Goal: Information Seeking & Learning: Learn about a topic

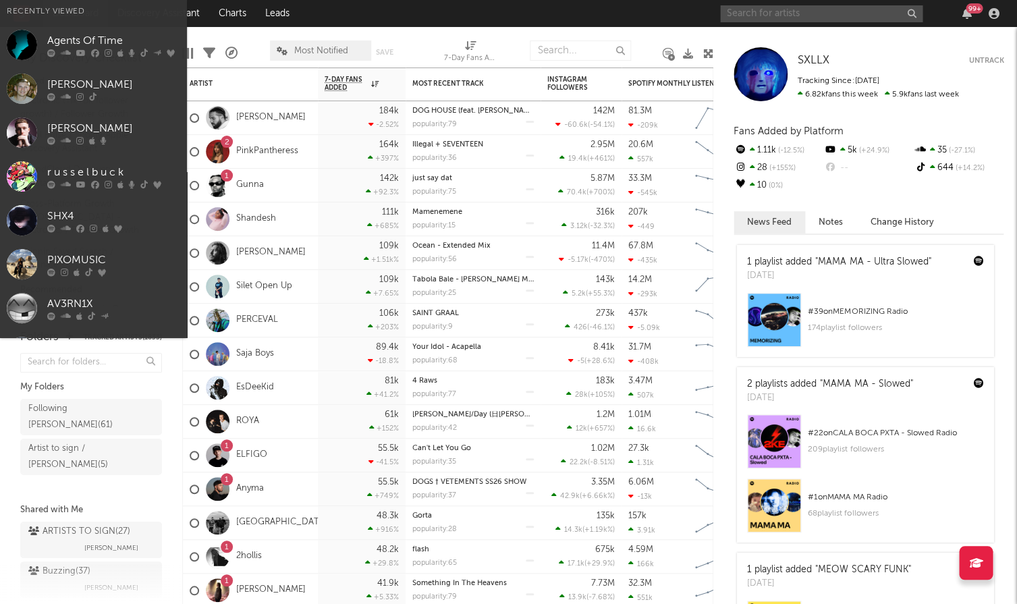
click at [830, 9] on input "text" at bounding box center [821, 13] width 202 height 17
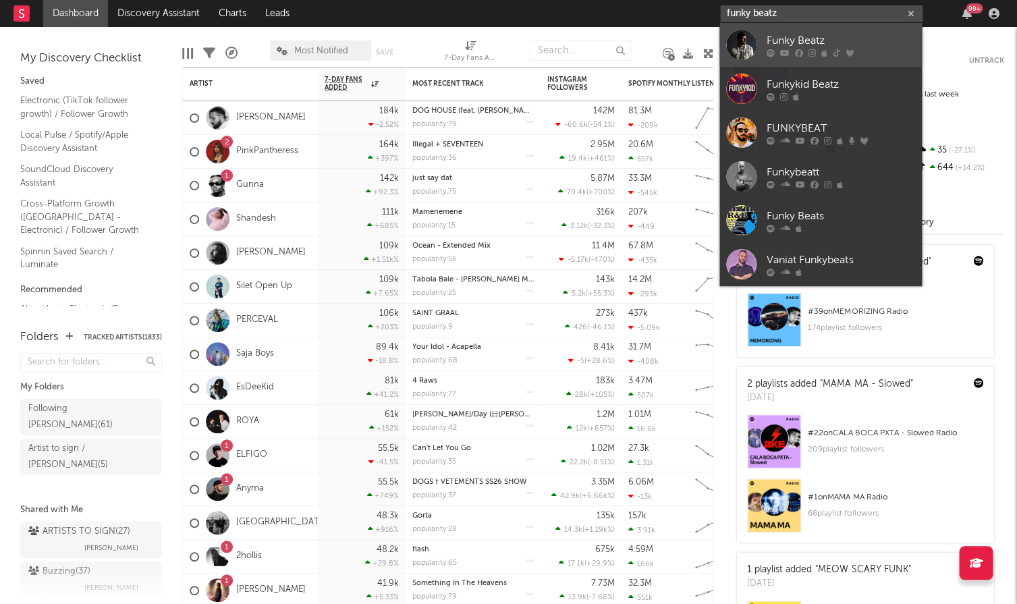
type input "funky beatz"
click at [756, 38] on div at bounding box center [741, 45] width 30 height 30
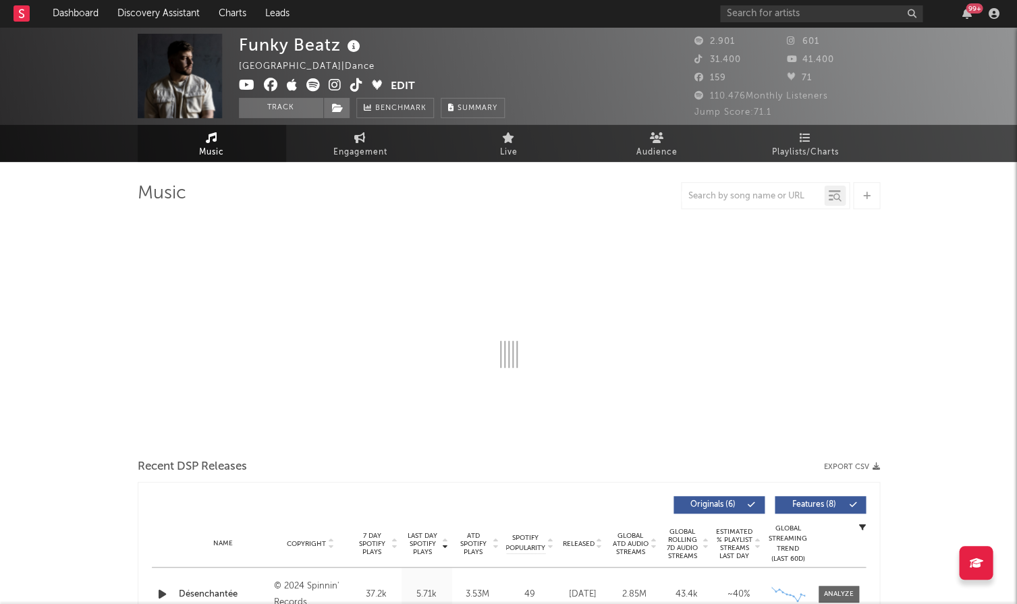
select select "6m"
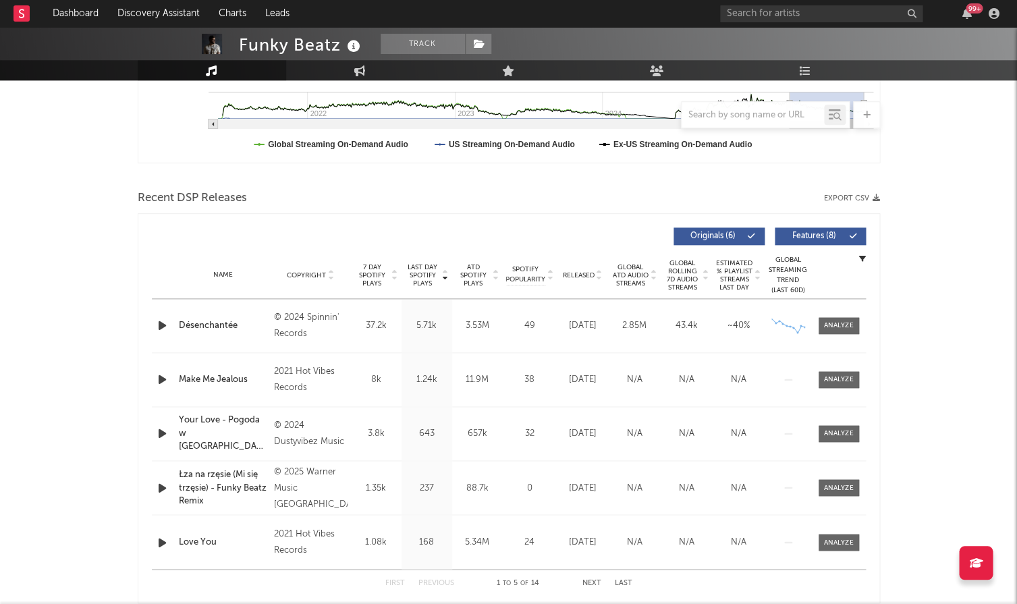
scroll to position [387, 0]
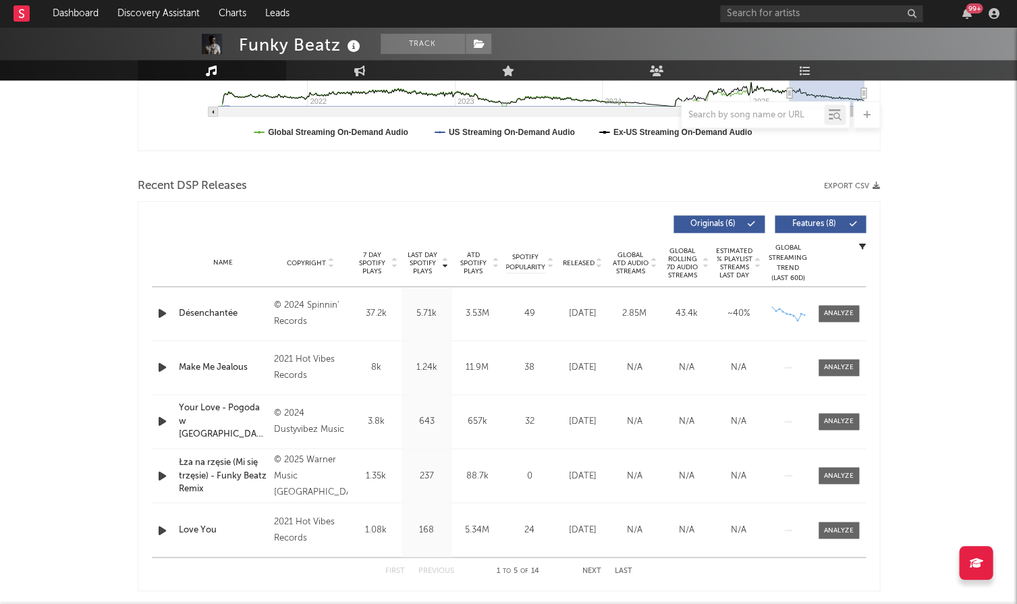
click at [461, 256] on span "ATD Spotify Plays" at bounding box center [473, 263] width 36 height 24
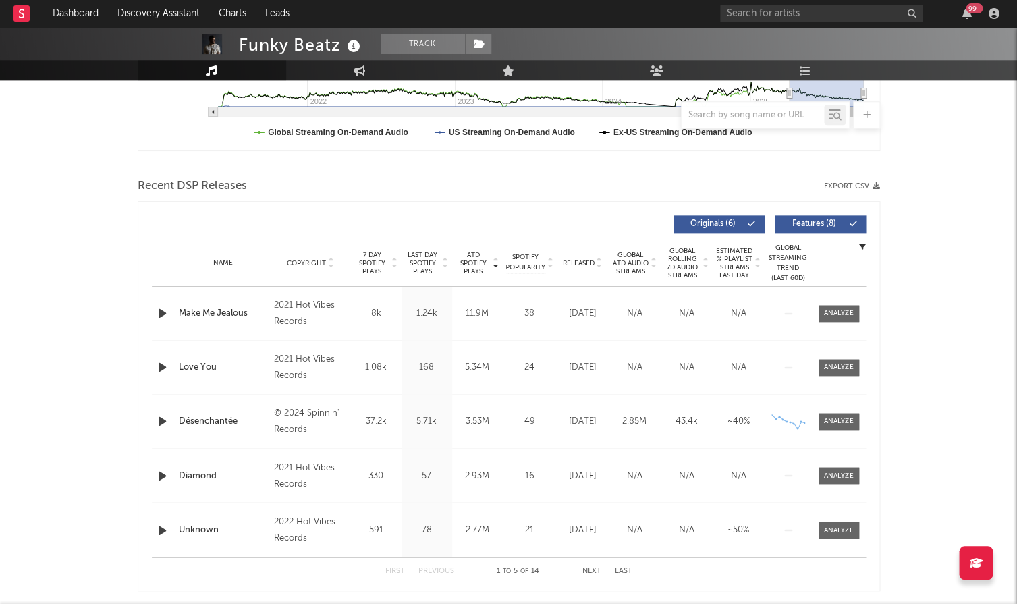
click at [437, 254] on span "Last Day Spotify Plays" at bounding box center [423, 263] width 36 height 24
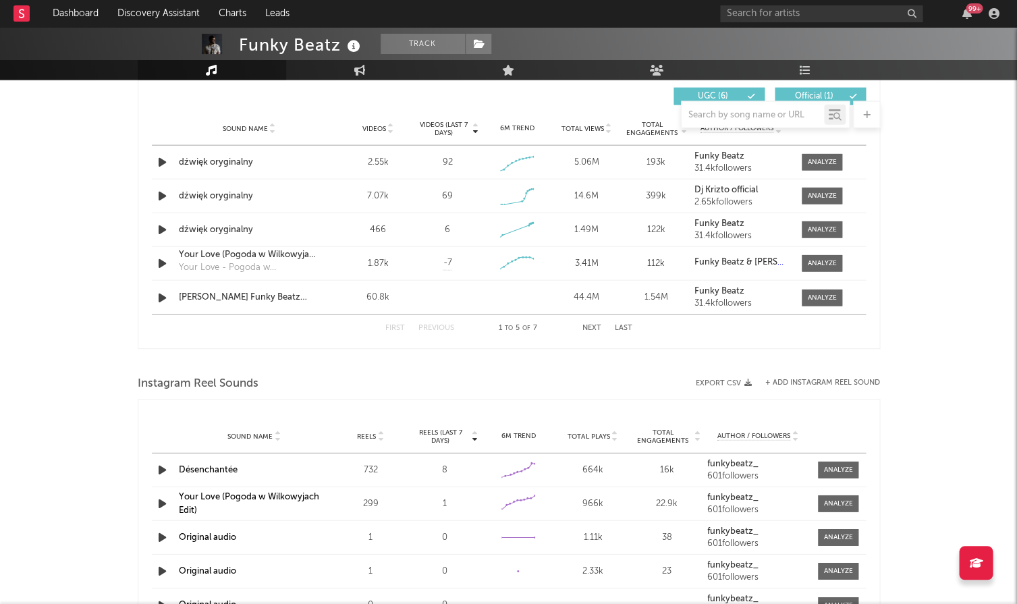
scroll to position [945, 0]
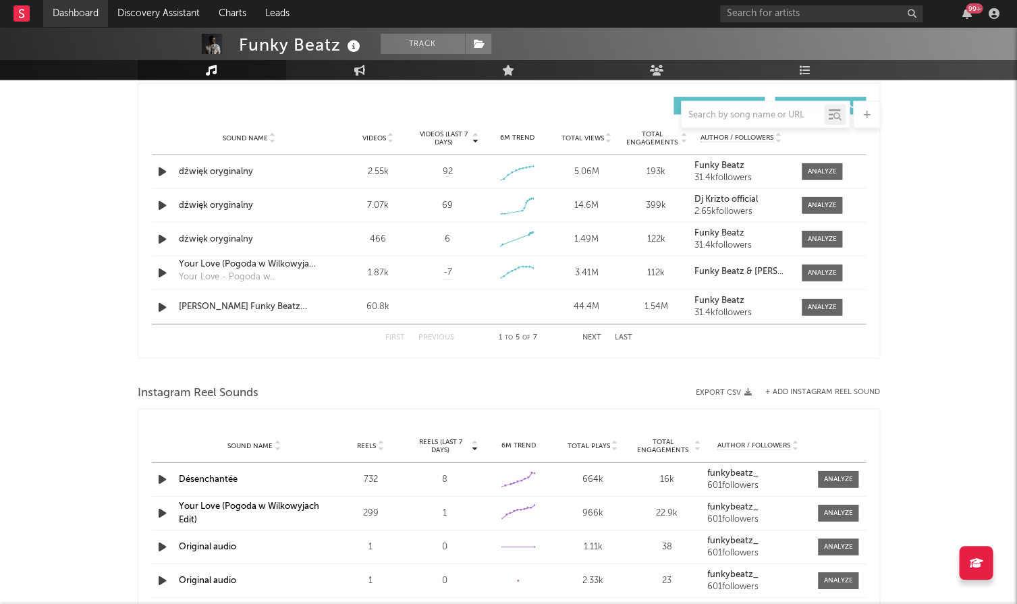
click at [68, 13] on link "Dashboard" at bounding box center [75, 13] width 65 height 27
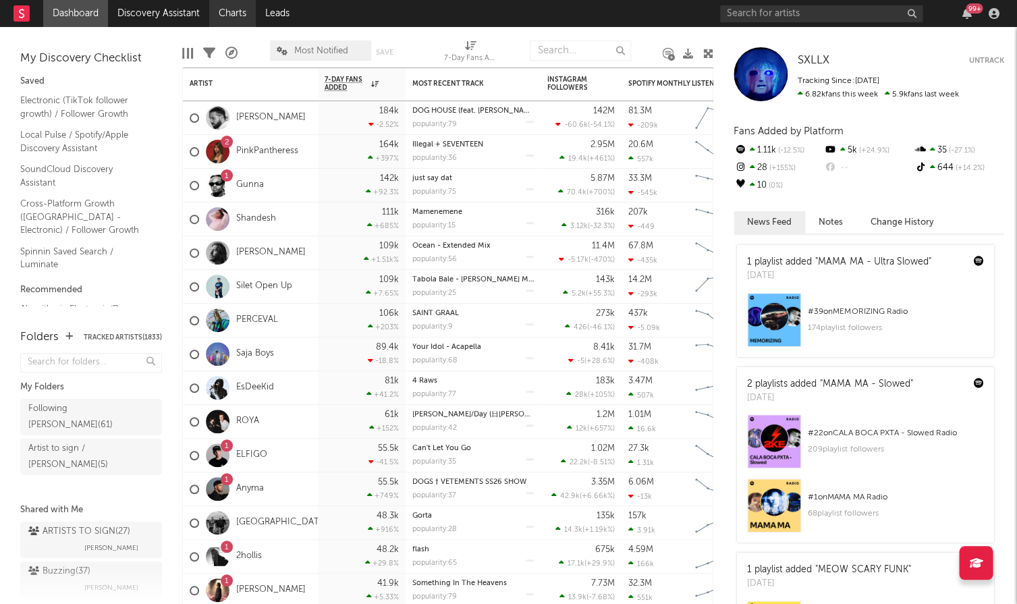
click at [232, 18] on link "Charts" at bounding box center [232, 13] width 47 height 27
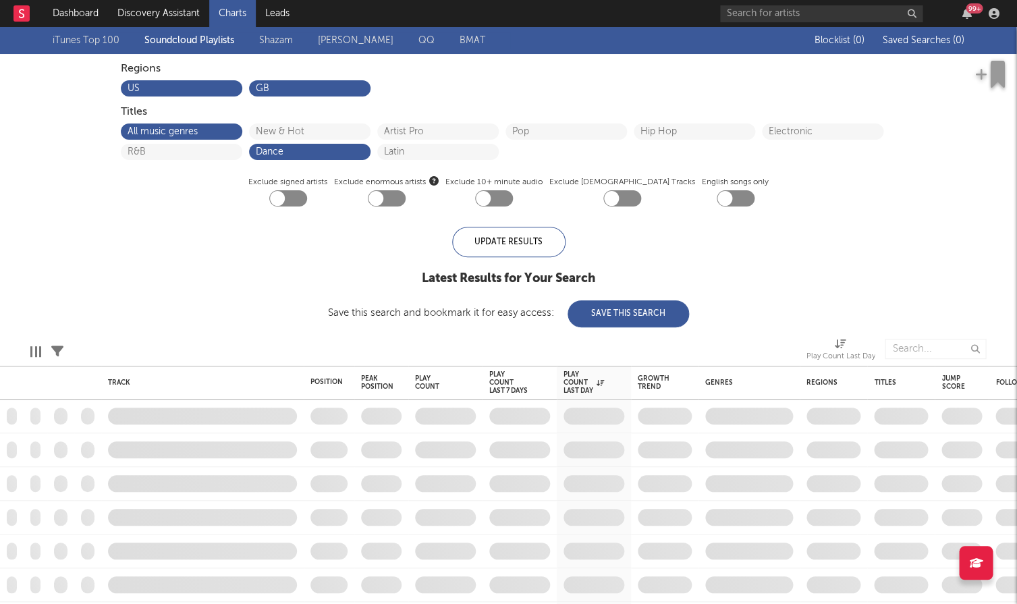
drag, startPoint x: 251, startPoint y: 30, endPoint x: 281, endPoint y: 46, distance: 34.4
click at [254, 32] on div "iTunes Top 100 Soundcloud Playlists Shazam Warner Chappell QQ BMAT" at bounding box center [424, 40] width 742 height 27
click at [281, 46] on link "Shazam" at bounding box center [276, 40] width 34 height 16
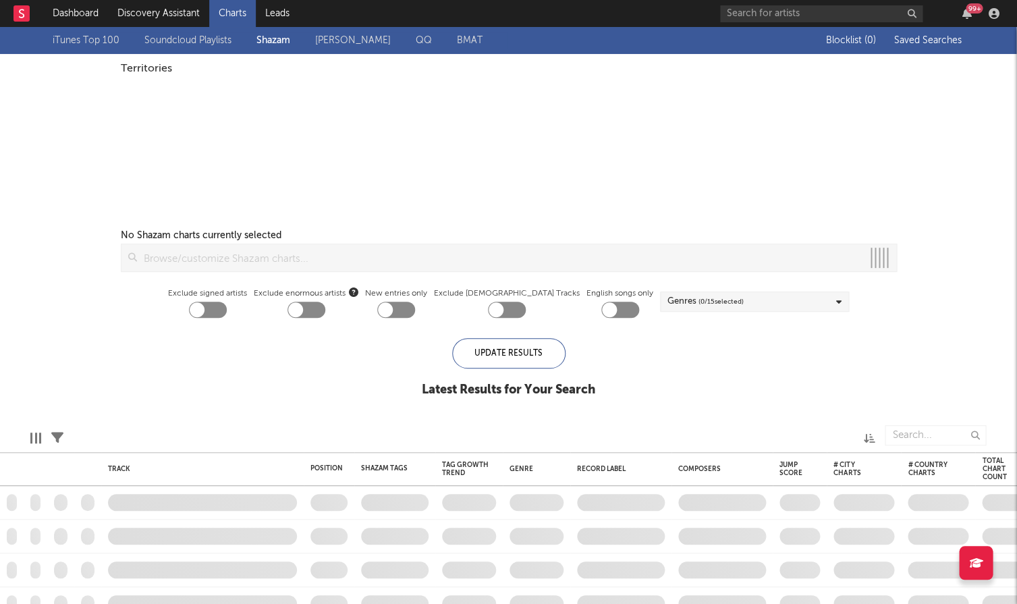
checkbox input "true"
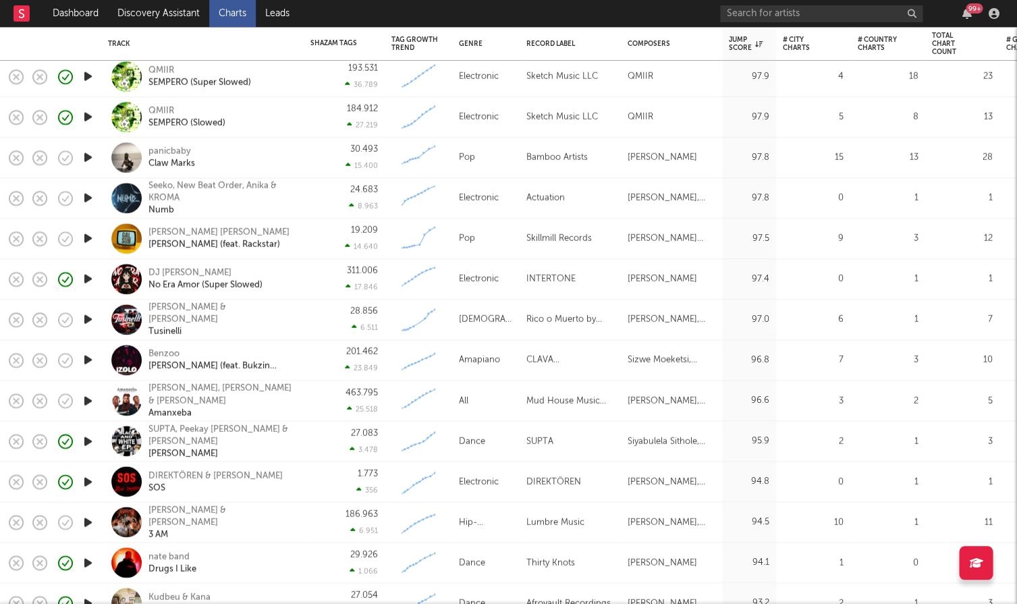
click at [90, 165] on icon "button" at bounding box center [88, 157] width 14 height 17
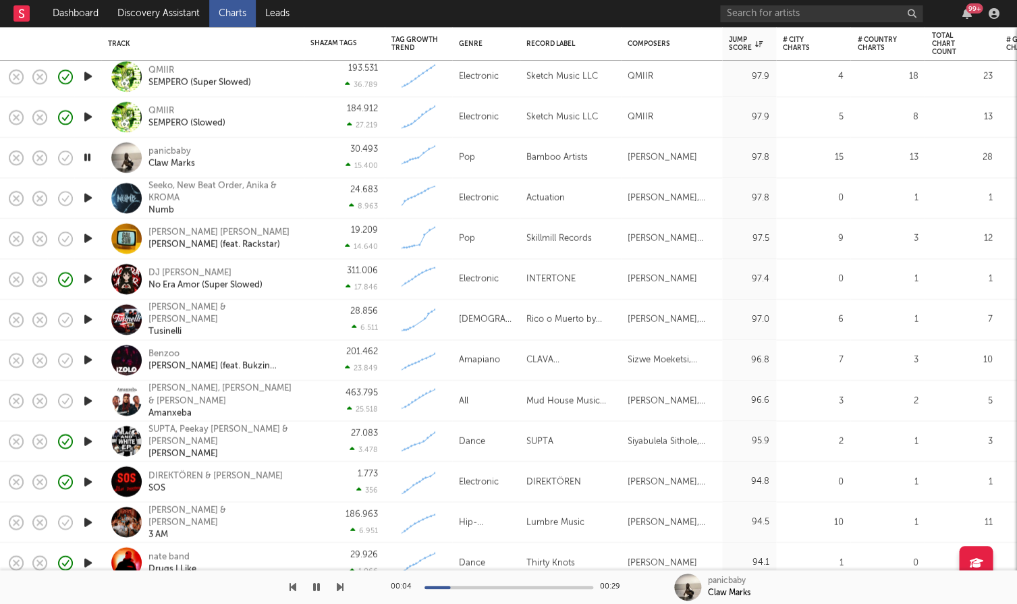
click at [559, 587] on div at bounding box center [508, 587] width 169 height 3
click at [88, 237] on icon "button" at bounding box center [88, 238] width 14 height 17
click at [511, 588] on div "00:04 00:29" at bounding box center [509, 587] width 236 height 34
click at [513, 586] on div at bounding box center [508, 587] width 169 height 3
click at [172, 233] on div "Sabat Batin" at bounding box center [218, 233] width 141 height 12
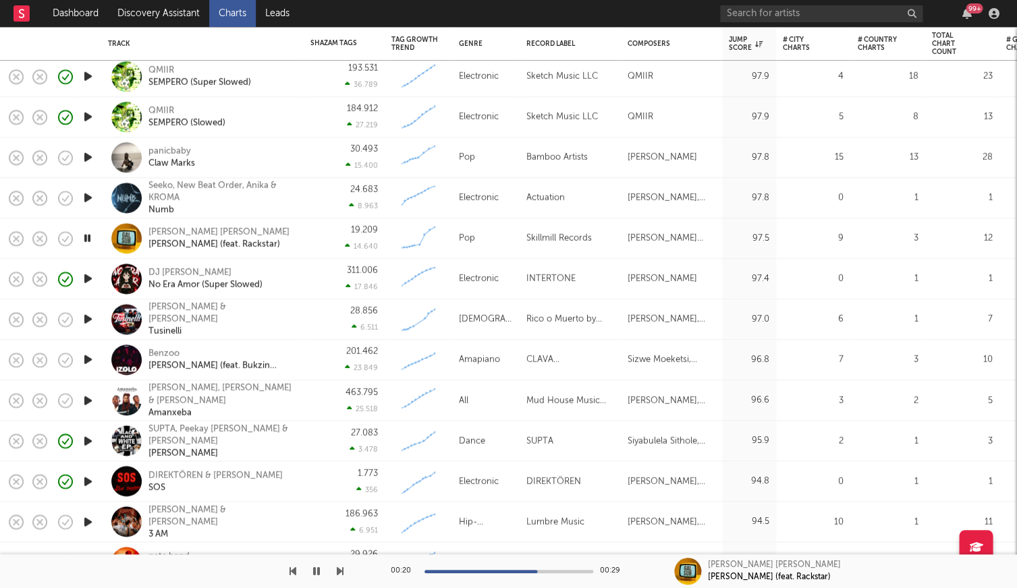
click at [90, 320] on icon "button" at bounding box center [88, 319] width 14 height 17
drag, startPoint x: 85, startPoint y: 321, endPoint x: 370, endPoint y: 218, distance: 302.8
click at [86, 321] on icon "button" at bounding box center [87, 319] width 13 height 17
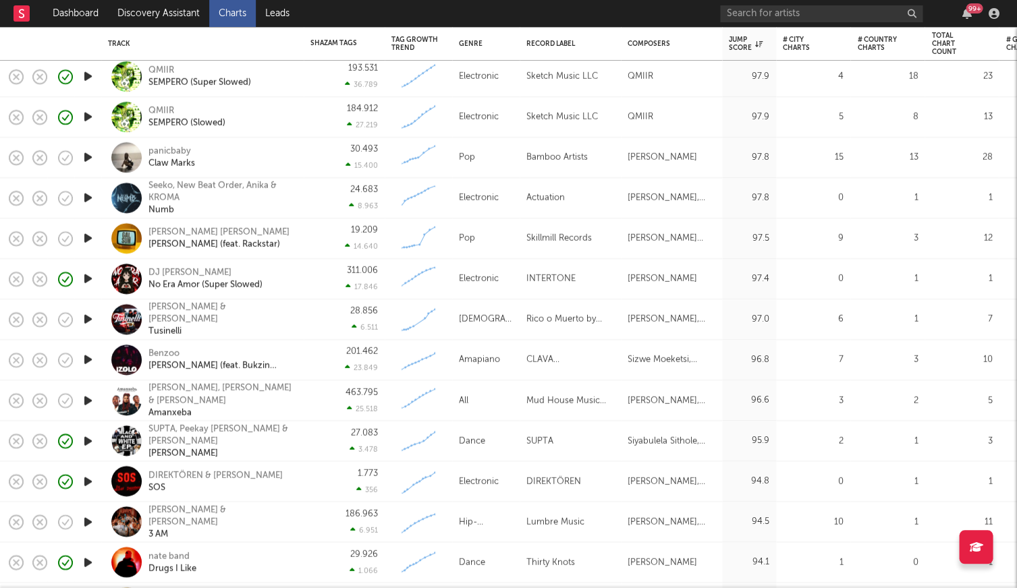
click at [85, 317] on icon "button" at bounding box center [88, 319] width 14 height 17
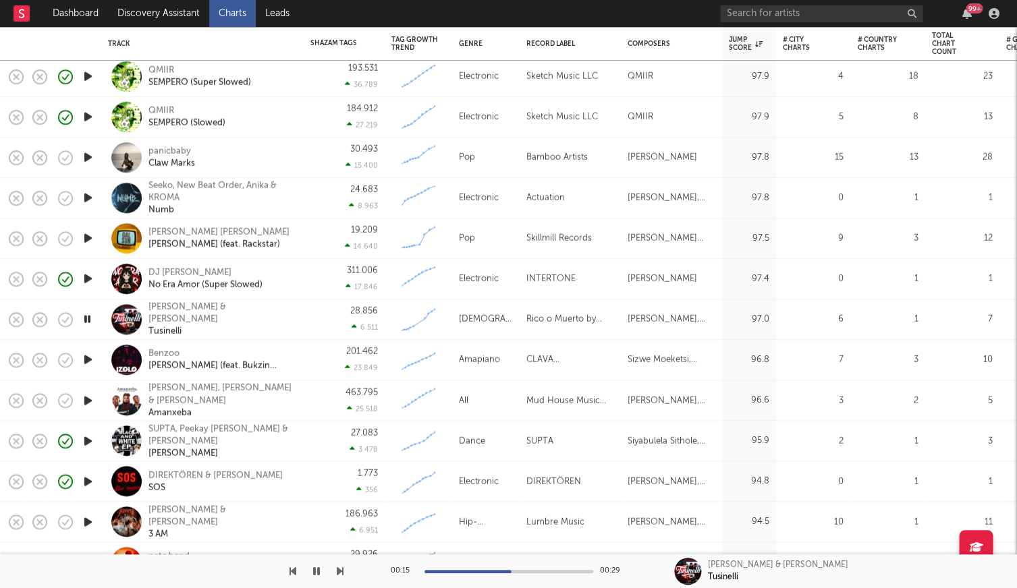
click at [341, 568] on icon "button" at bounding box center [340, 571] width 7 height 11
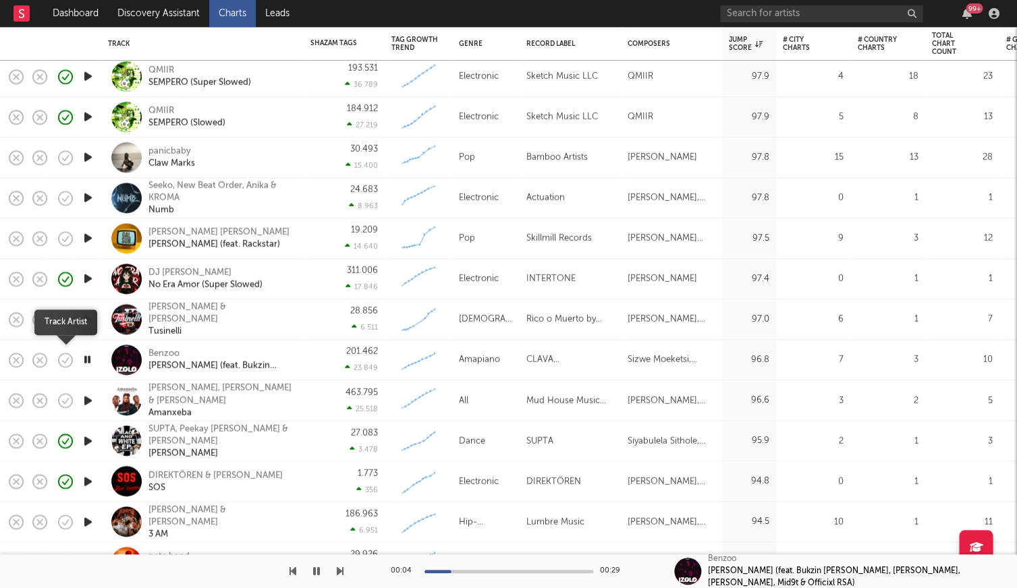
click at [67, 364] on icon "button" at bounding box center [65, 360] width 19 height 19
click at [165, 355] on div "Benzoo" at bounding box center [220, 354] width 145 height 12
click at [84, 397] on icon "button" at bounding box center [88, 400] width 14 height 17
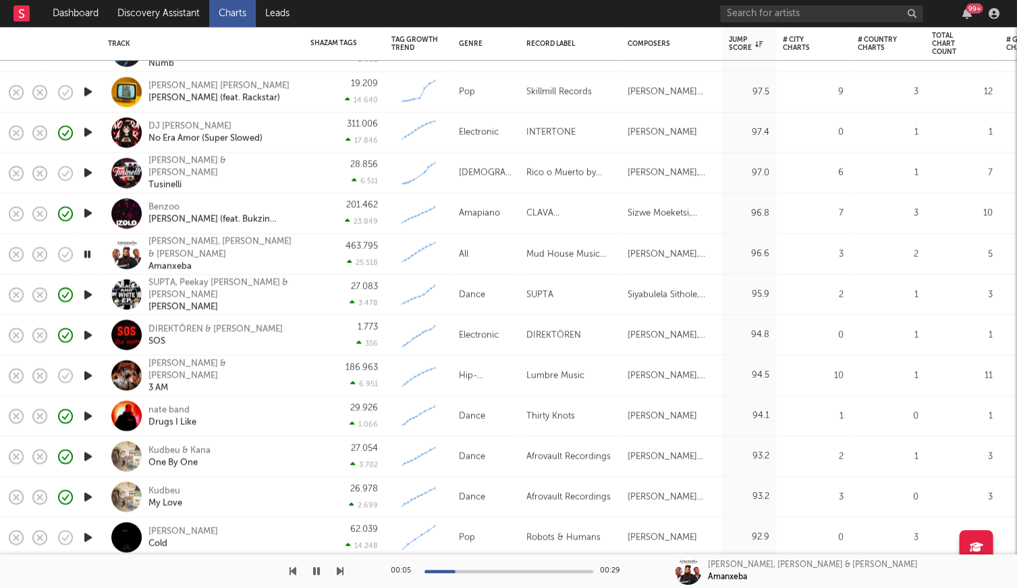
click at [87, 370] on icon "button" at bounding box center [88, 375] width 14 height 17
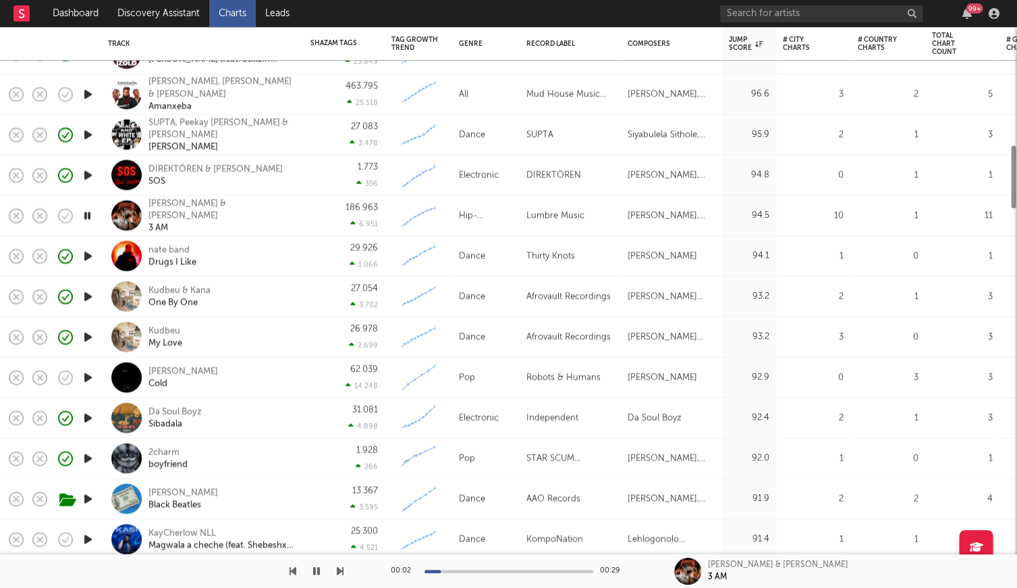
click at [88, 380] on icon "button" at bounding box center [88, 377] width 14 height 17
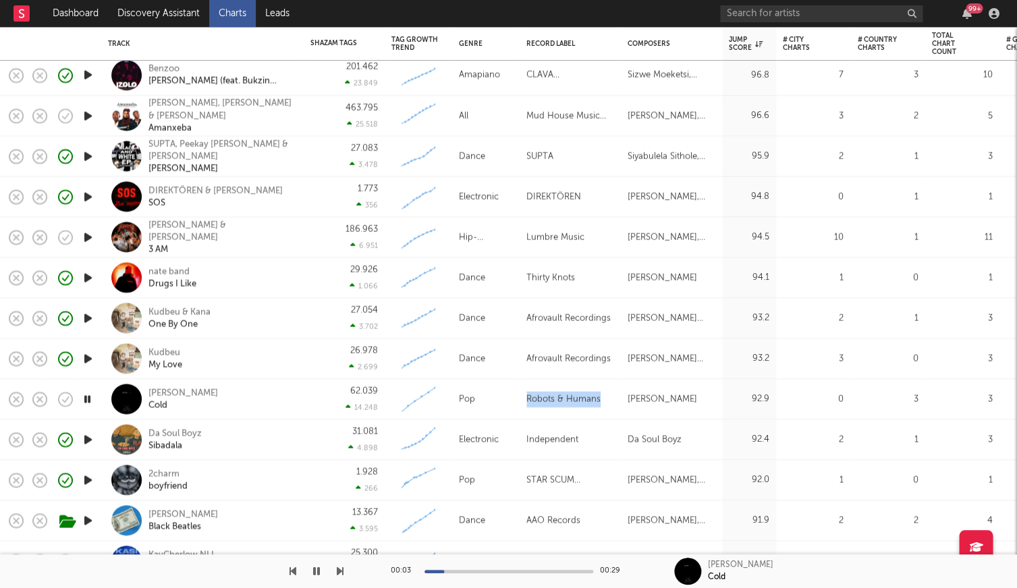
drag, startPoint x: 522, startPoint y: 401, endPoint x: 597, endPoint y: 401, distance: 74.9
copy div "Robots & Humans"
click at [62, 393] on icon "button" at bounding box center [66, 399] width 14 height 14
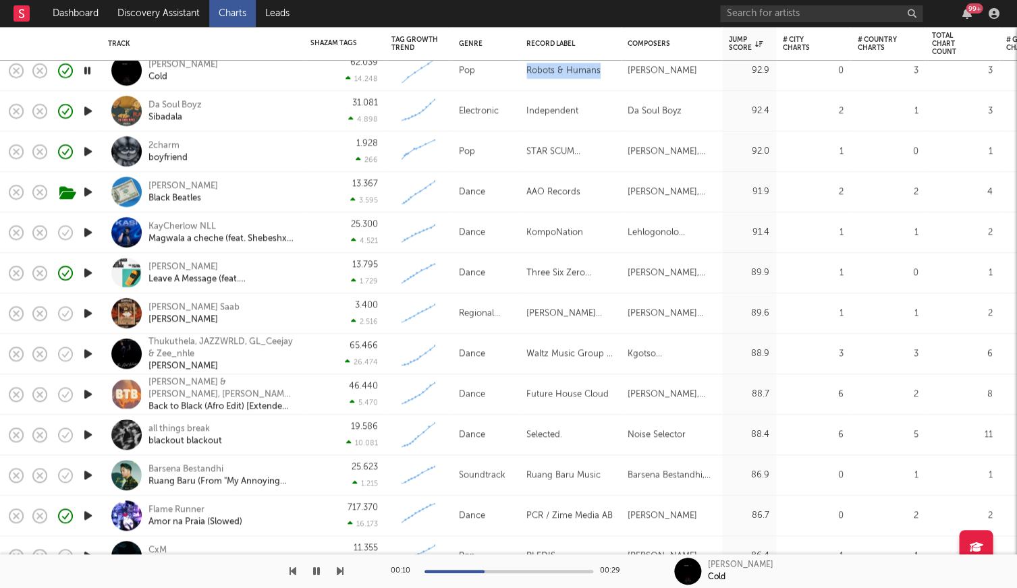
click at [89, 229] on icon "button" at bounding box center [88, 232] width 14 height 17
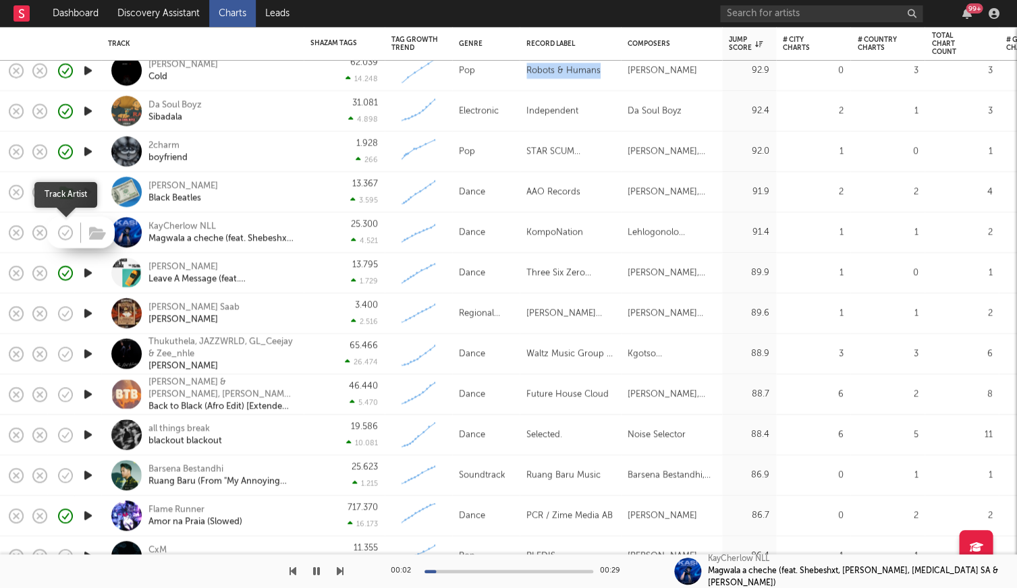
click at [68, 231] on icon "button" at bounding box center [65, 232] width 19 height 19
click at [88, 317] on icon "button" at bounding box center [88, 313] width 14 height 17
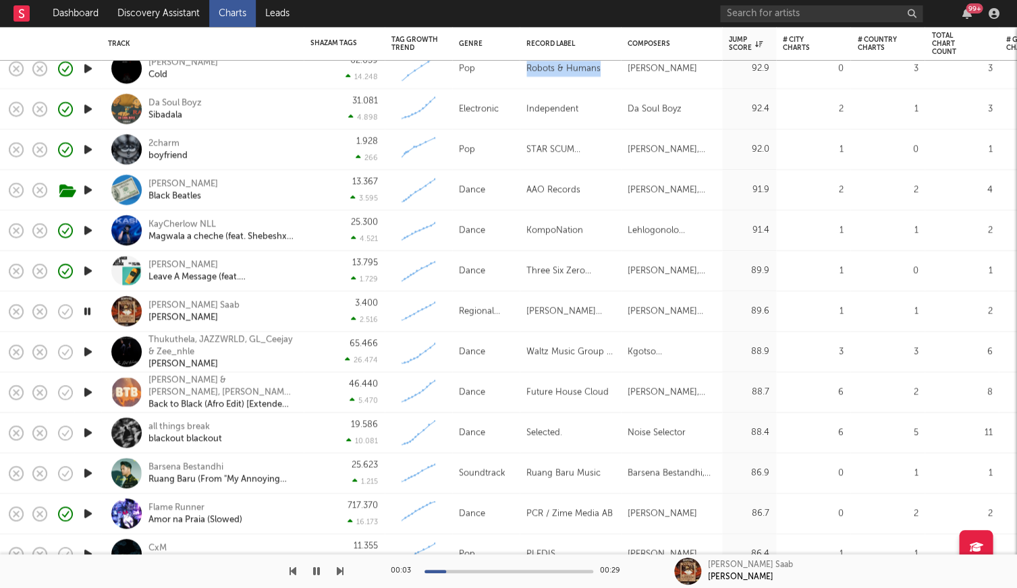
click at [87, 350] on icon "button" at bounding box center [88, 351] width 14 height 17
click at [67, 353] on icon "button" at bounding box center [65, 352] width 19 height 19
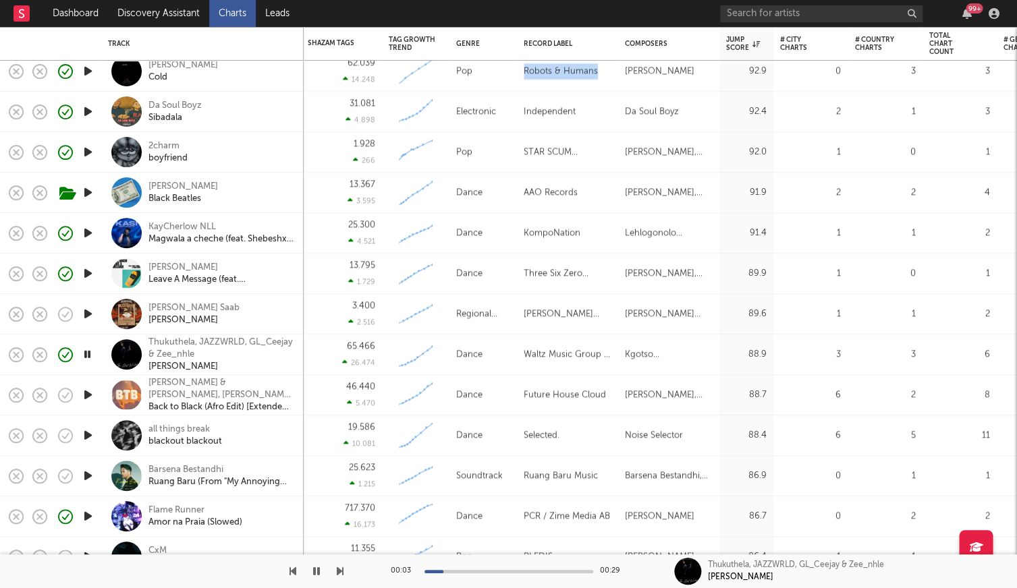
click at [90, 397] on icon "button" at bounding box center [88, 395] width 14 height 17
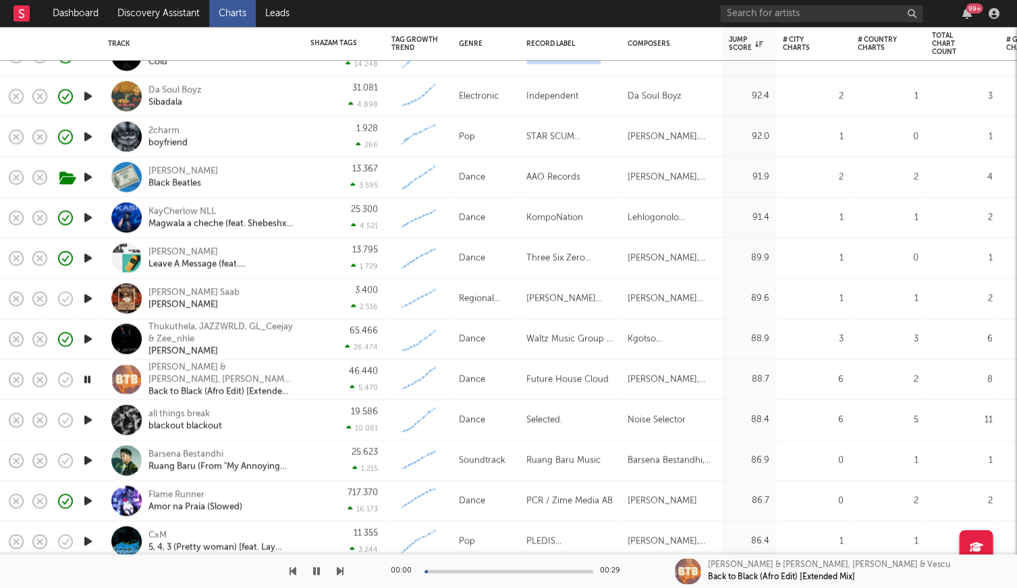
click at [87, 415] on icon "button" at bounding box center [88, 419] width 14 height 17
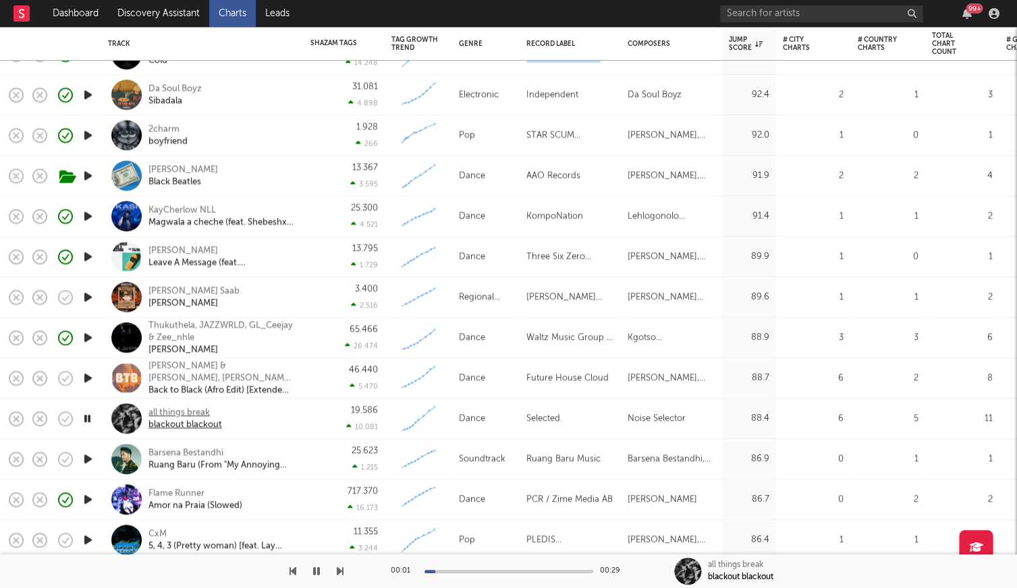
click at [171, 409] on div "all things break" at bounding box center [185, 413] width 74 height 12
click at [84, 459] on icon "button" at bounding box center [87, 459] width 13 height 17
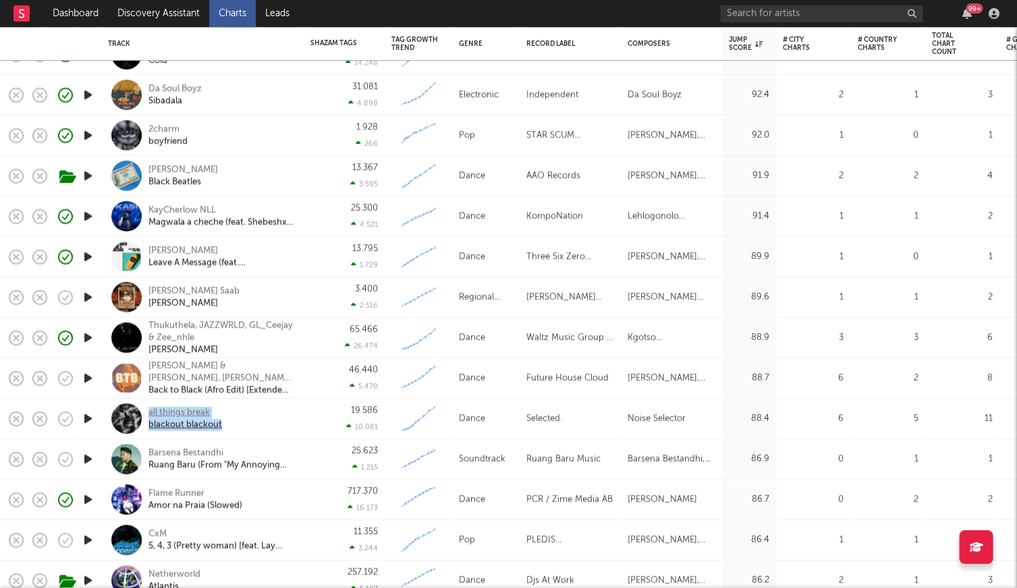
copy link "all things break blackout blackout"
drag, startPoint x: 248, startPoint y: 428, endPoint x: 150, endPoint y: 414, distance: 98.7
click at [150, 414] on div "all things break blackout blackout" at bounding box center [220, 419] width 145 height 24
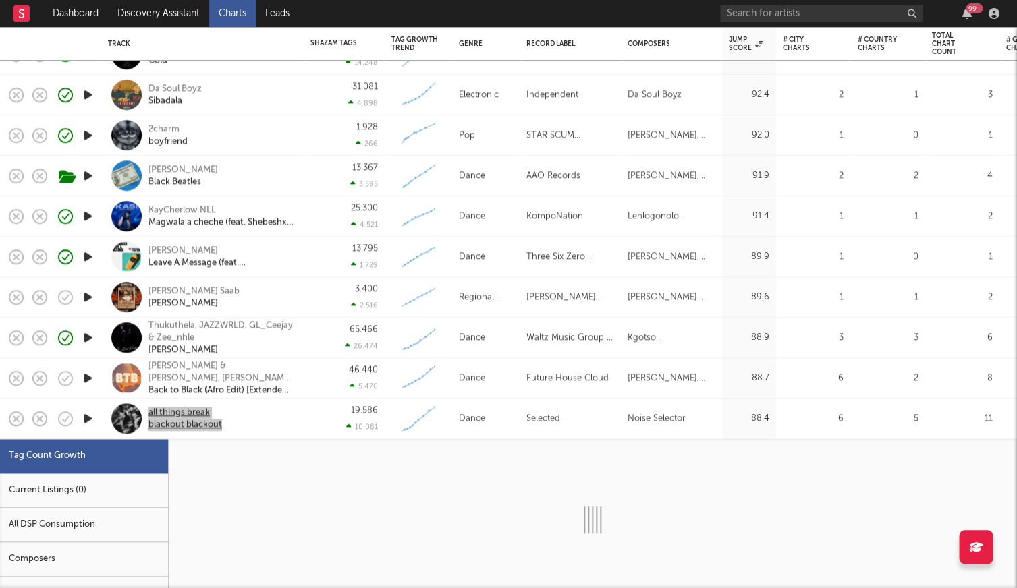
select select "1w"
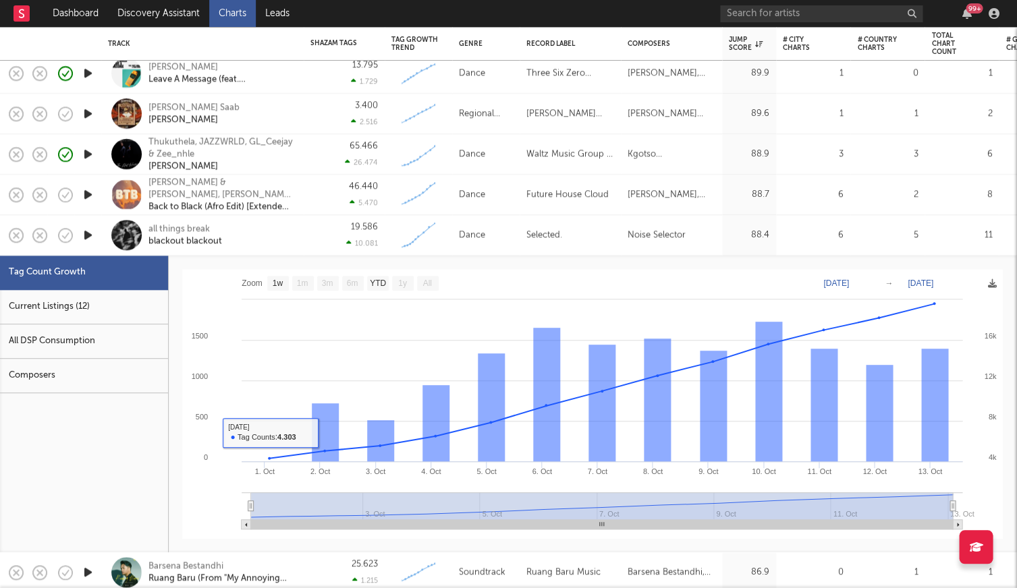
click at [73, 312] on div "Current Listings (12)" at bounding box center [84, 307] width 168 height 34
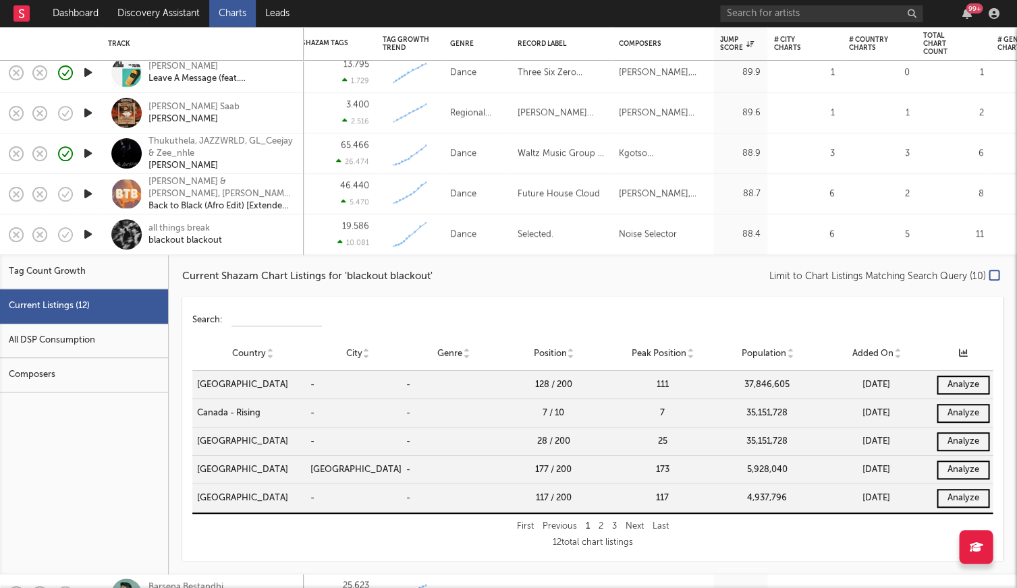
click at [281, 237] on div "all things break blackout blackout" at bounding box center [220, 235] width 145 height 24
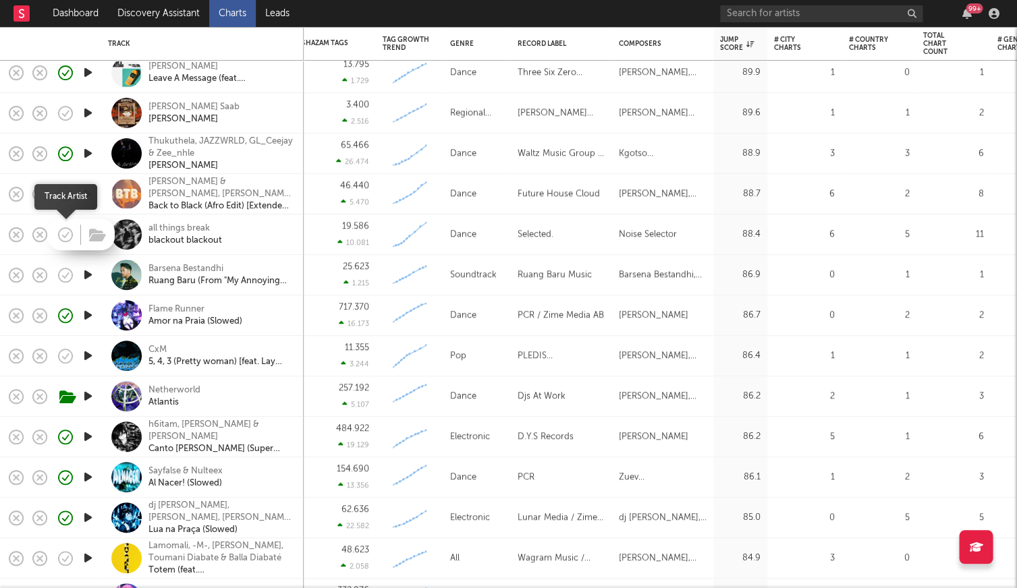
click at [70, 232] on icon "button" at bounding box center [65, 234] width 19 height 19
click at [87, 359] on icon "button" at bounding box center [88, 355] width 14 height 17
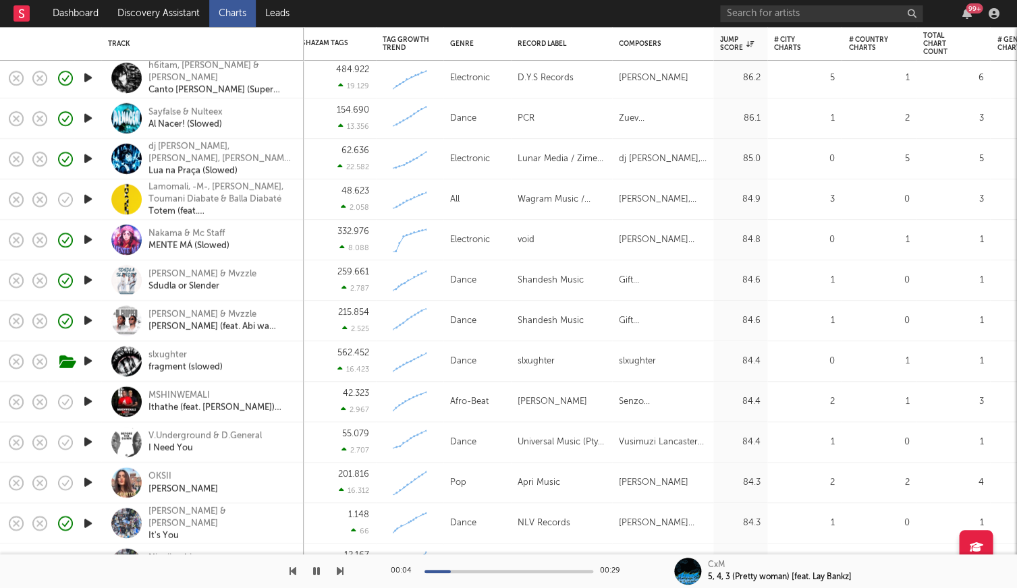
click at [84, 188] on div at bounding box center [87, 199] width 27 height 40
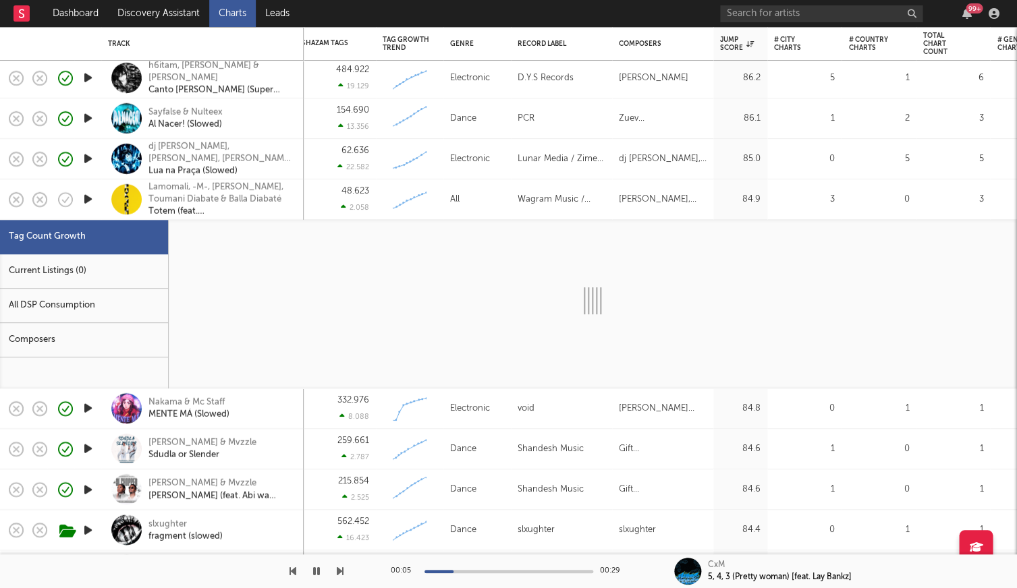
click at [84, 198] on icon "button" at bounding box center [88, 199] width 14 height 17
select select "3m"
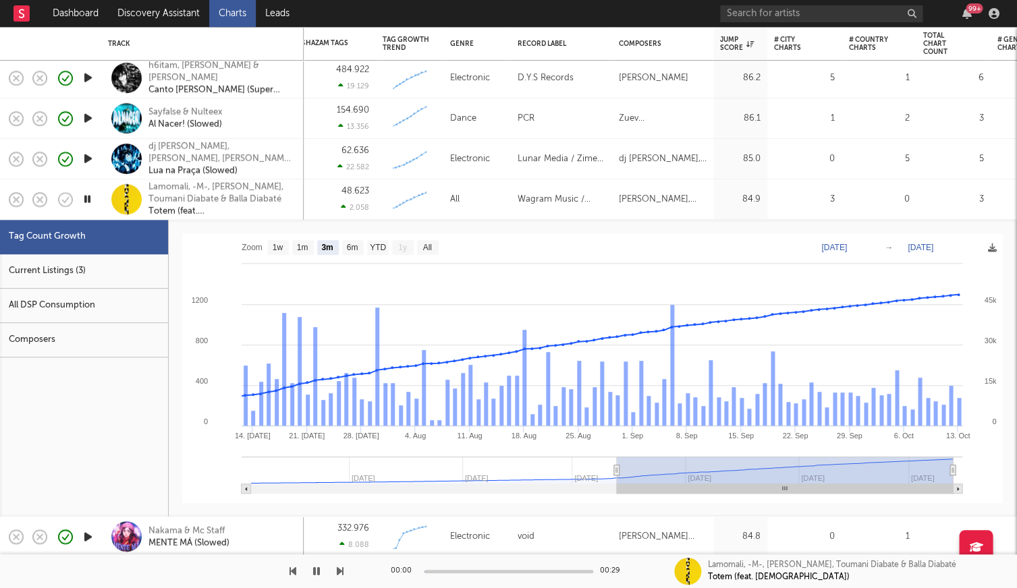
click at [346, 202] on div "48.623 2.058" at bounding box center [335, 199] width 67 height 40
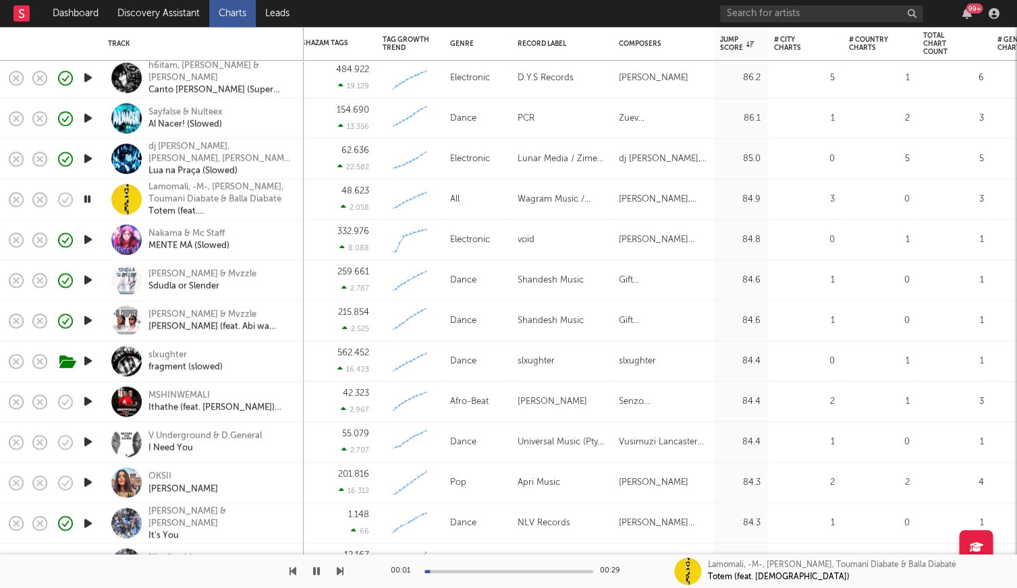
click at [88, 195] on icon "button" at bounding box center [87, 199] width 13 height 17
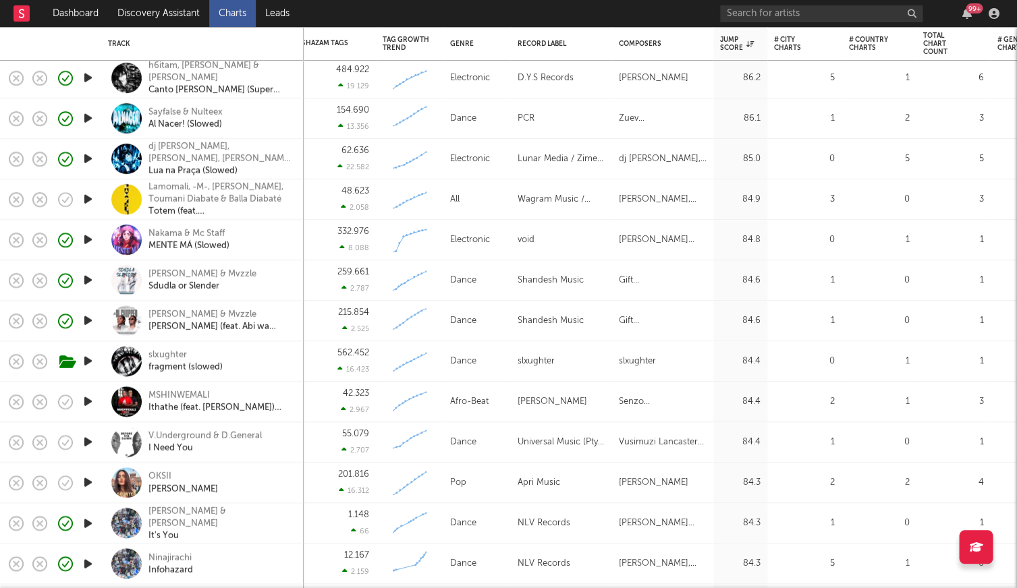
click at [88, 399] on icon "button" at bounding box center [88, 401] width 14 height 17
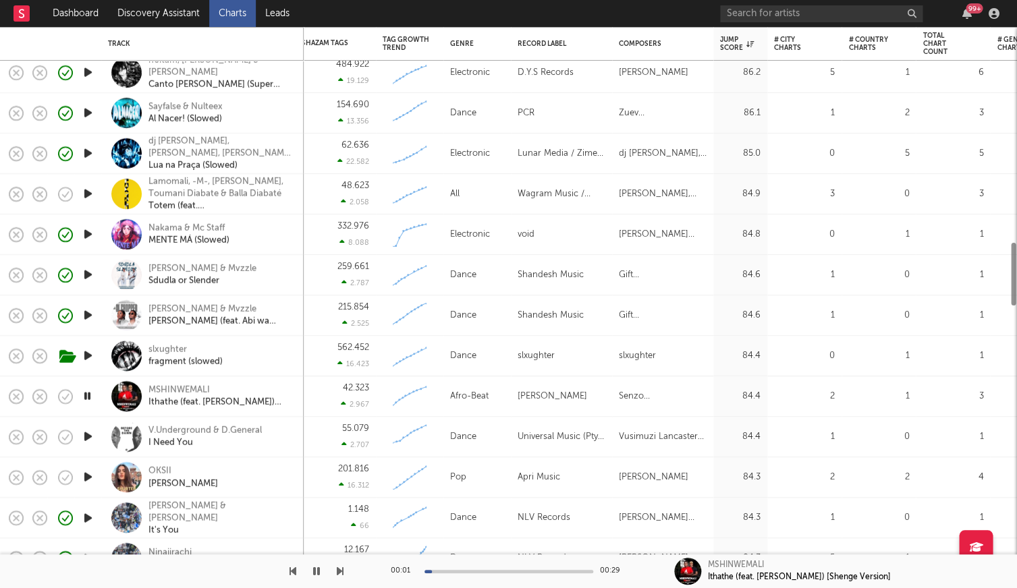
click at [88, 433] on icon "button" at bounding box center [88, 436] width 14 height 17
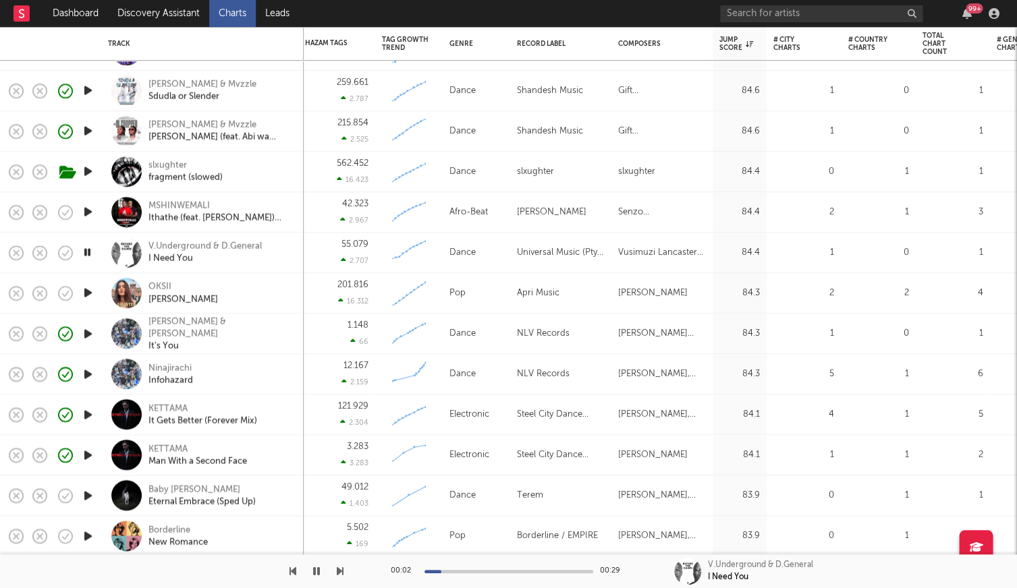
click at [87, 300] on icon "button" at bounding box center [88, 293] width 14 height 17
click at [65, 254] on icon "button" at bounding box center [67, 252] width 4 height 5
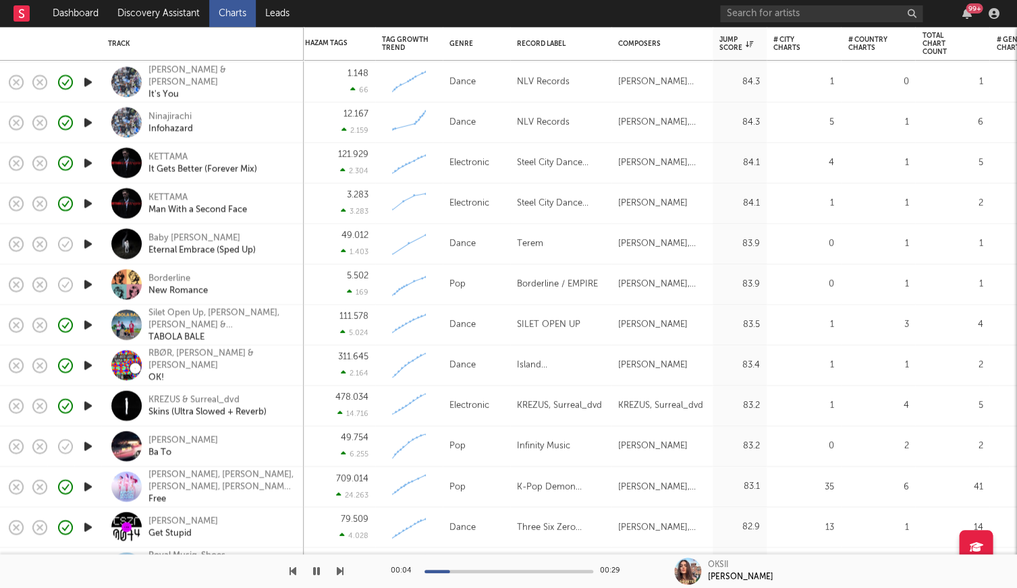
click at [93, 254] on div at bounding box center [87, 244] width 27 height 40
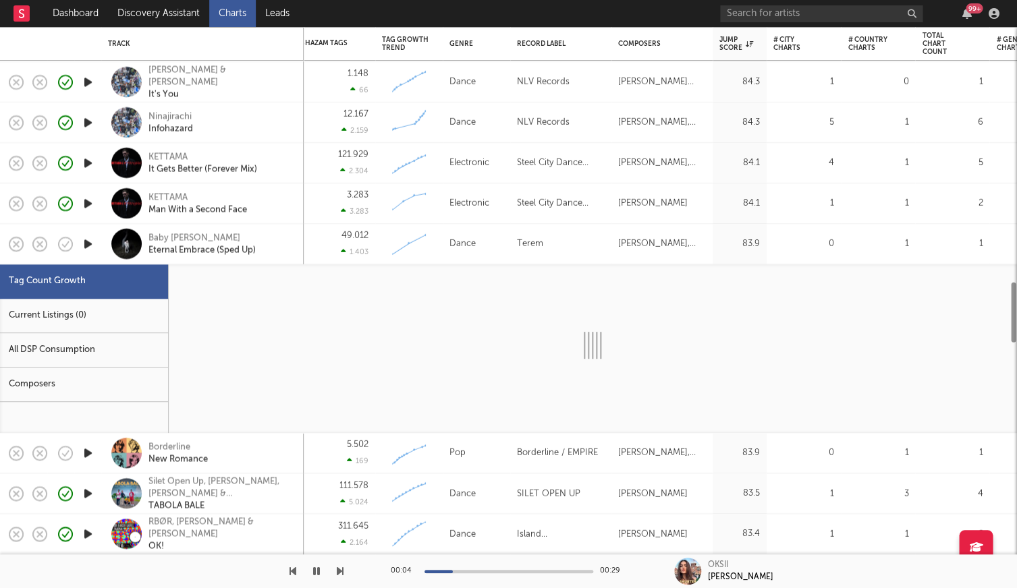
click at [93, 249] on icon "button" at bounding box center [88, 243] width 14 height 17
select select "3m"
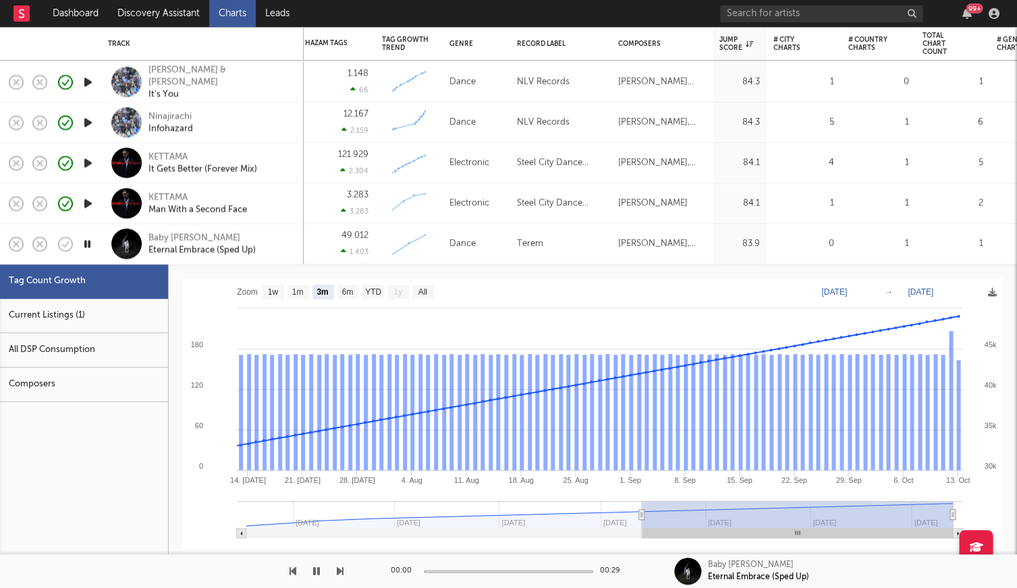
click at [333, 248] on div "49.012 1.403" at bounding box center [334, 244] width 67 height 40
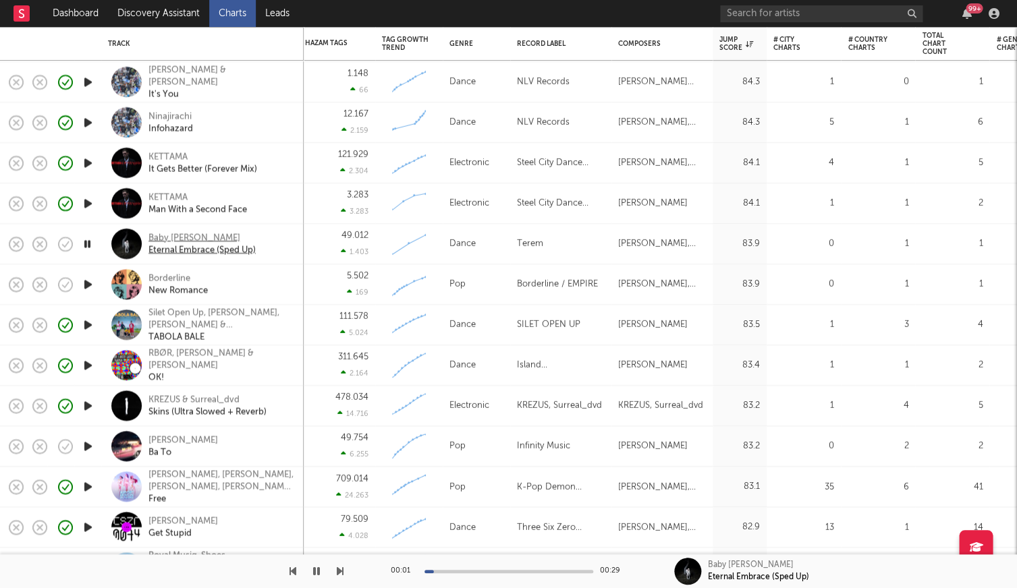
click at [175, 237] on div "Baby Jane" at bounding box center [201, 238] width 107 height 12
click at [313, 575] on icon "button" at bounding box center [316, 571] width 7 height 11
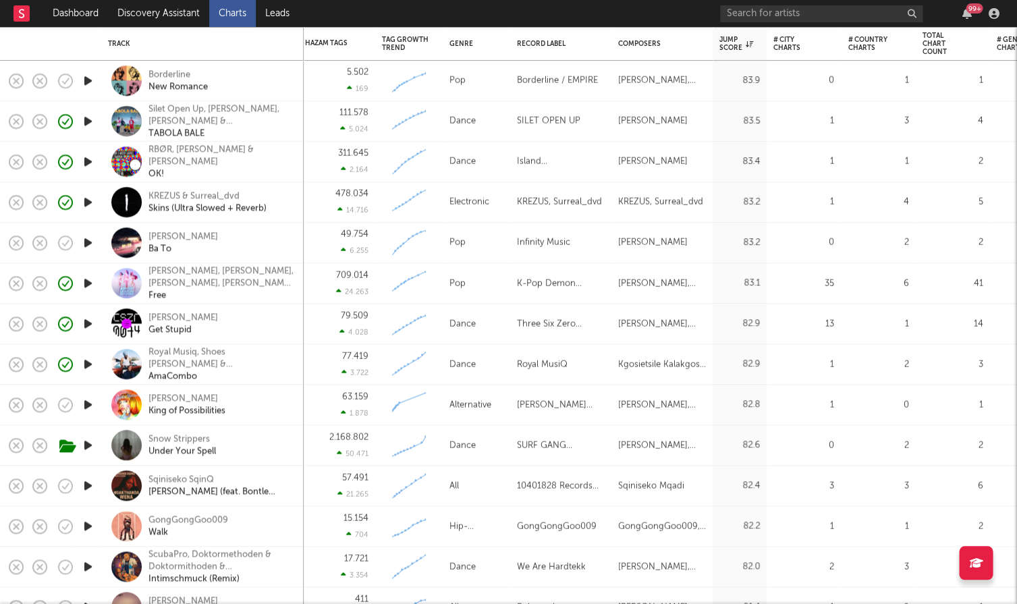
click at [84, 240] on icon "button" at bounding box center [88, 242] width 14 height 17
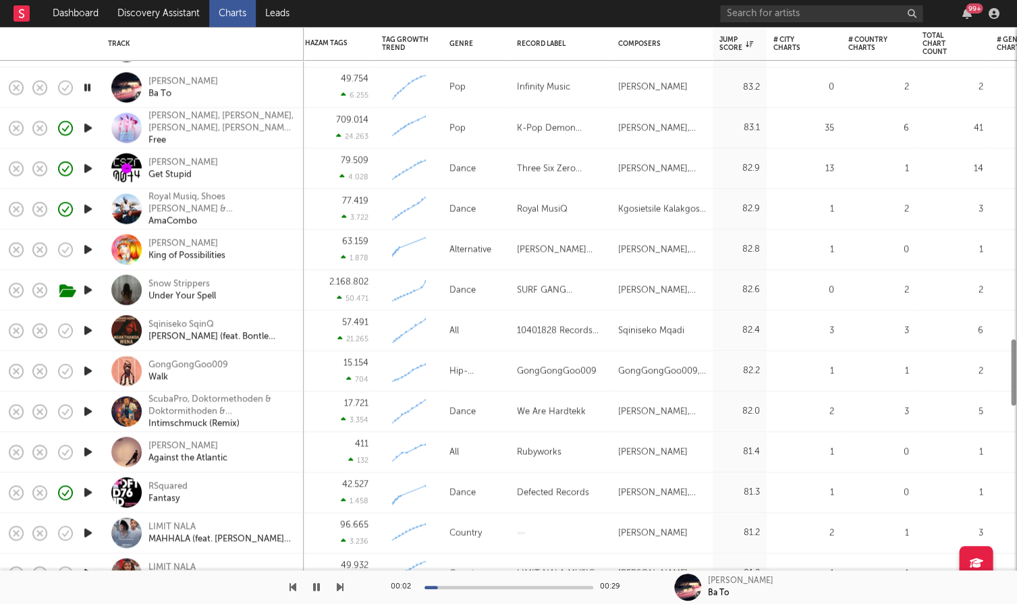
click at [85, 244] on icon "button" at bounding box center [88, 249] width 14 height 17
click at [86, 244] on icon "button" at bounding box center [87, 249] width 13 height 17
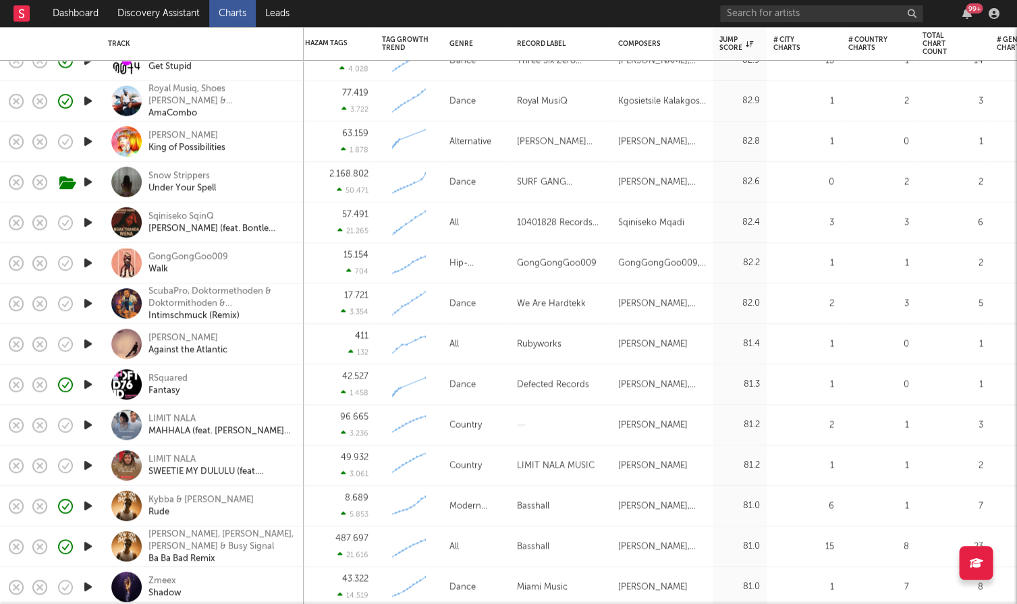
click at [94, 227] on icon "button" at bounding box center [88, 222] width 14 height 17
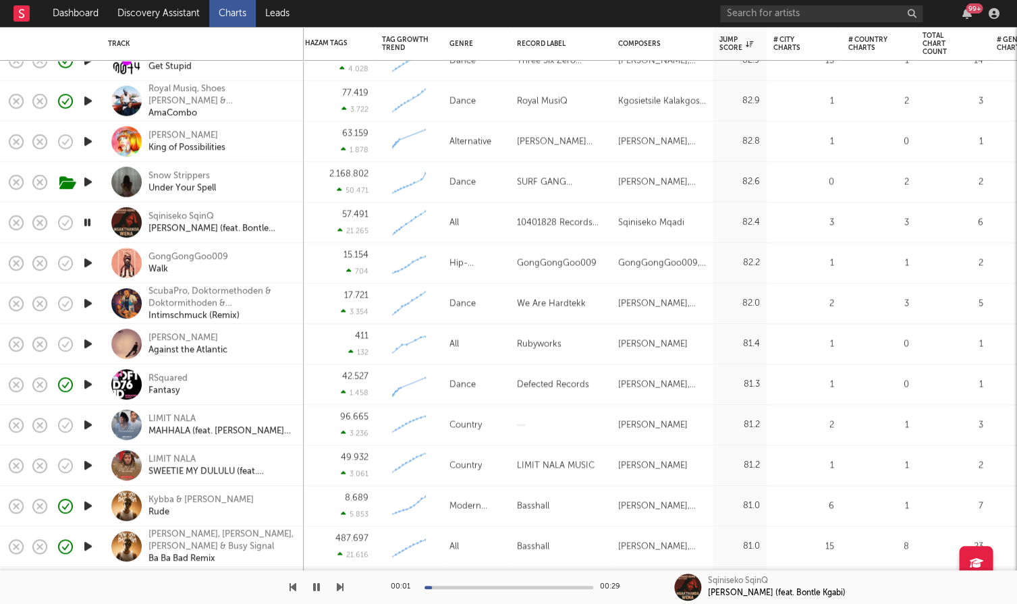
click at [94, 227] on div at bounding box center [87, 222] width 27 height 40
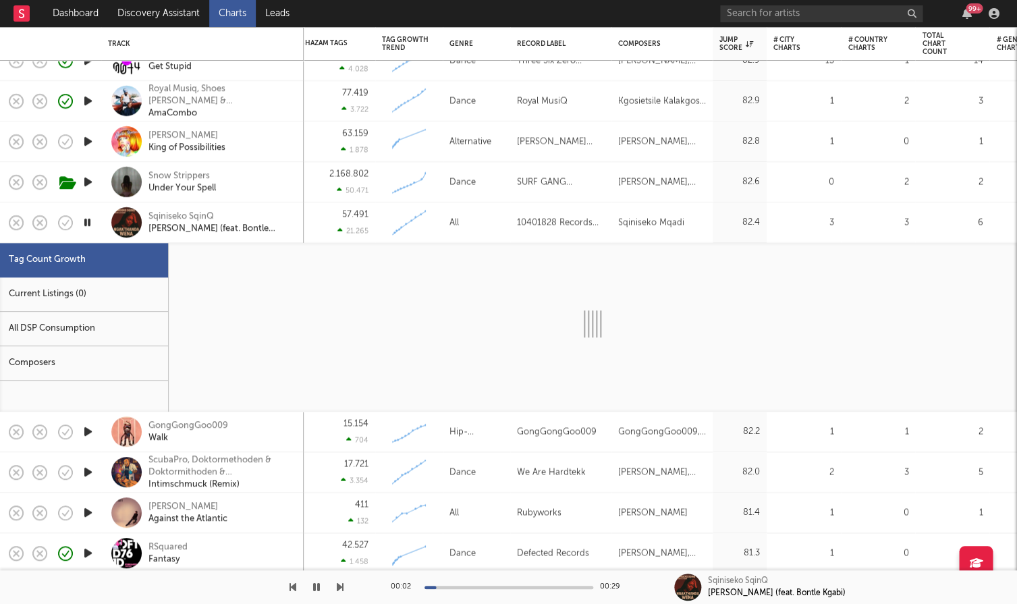
select select "1w"
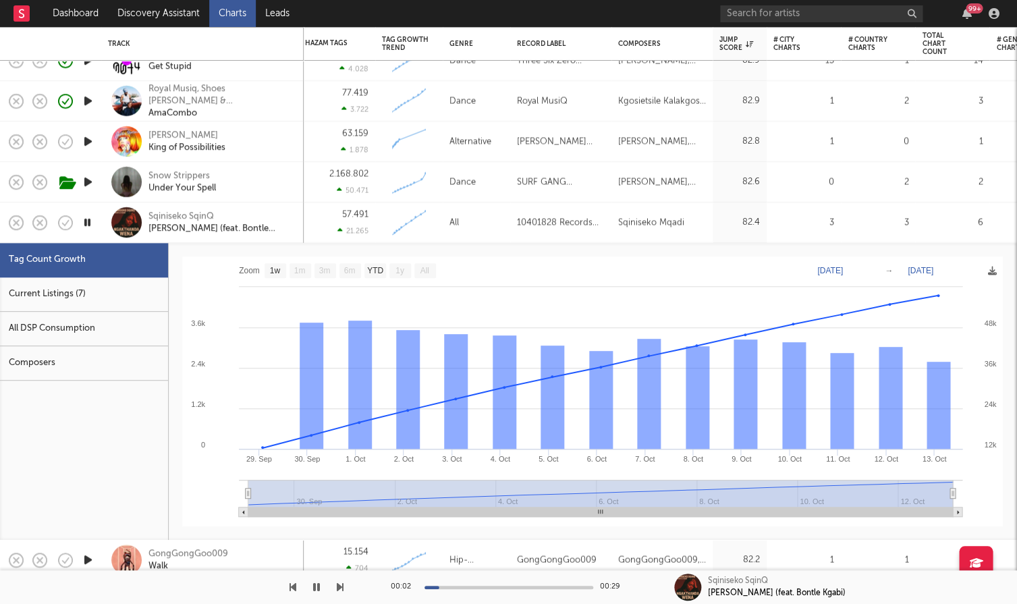
click at [86, 225] on icon "button" at bounding box center [87, 222] width 13 height 17
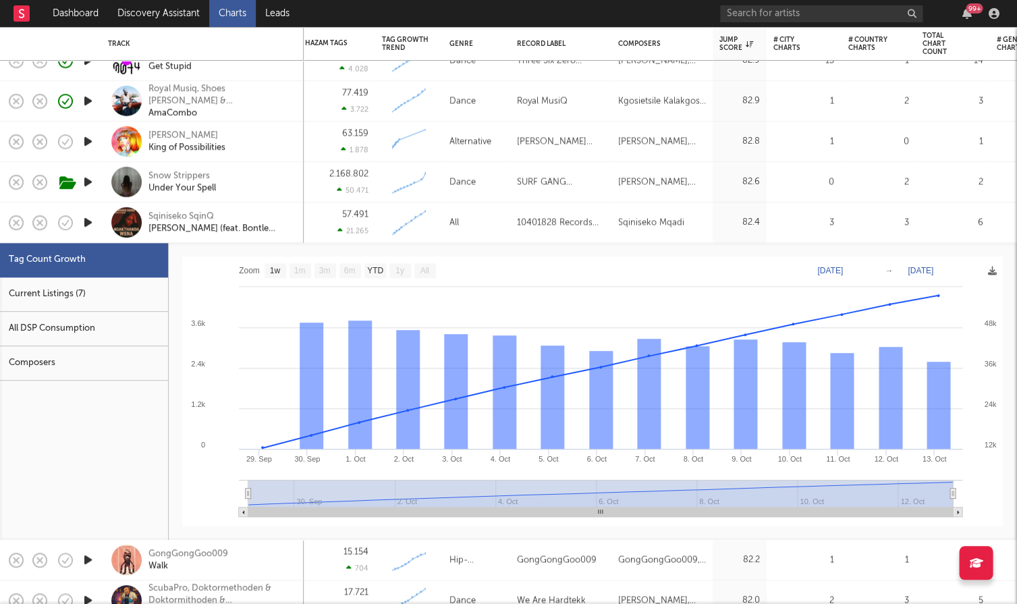
click at [347, 227] on div "21.265" at bounding box center [352, 230] width 31 height 9
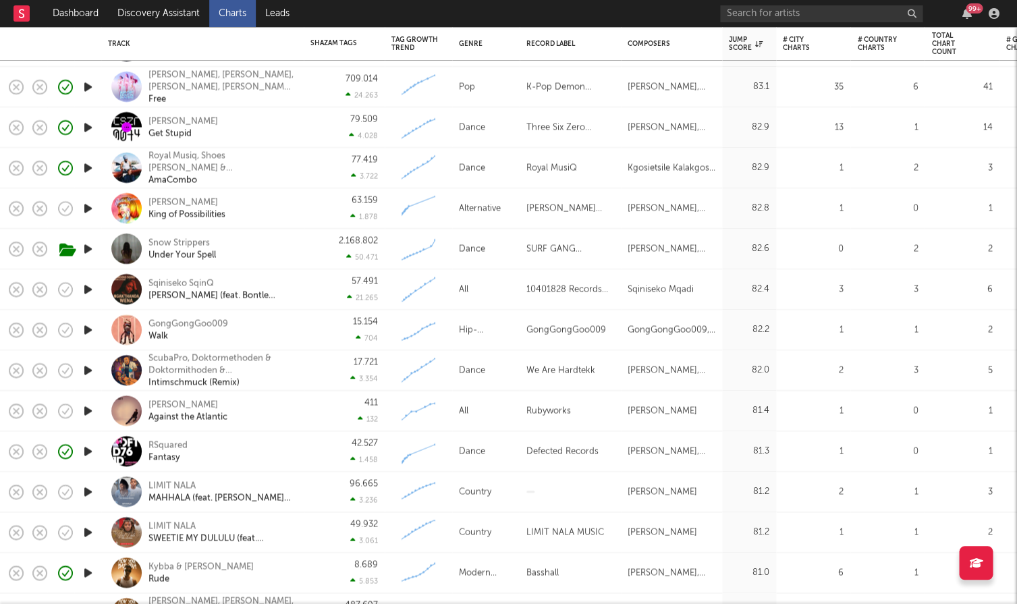
click at [84, 407] on icon "button" at bounding box center [88, 410] width 14 height 17
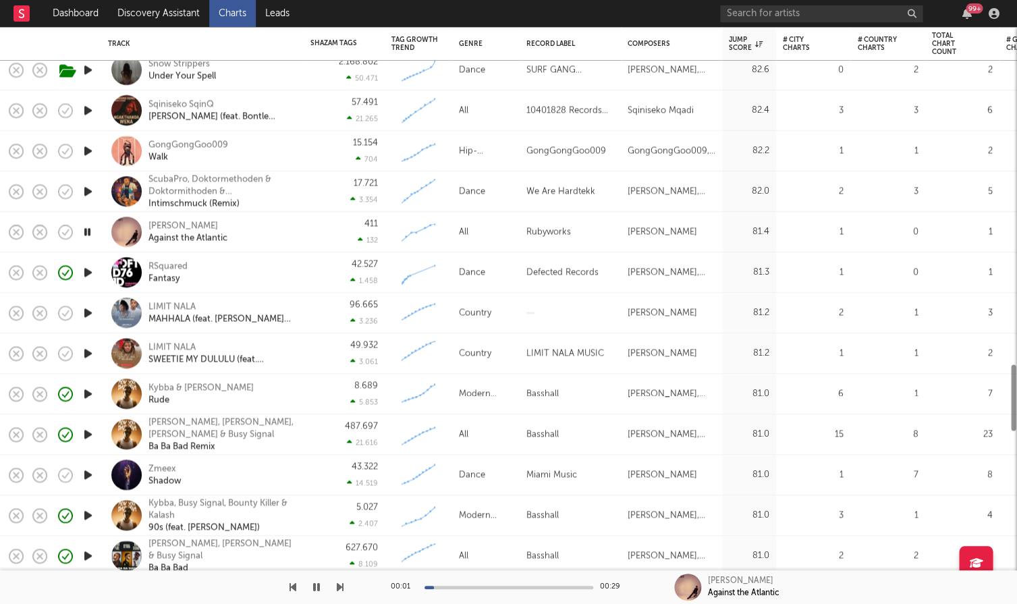
click at [91, 318] on icon "button" at bounding box center [88, 312] width 14 height 17
click at [85, 348] on icon "button" at bounding box center [88, 353] width 14 height 17
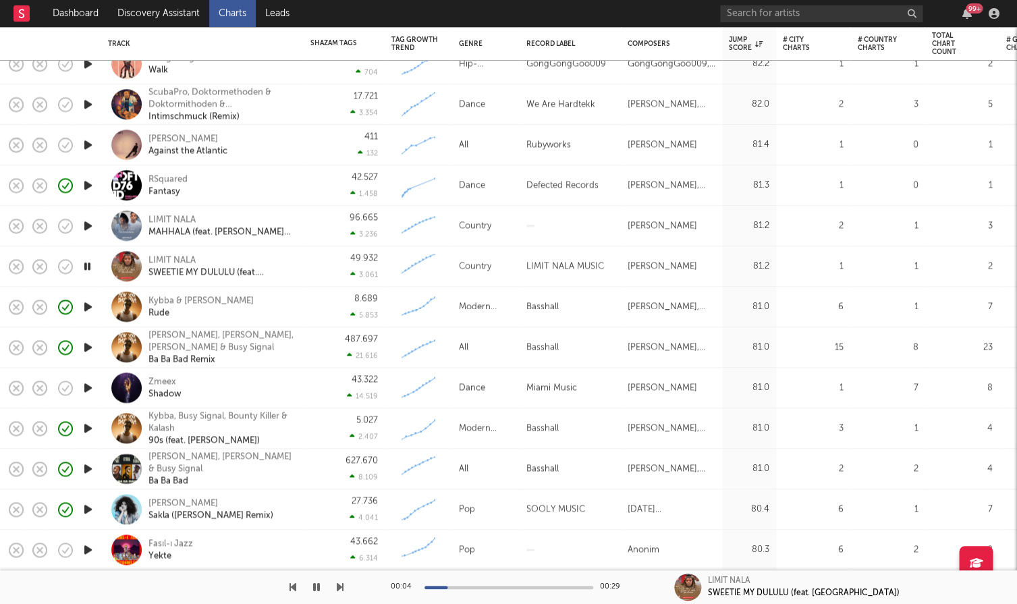
click at [90, 394] on icon "button" at bounding box center [88, 387] width 14 height 17
copy link "Zmeex Shadow"
drag, startPoint x: 183, startPoint y: 391, endPoint x: 148, endPoint y: 379, distance: 36.5
click at [148, 379] on div "Zmeex Shadow" at bounding box center [220, 388] width 145 height 24
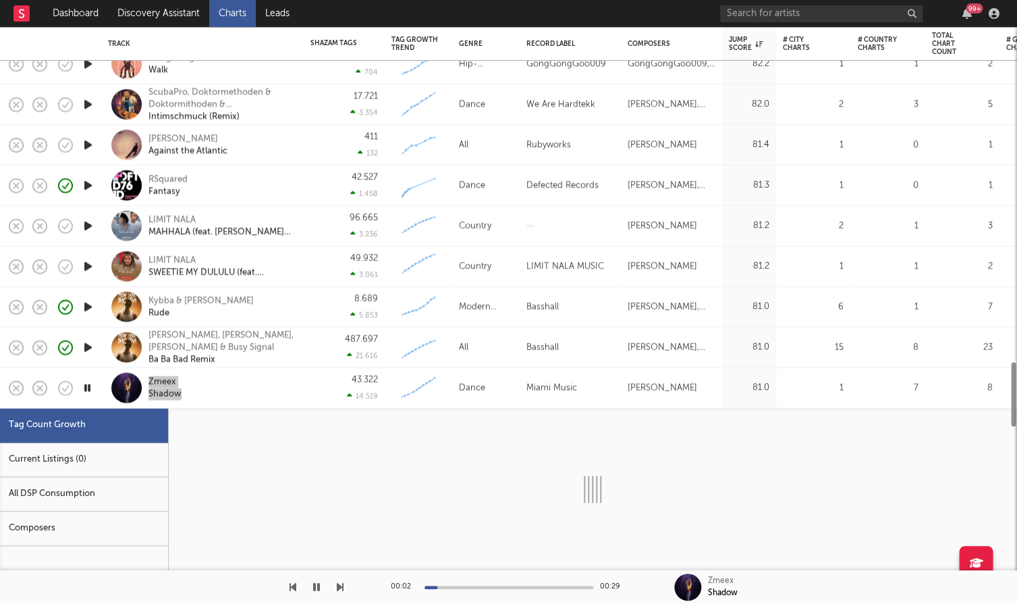
select select "1w"
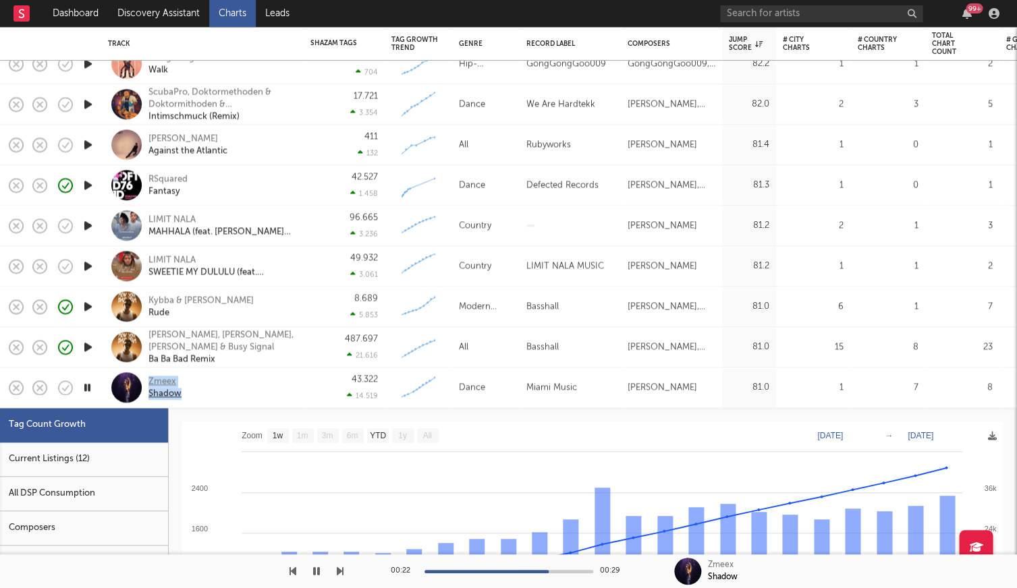
click at [154, 380] on div "Zmeex" at bounding box center [164, 382] width 33 height 12
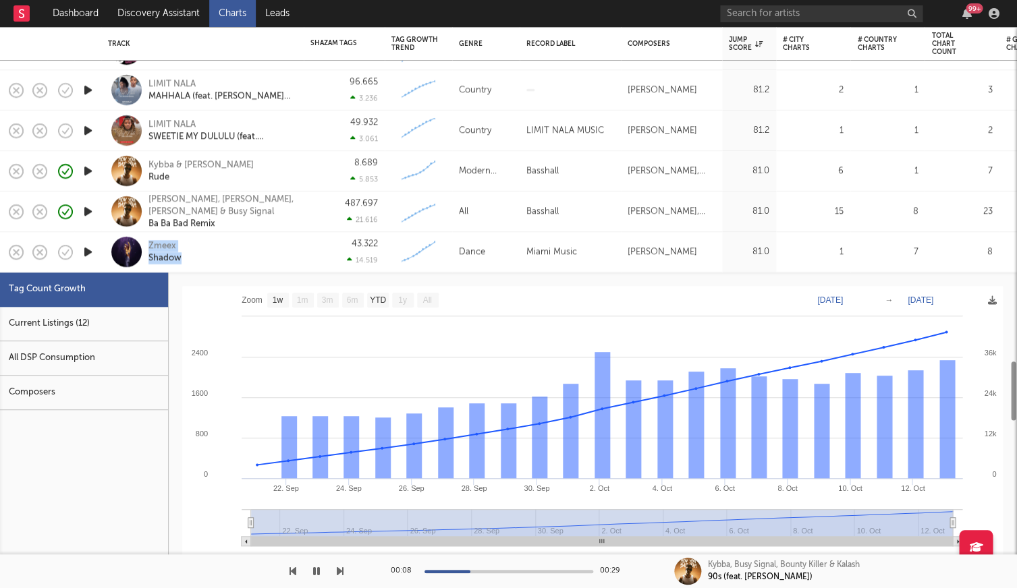
click at [237, 252] on div "Zmeex Shadow" at bounding box center [220, 252] width 145 height 24
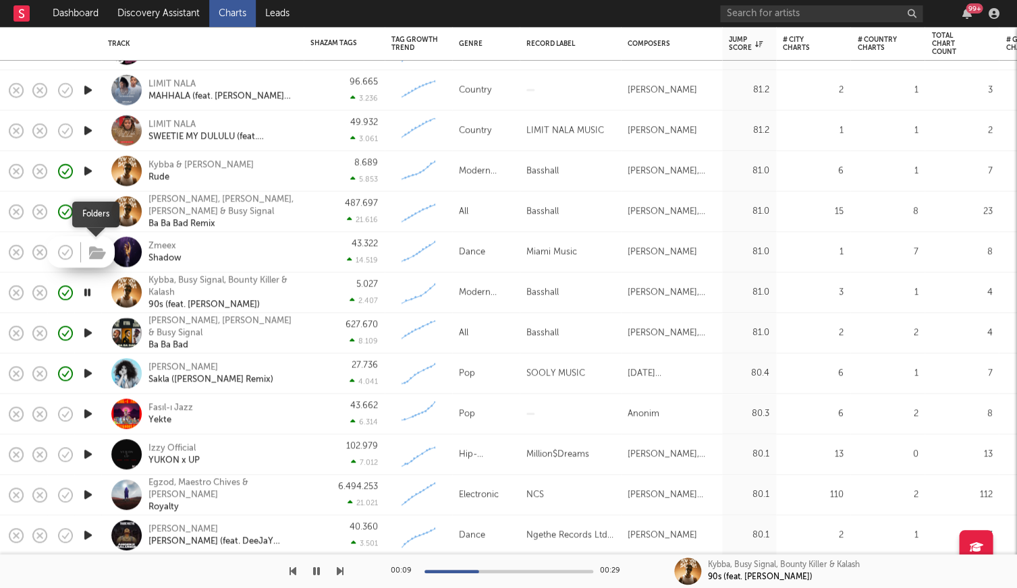
click at [99, 255] on icon "button" at bounding box center [97, 253] width 17 height 15
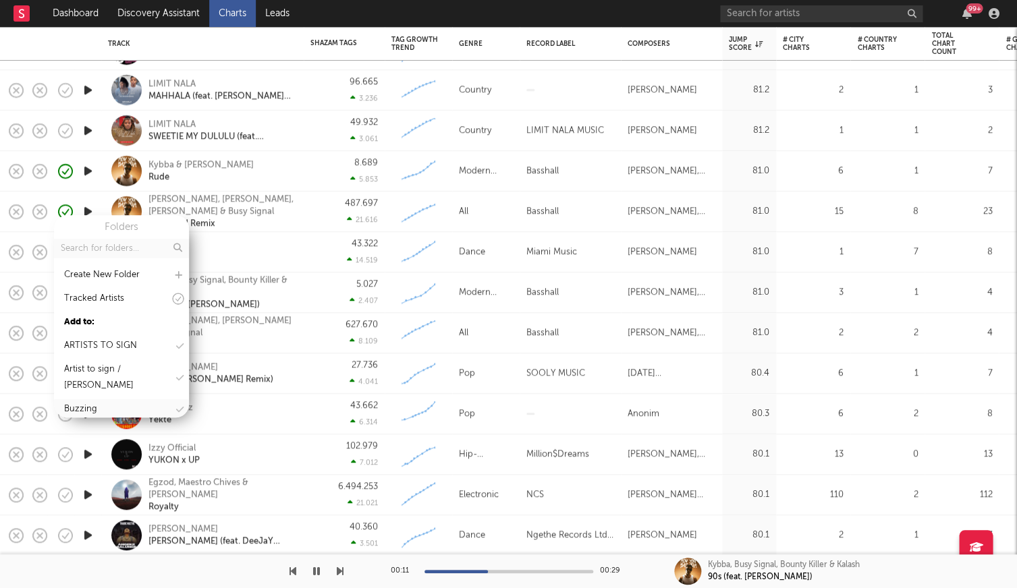
click at [117, 404] on div "Buzzing" at bounding box center [121, 409] width 135 height 20
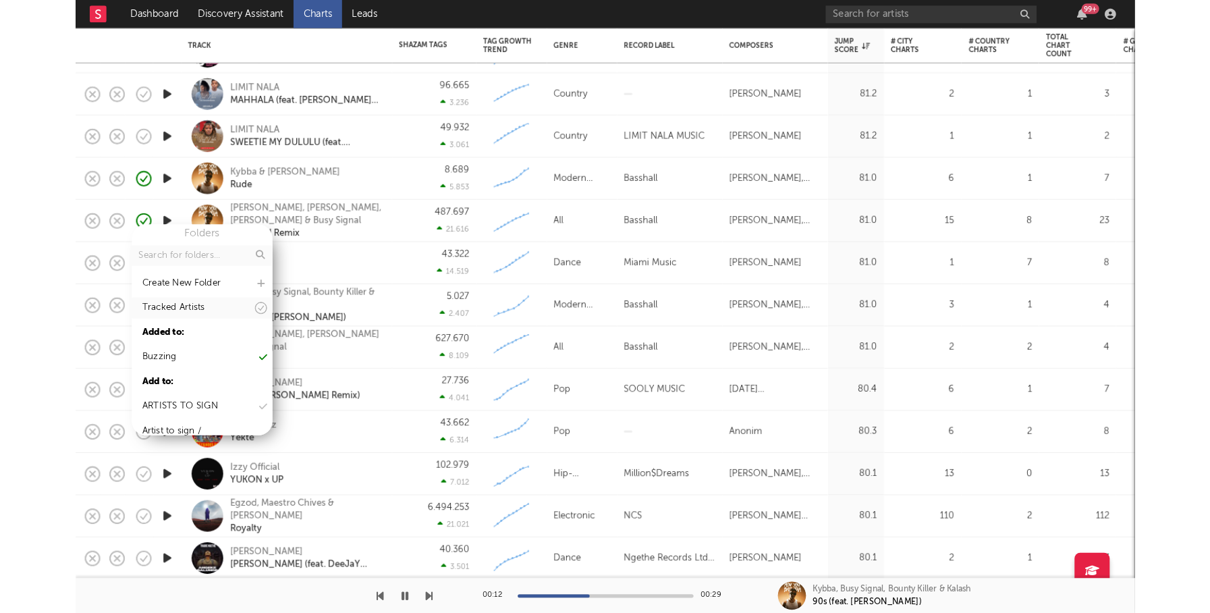
scroll to position [5, 0]
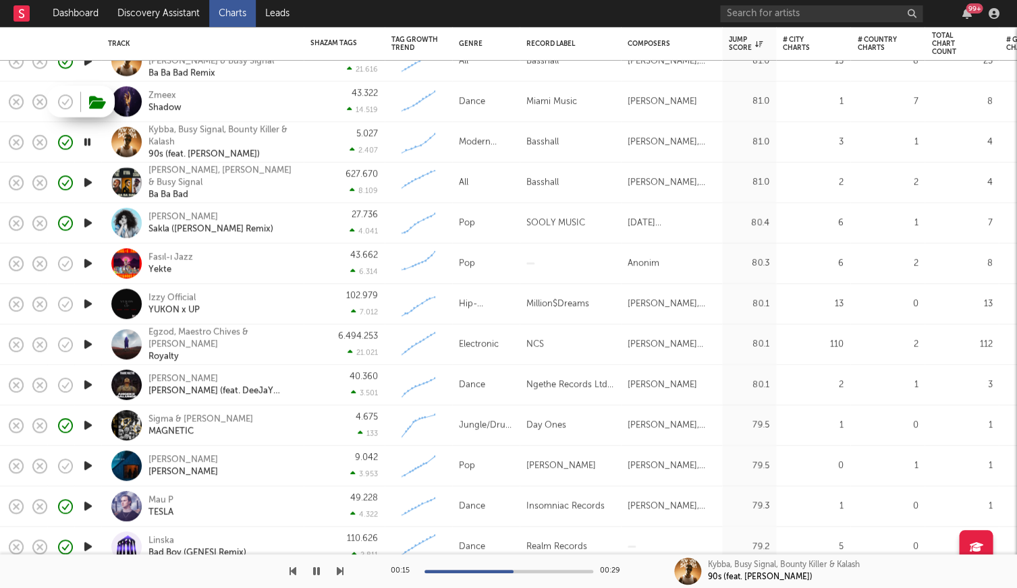
click at [85, 260] on icon "button" at bounding box center [88, 263] width 14 height 17
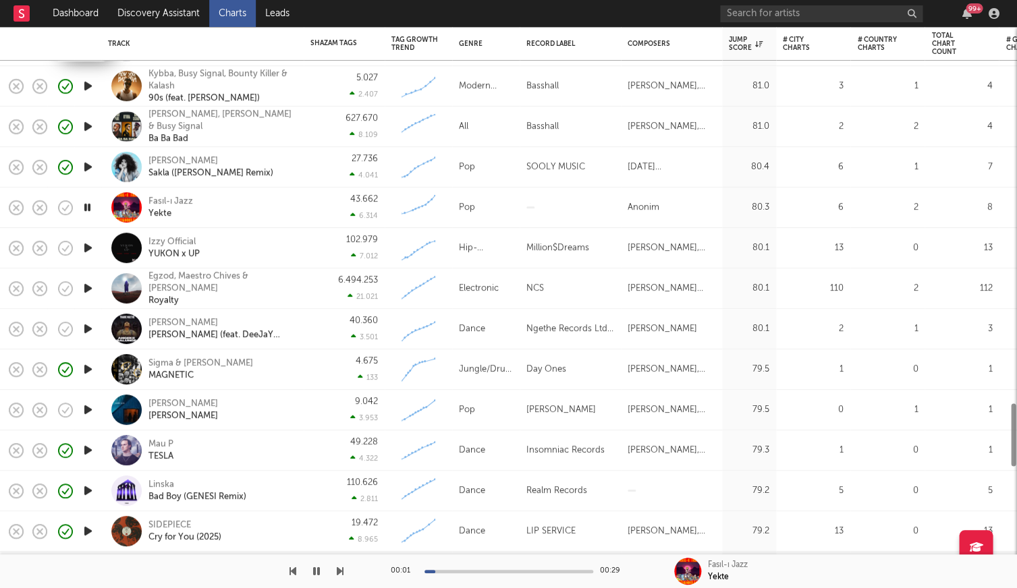
click at [91, 283] on icon "button" at bounding box center [88, 288] width 14 height 17
click at [93, 335] on icon "button" at bounding box center [88, 328] width 14 height 17
click at [86, 329] on icon "button" at bounding box center [87, 328] width 13 height 17
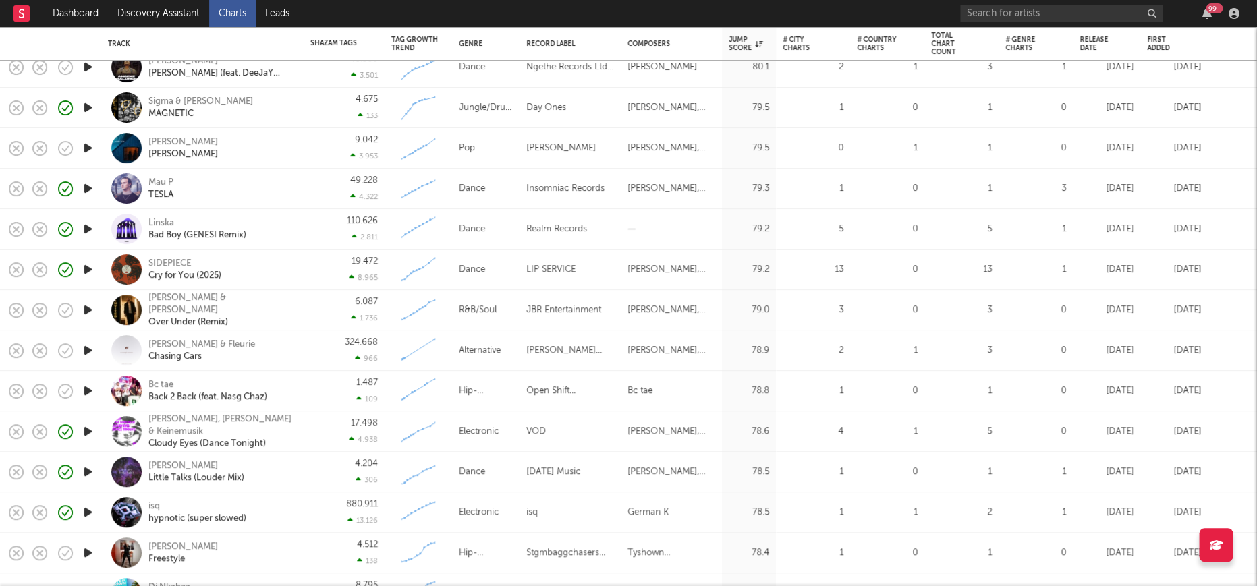
click at [88, 310] on icon "button" at bounding box center [88, 310] width 14 height 17
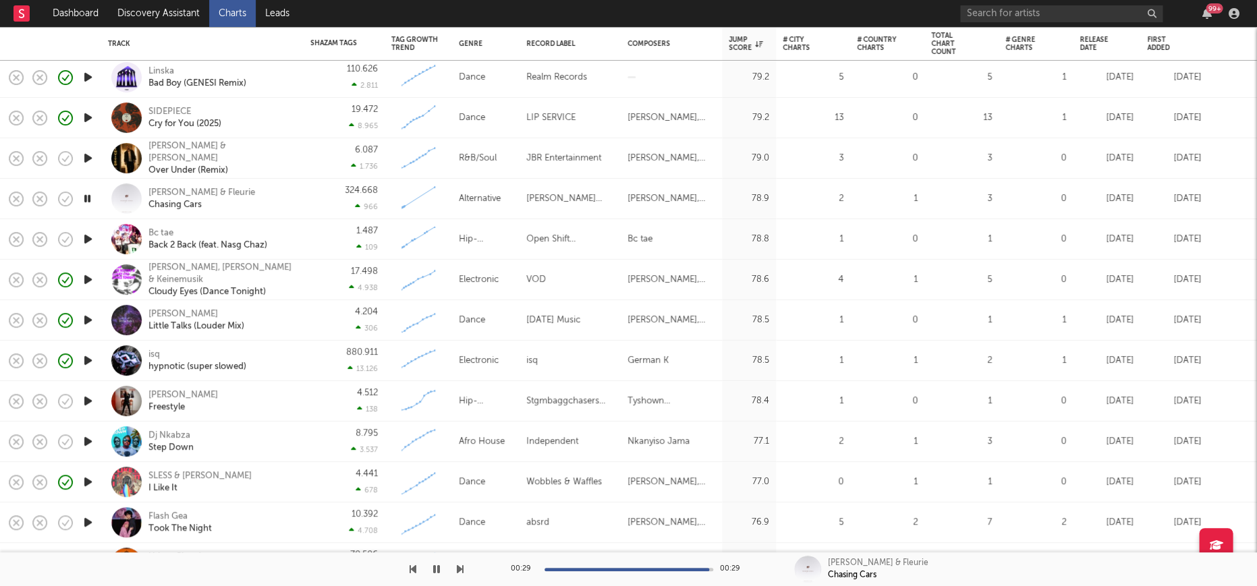
click at [90, 398] on icon "button" at bounding box center [88, 401] width 14 height 17
click at [91, 438] on icon "button" at bounding box center [88, 441] width 14 height 17
click at [168, 432] on div "Dj Nkabza" at bounding box center [170, 436] width 45 height 12
click at [292, 434] on div "Dj Nkabza Step Down" at bounding box center [220, 442] width 145 height 24
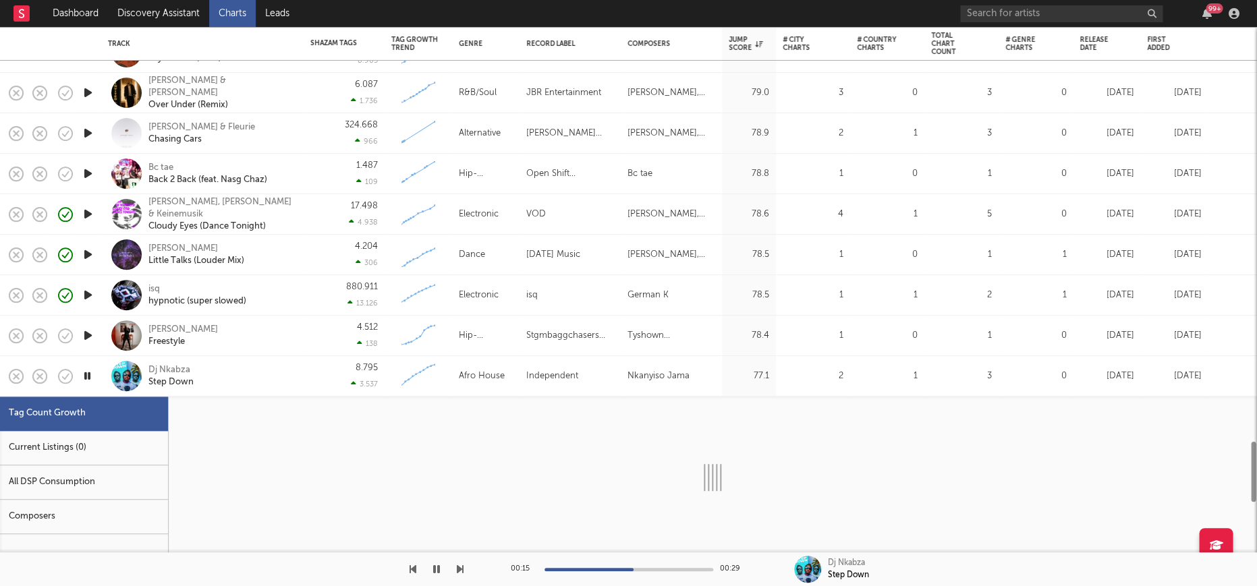
select select "1w"
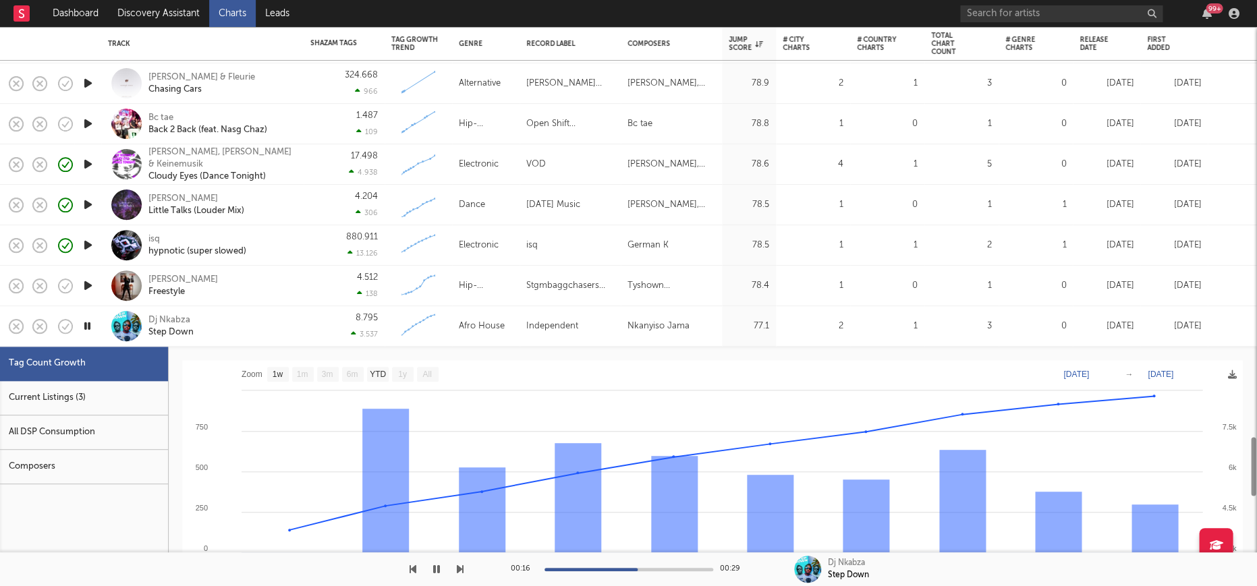
click at [53, 391] on div "Current Listings (3)" at bounding box center [84, 398] width 168 height 34
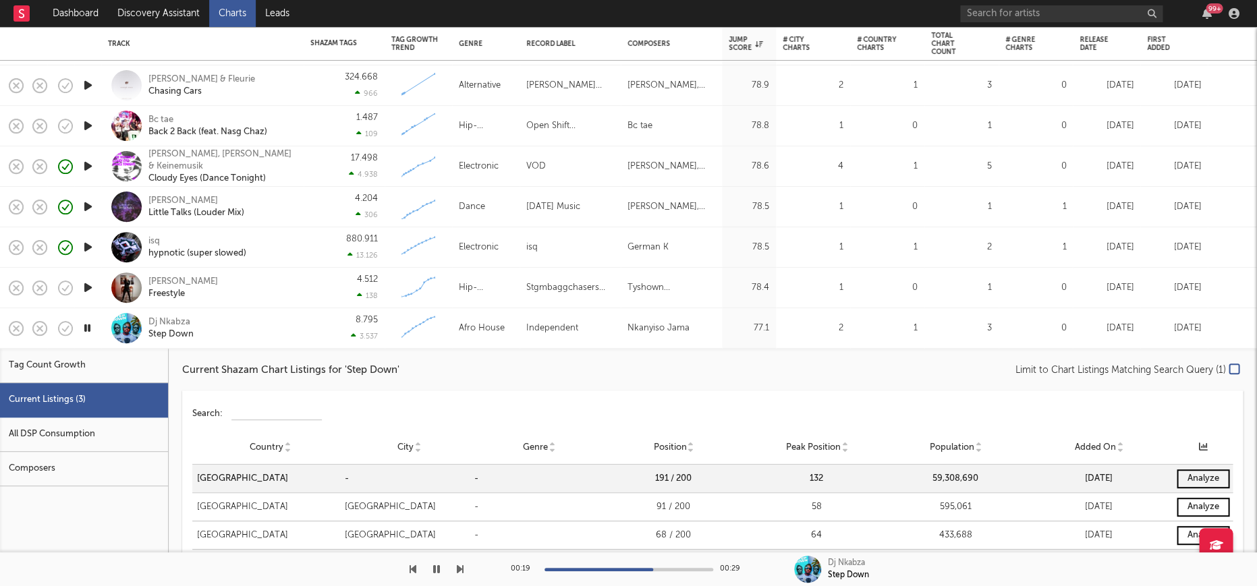
click at [296, 324] on div "Dj Nkabza Step Down" at bounding box center [202, 328] width 189 height 40
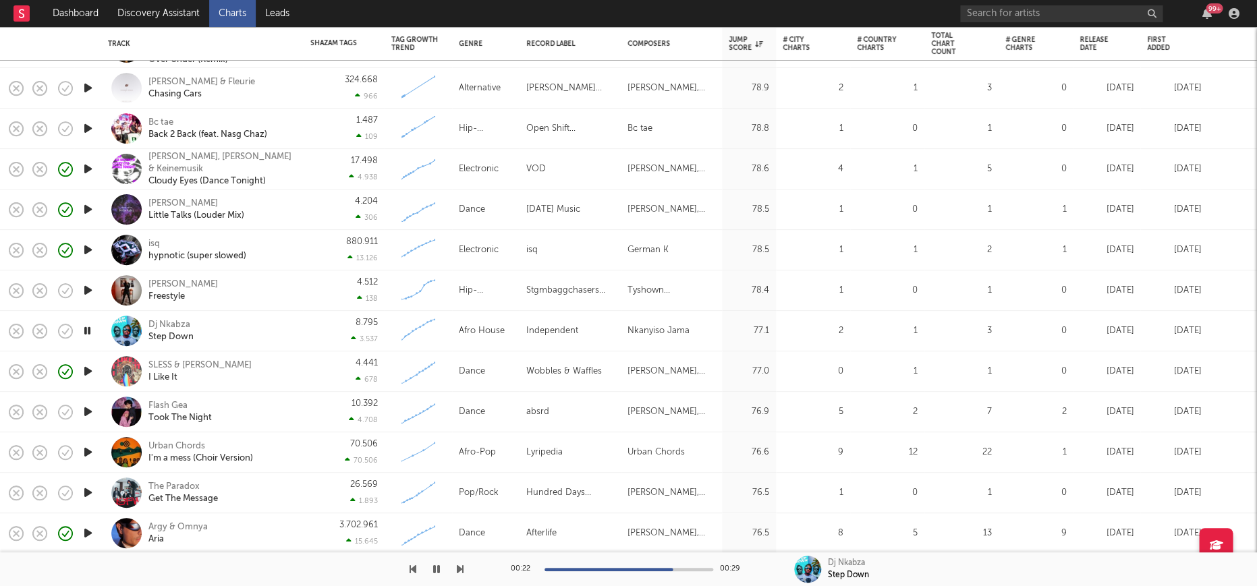
drag, startPoint x: 439, startPoint y: 569, endPoint x: 422, endPoint y: 559, distance: 20.0
click at [439, 569] on button "button" at bounding box center [436, 569] width 13 height 34
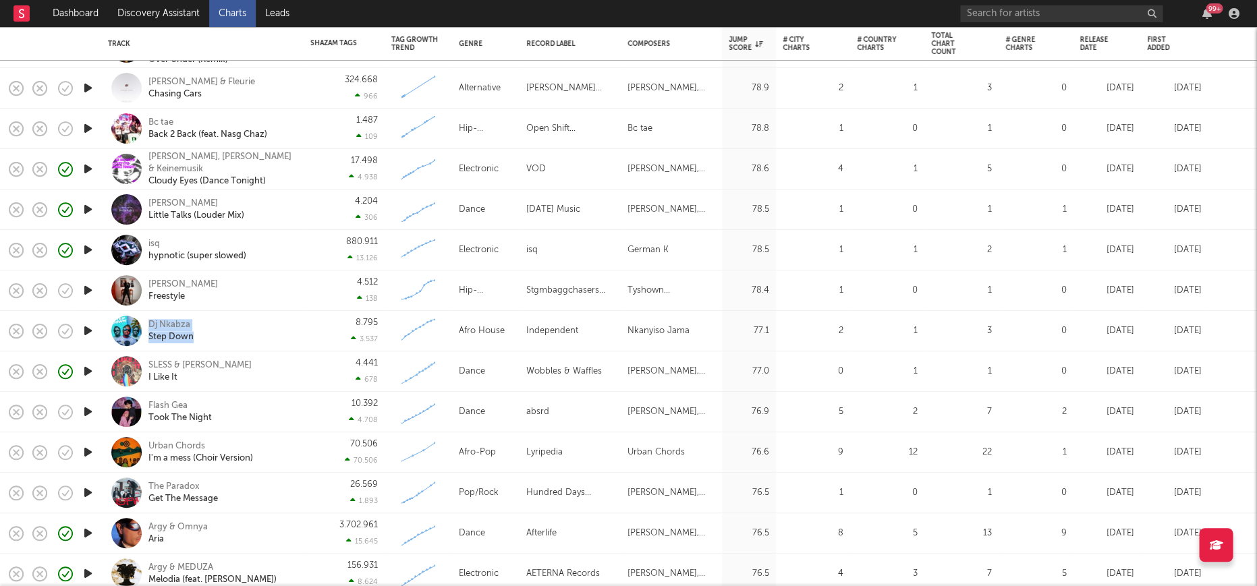
drag, startPoint x: 223, startPoint y: 340, endPoint x: 143, endPoint y: 319, distance: 83.0
click at [143, 319] on div "Dj Nkabza Step Down" at bounding box center [202, 331] width 189 height 40
copy div "Dj Nkabza Step Down"
select select "1w"
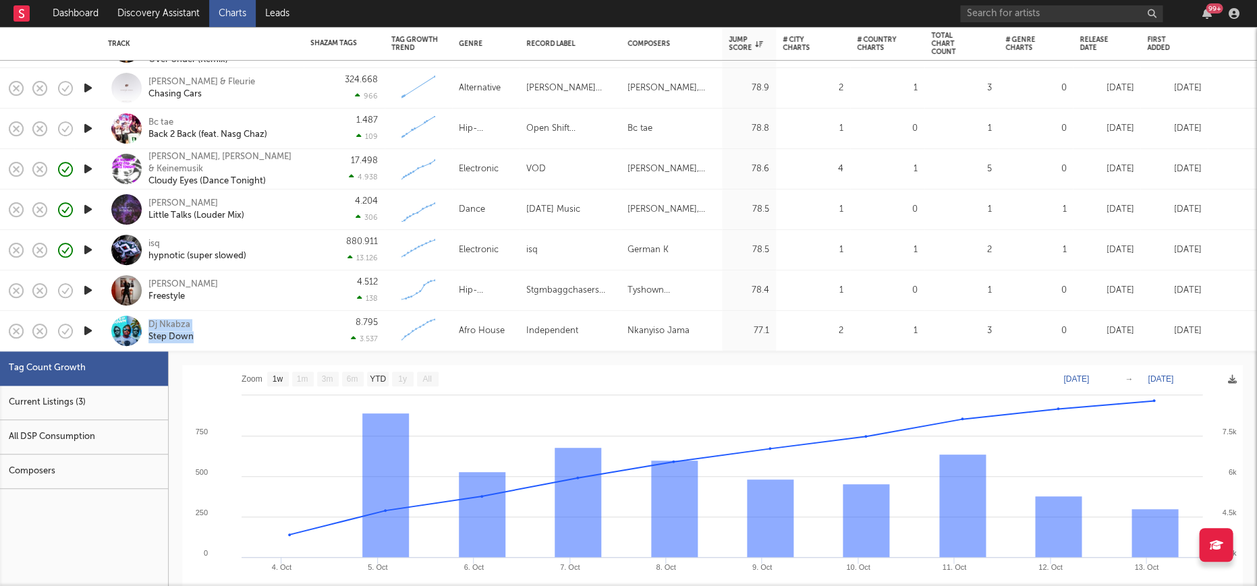
click at [283, 337] on div "Dj Nkabza Step Down" at bounding box center [220, 331] width 145 height 24
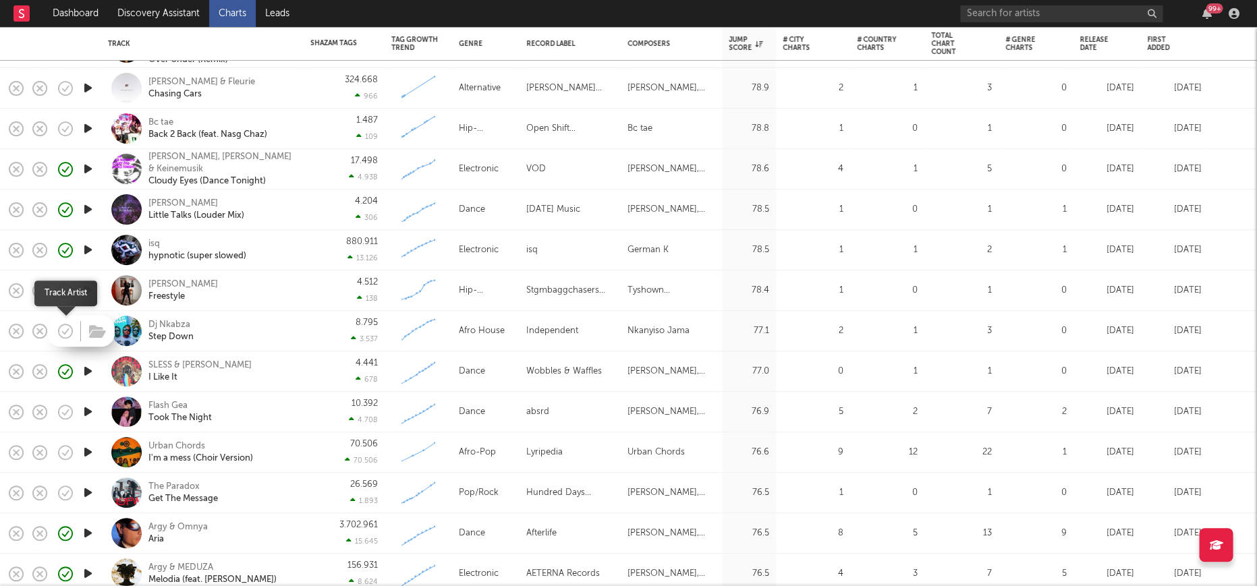
click at [62, 329] on icon "button" at bounding box center [65, 331] width 19 height 19
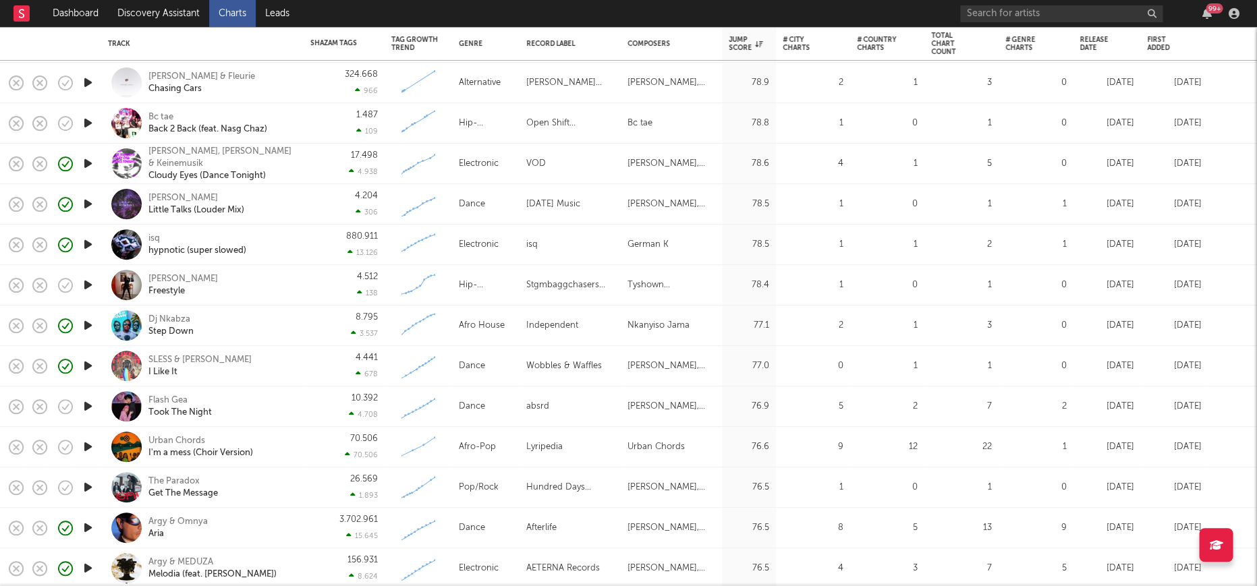
click at [92, 402] on icon "button" at bounding box center [88, 406] width 14 height 17
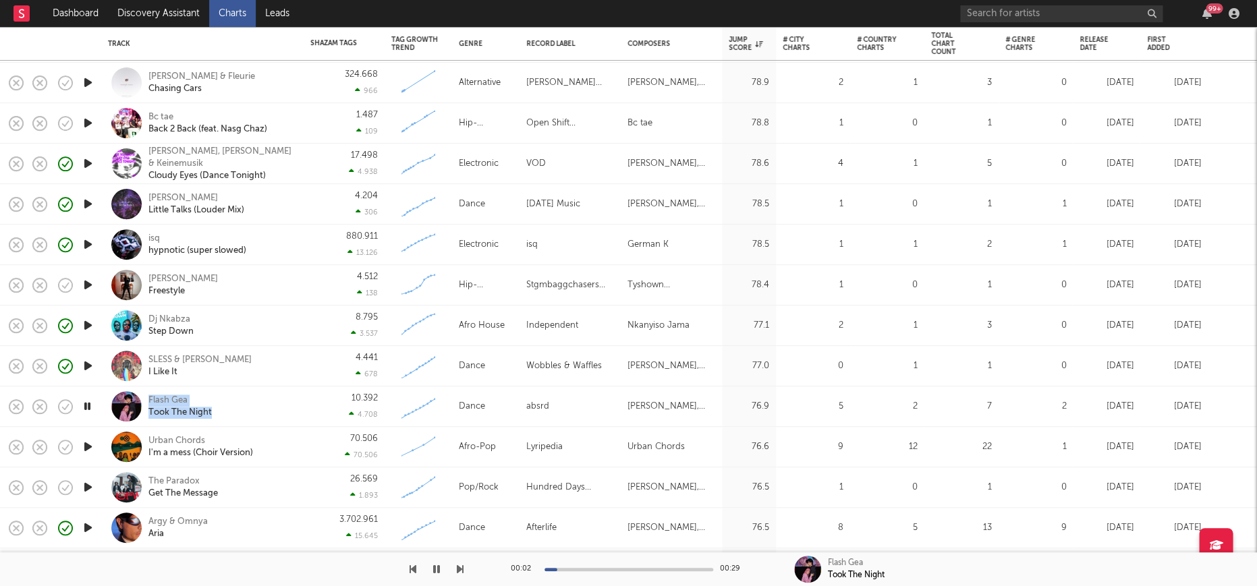
copy div "Flash Gea Took The Night"
drag, startPoint x: 223, startPoint y: 409, endPoint x: 142, endPoint y: 399, distance: 81.6
click at [142, 399] on div "Flash Gea Took The Night" at bounding box center [202, 407] width 189 height 40
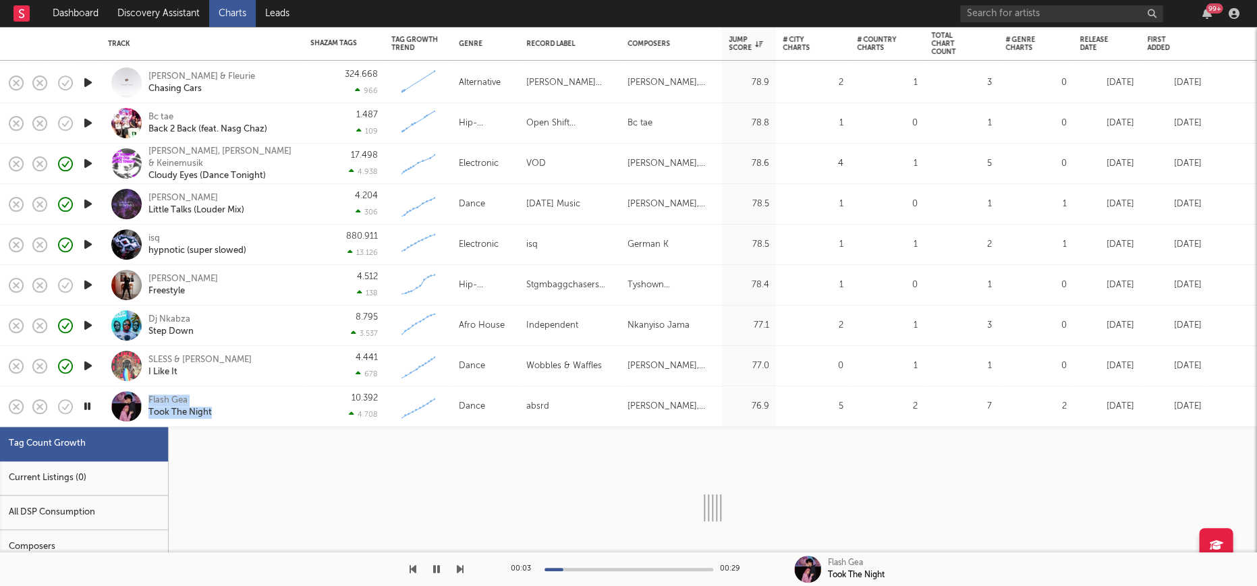
select select "1w"
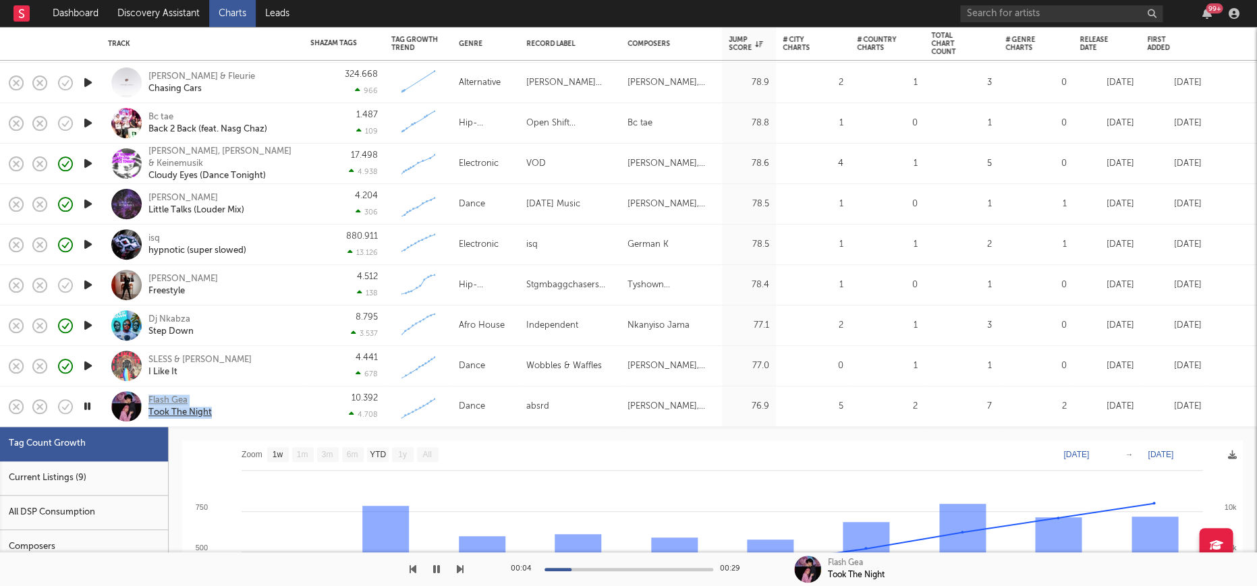
click at [175, 399] on div "Flash Gea" at bounding box center [179, 401] width 63 height 12
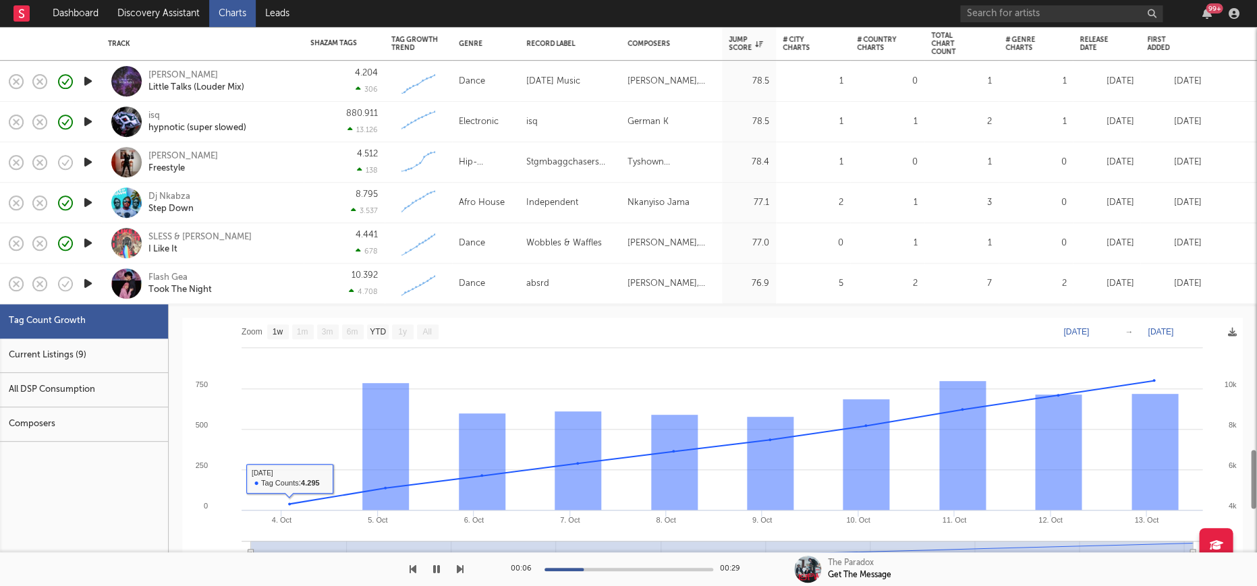
click at [66, 358] on div "Current Listings (9)" at bounding box center [84, 356] width 168 height 34
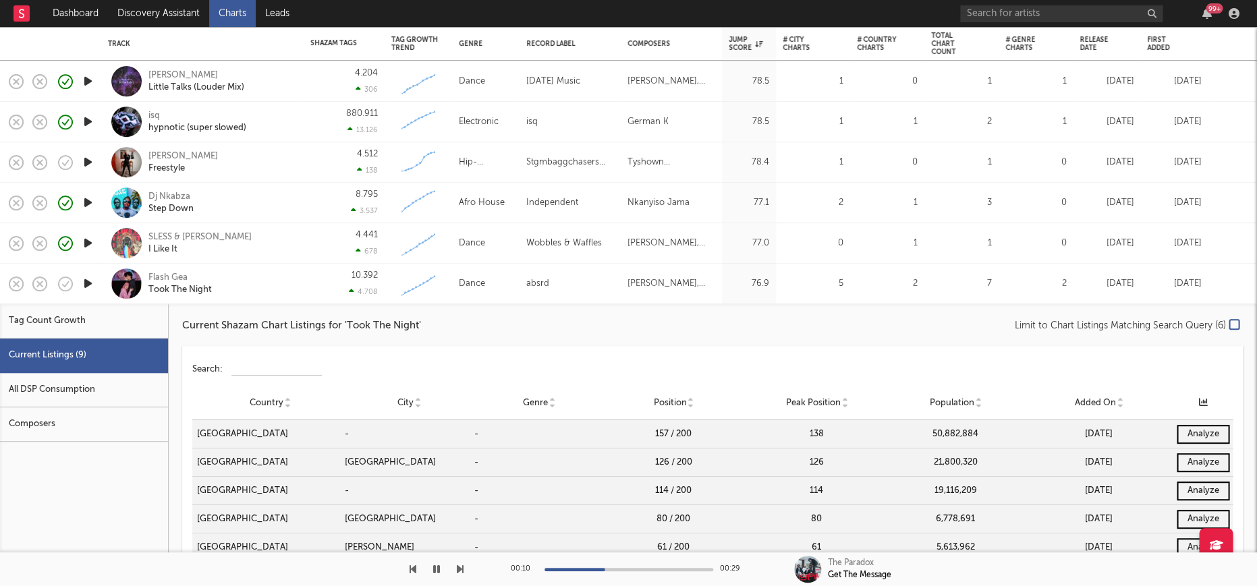
drag, startPoint x: 436, startPoint y: 571, endPoint x: 215, endPoint y: 352, distance: 311.0
click at [436, 571] on icon "button" at bounding box center [436, 569] width 7 height 11
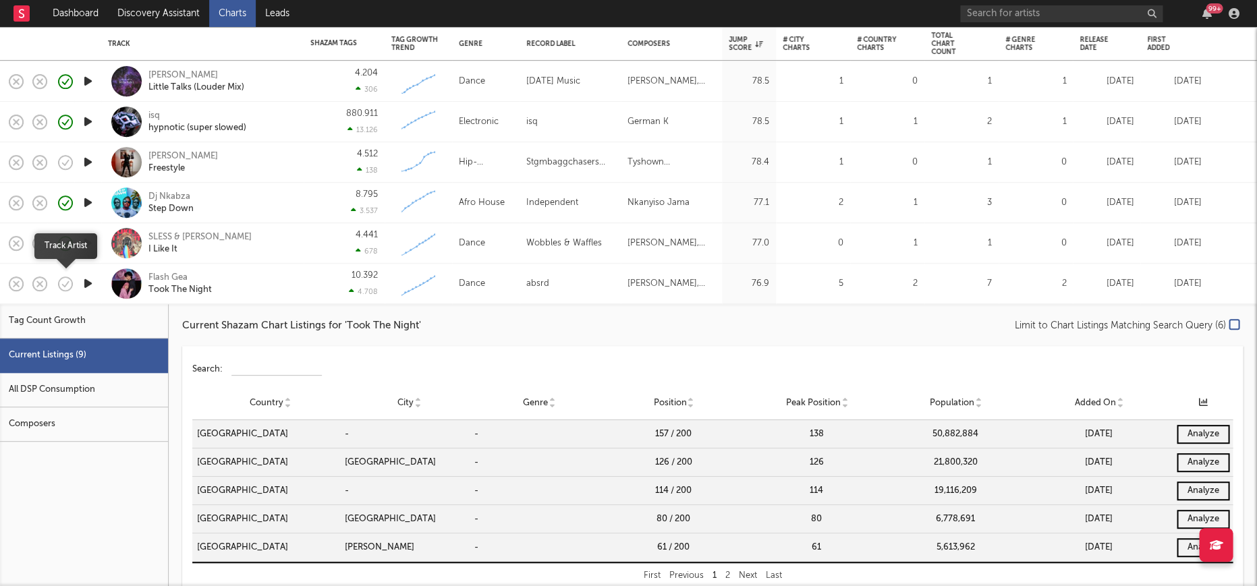
click at [60, 286] on icon "button" at bounding box center [65, 284] width 19 height 19
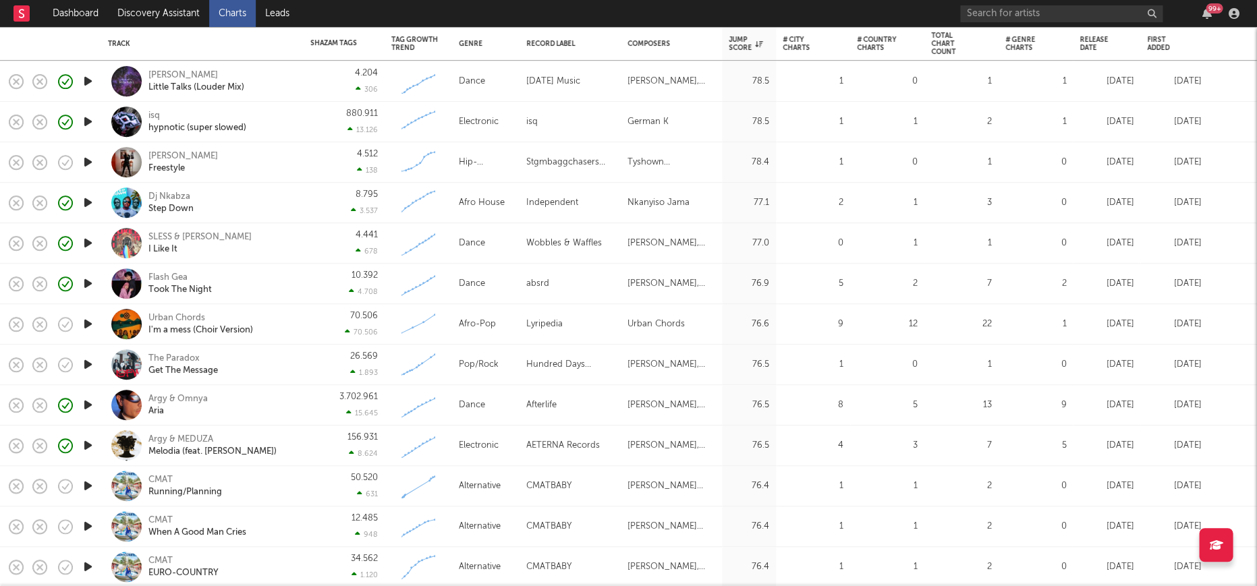
click at [86, 324] on icon "button" at bounding box center [88, 324] width 14 height 17
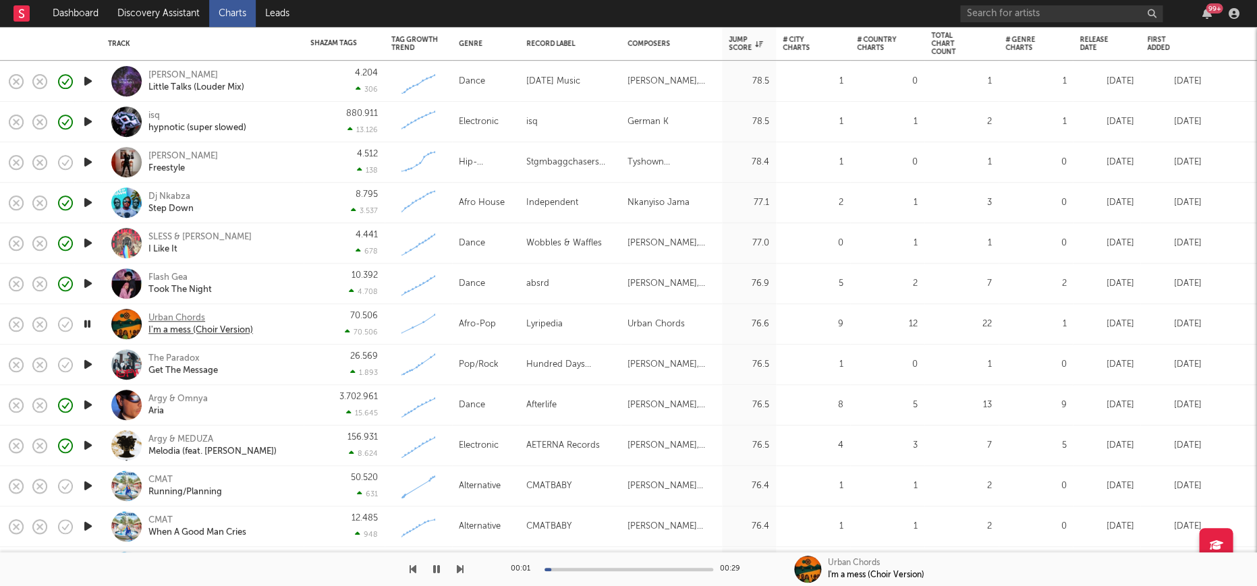
click at [178, 318] on div "Urban Chords" at bounding box center [200, 318] width 105 height 12
click at [171, 275] on div "Flash Gea" at bounding box center [179, 278] width 63 height 12
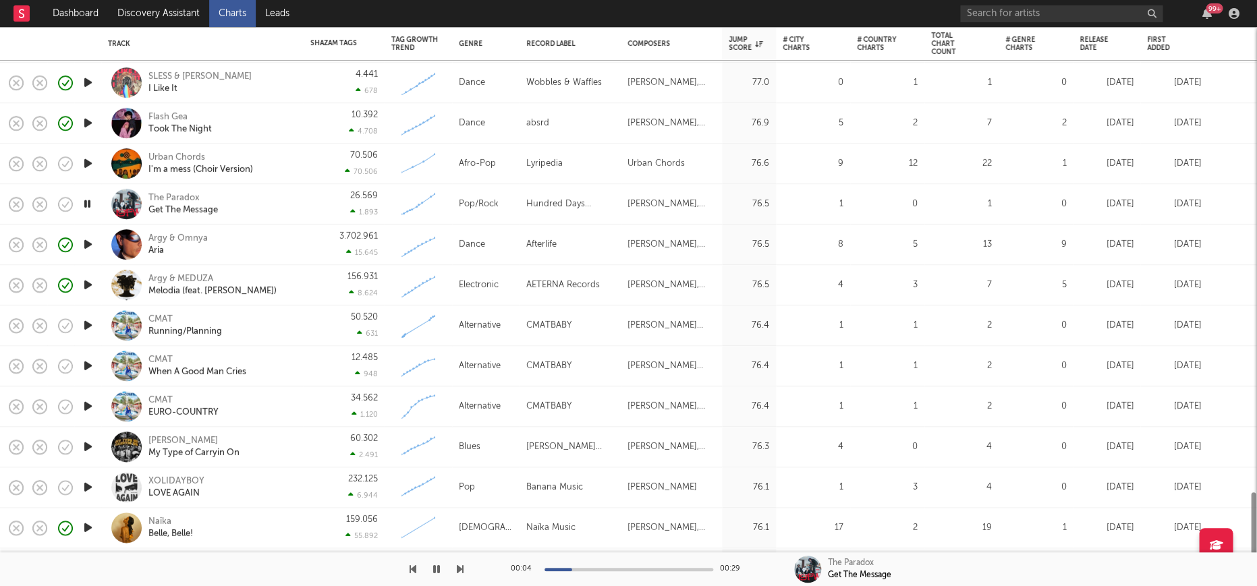
click at [89, 449] on icon "button" at bounding box center [88, 446] width 14 height 17
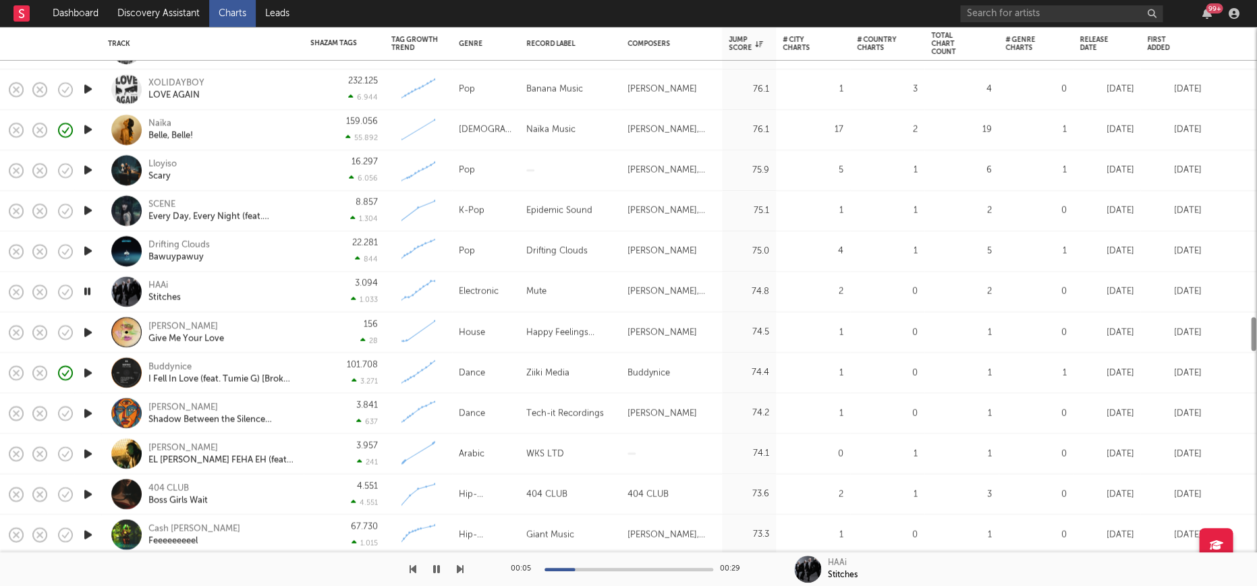
click at [87, 331] on icon "button" at bounding box center [88, 332] width 14 height 17
click at [178, 326] on div "Tommy Mc" at bounding box center [186, 326] width 76 height 12
click at [701, 568] on div at bounding box center [628, 569] width 169 height 3
drag, startPoint x: 437, startPoint y: 570, endPoint x: 401, endPoint y: 499, distance: 80.2
click at [437, 570] on icon "button" at bounding box center [436, 569] width 7 height 11
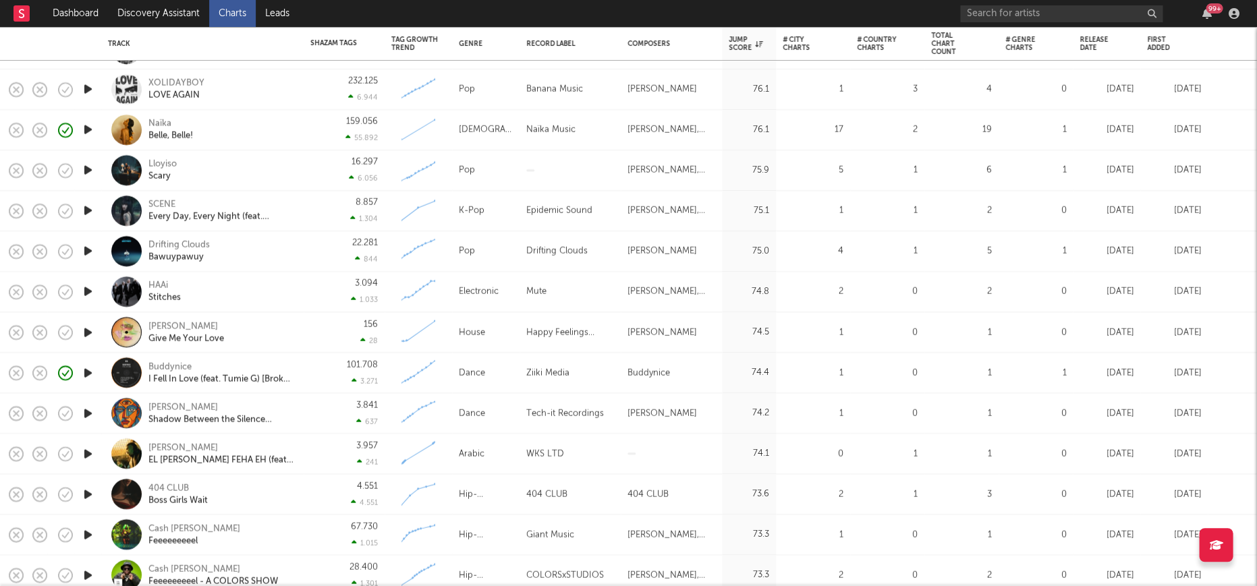
click at [339, 337] on div "156 28" at bounding box center [343, 332] width 67 height 40
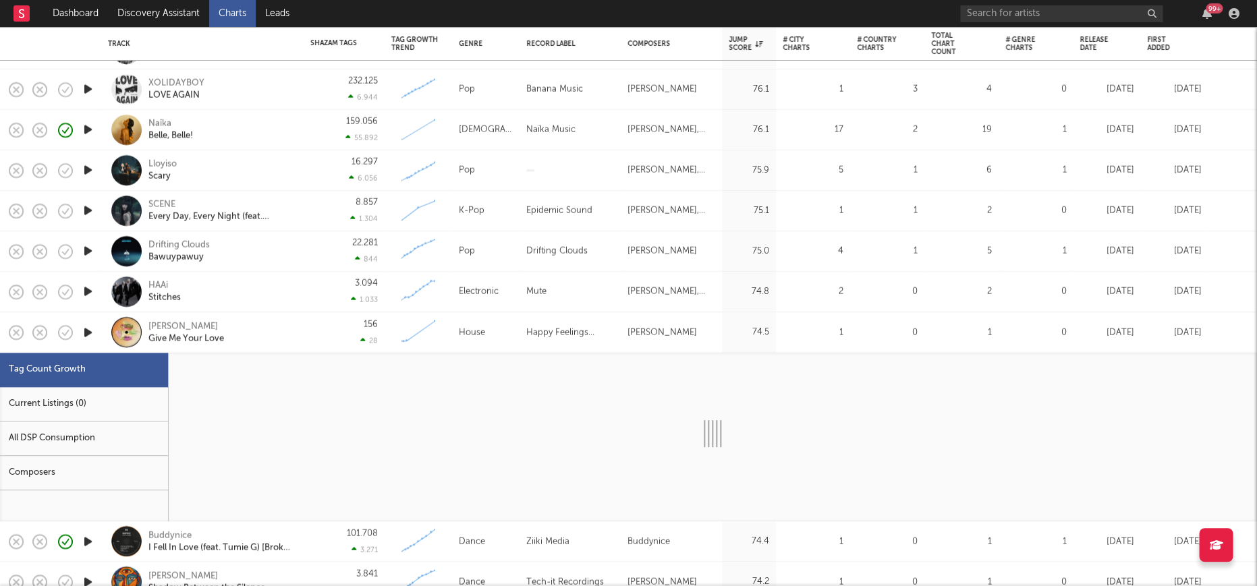
select select "1w"
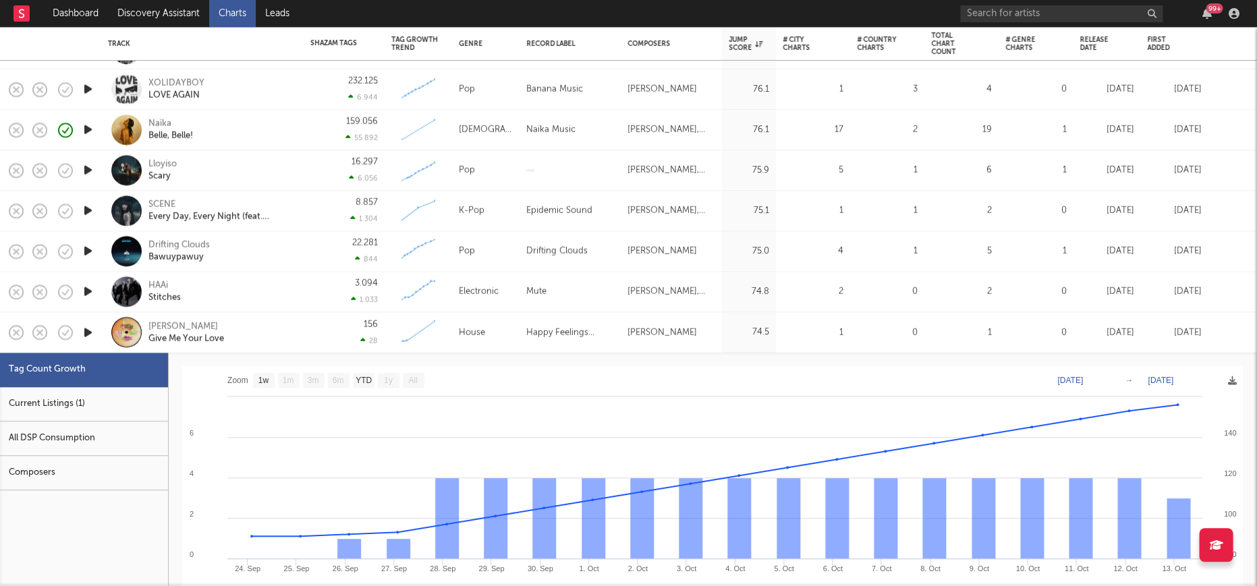
click at [59, 405] on div "Current Listings (1)" at bounding box center [84, 404] width 168 height 34
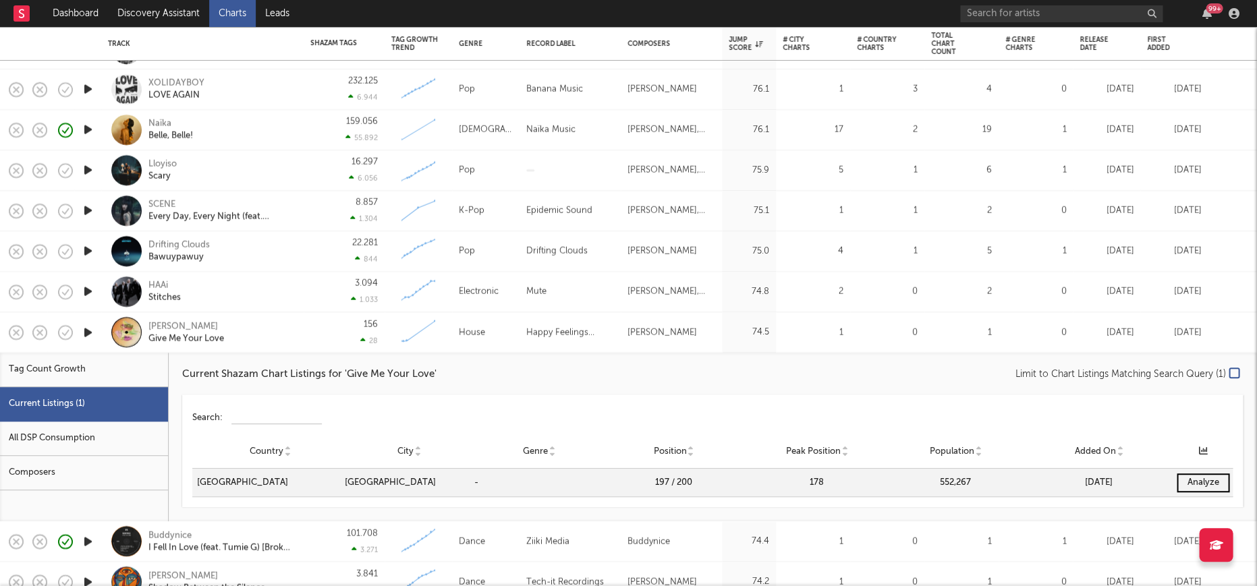
click at [336, 329] on div "156 28" at bounding box center [343, 332] width 67 height 40
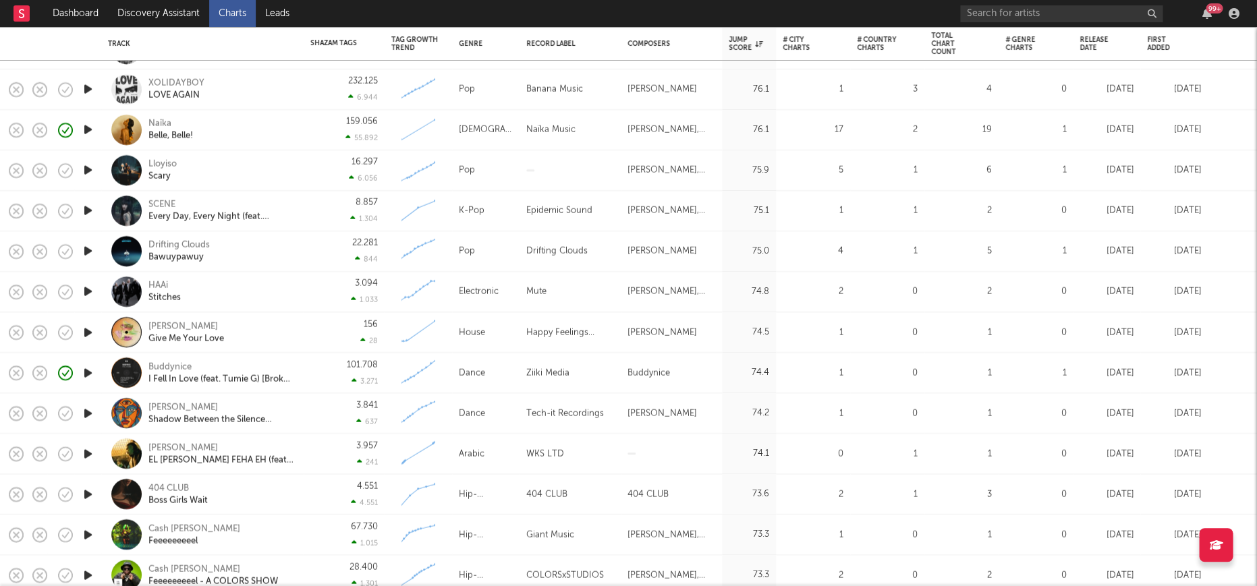
click at [84, 418] on icon "button" at bounding box center [88, 413] width 14 height 17
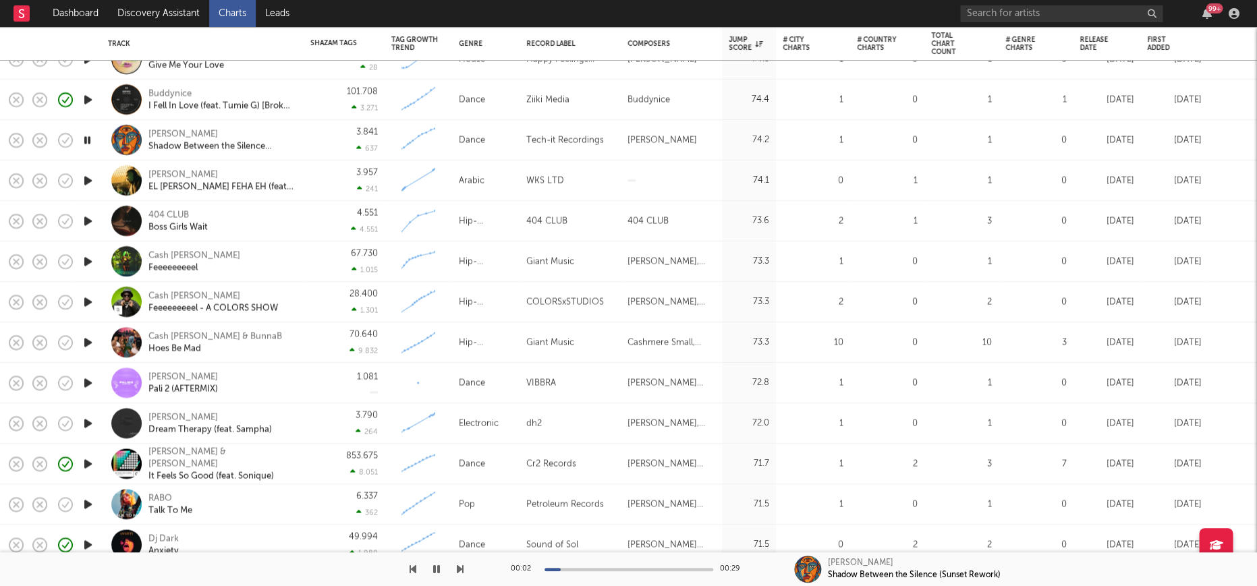
click at [96, 380] on div at bounding box center [87, 383] width 27 height 40
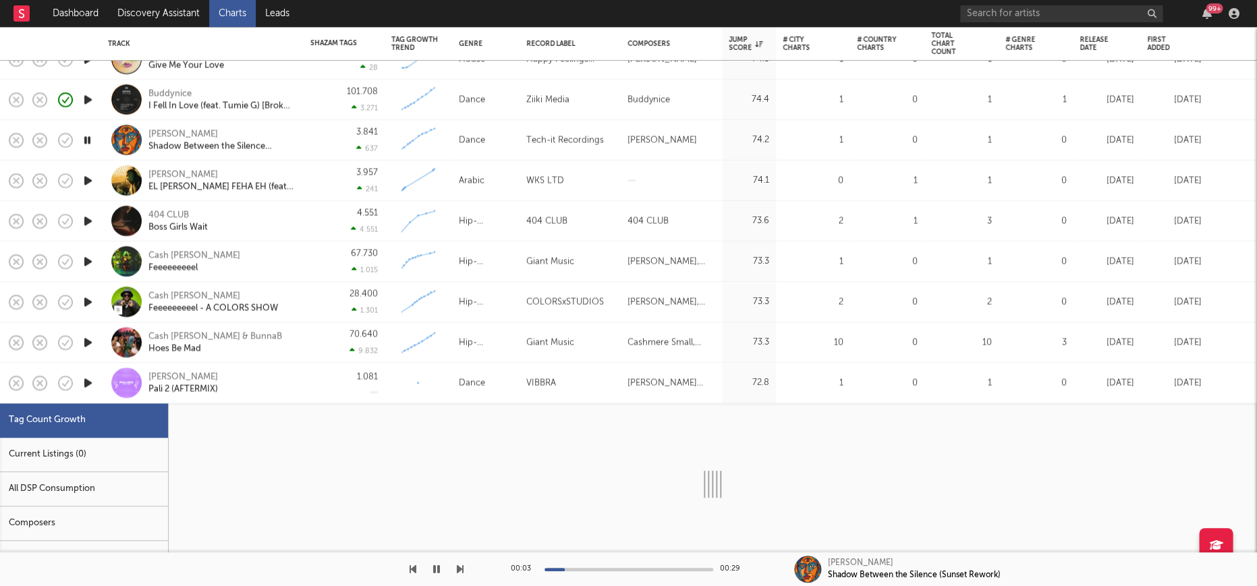
click at [86, 378] on icon "button" at bounding box center [88, 382] width 14 height 17
select select "1w"
click at [289, 396] on div "MATIAS ISMAEL Pali 2 (AFTERMIX)" at bounding box center [202, 383] width 189 height 40
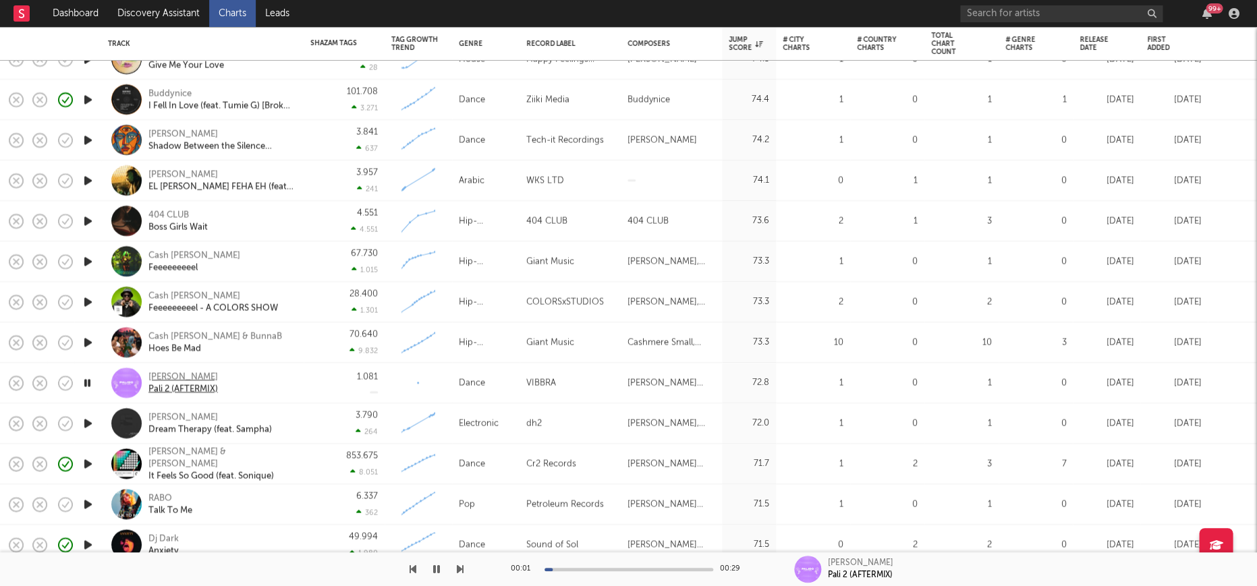
click at [170, 375] on div "MATIAS ISMAEL" at bounding box center [182, 377] width 69 height 12
click at [434, 567] on icon "button" at bounding box center [436, 569] width 7 height 11
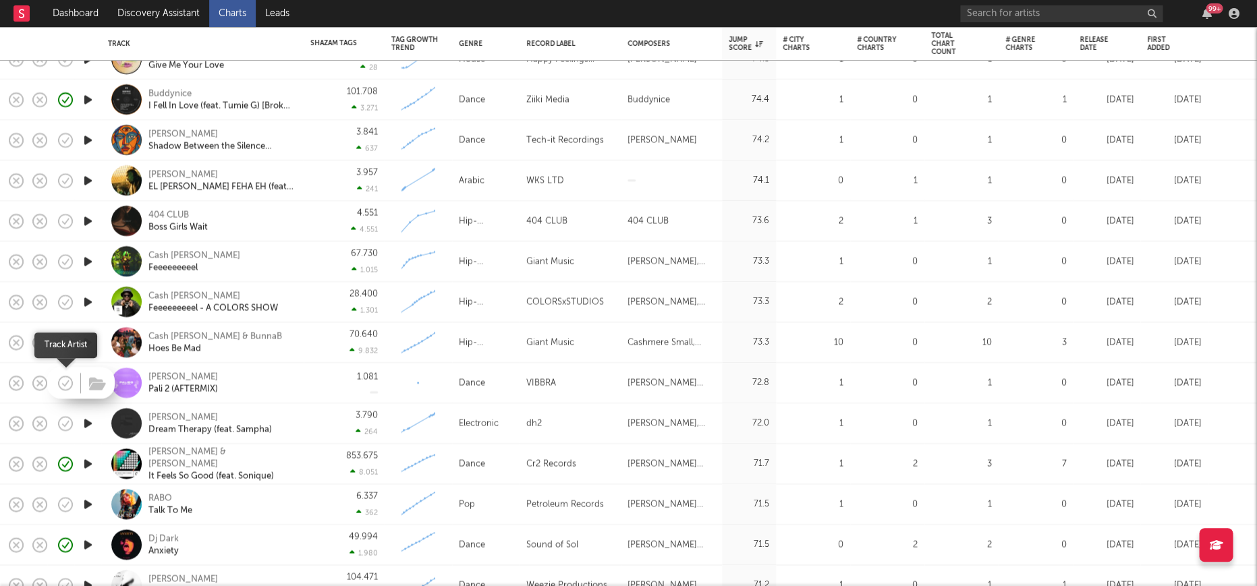
click at [62, 382] on icon "button" at bounding box center [65, 383] width 19 height 19
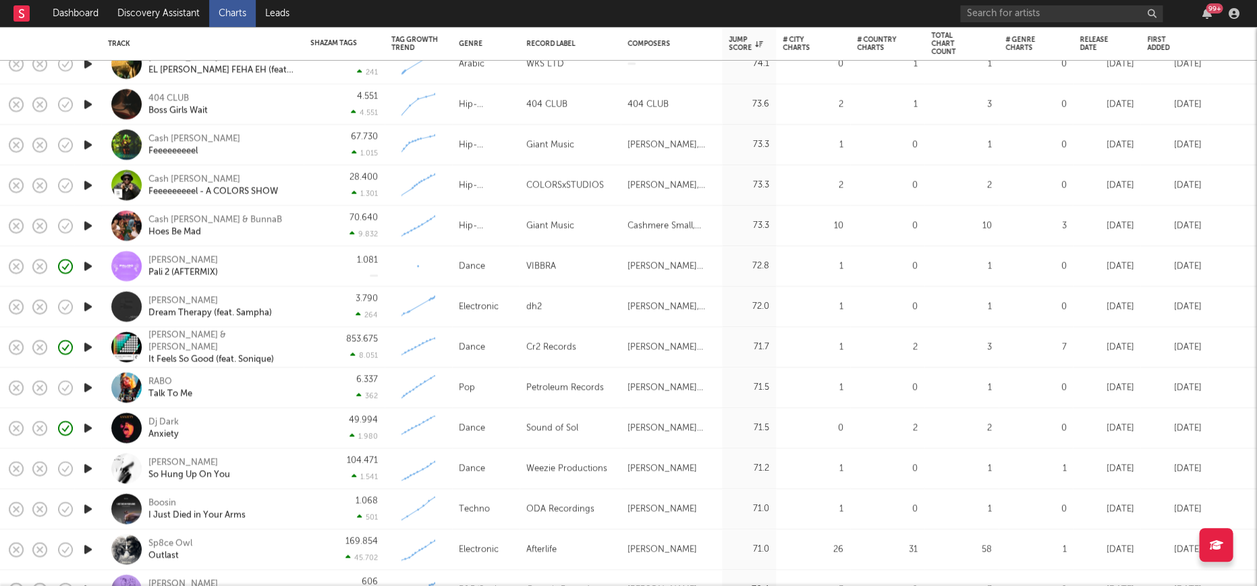
click at [81, 385] on icon "button" at bounding box center [88, 387] width 14 height 17
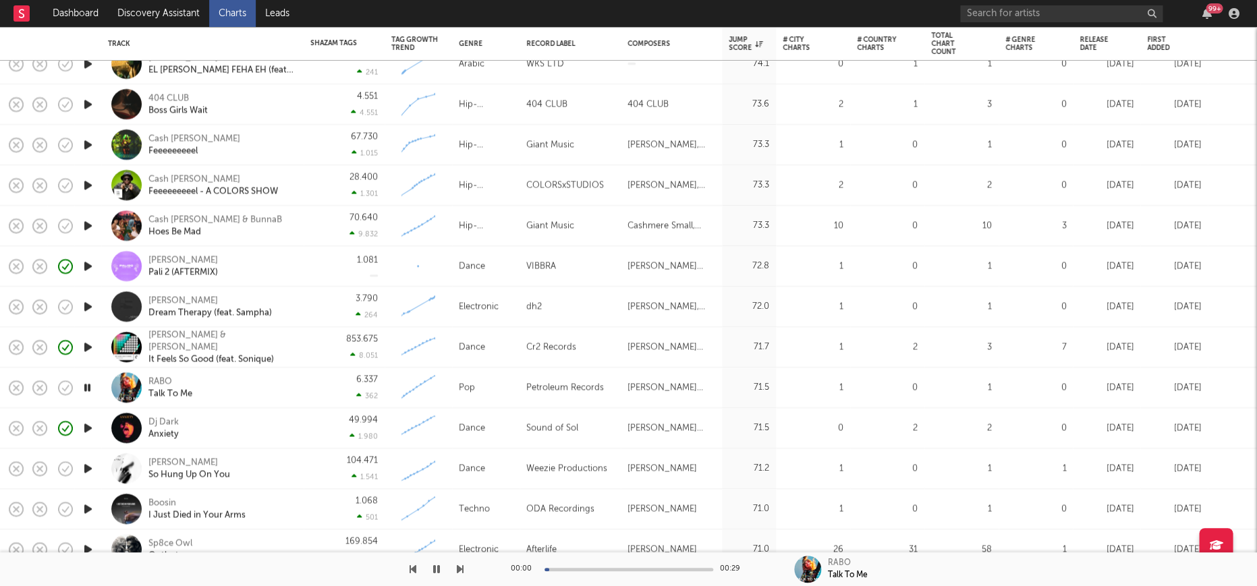
click at [81, 421] on icon "button" at bounding box center [88, 428] width 14 height 17
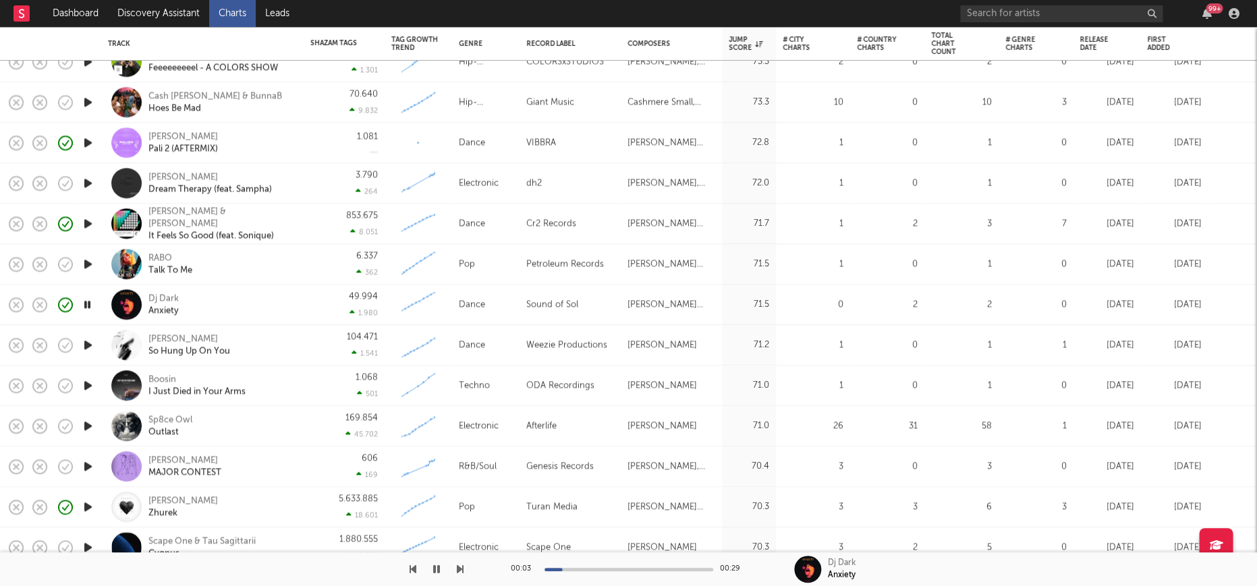
click at [89, 350] on icon "button" at bounding box center [88, 345] width 14 height 17
click at [463, 571] on div "00:02 00:29 Donald Sheffey So Hung Up On You" at bounding box center [628, 569] width 1257 height 34
click at [459, 571] on icon "button" at bounding box center [460, 569] width 7 height 11
click at [162, 377] on div "Boosin" at bounding box center [196, 380] width 97 height 12
click at [92, 427] on icon "button" at bounding box center [88, 426] width 14 height 17
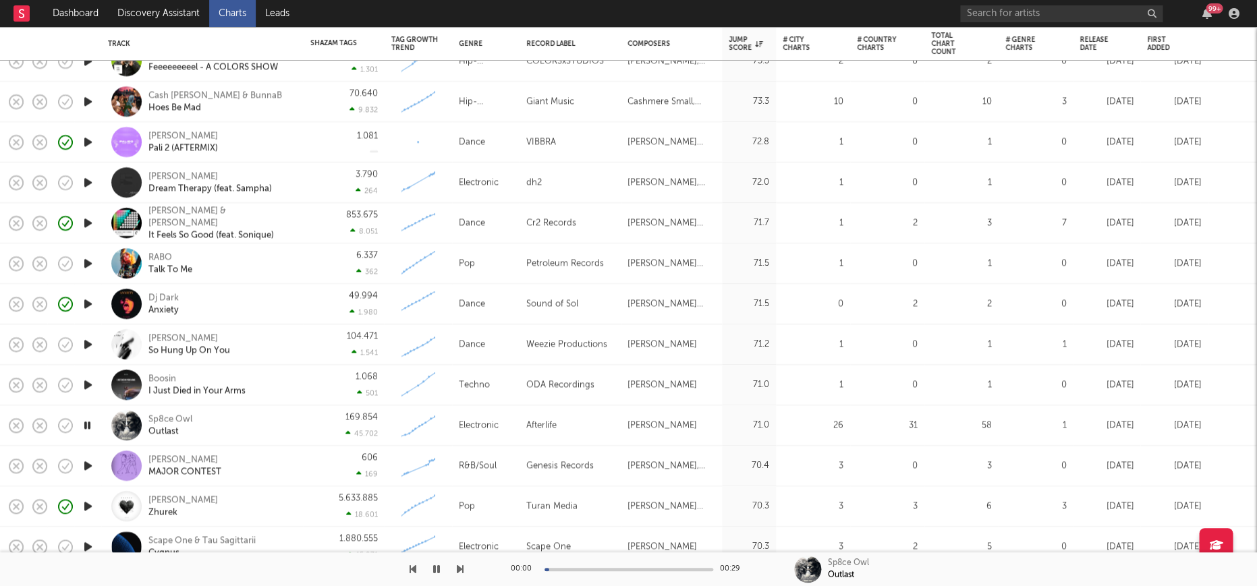
click at [89, 345] on icon "button" at bounding box center [88, 344] width 14 height 17
click at [88, 308] on icon "button" at bounding box center [88, 303] width 14 height 17
click at [86, 467] on icon "button" at bounding box center [88, 465] width 14 height 17
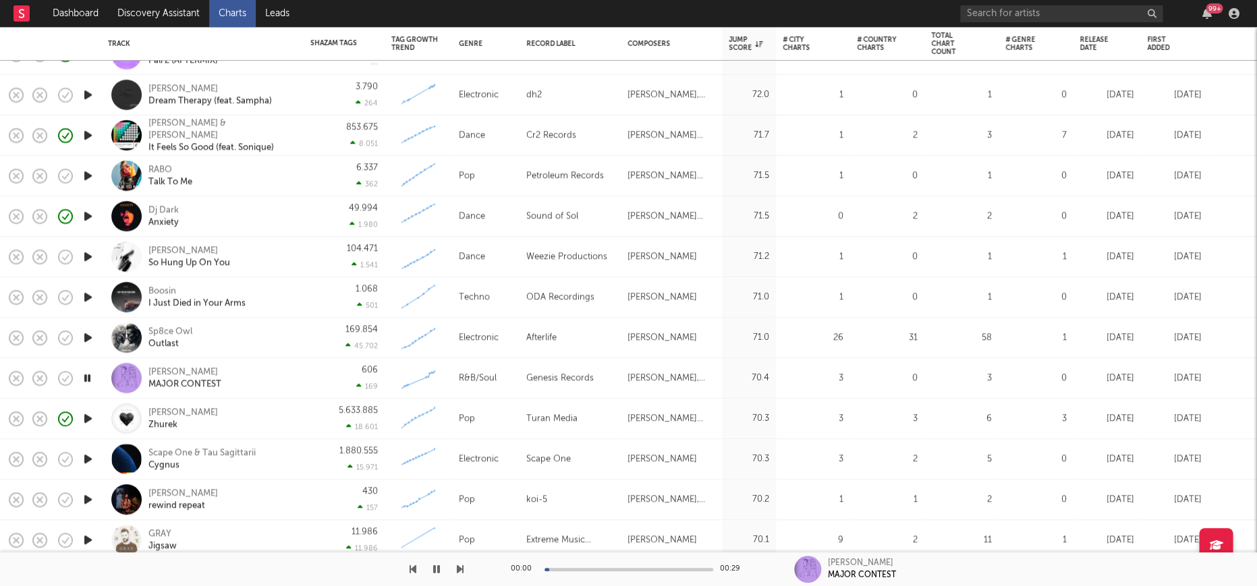
click at [87, 461] on icon "button" at bounding box center [88, 459] width 14 height 17
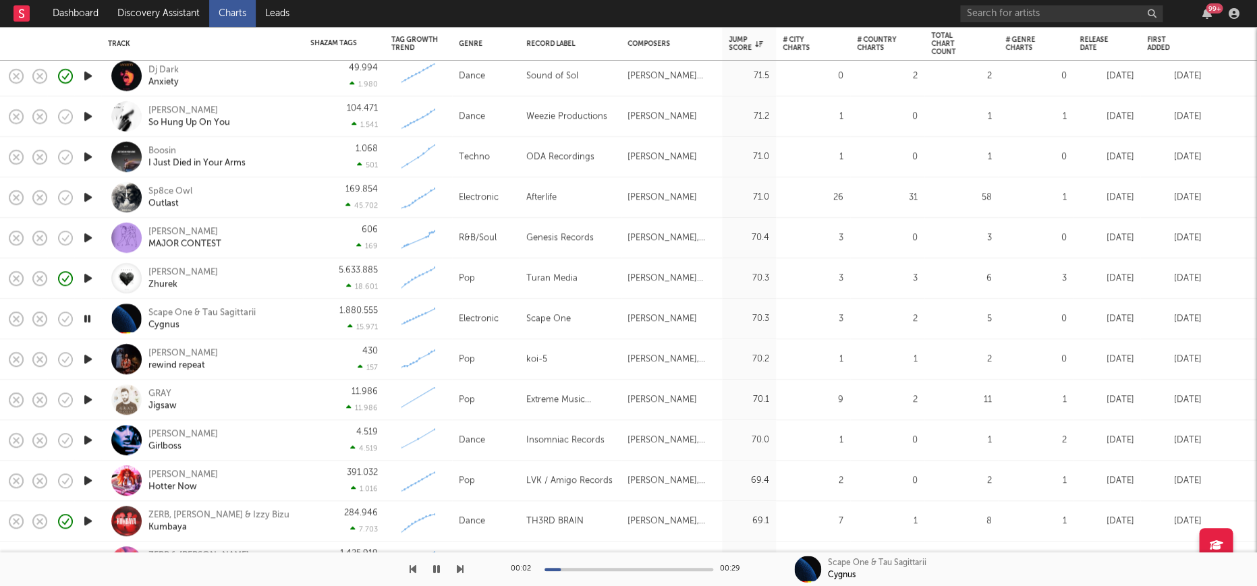
click at [90, 368] on div at bounding box center [87, 359] width 27 height 40
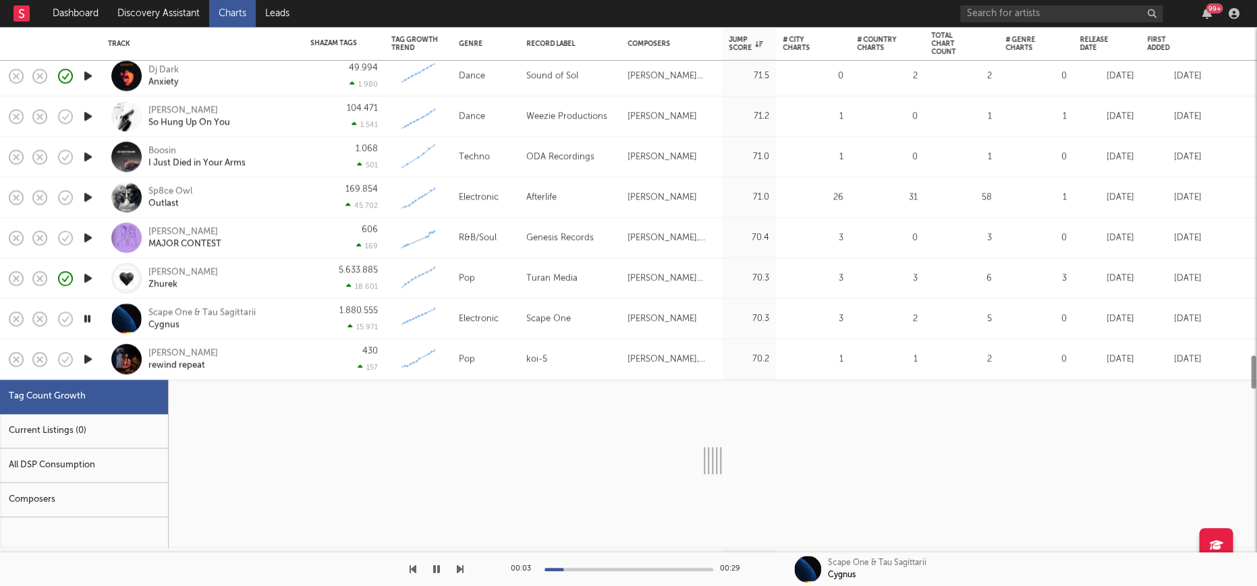
click at [90, 364] on icon "button" at bounding box center [88, 359] width 14 height 17
select select "1w"
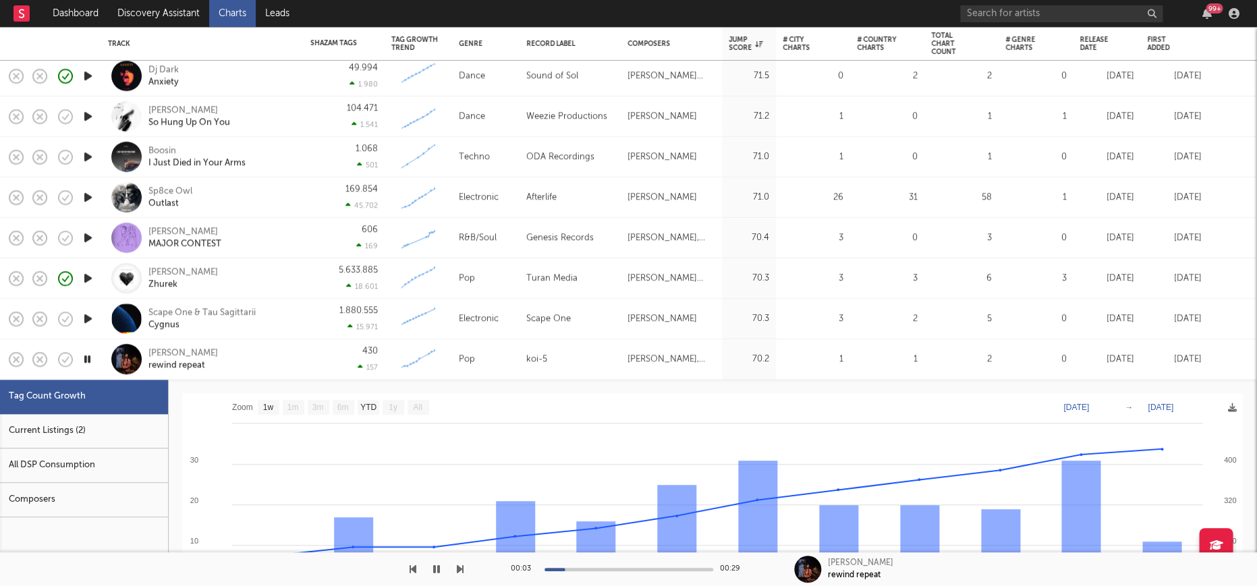
click at [324, 371] on div "430 157" at bounding box center [343, 359] width 67 height 40
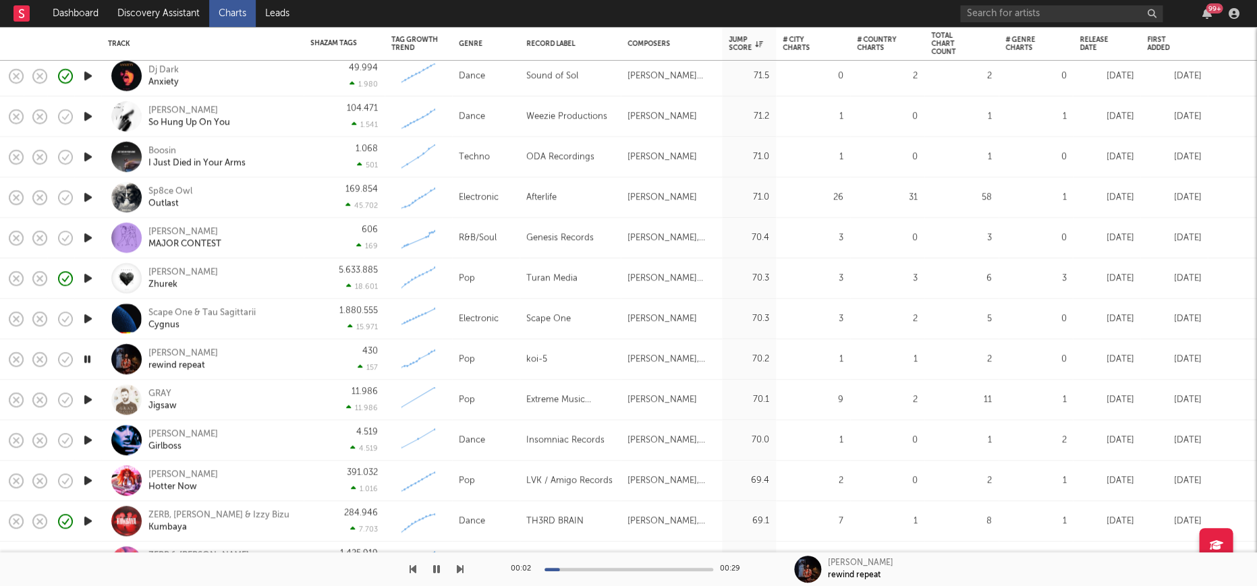
click at [90, 438] on icon "button" at bounding box center [88, 440] width 14 height 17
click at [71, 440] on icon "button" at bounding box center [65, 440] width 19 height 19
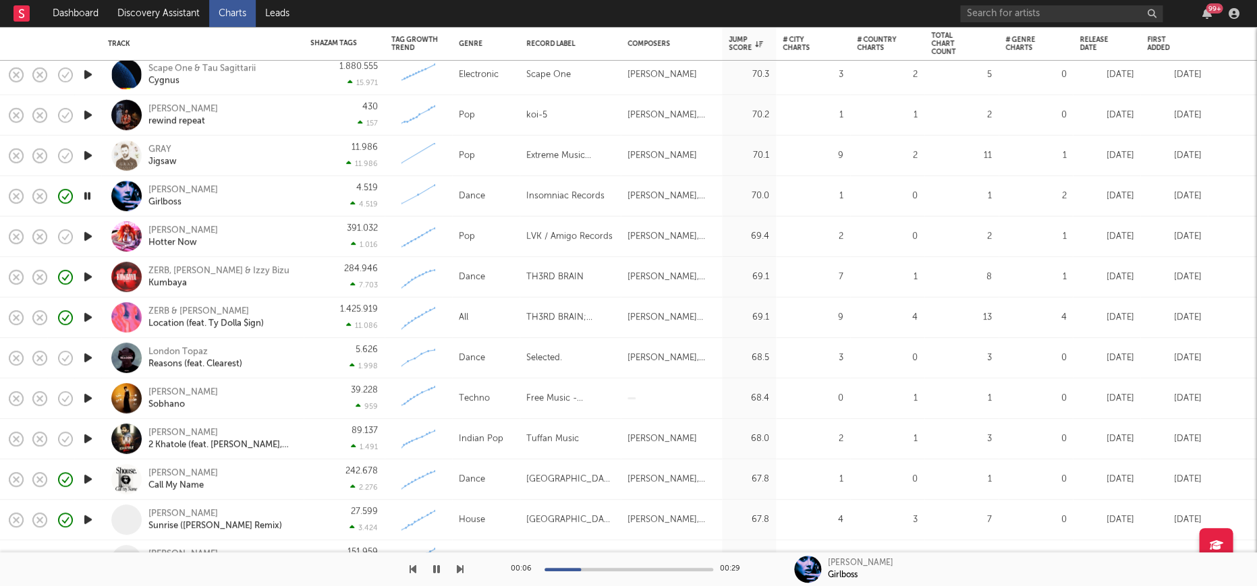
click at [82, 399] on icon "button" at bounding box center [88, 398] width 14 height 17
click at [90, 441] on icon "button" at bounding box center [88, 438] width 14 height 17
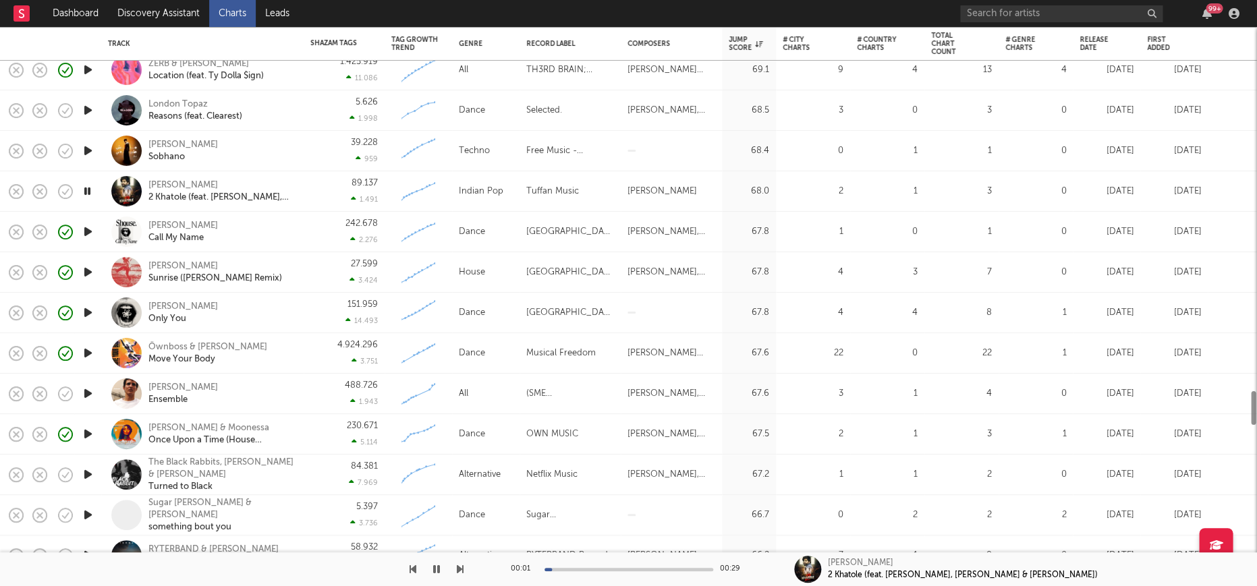
click at [86, 378] on div at bounding box center [87, 394] width 27 height 40
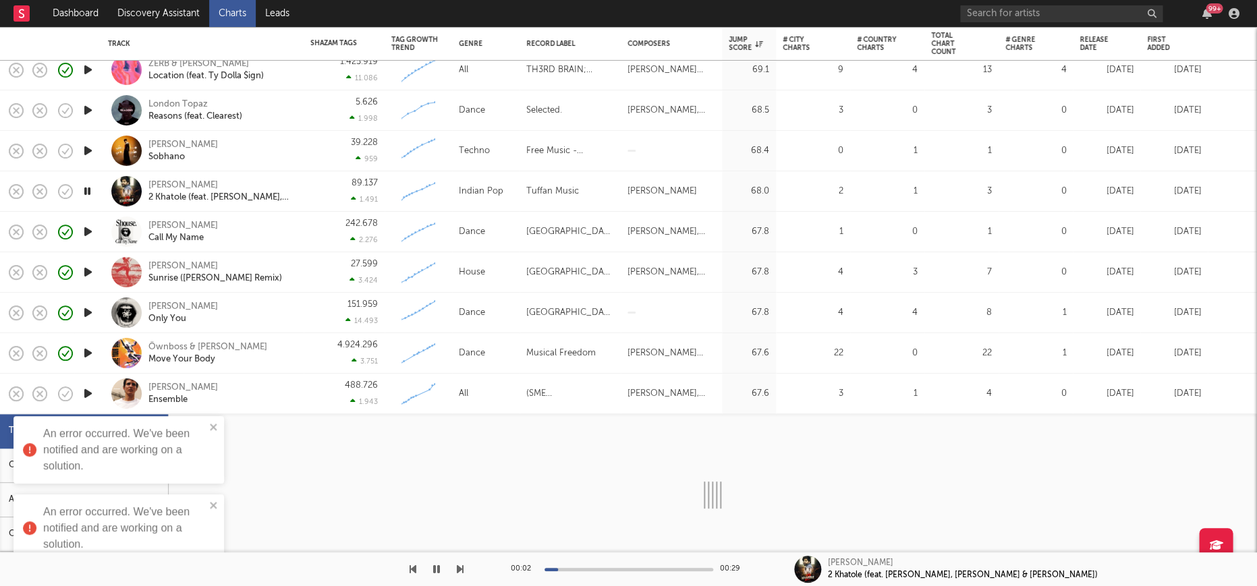
click at [288, 399] on div "Aliocha Schneider Ensemble" at bounding box center [220, 394] width 145 height 24
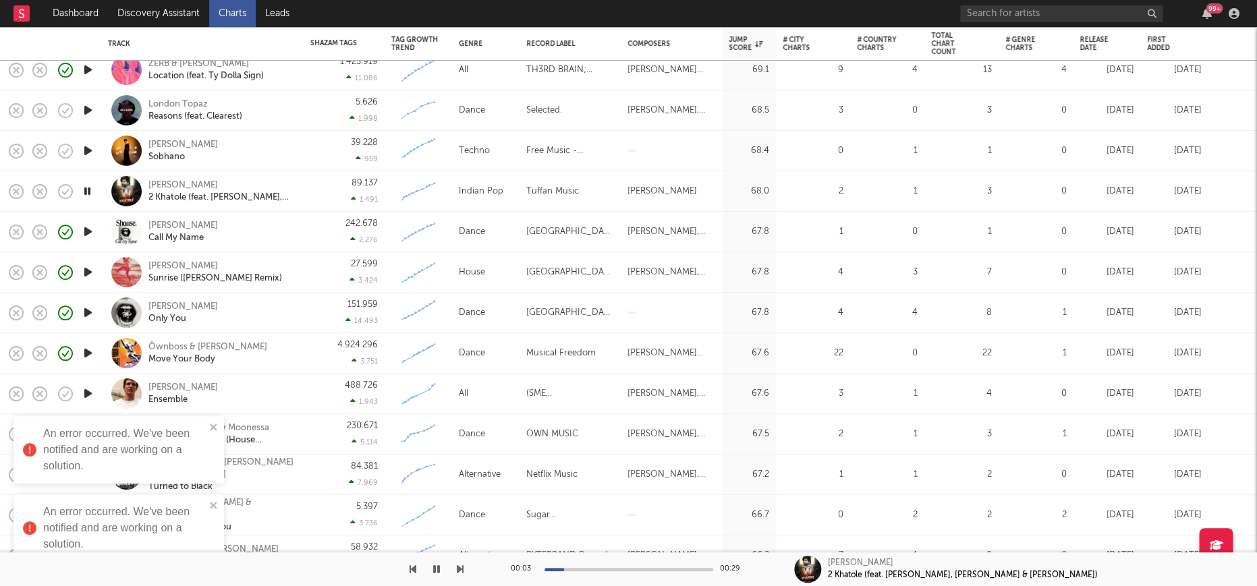
click at [208, 429] on div "An error occurred. We've been notified and are working on a solution." at bounding box center [114, 450] width 190 height 57
drag, startPoint x: 219, startPoint y: 507, endPoint x: 109, endPoint y: 431, distance: 133.4
click at [219, 507] on div "An error occurred. We've been notified and are working on a solution." at bounding box center [118, 527] width 210 height 67
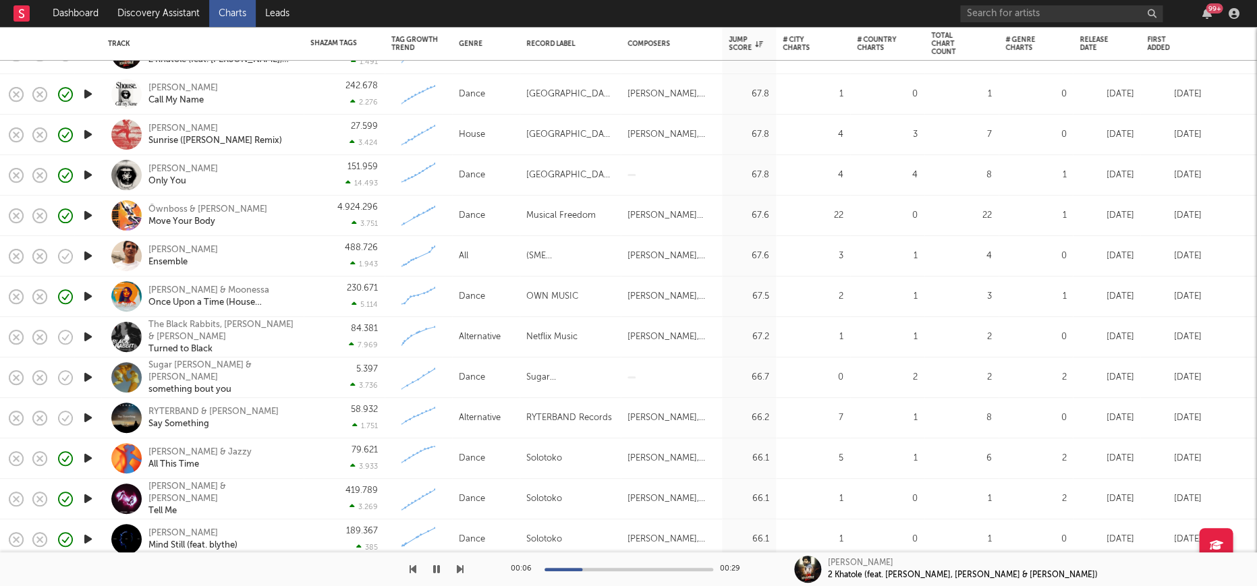
click at [84, 378] on icon "button" at bounding box center [88, 377] width 14 height 17
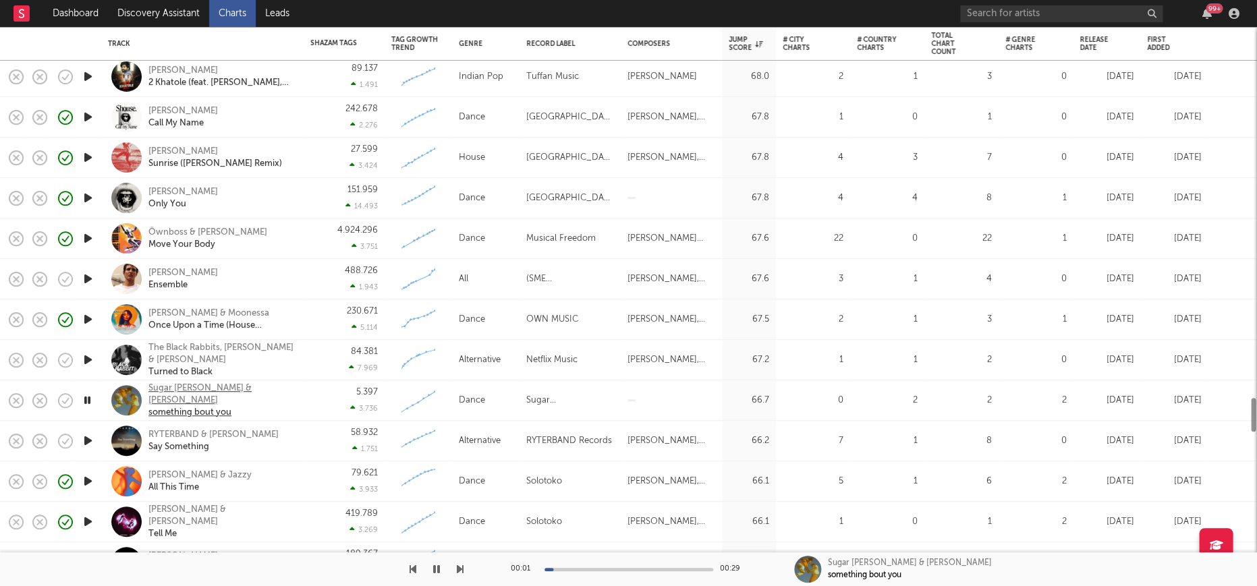
click at [215, 389] on div "Sugar Jesus & Nina Carr something bout you" at bounding box center [202, 400] width 189 height 40
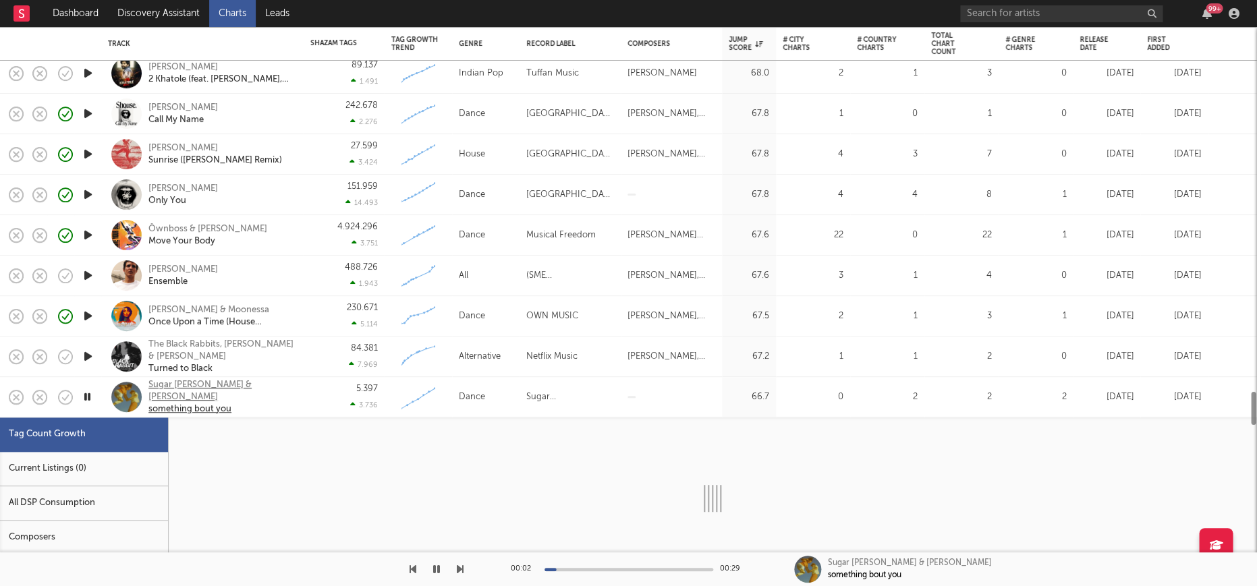
select select "1w"
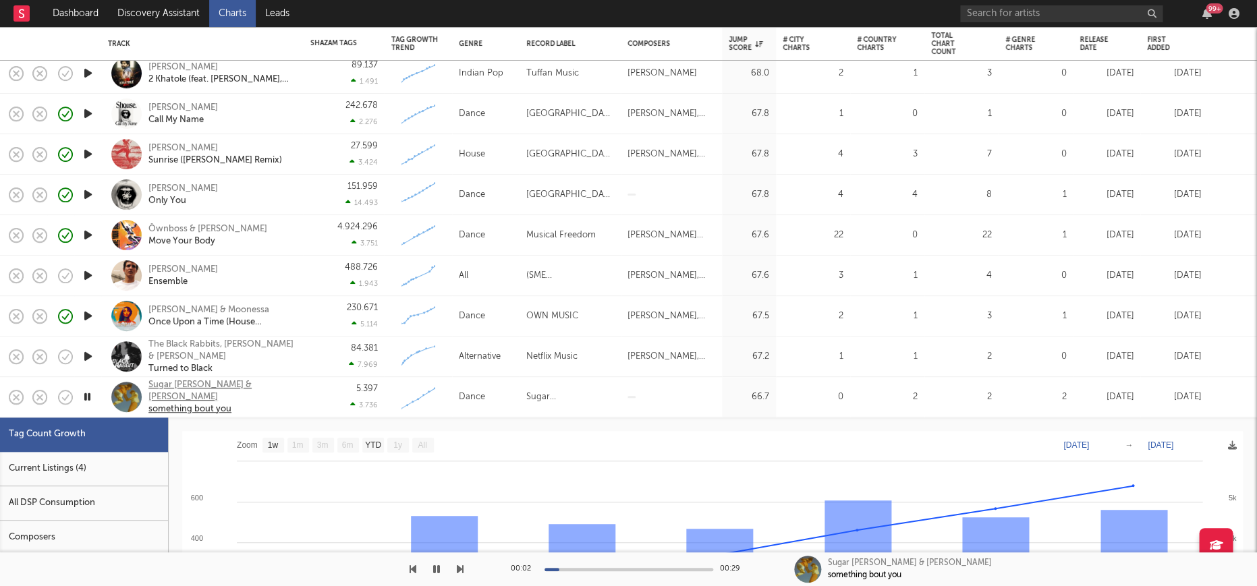
click at [192, 386] on div "Sugar Jesus & Nina Carr" at bounding box center [220, 391] width 145 height 24
click at [314, 408] on div "5.397 3.736" at bounding box center [343, 397] width 67 height 40
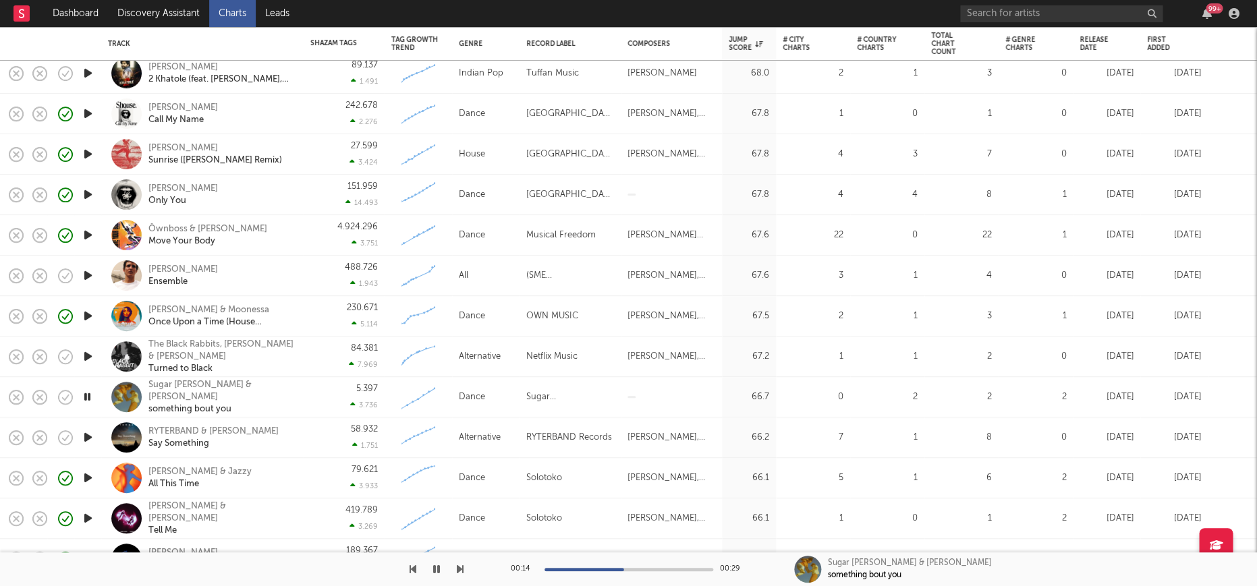
click at [86, 438] on icon "button" at bounding box center [88, 437] width 14 height 17
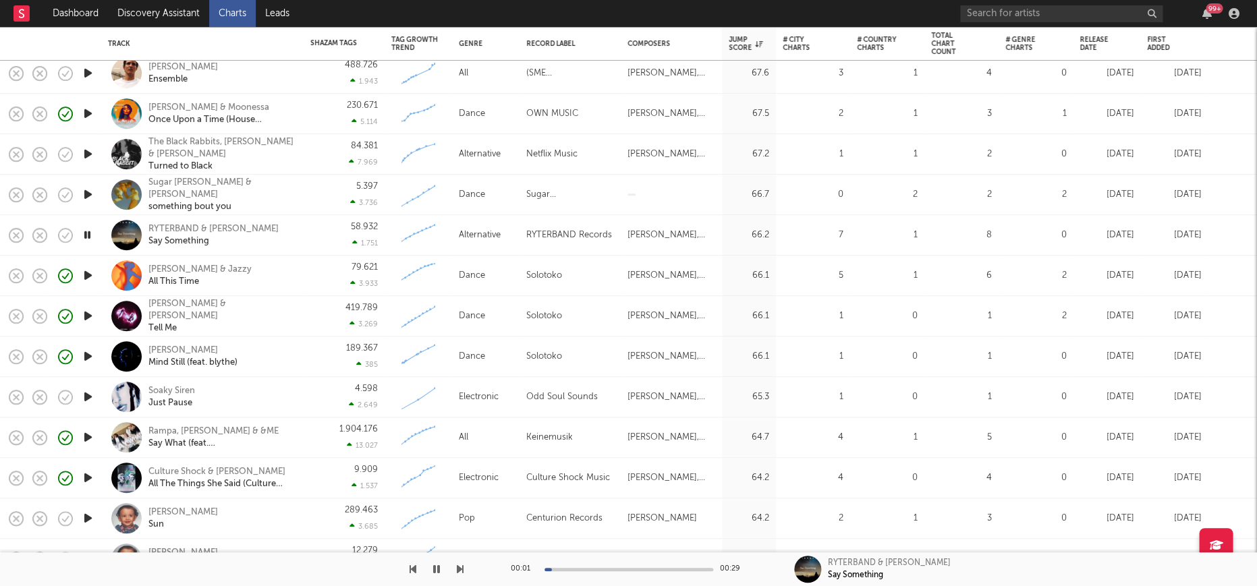
click at [86, 394] on icon "button" at bounding box center [88, 397] width 14 height 17
click at [167, 389] on div "Soaky Siren" at bounding box center [171, 391] width 47 height 12
click at [430, 567] on button "button" at bounding box center [436, 569] width 13 height 34
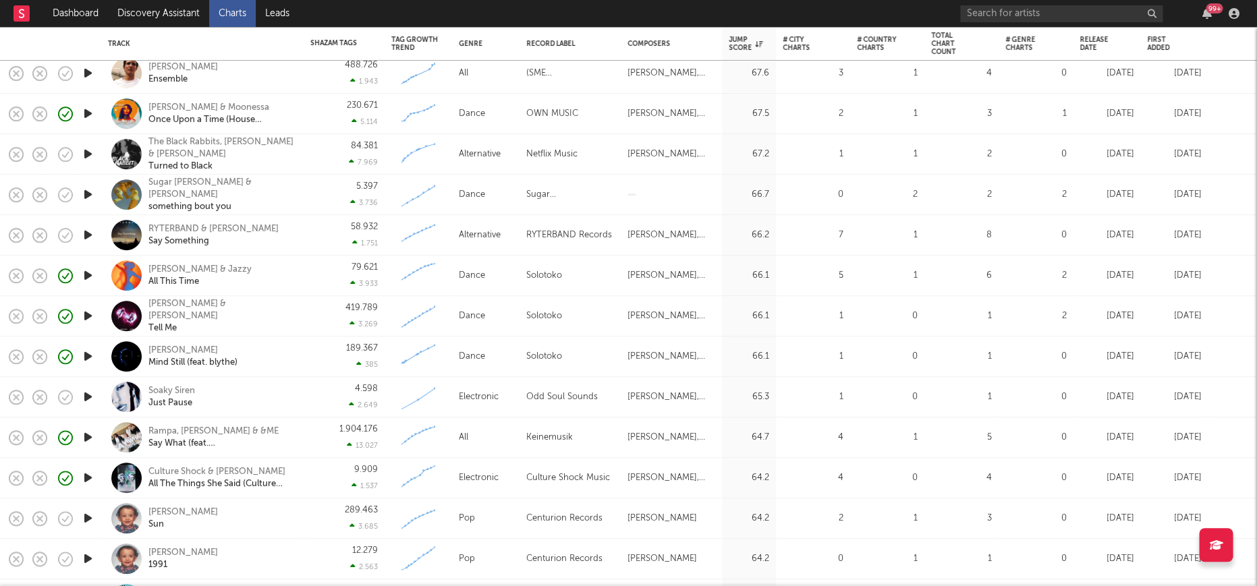
click at [277, 391] on div "Soaky Siren Just Pause" at bounding box center [220, 397] width 145 height 24
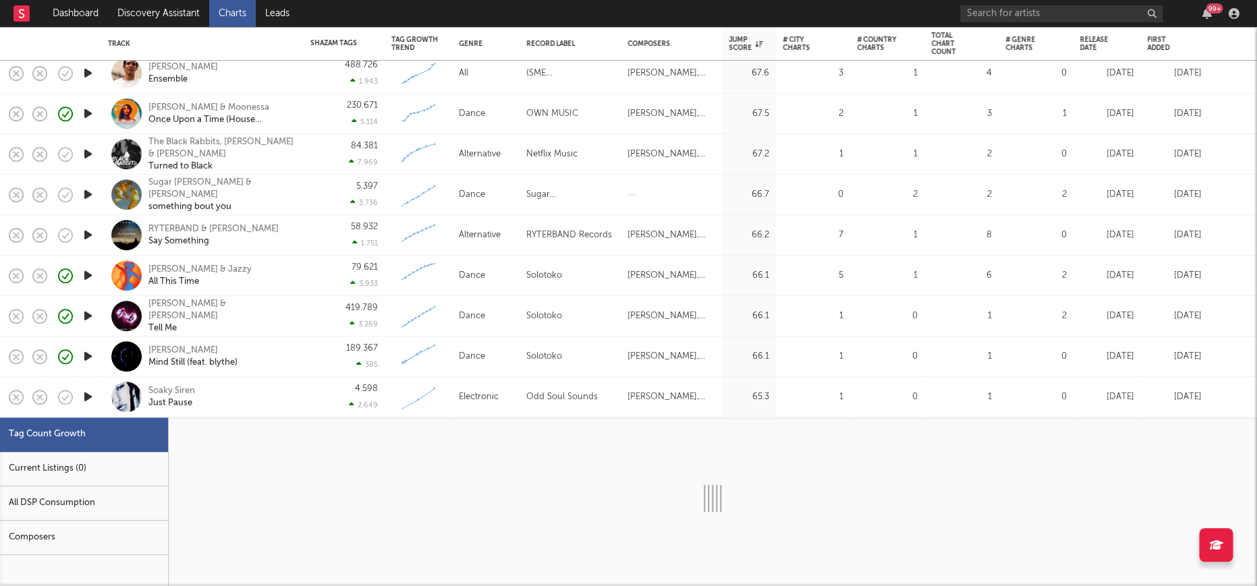
select select "1w"
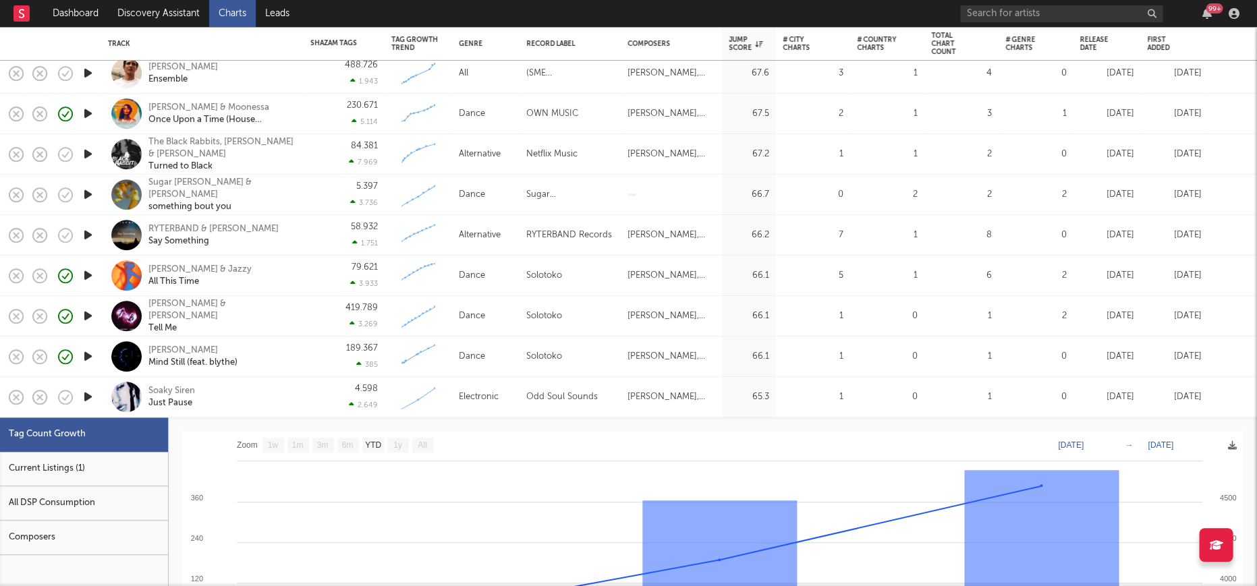
click at [32, 478] on div "Current Listings (1)" at bounding box center [84, 469] width 168 height 34
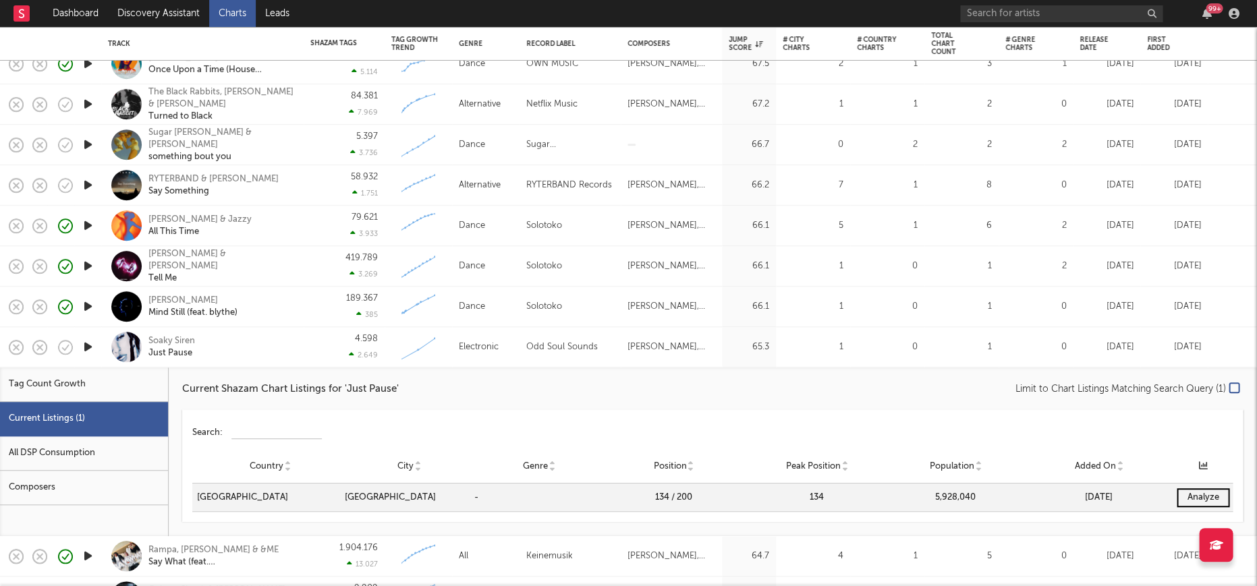
click at [291, 353] on div "Soaky Siren Just Pause" at bounding box center [220, 347] width 145 height 24
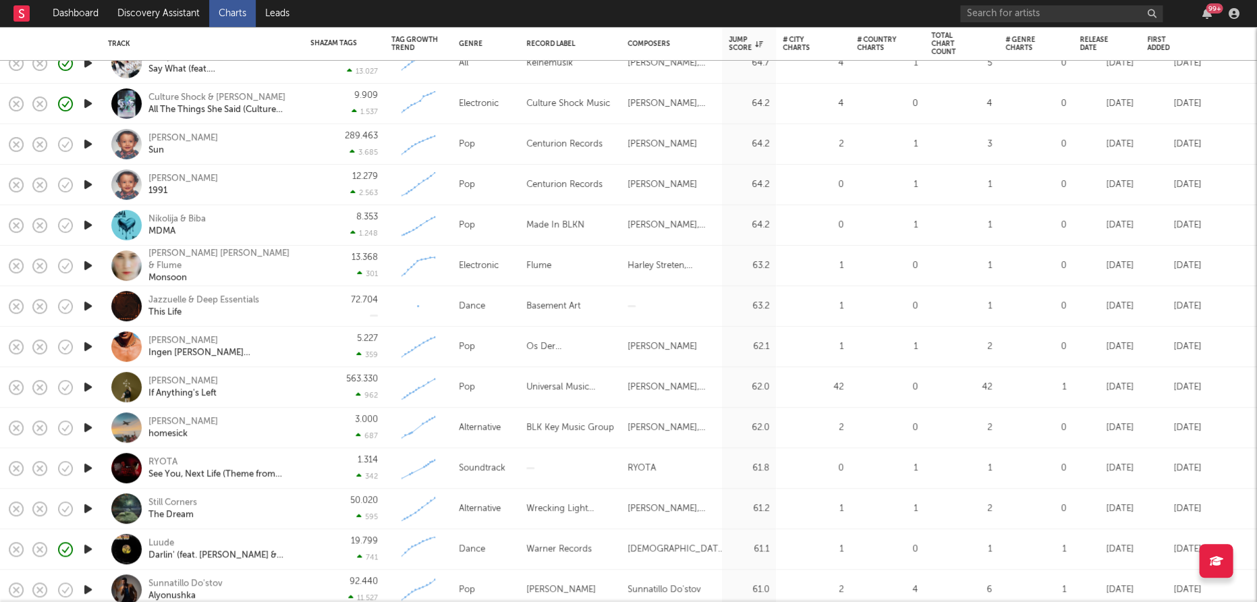
click at [82, 305] on icon "button" at bounding box center [88, 305] width 14 height 17
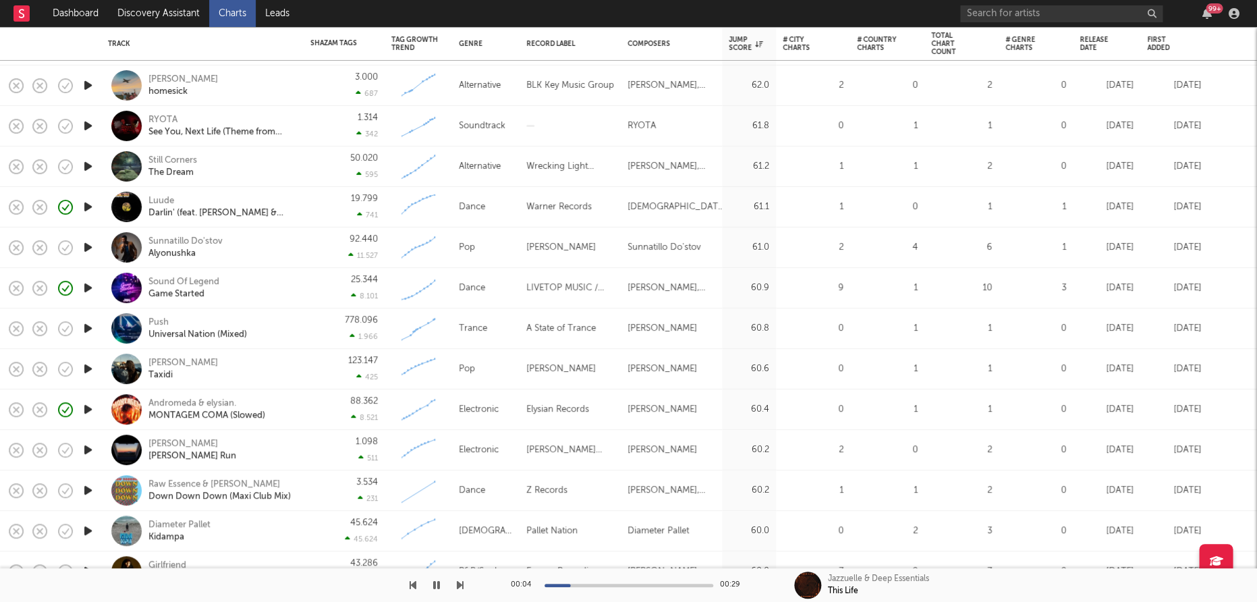
click at [90, 332] on icon "button" at bounding box center [88, 328] width 14 height 17
click at [89, 446] on icon "button" at bounding box center [88, 449] width 14 height 17
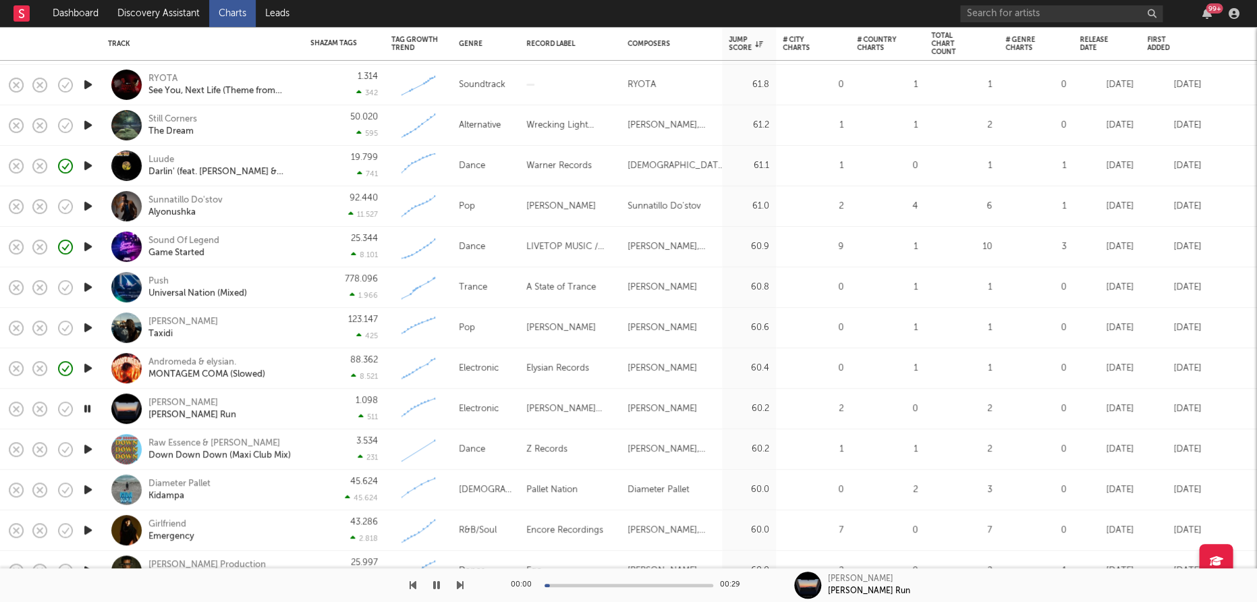
click at [92, 448] on icon "button" at bounding box center [88, 448] width 14 height 17
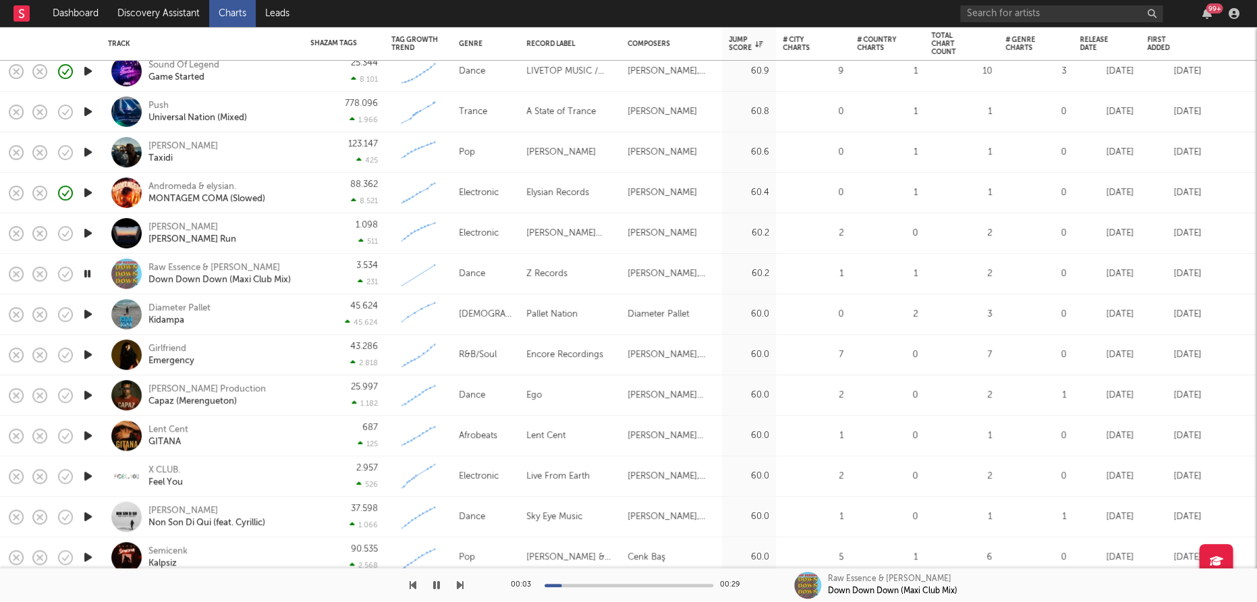
click at [89, 434] on icon "button" at bounding box center [88, 435] width 14 height 17
click at [92, 478] on icon "button" at bounding box center [88, 475] width 14 height 17
click at [173, 468] on div "X CLUB." at bounding box center [165, 470] width 34 height 12
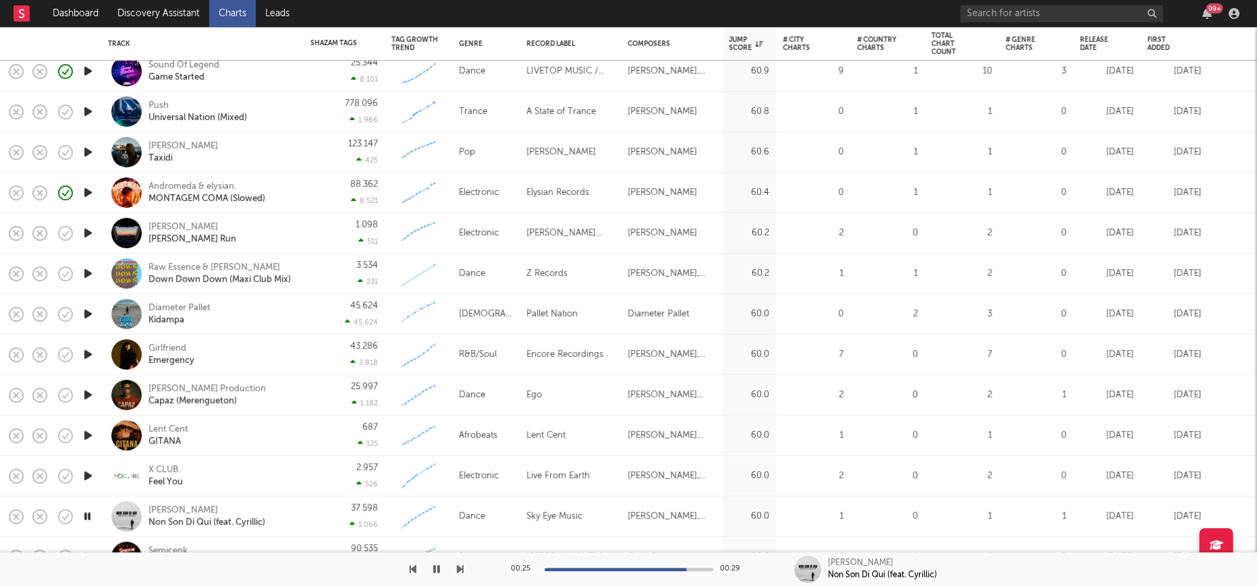
click at [89, 514] on icon "button" at bounding box center [87, 516] width 13 height 17
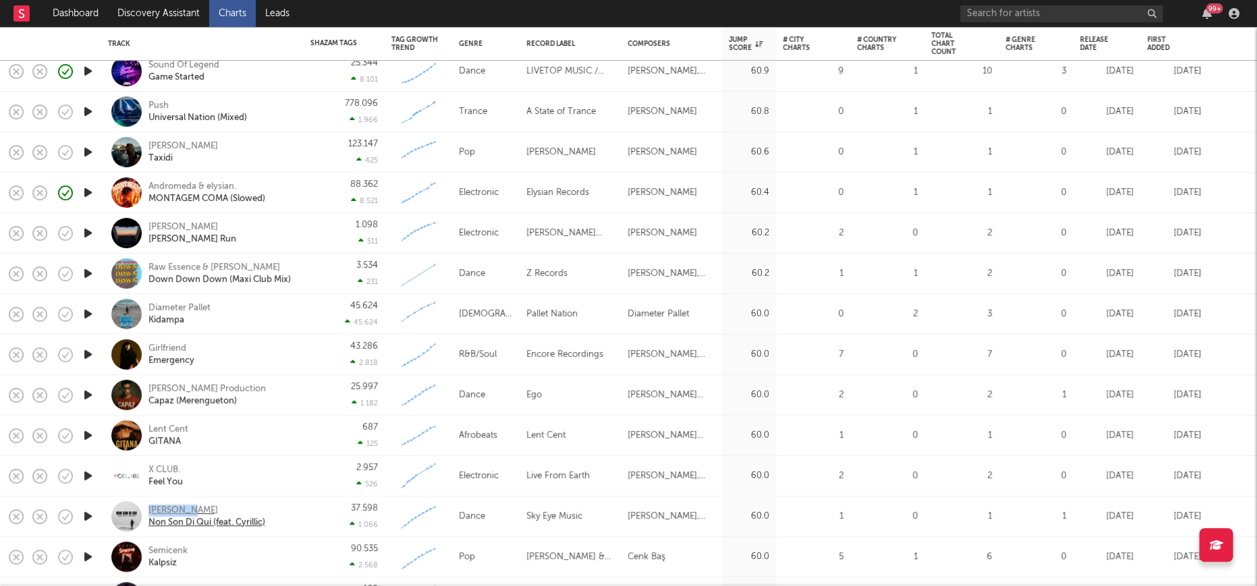
drag, startPoint x: 146, startPoint y: 508, endPoint x: 186, endPoint y: 508, distance: 39.8
click at [186, 508] on div "Zorr Alex Non Son Di Qui (feat. Cyrillic)" at bounding box center [202, 516] width 189 height 40
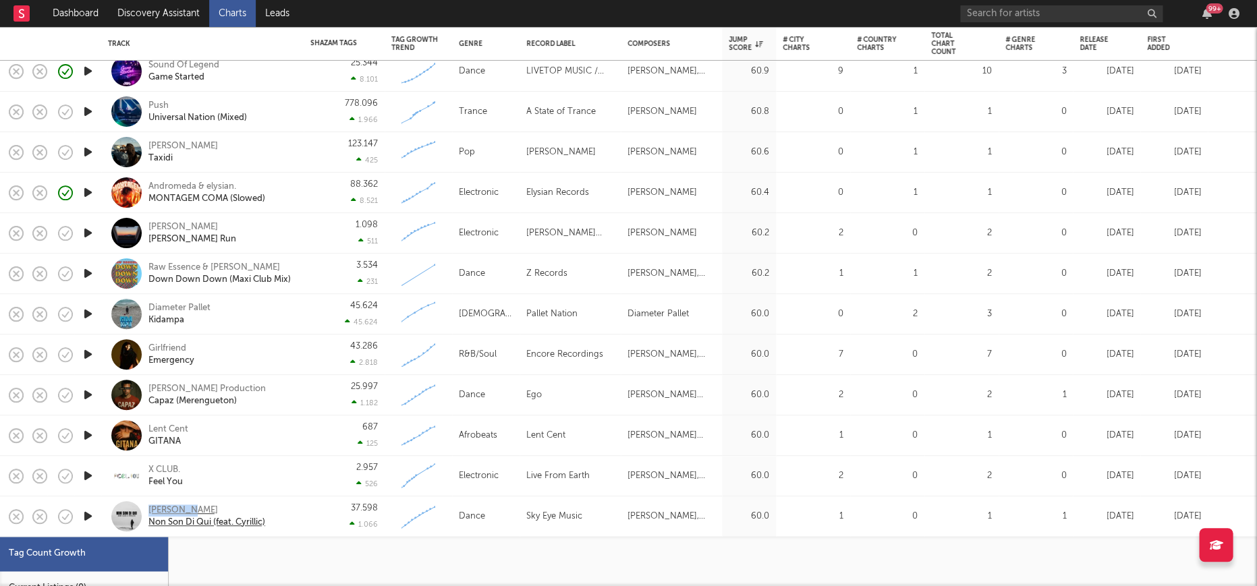
click at [171, 509] on div "Zorr Alex" at bounding box center [206, 511] width 117 height 12
select select "1w"
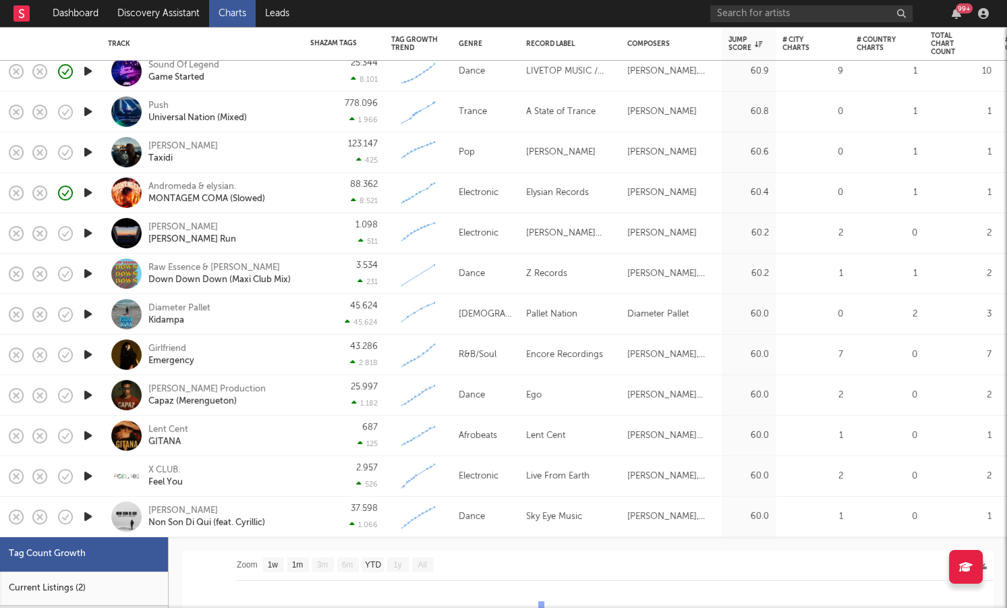
click at [305, 513] on div "37.598 1.066" at bounding box center [344, 516] width 81 height 40
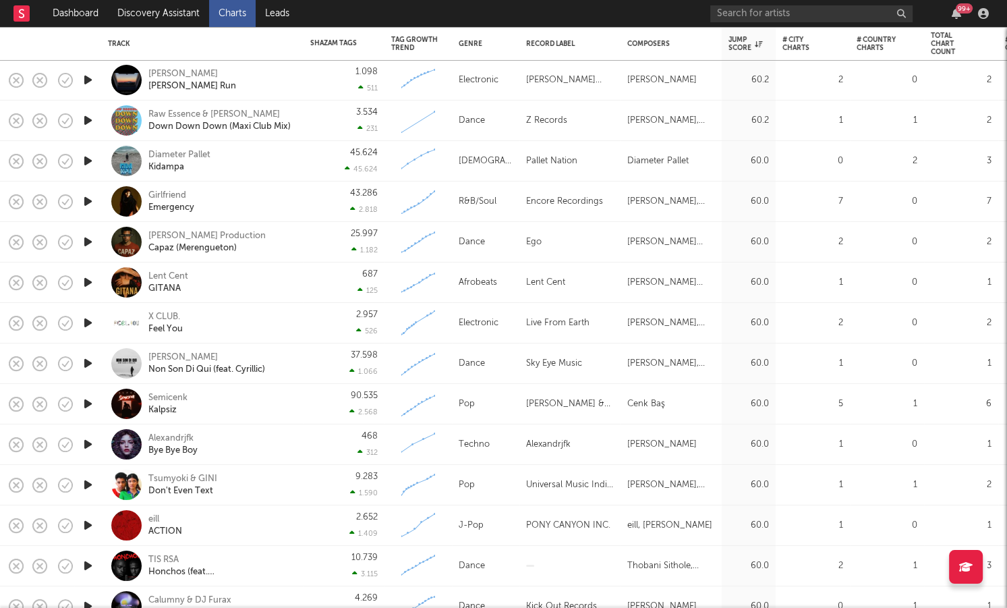
click at [87, 443] on icon "button" at bounding box center [88, 444] width 14 height 17
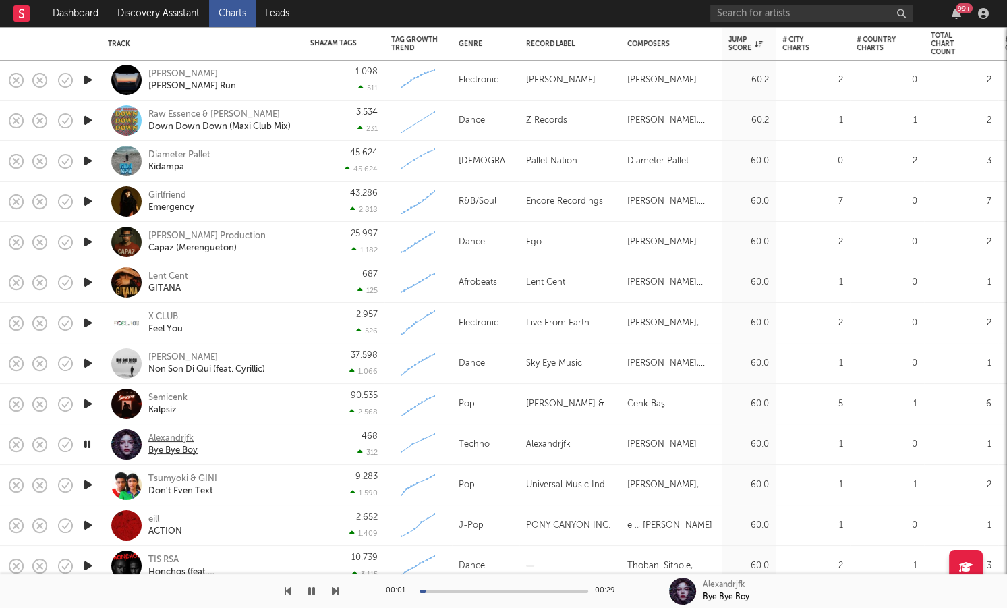
click at [165, 433] on div "Alexandrjfk" at bounding box center [172, 438] width 49 height 12
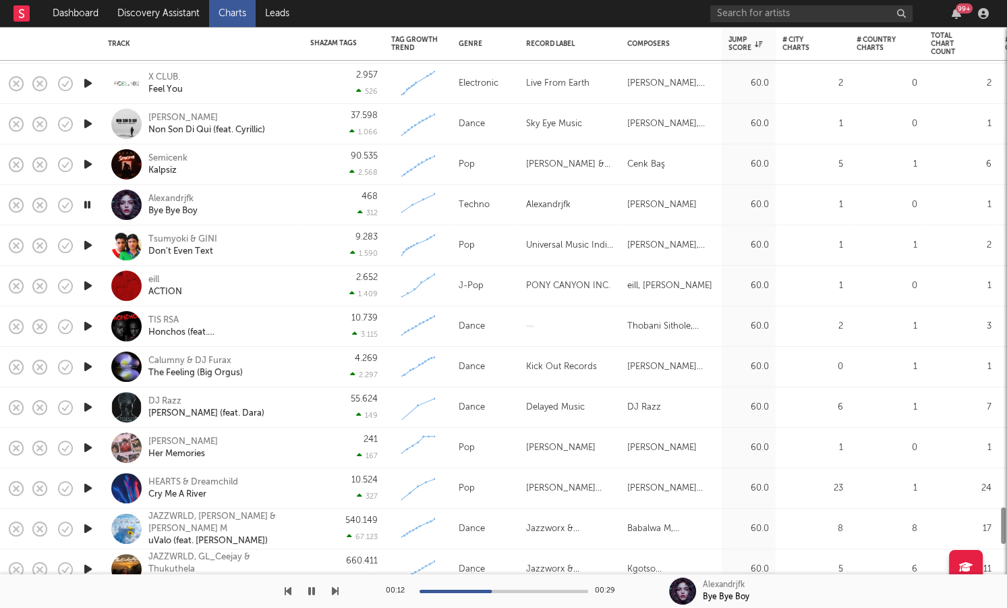
click at [88, 322] on icon "button" at bounding box center [88, 326] width 14 height 17
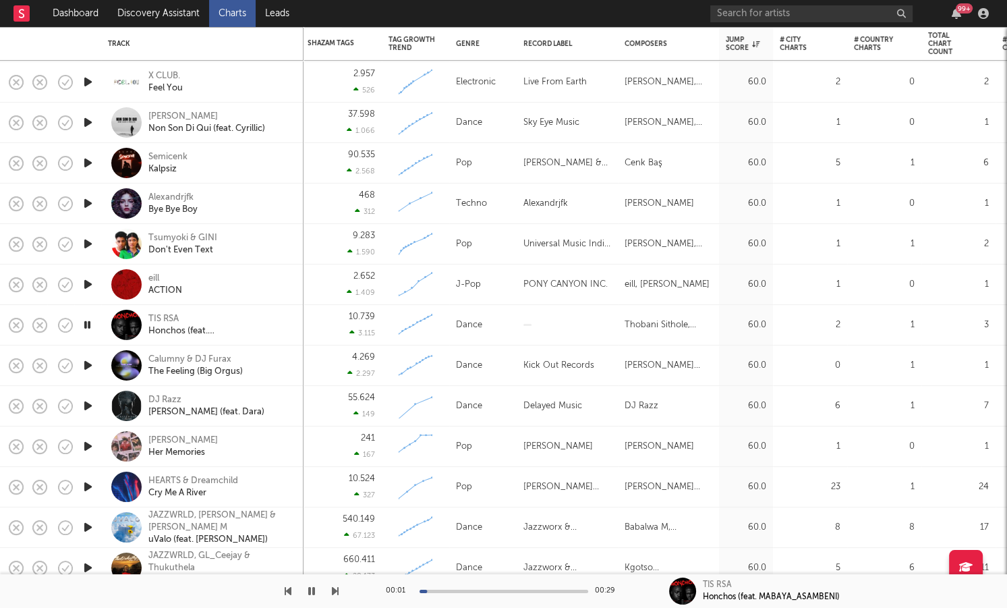
click at [86, 365] on icon "button" at bounding box center [88, 365] width 14 height 17
click at [171, 358] on div "Calumny & DJ Furax" at bounding box center [195, 359] width 94 height 12
click at [78, 405] on div at bounding box center [87, 406] width 27 height 40
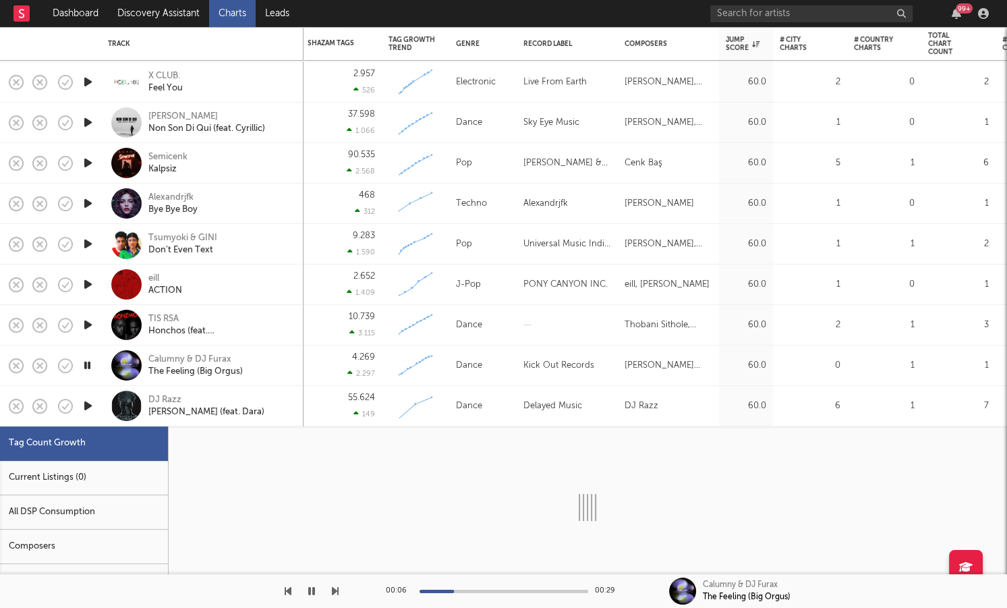
click at [86, 407] on icon "button" at bounding box center [88, 405] width 14 height 17
select select "3m"
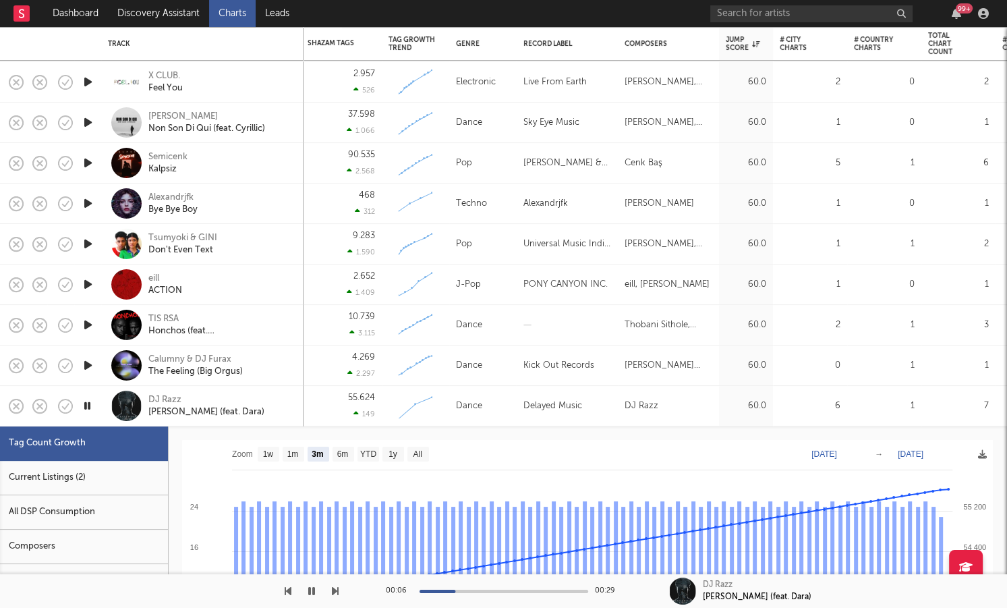
click at [281, 410] on div "DJ Razz Caruso (feat. Dara)" at bounding box center [220, 406] width 145 height 24
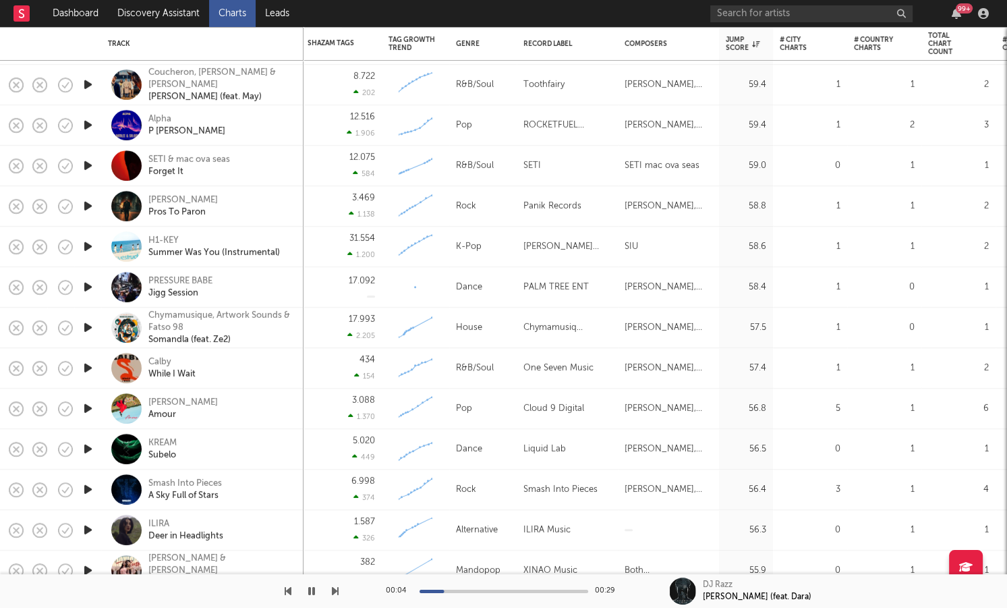
click at [92, 286] on icon "button" at bounding box center [88, 287] width 14 height 17
click at [194, 279] on div "PRESSURE BABE" at bounding box center [180, 281] width 64 height 12
click at [91, 329] on icon "button" at bounding box center [88, 327] width 14 height 17
click at [90, 451] on icon "button" at bounding box center [88, 448] width 14 height 17
click at [230, 13] on link "Charts" at bounding box center [232, 13] width 47 height 27
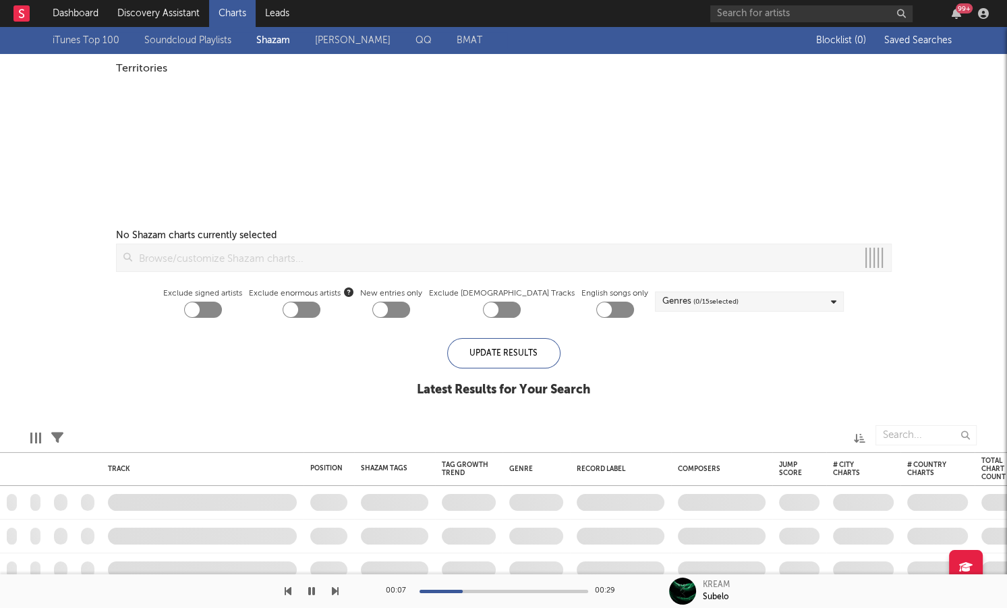
checkbox input "true"
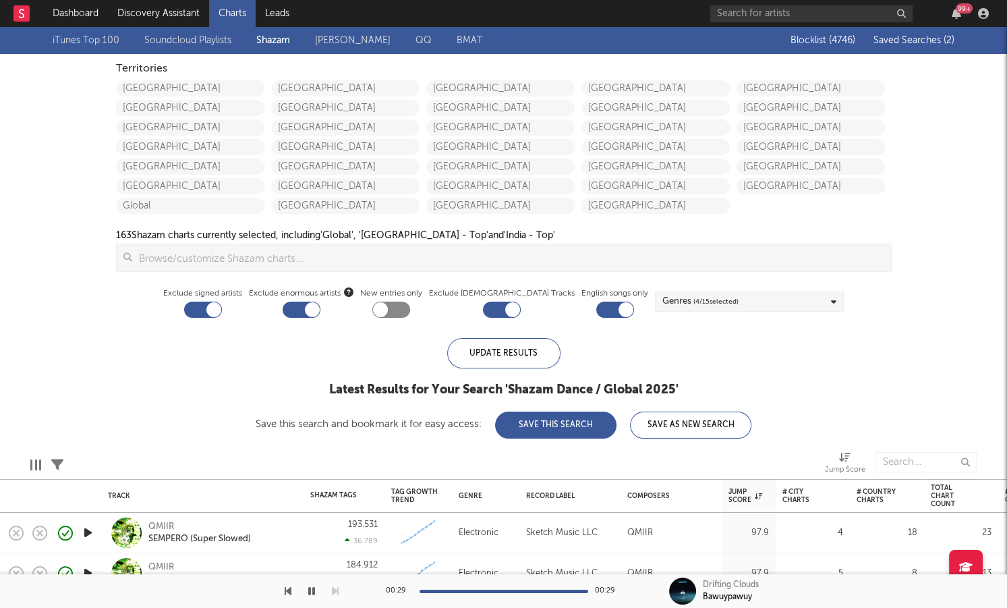
click at [211, 46] on link "Soundcloud Playlists" at bounding box center [187, 40] width 87 height 16
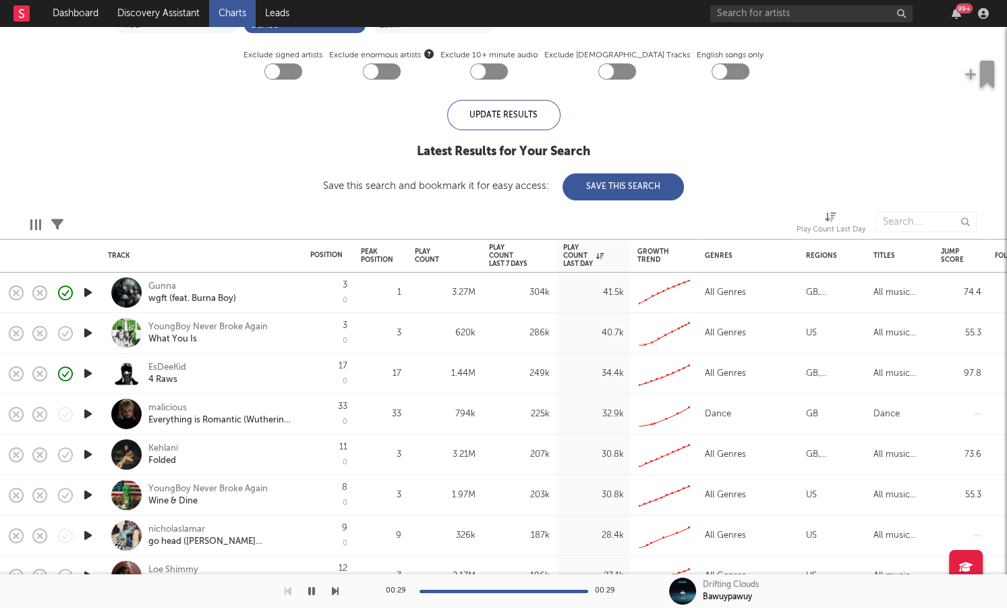
click at [95, 328] on div at bounding box center [87, 333] width 27 height 40
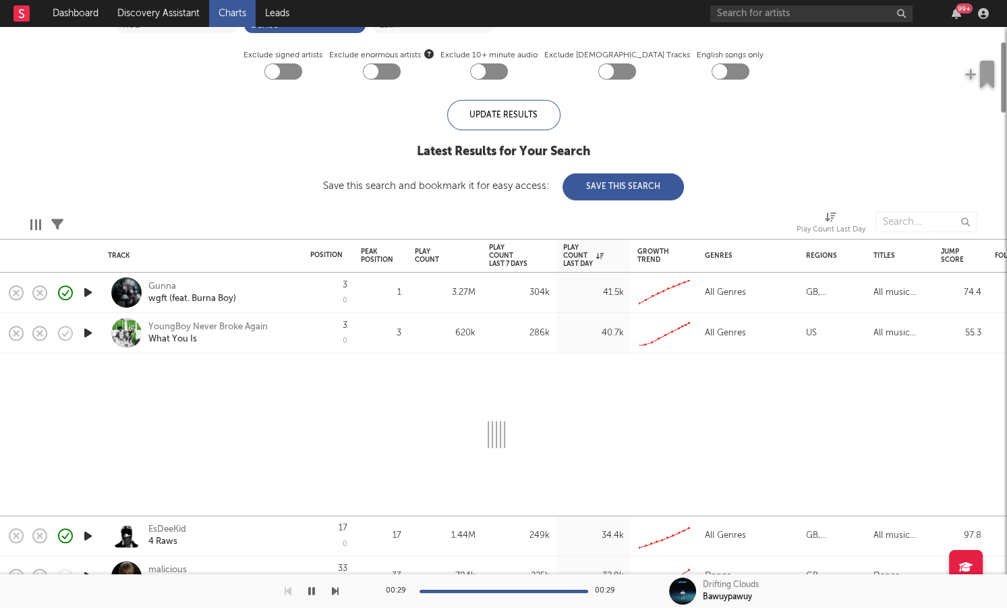
select select "1w"
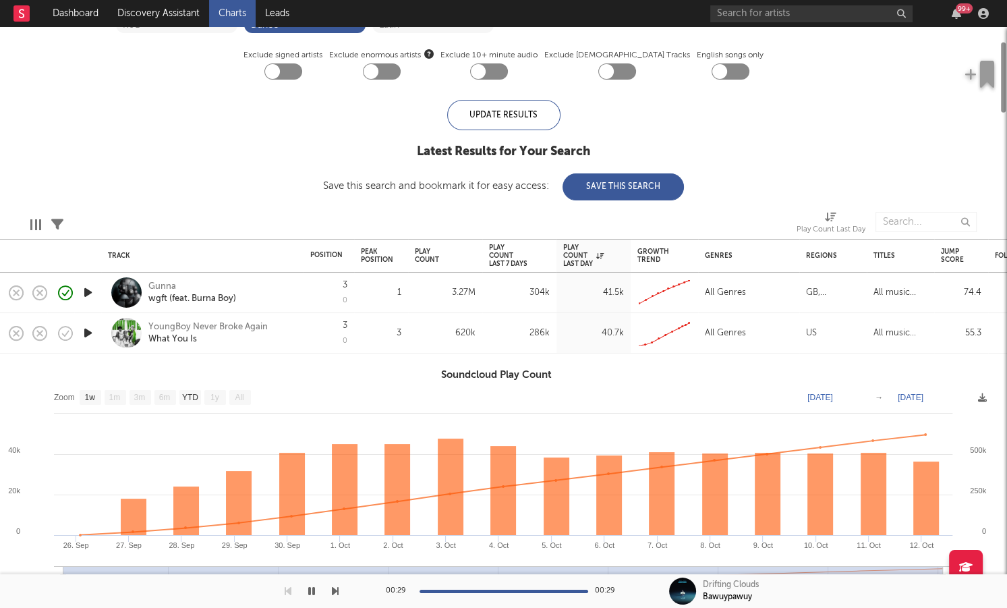
drag, startPoint x: 88, startPoint y: 333, endPoint x: 97, endPoint y: 333, distance: 8.8
click at [88, 333] on icon "button" at bounding box center [88, 332] width 14 height 17
click at [297, 344] on div "YoungBoy Never Broke Again What You Is" at bounding box center [202, 333] width 202 height 40
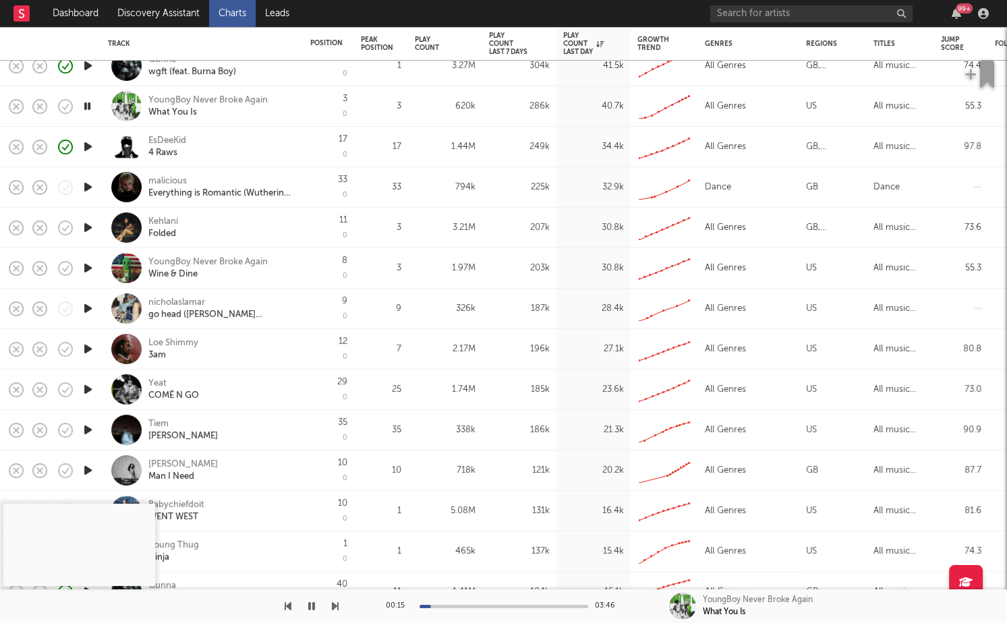
click at [90, 185] on icon "button" at bounding box center [88, 187] width 14 height 17
click at [171, 178] on div "malicious" at bounding box center [167, 181] width 38 height 12
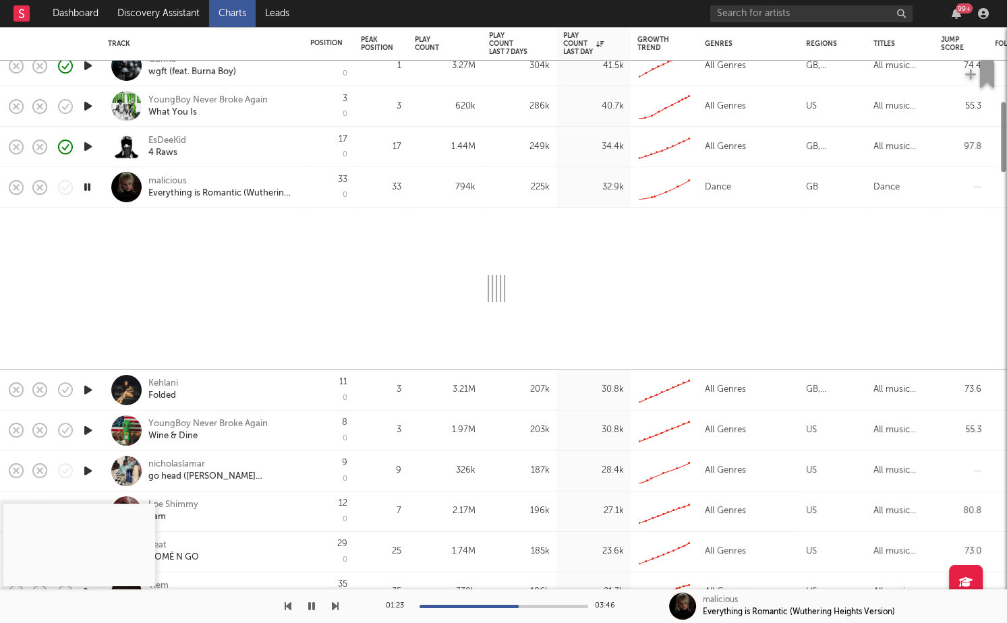
select select "1w"
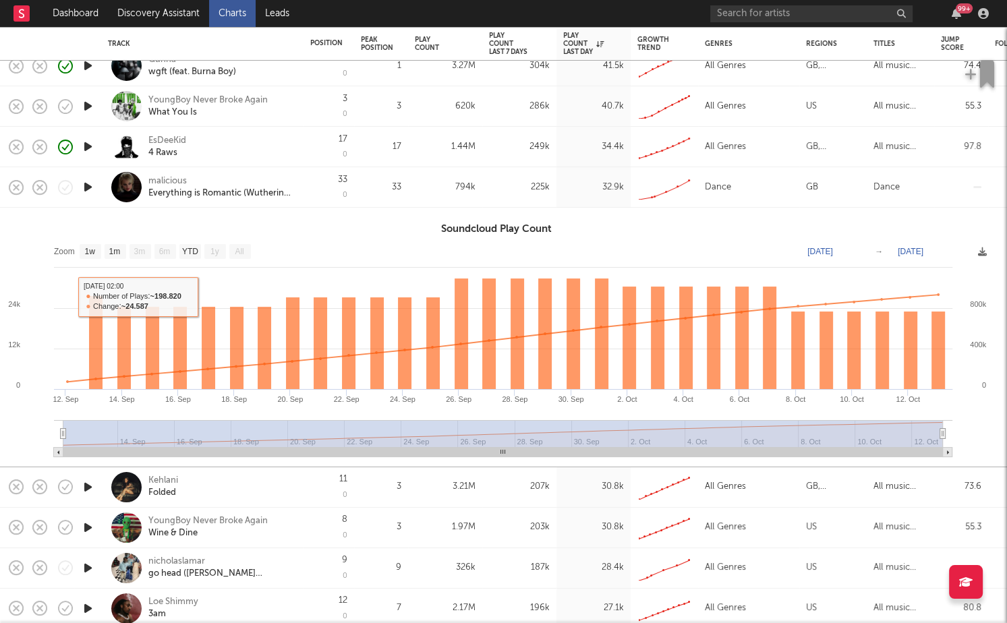
click at [345, 200] on div "33 0" at bounding box center [328, 187] width 37 height 40
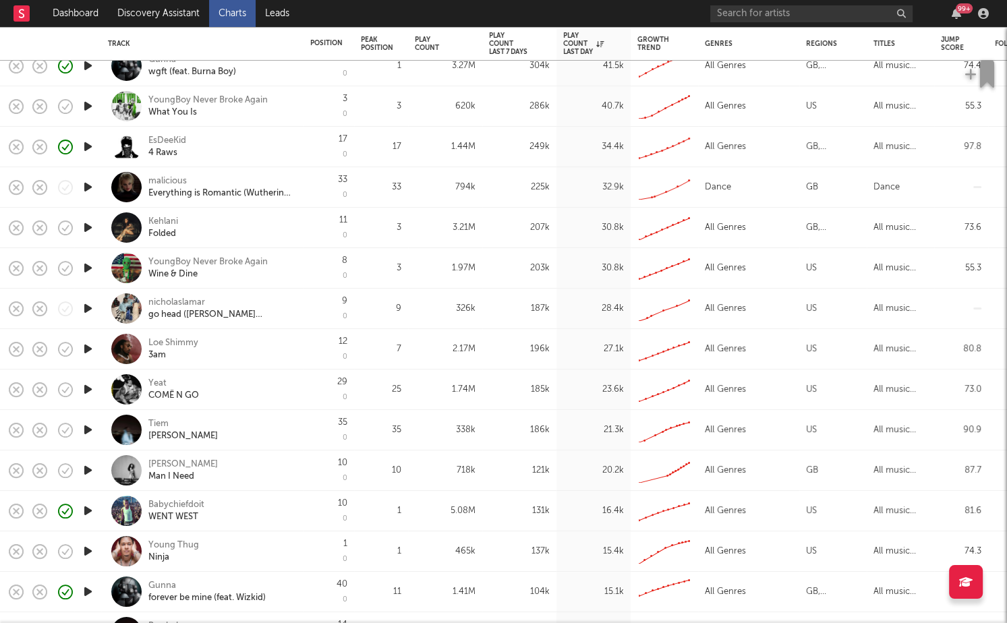
click at [87, 226] on icon "button" at bounding box center [88, 227] width 14 height 17
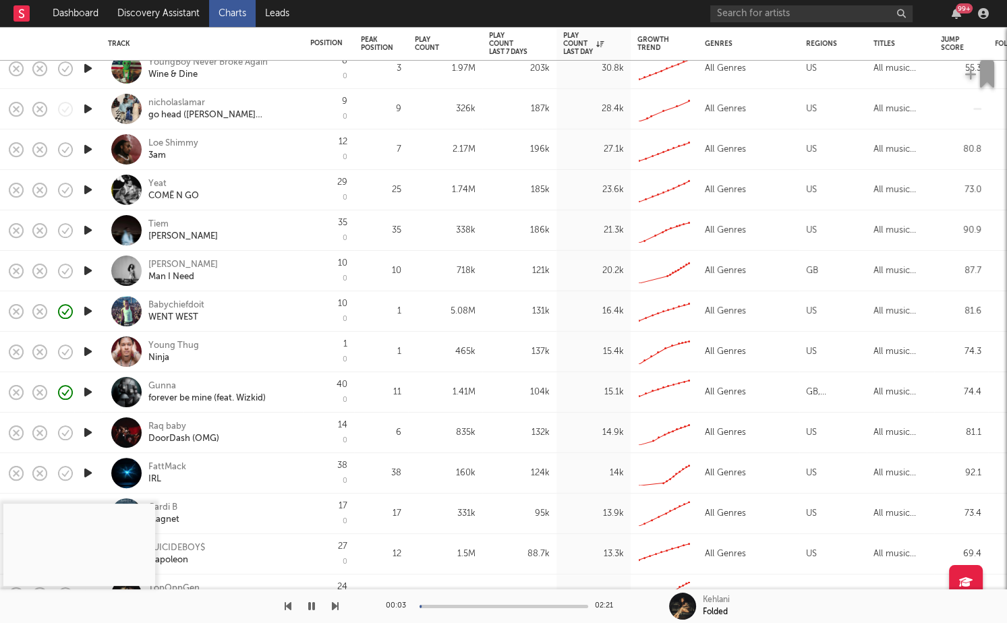
click at [337, 603] on div "00:03 02:21 Kehlani Folded" at bounding box center [503, 607] width 1007 height 34
click at [337, 603] on icon "button" at bounding box center [335, 606] width 7 height 11
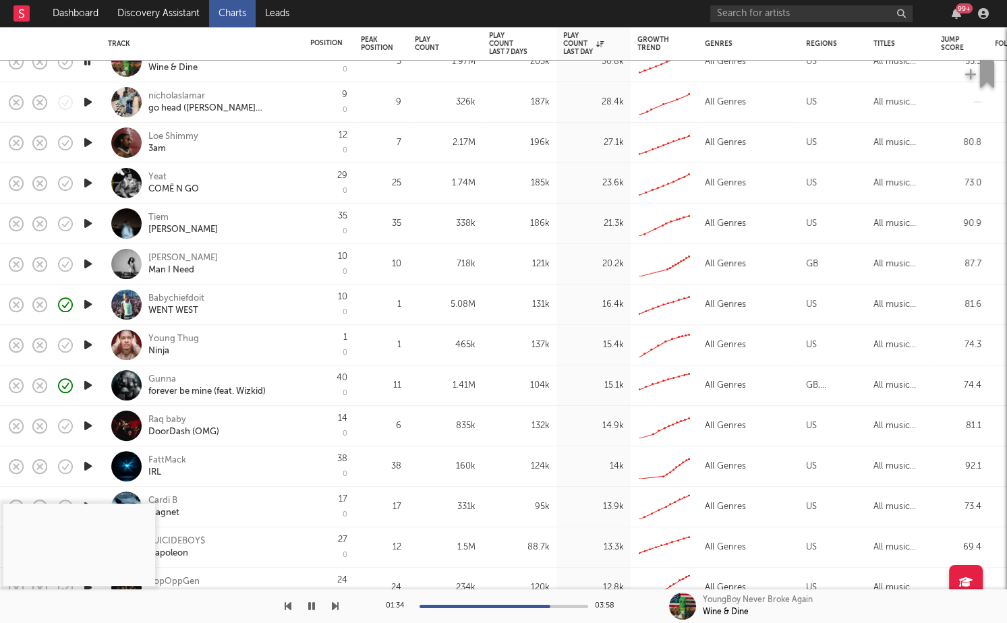
click at [89, 103] on icon "button" at bounding box center [88, 102] width 14 height 17
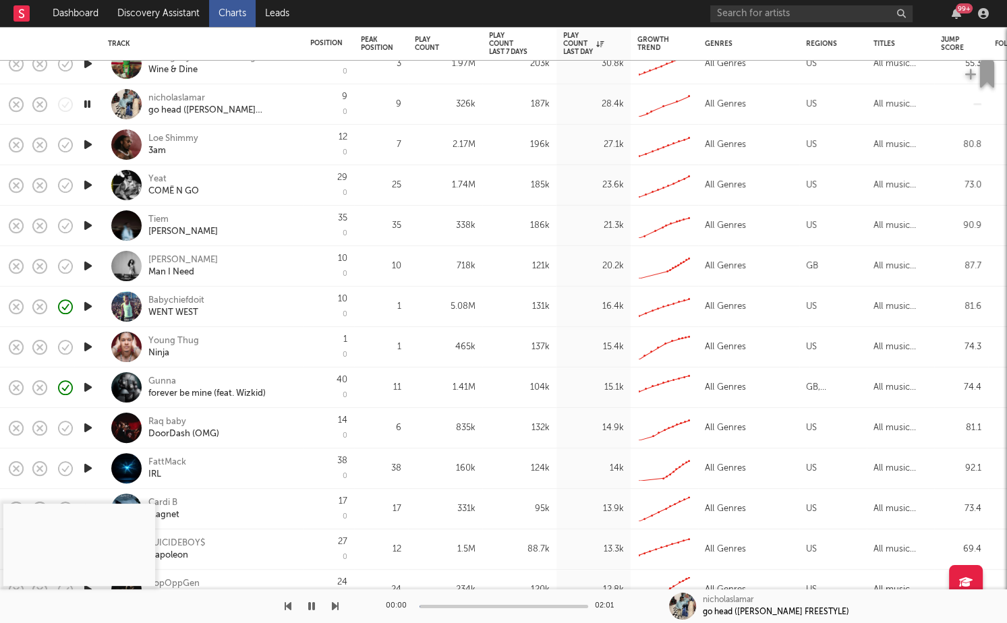
click at [86, 150] on icon "button" at bounding box center [88, 144] width 14 height 17
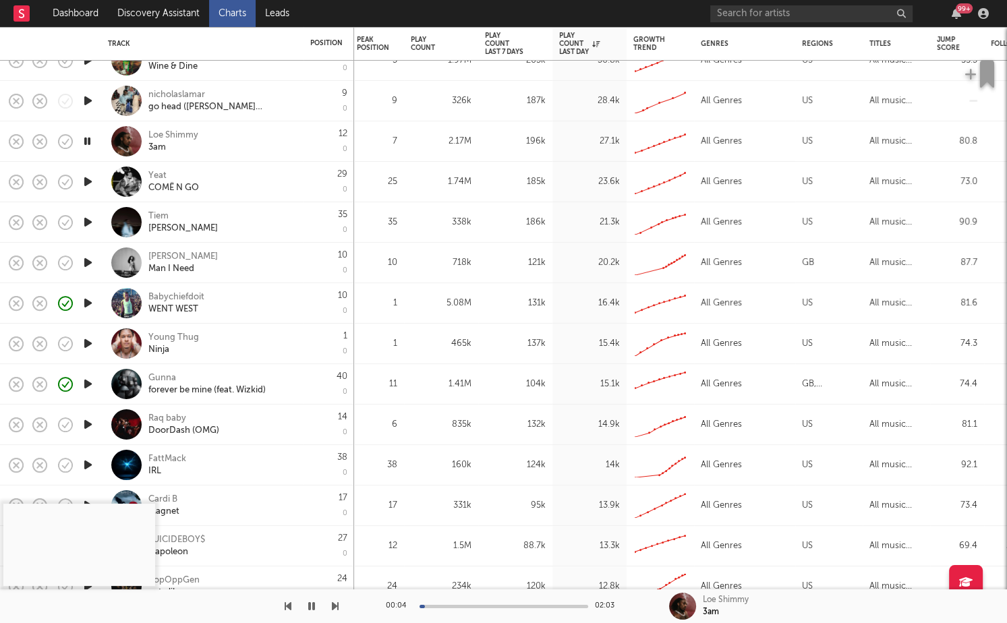
click at [84, 179] on icon "button" at bounding box center [88, 181] width 14 height 17
click at [337, 603] on icon "button" at bounding box center [335, 606] width 7 height 11
click at [468, 600] on div "00:00 03:18" at bounding box center [504, 607] width 236 height 34
click at [465, 603] on div "00:01 03:18" at bounding box center [504, 607] width 236 height 34
click at [466, 603] on div at bounding box center [504, 606] width 169 height 3
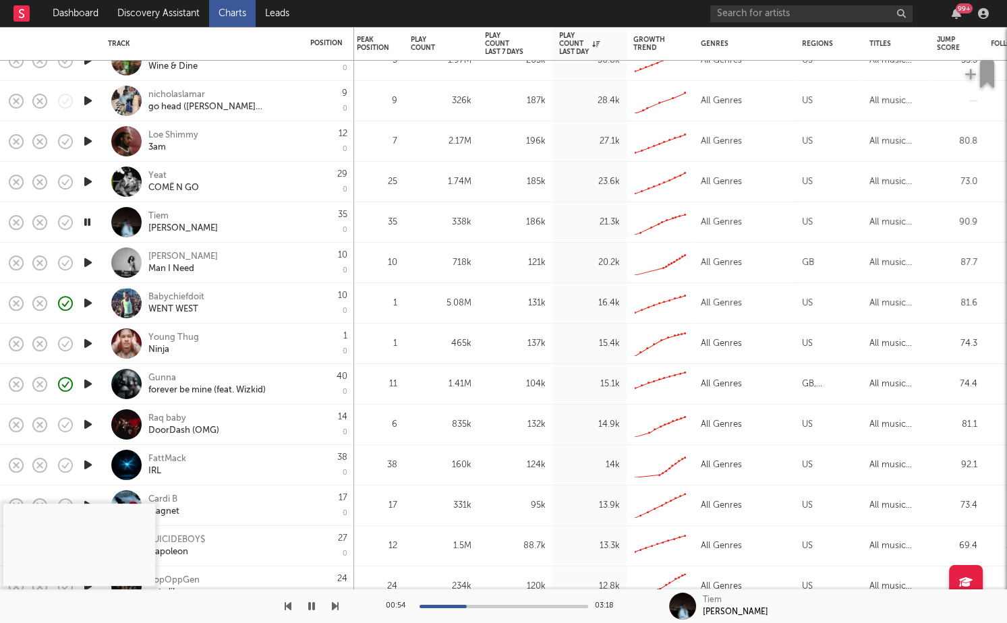
click at [338, 603] on div "00:54 03:18 Tiem Khaabe Amigh" at bounding box center [503, 607] width 1007 height 34
click at [335, 603] on icon "button" at bounding box center [335, 606] width 7 height 11
click at [461, 603] on div "00:00 03:14" at bounding box center [504, 607] width 236 height 34
click at [462, 603] on div at bounding box center [504, 606] width 169 height 3
click at [501, 603] on div "00:46 03:14" at bounding box center [504, 607] width 236 height 34
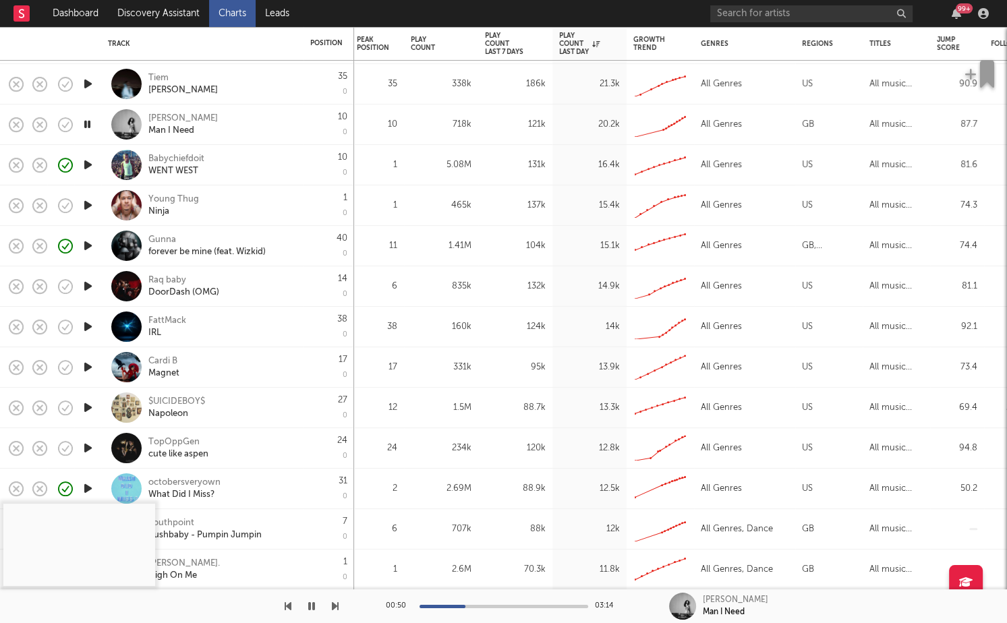
click at [84, 326] on icon "button" at bounding box center [88, 326] width 14 height 17
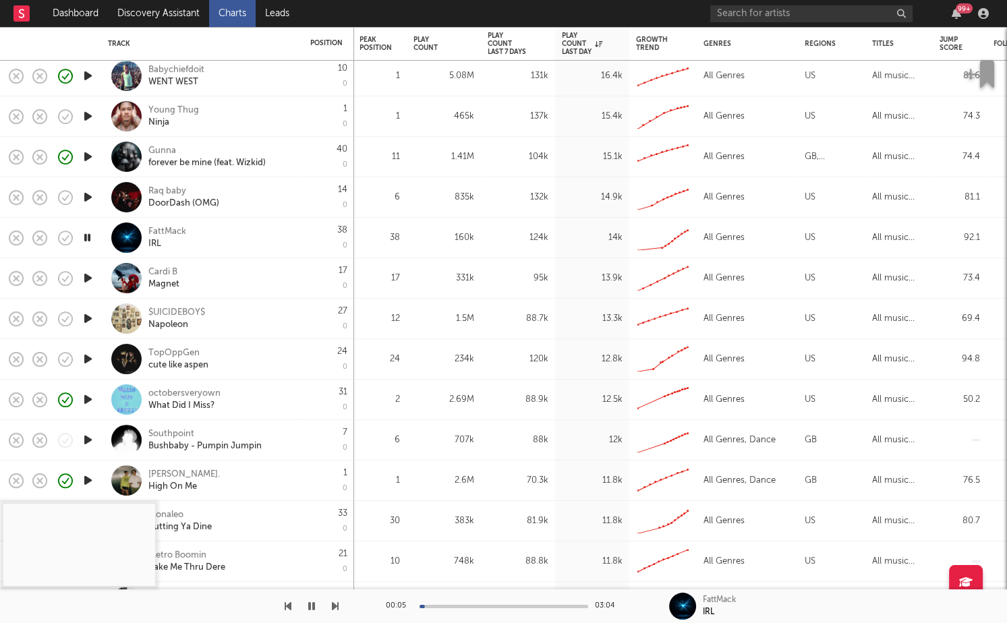
click at [89, 399] on icon "button" at bounding box center [88, 399] width 14 height 17
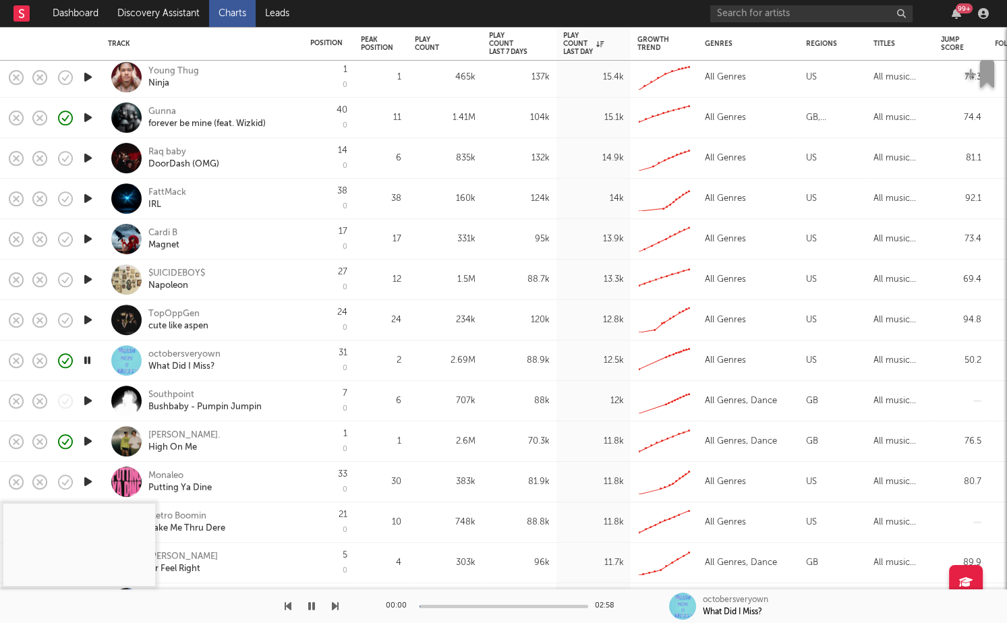
click at [86, 401] on icon "button" at bounding box center [88, 401] width 14 height 17
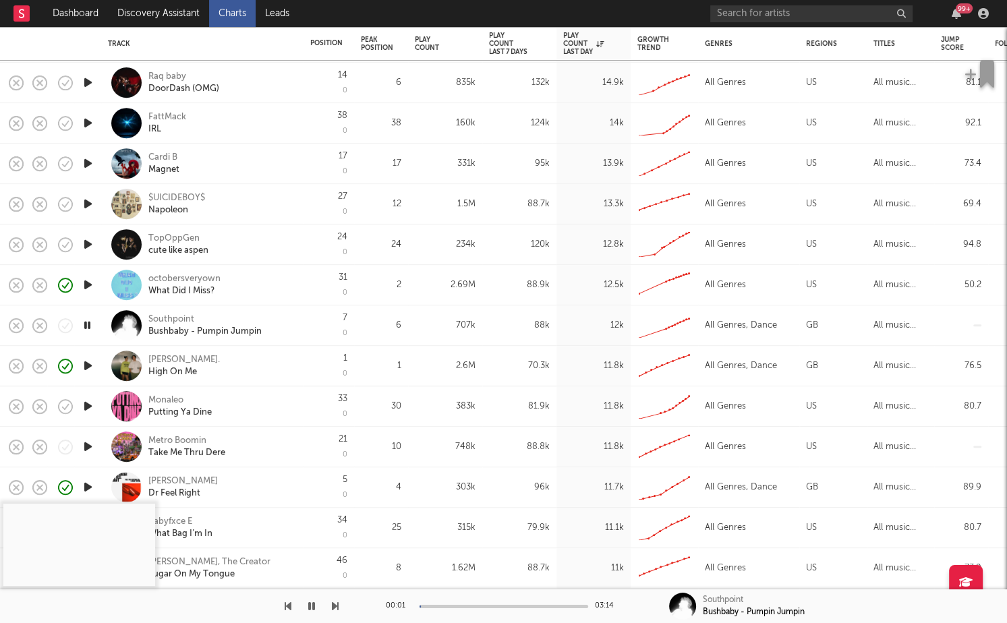
click at [86, 410] on icon "button" at bounding box center [88, 406] width 14 height 17
click at [457, 603] on div "00:00 03:41" at bounding box center [504, 607] width 236 height 34
click at [461, 603] on div at bounding box center [504, 606] width 169 height 3
click at [92, 447] on icon "button" at bounding box center [88, 446] width 14 height 17
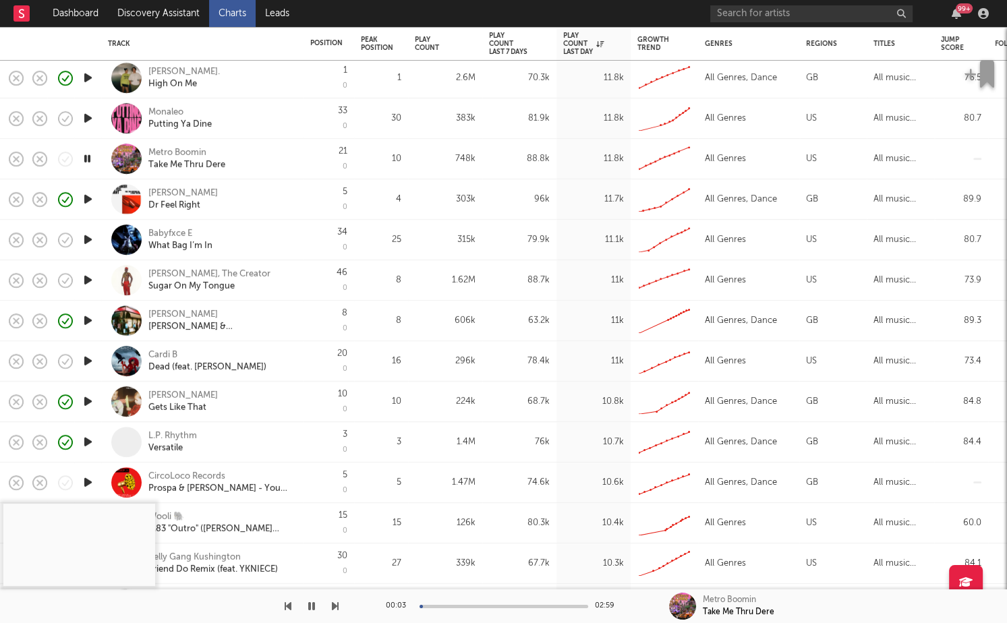
click at [90, 362] on icon "button" at bounding box center [88, 361] width 14 height 17
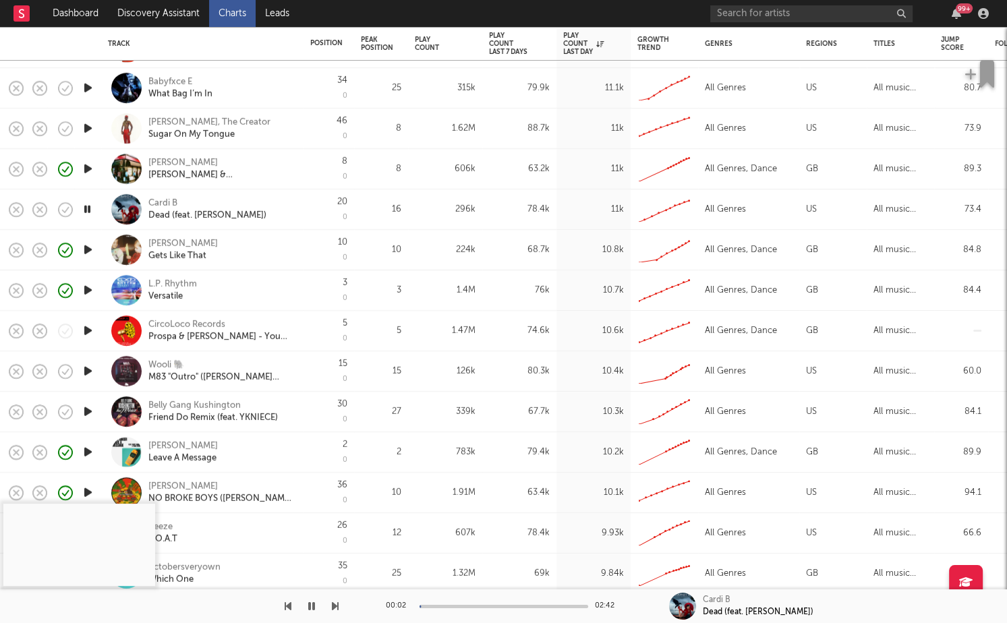
click at [86, 329] on icon "button" at bounding box center [88, 330] width 14 height 17
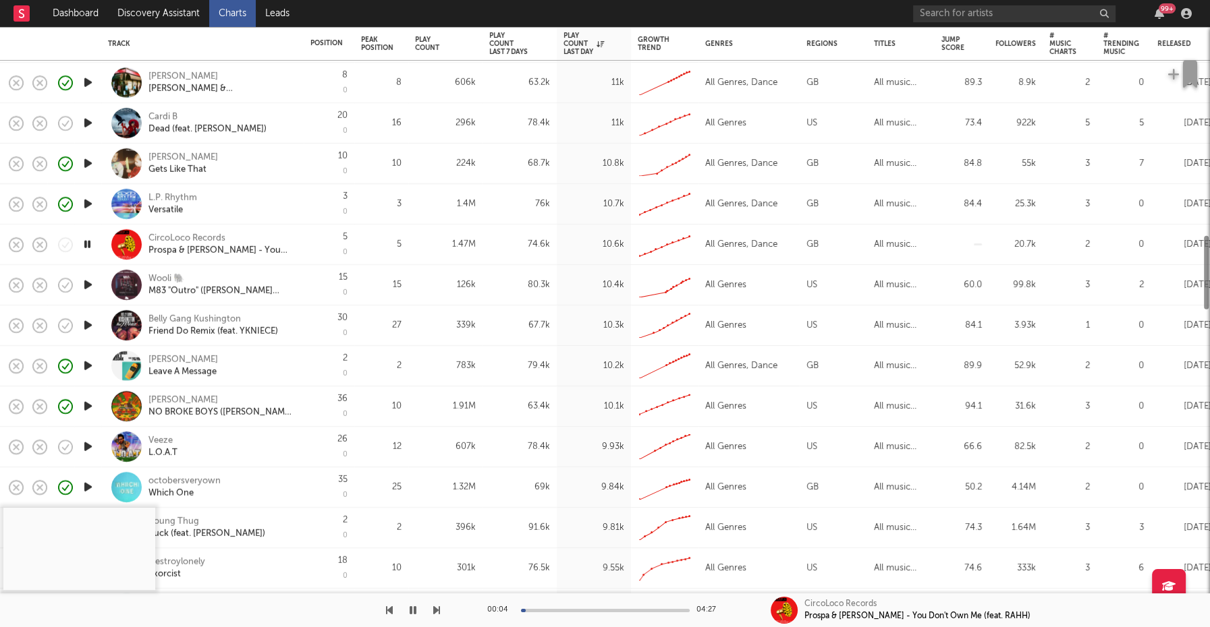
click at [94, 283] on icon "button" at bounding box center [88, 285] width 14 height 17
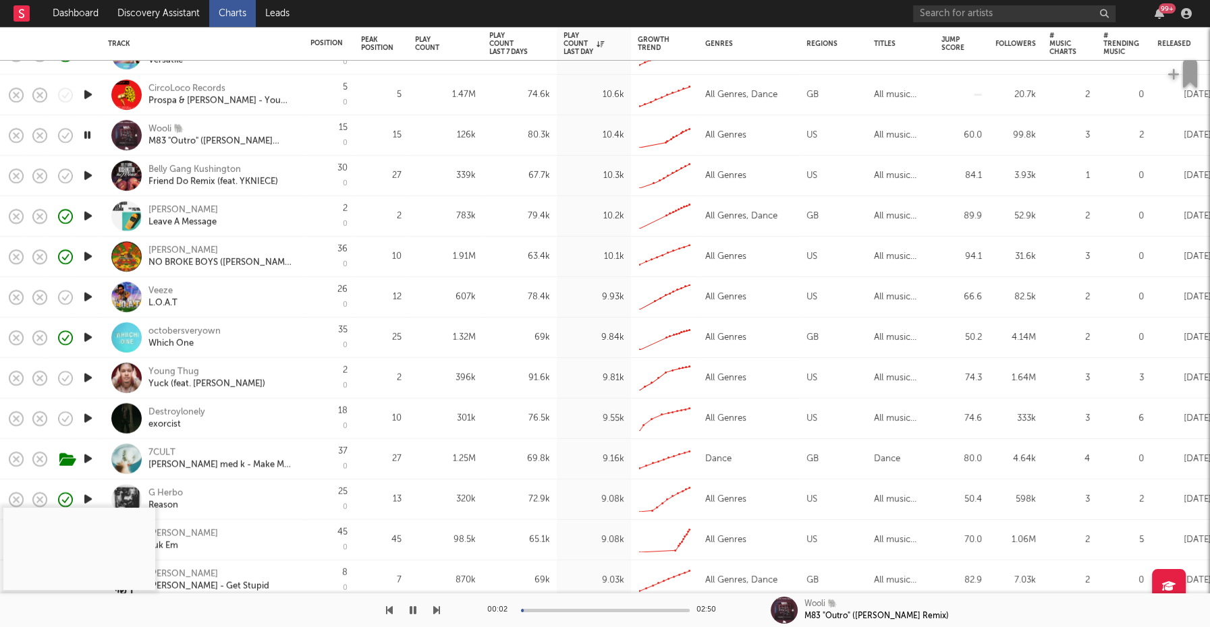
click at [88, 417] on icon "button" at bounding box center [88, 418] width 14 height 17
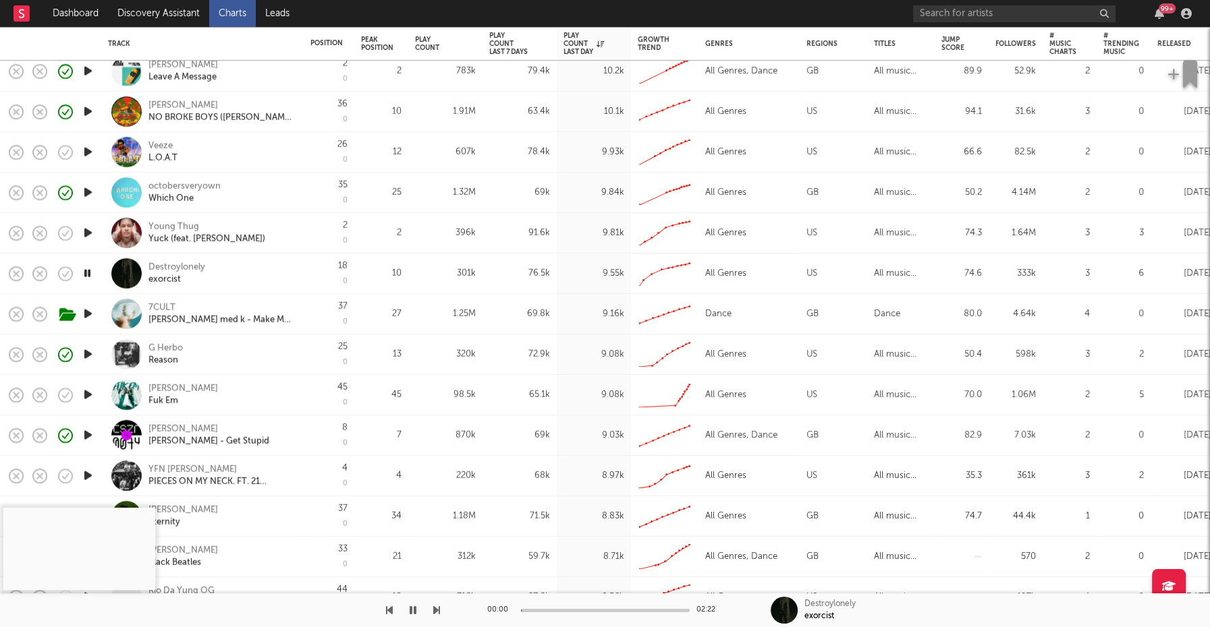
click at [90, 397] on icon "button" at bounding box center [88, 395] width 14 height 17
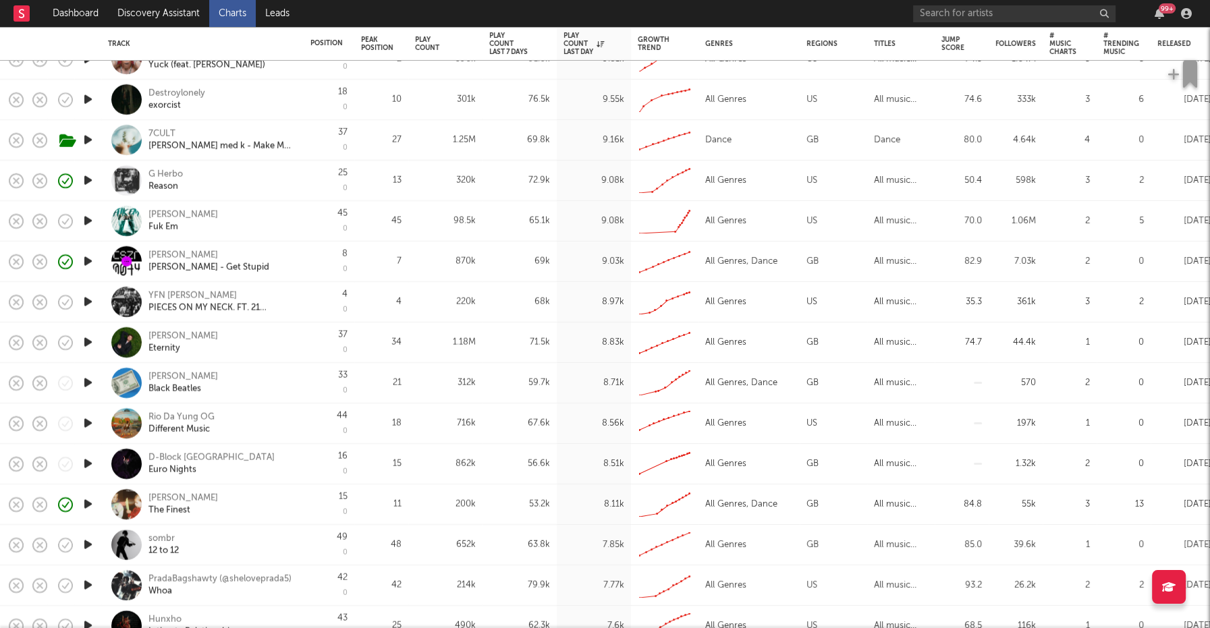
click at [92, 343] on icon "button" at bounding box center [88, 342] width 14 height 17
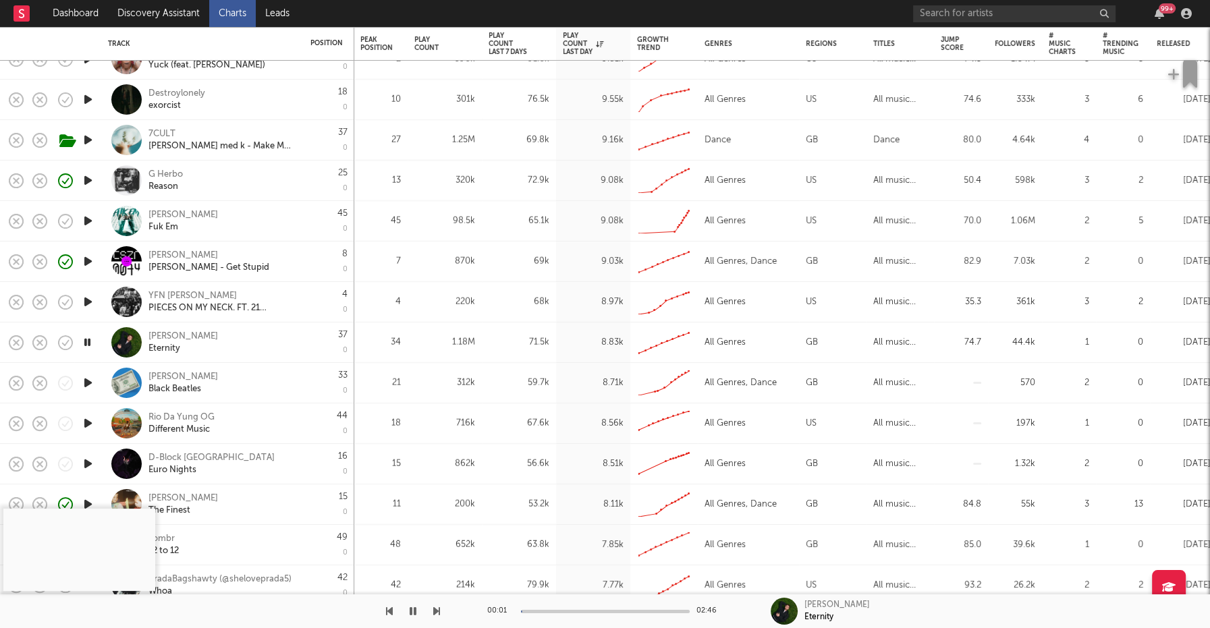
click at [92, 383] on icon "button" at bounding box center [88, 382] width 14 height 17
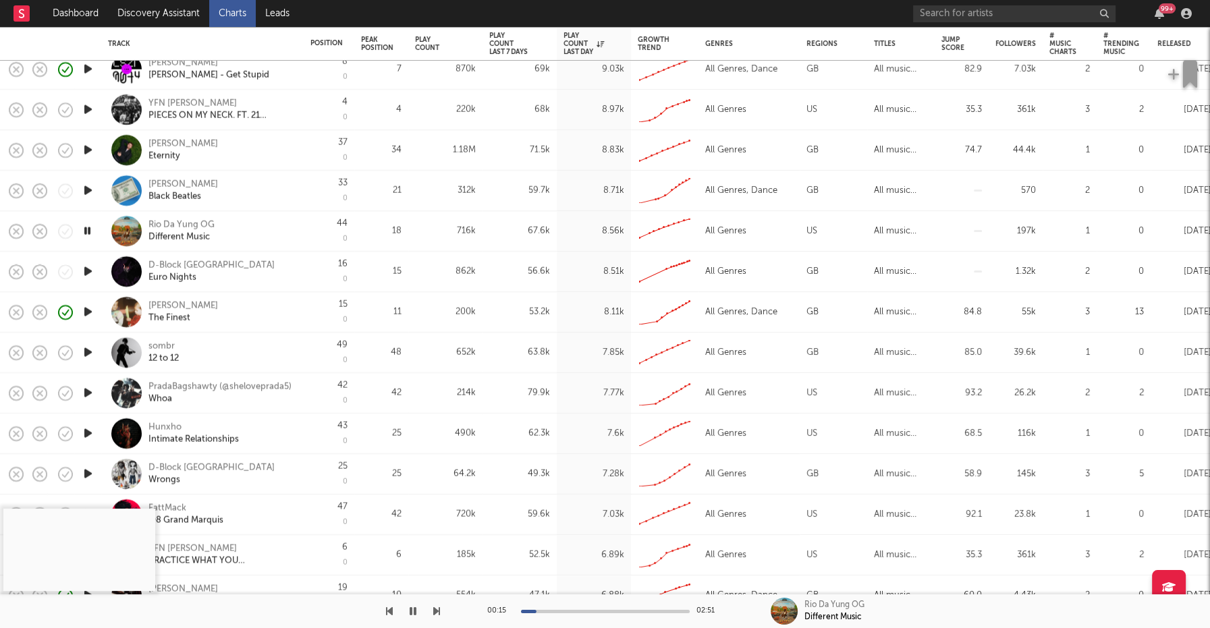
click at [92, 264] on icon "button" at bounding box center [88, 271] width 14 height 17
click at [83, 355] on icon "button" at bounding box center [88, 352] width 14 height 17
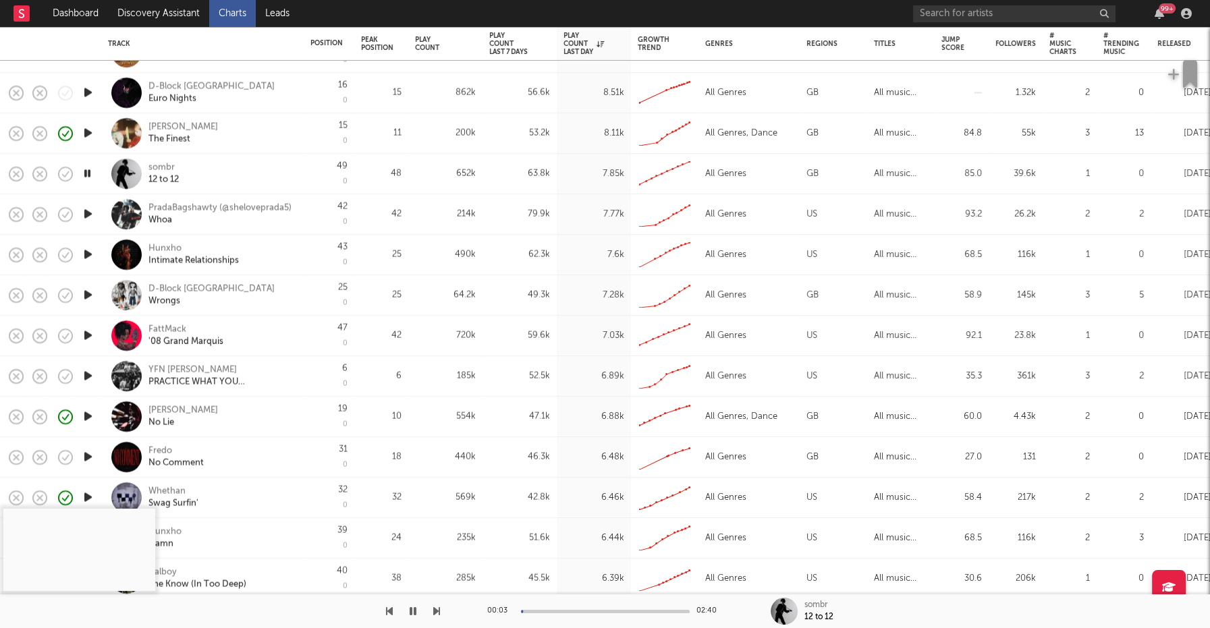
click at [94, 418] on icon "button" at bounding box center [88, 416] width 14 height 17
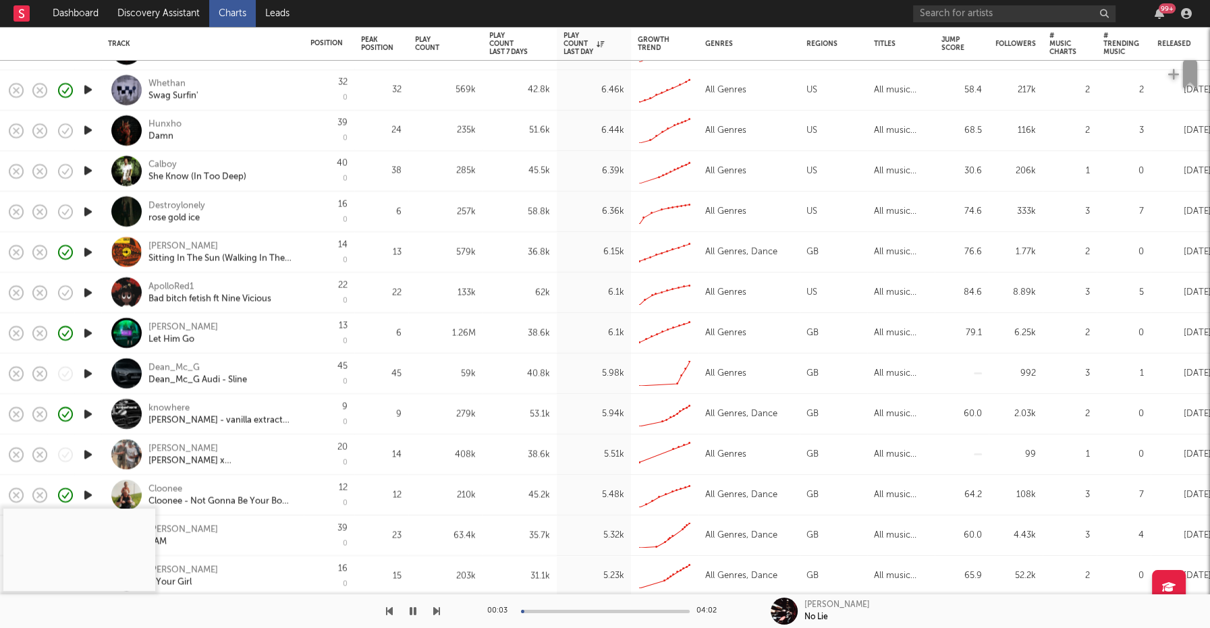
click at [88, 412] on icon "button" at bounding box center [88, 413] width 14 height 17
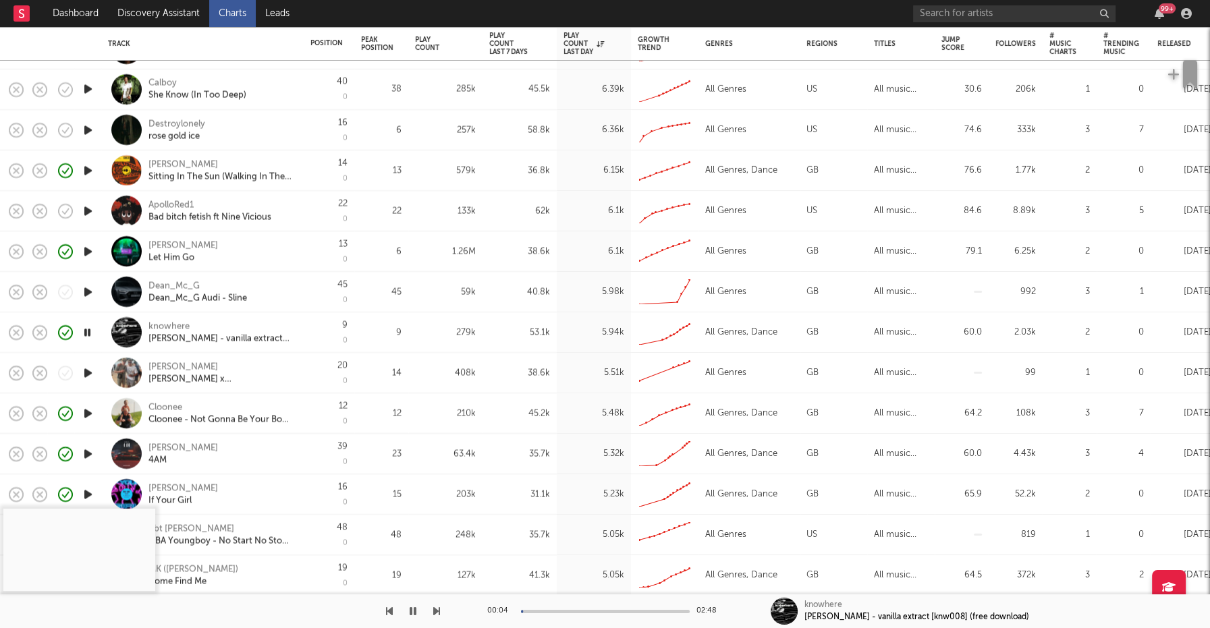
click at [90, 372] on icon "button" at bounding box center [88, 372] width 14 height 17
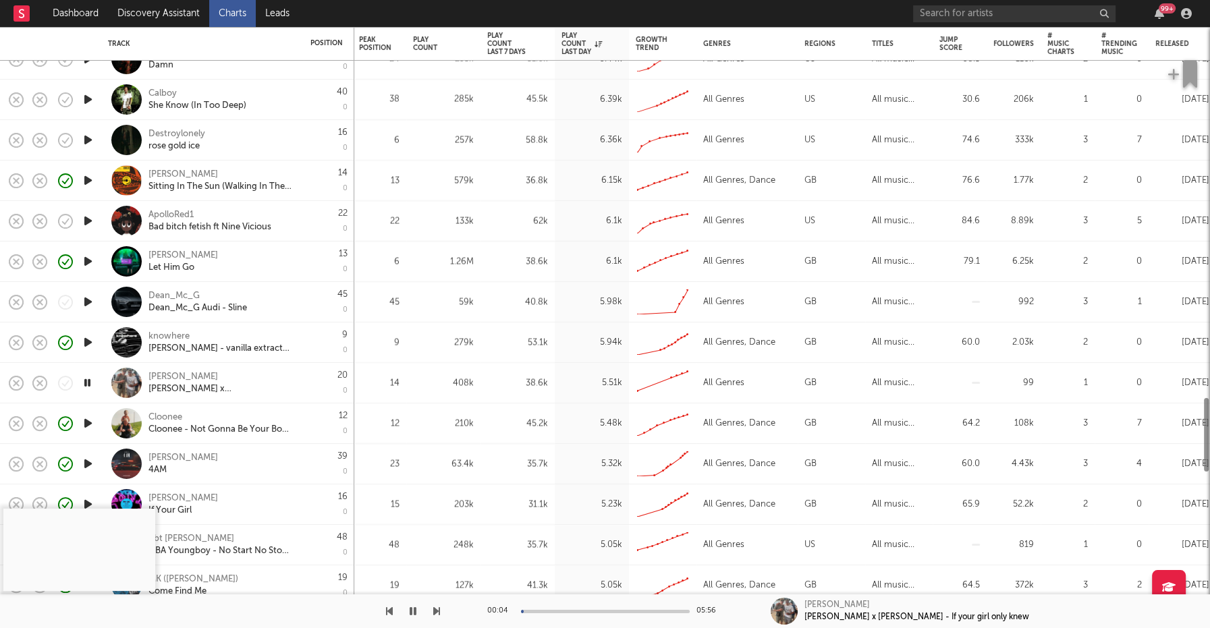
click at [86, 456] on icon "button" at bounding box center [88, 463] width 14 height 17
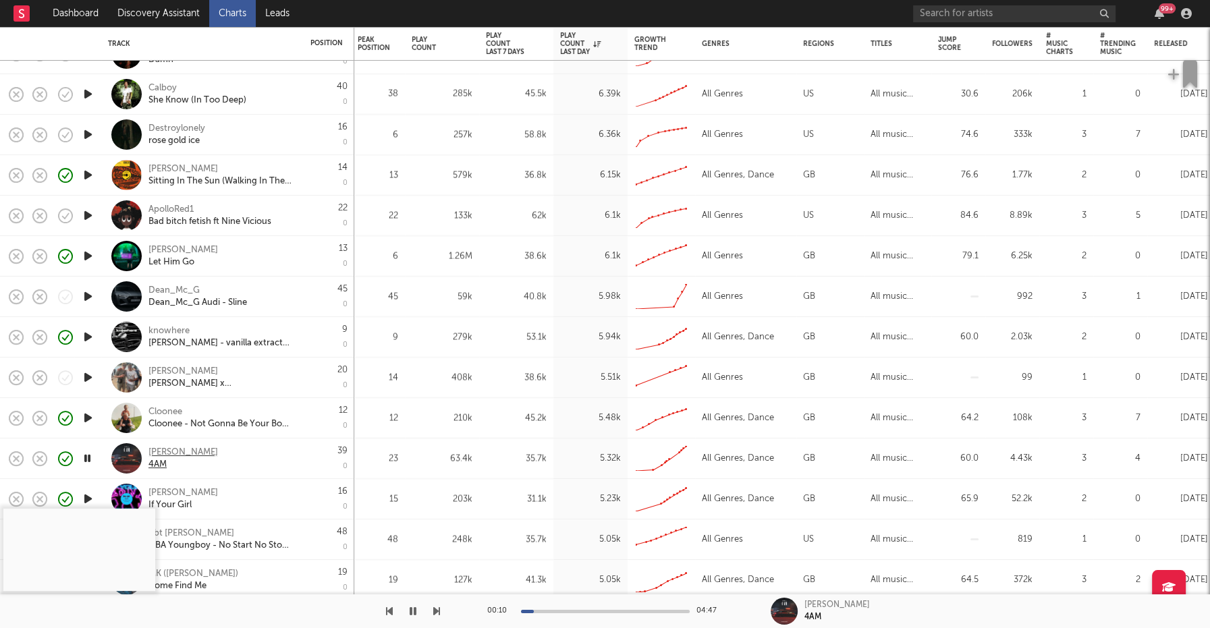
click at [171, 449] on div "Harry T" at bounding box center [182, 453] width 69 height 12
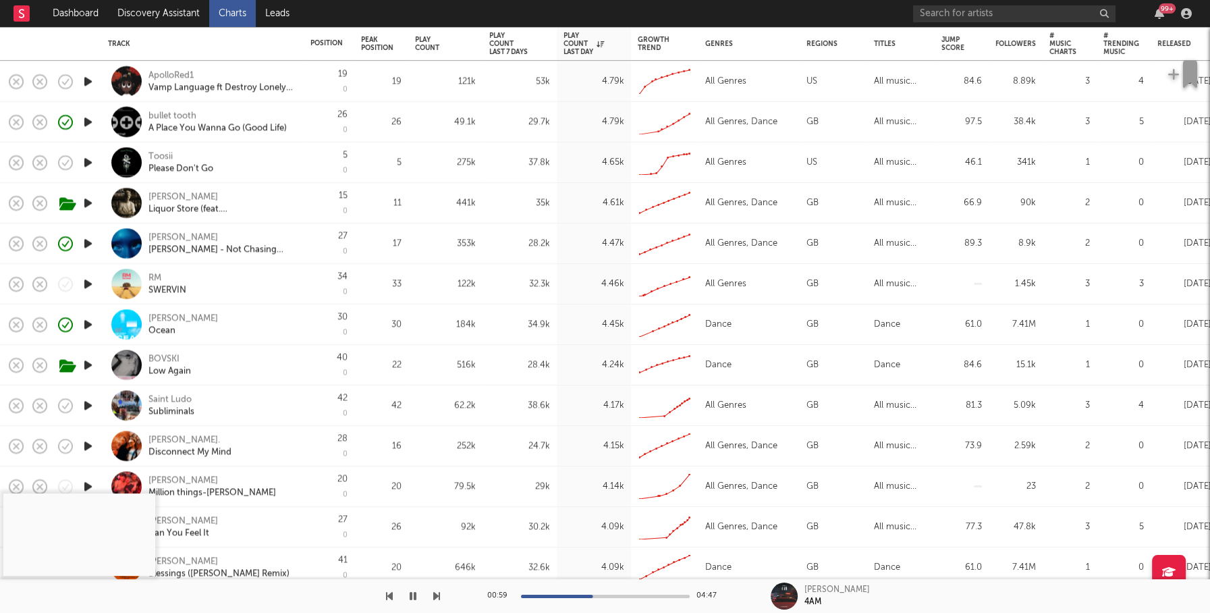
click at [84, 364] on icon "button" at bounding box center [88, 364] width 14 height 17
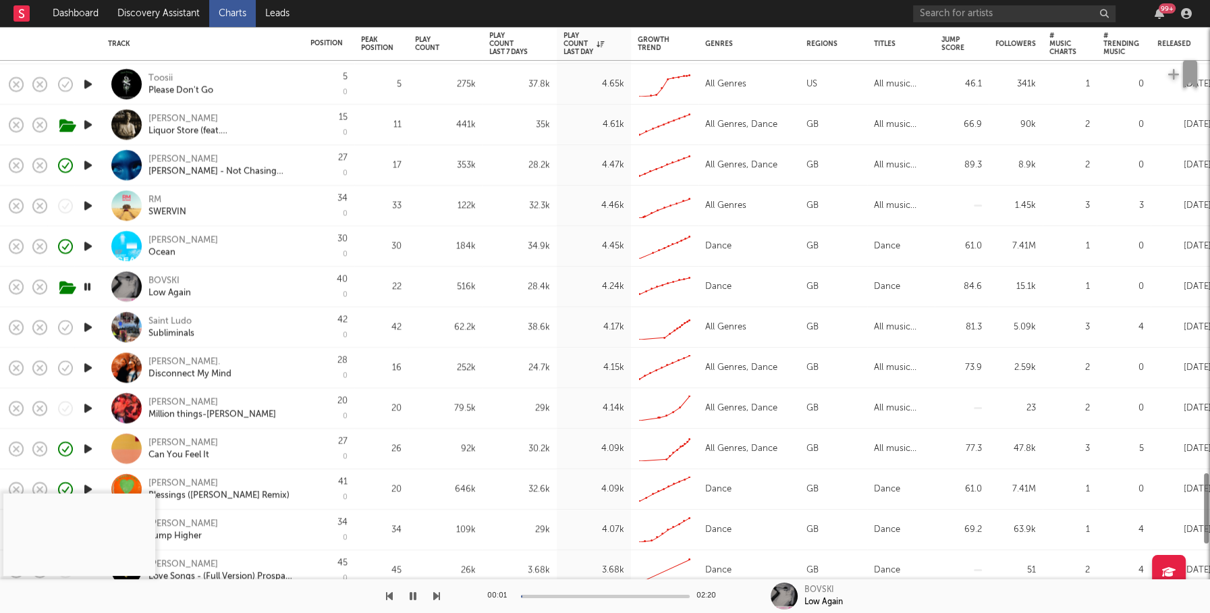
click at [84, 364] on icon "button" at bounding box center [88, 367] width 14 height 17
click at [176, 362] on div "ELLIA JAYA." at bounding box center [189, 361] width 83 height 12
click at [84, 418] on div at bounding box center [87, 408] width 27 height 40
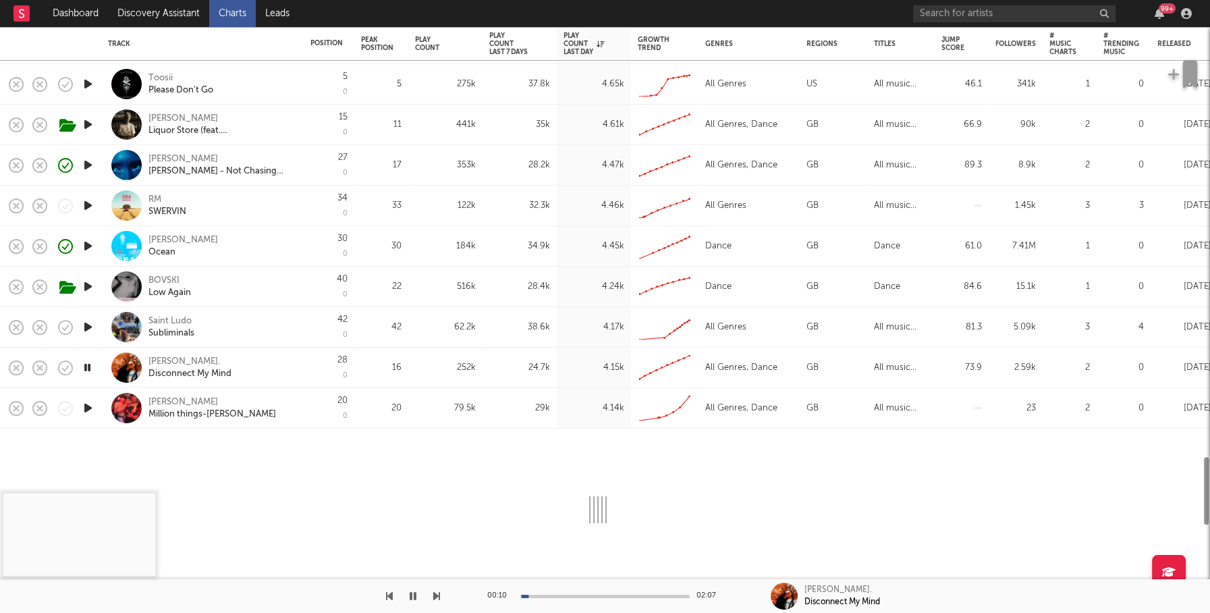
select select "1w"
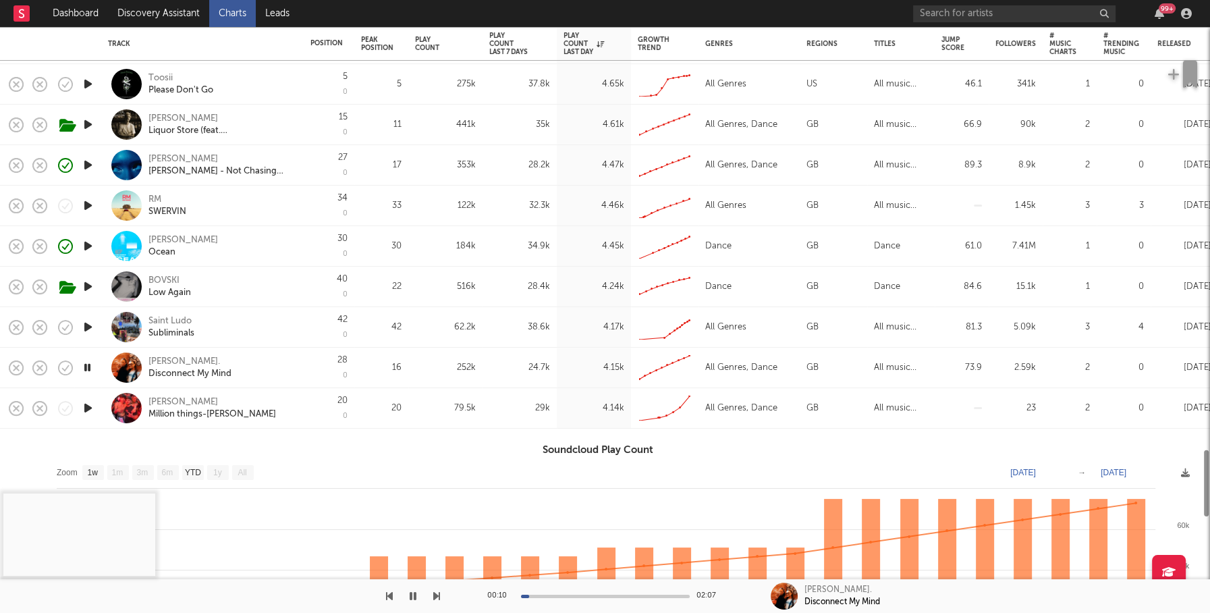
click at [87, 410] on icon "button" at bounding box center [88, 407] width 14 height 17
click at [295, 415] on div "Harley Higgins Million things-Tommy Phillips" at bounding box center [202, 408] width 189 height 40
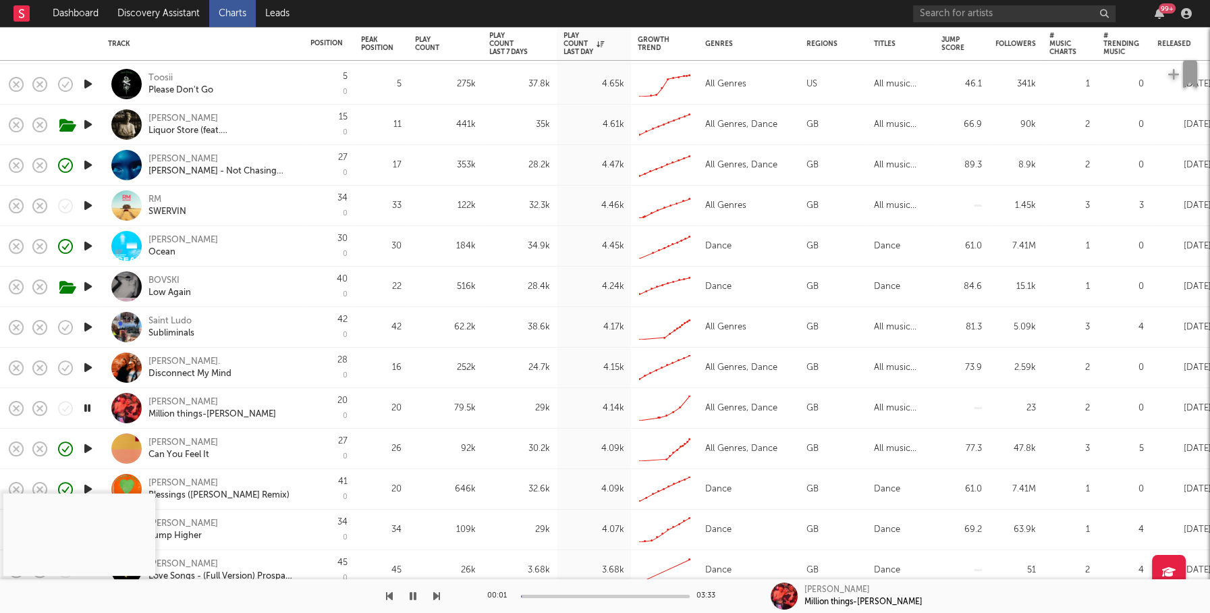
copy div "Tommy Phillips"
drag, startPoint x: 273, startPoint y: 411, endPoint x: 206, endPoint y: 413, distance: 66.1
click at [206, 413] on div "Harley Higgins Million things-Tommy Phillips" at bounding box center [220, 408] width 145 height 24
select select "1w"
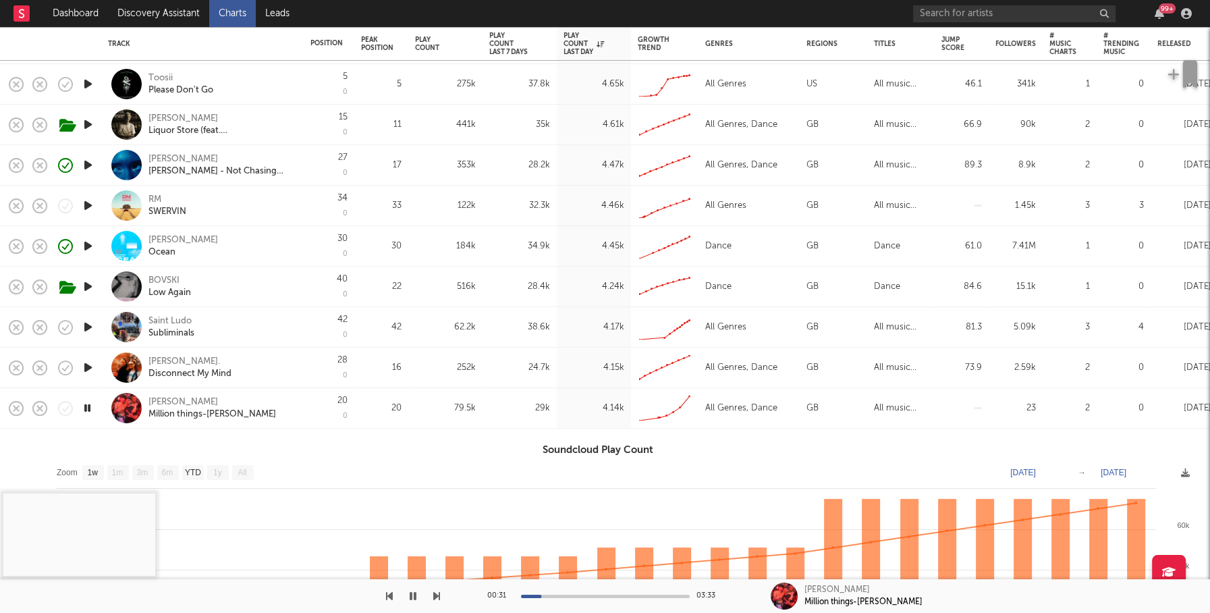
click at [326, 421] on div "20 0" at bounding box center [328, 408] width 37 height 40
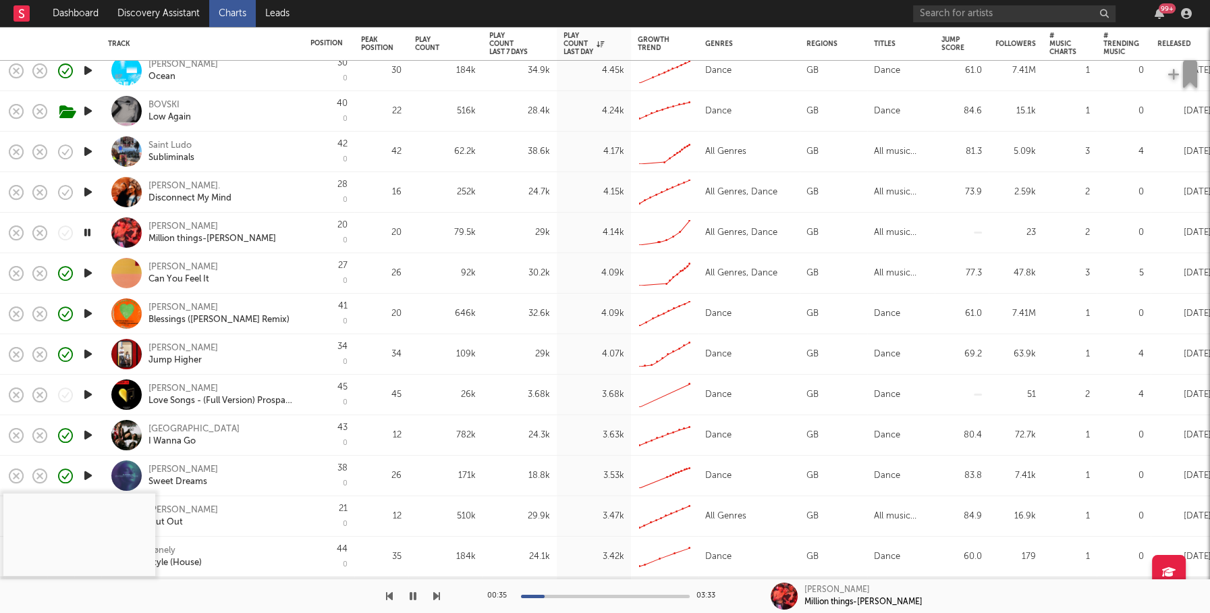
click at [89, 394] on icon "button" at bounding box center [88, 394] width 14 height 17
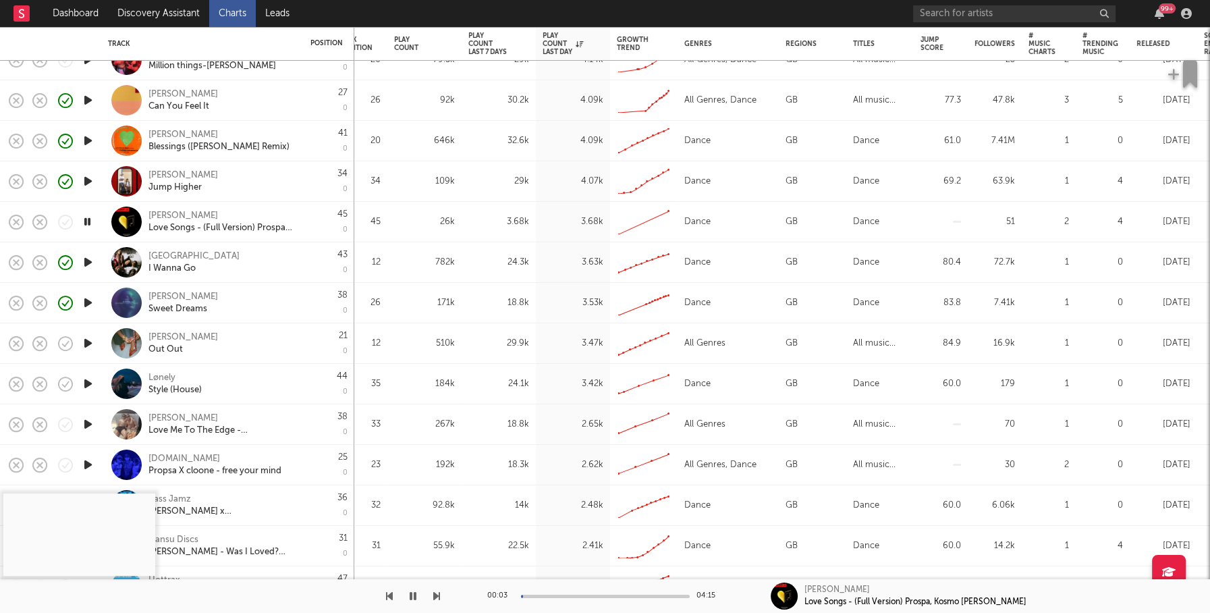
click at [94, 384] on icon "button" at bounding box center [88, 383] width 14 height 17
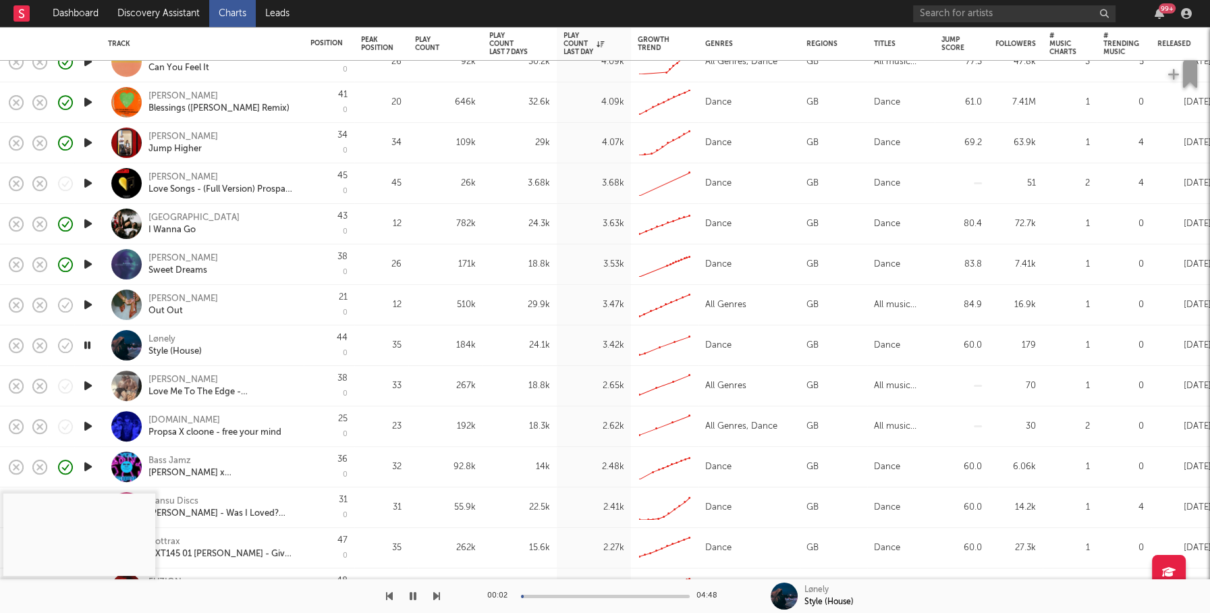
click at [86, 392] on icon "button" at bounding box center [88, 385] width 14 height 17
click at [88, 428] on icon "button" at bounding box center [88, 426] width 14 height 17
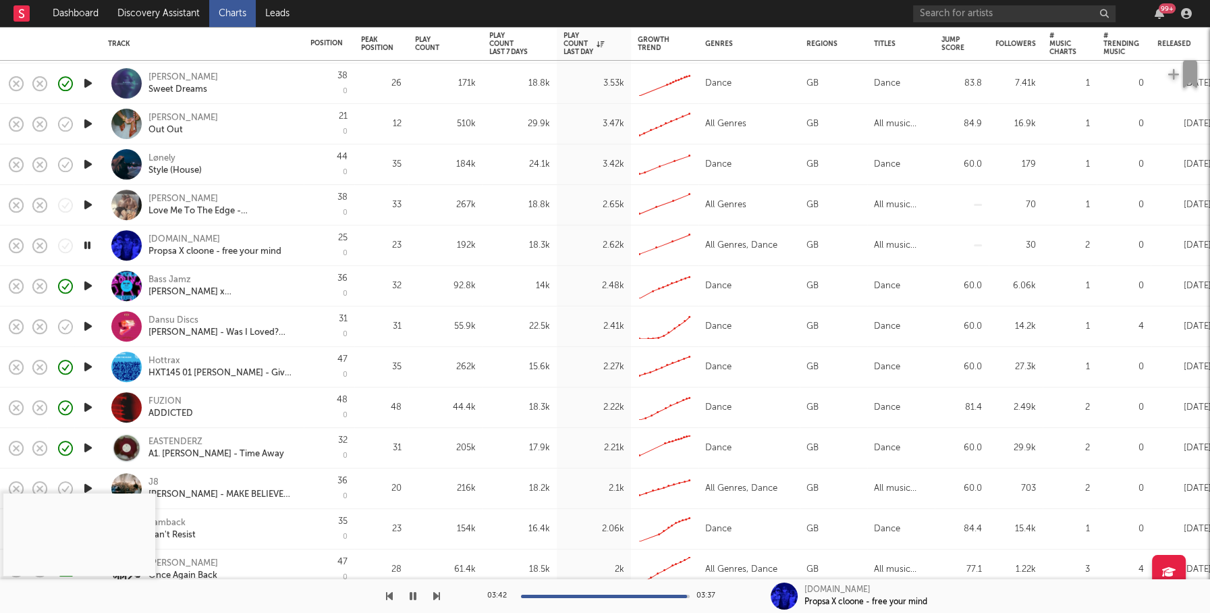
click at [86, 327] on icon "button" at bounding box center [88, 326] width 14 height 17
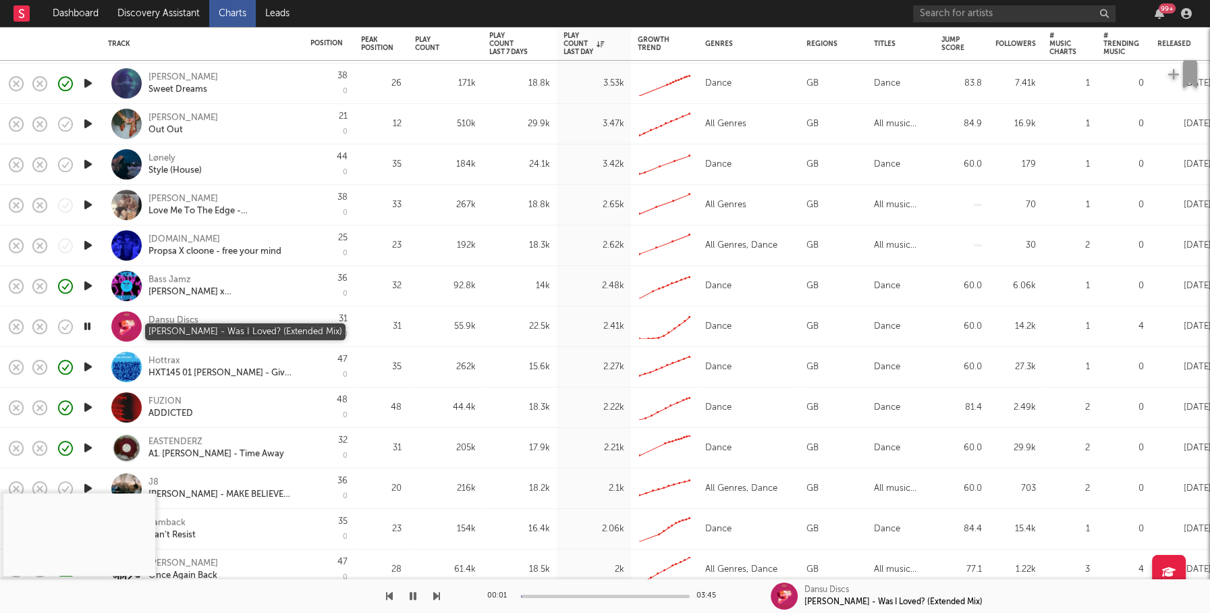
click at [212, 329] on div "Joss Dean - Was I Loved? (Extended Mix)" at bounding box center [220, 332] width 145 height 12
click at [88, 328] on icon "button" at bounding box center [87, 326] width 13 height 17
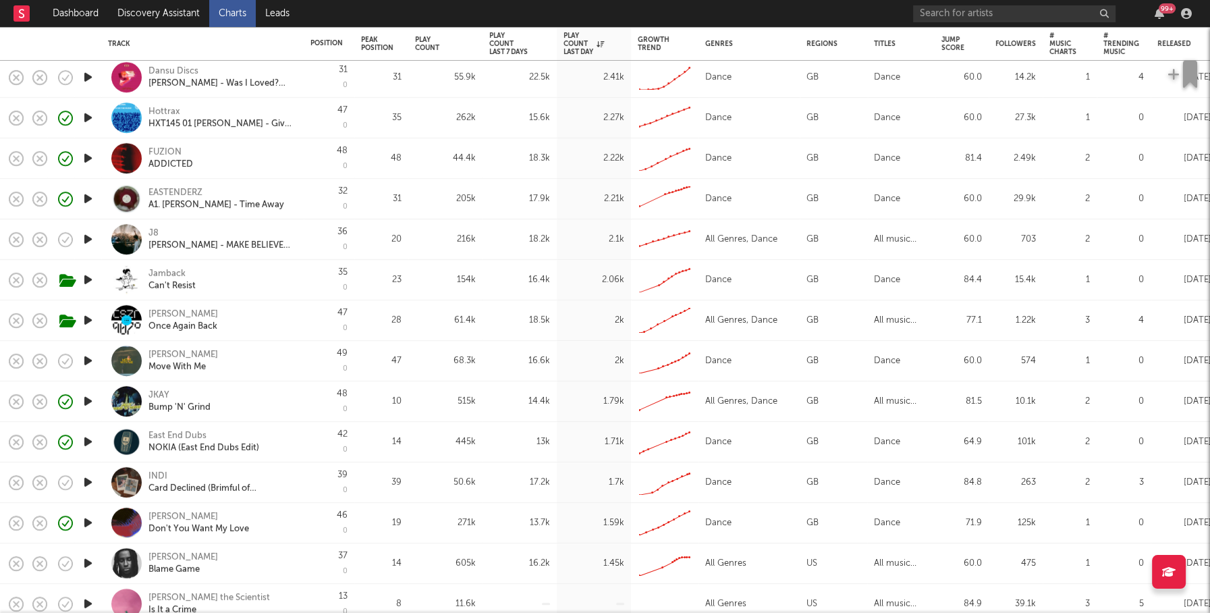
click at [94, 360] on icon "button" at bounding box center [88, 360] width 14 height 17
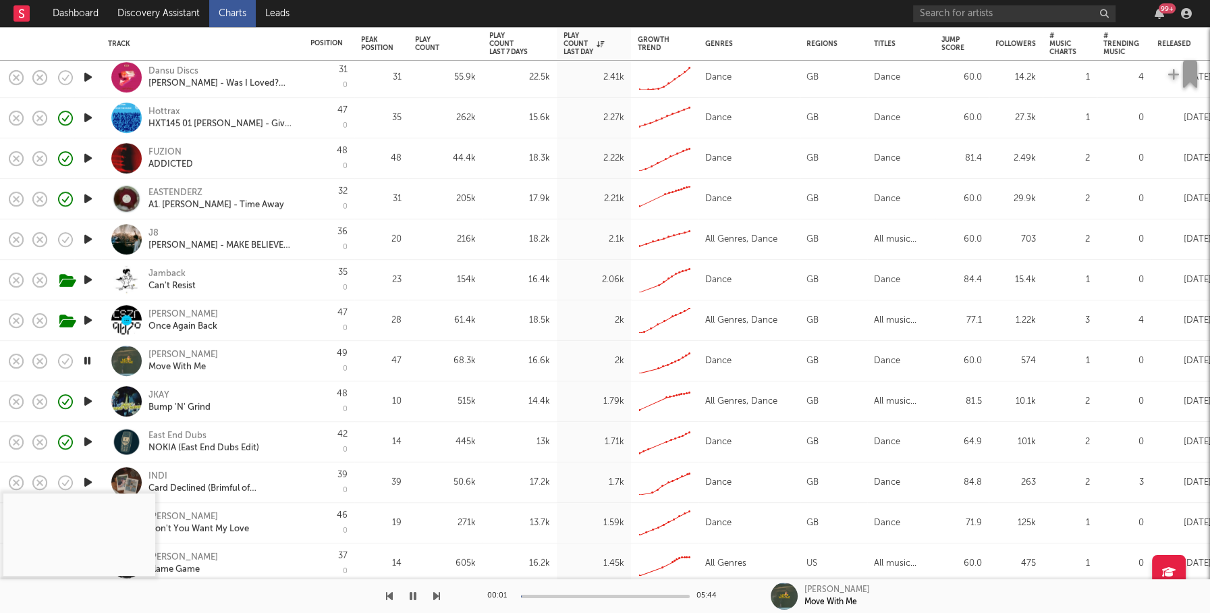
click at [542, 598] on div "00:01 05:44" at bounding box center [605, 596] width 236 height 34
click at [548, 596] on div at bounding box center [605, 595] width 169 height 3
click at [168, 351] on div "Kyle Icardi" at bounding box center [182, 355] width 69 height 12
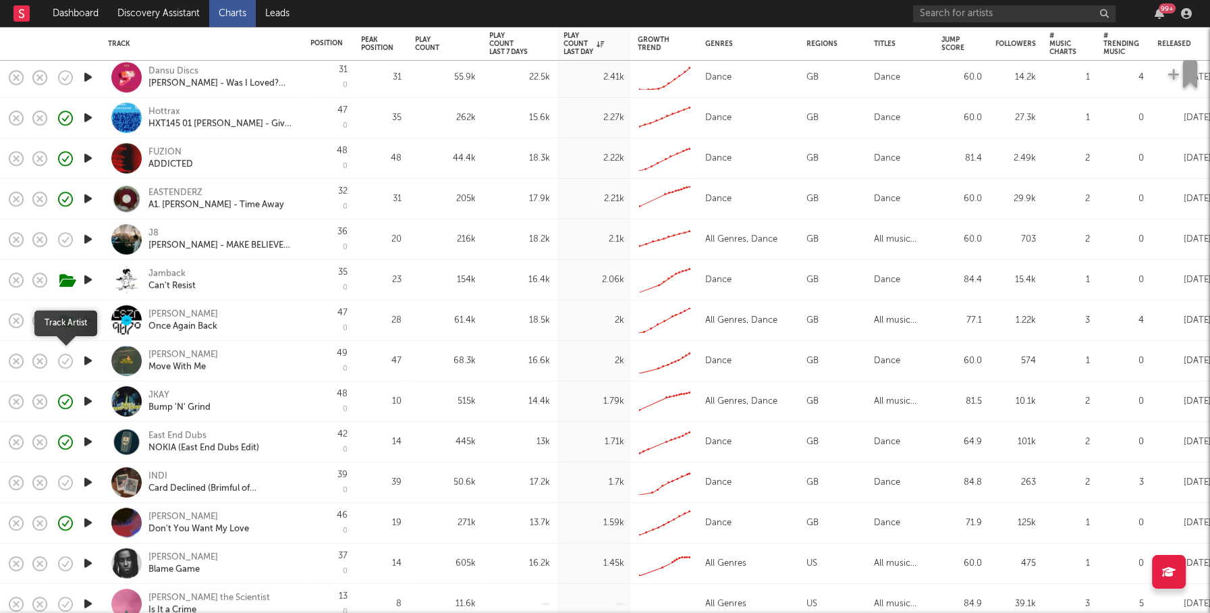
click at [66, 364] on icon "button" at bounding box center [65, 360] width 19 height 19
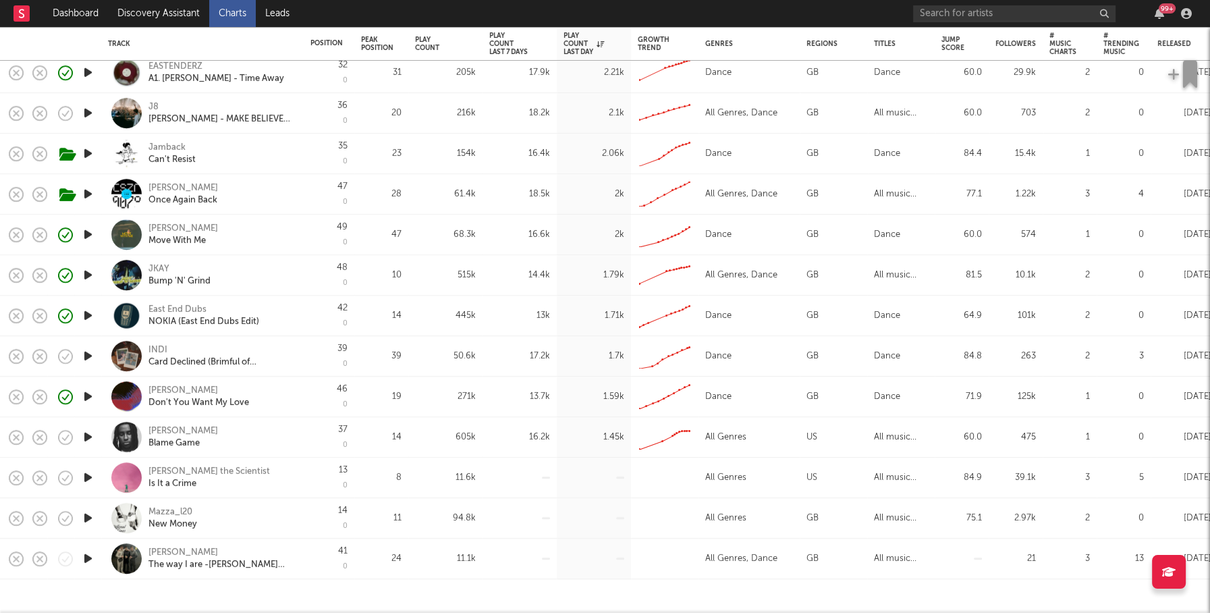
click at [86, 355] on icon "button" at bounding box center [88, 355] width 14 height 17
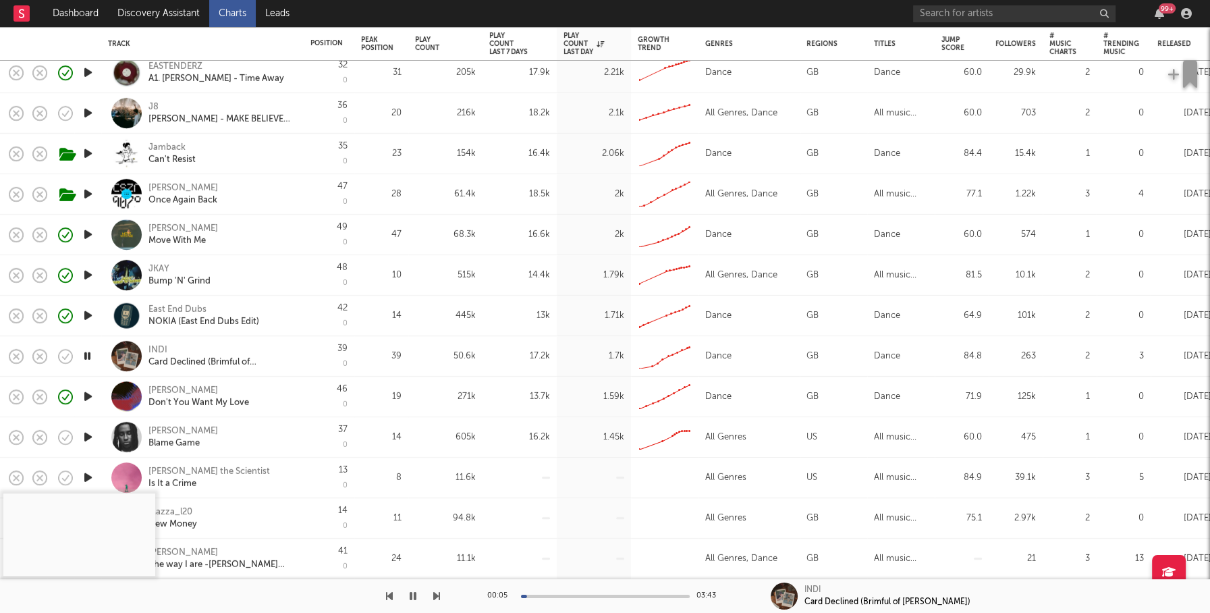
click at [548, 602] on div "00:05 03:43" at bounding box center [605, 596] width 236 height 34
click at [561, 598] on div "00:05 03:43" at bounding box center [605, 596] width 236 height 34
click at [568, 595] on div at bounding box center [605, 595] width 169 height 3
click at [165, 363] on div "Card Declined (Brimful of [PERSON_NAME])" at bounding box center [220, 362] width 145 height 12
click at [67, 16] on link "Dashboard" at bounding box center [75, 13] width 65 height 27
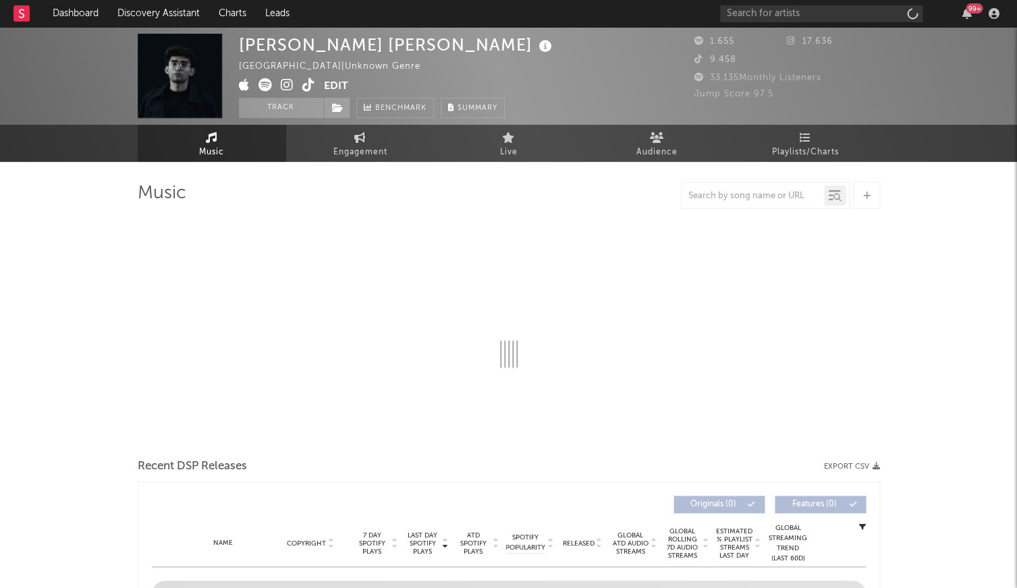
select select "1w"
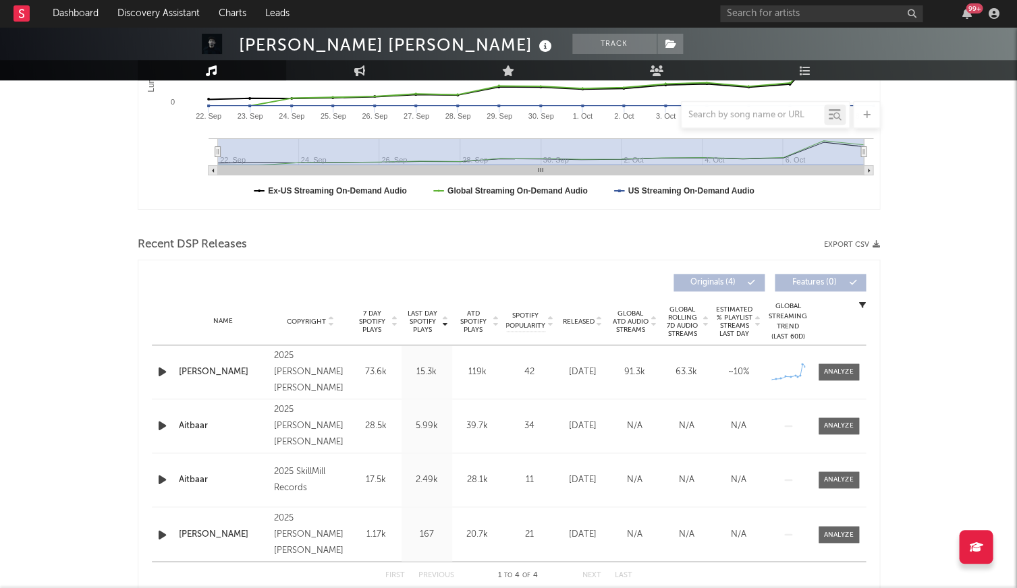
scroll to position [397, 0]
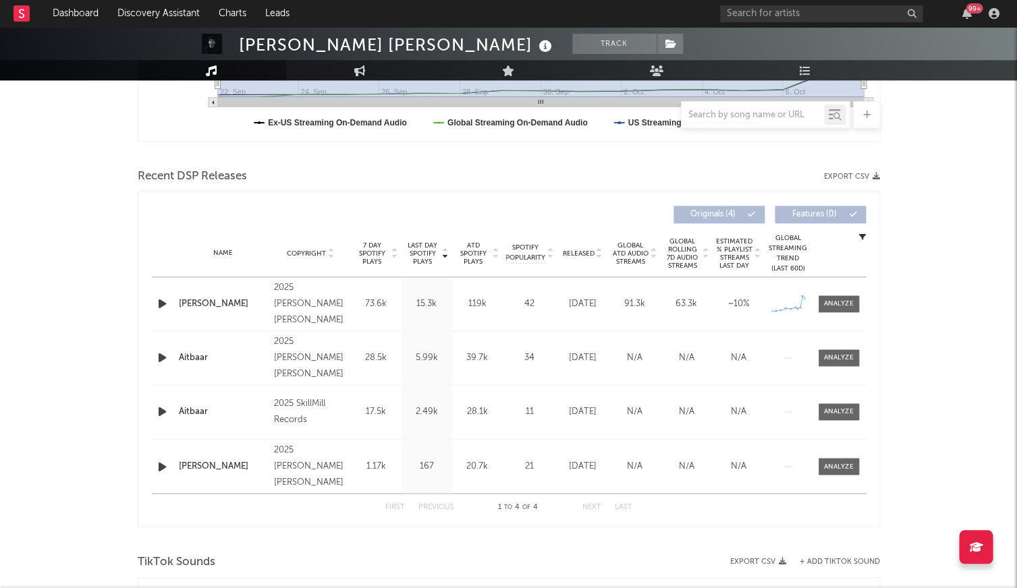
click at [872, 294] on div "Last Day Spotify Plays Copyright 7 Day Spotify Plays Last Day Spotify Plays ATD…" at bounding box center [509, 360] width 742 height 336
click at [855, 298] on span at bounding box center [838, 303] width 40 height 17
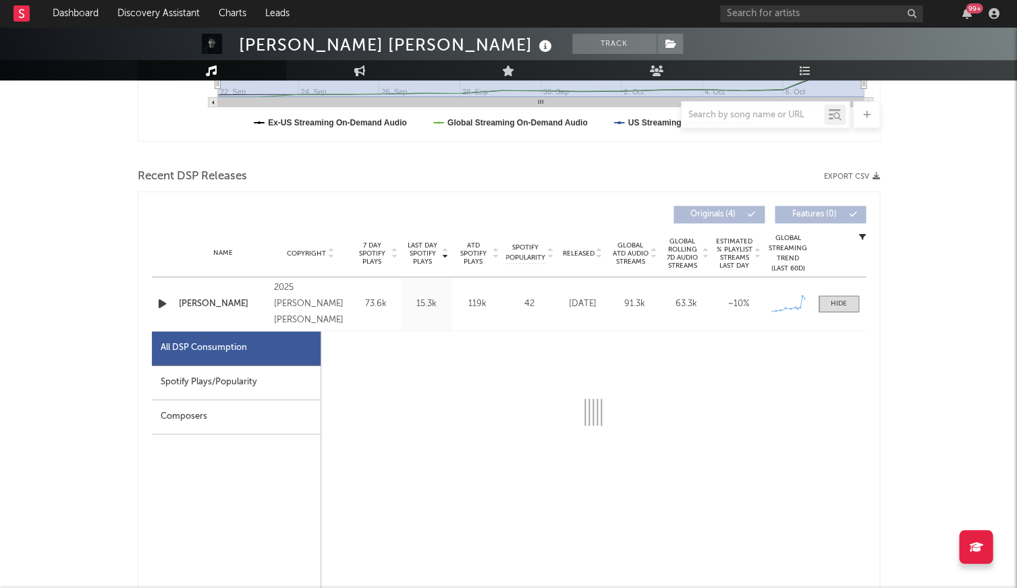
drag, startPoint x: 321, startPoint y: 355, endPoint x: 297, endPoint y: 372, distance: 29.6
click at [291, 378] on div "Spotify Plays/Popularity" at bounding box center [236, 383] width 169 height 34
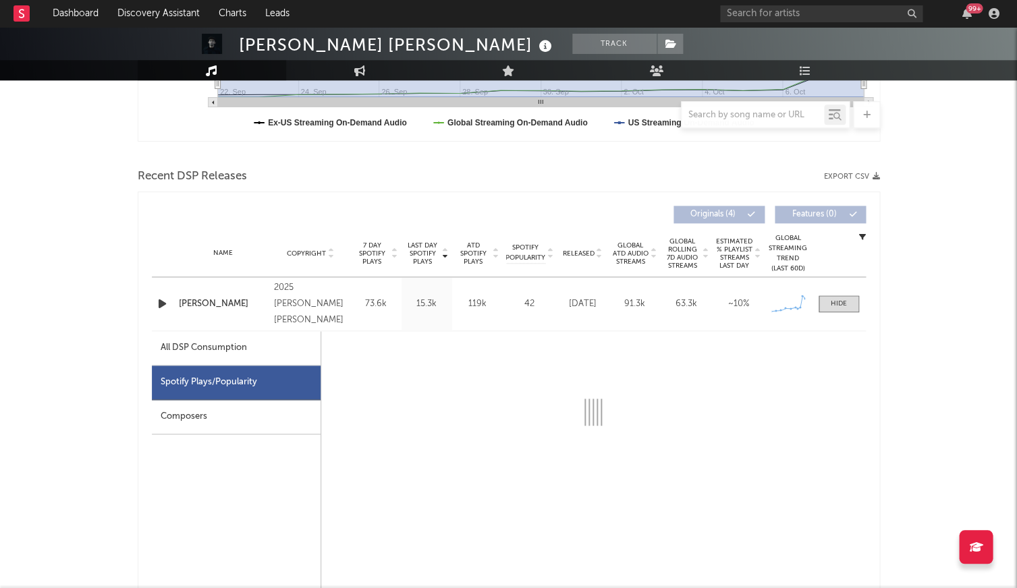
select select "1w"
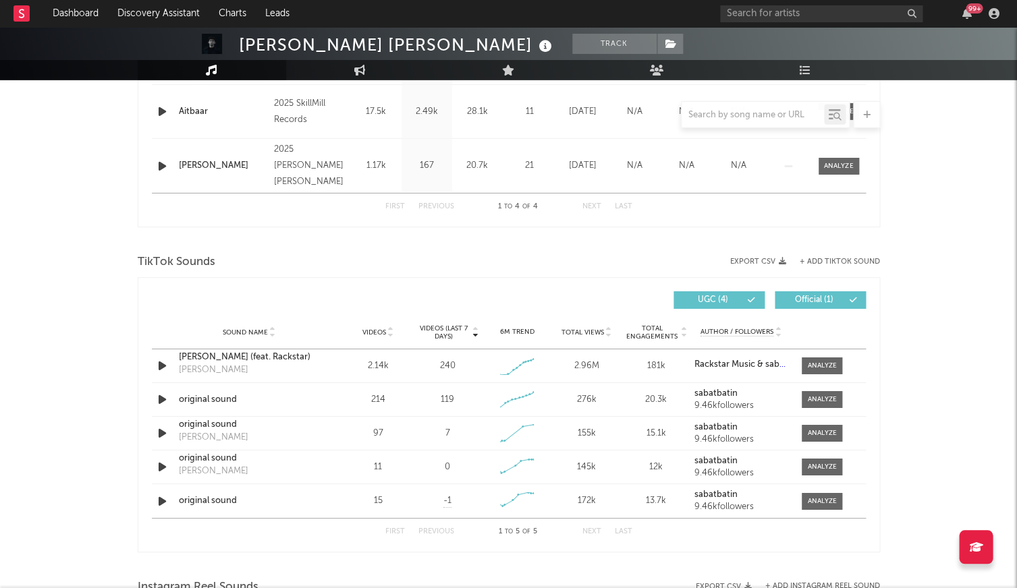
scroll to position [1433, 0]
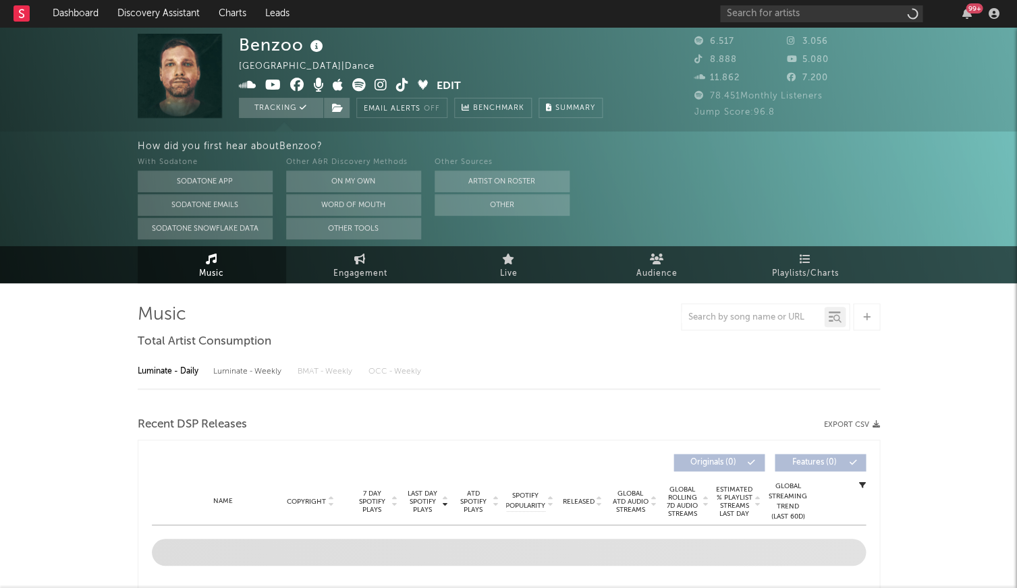
select select "6m"
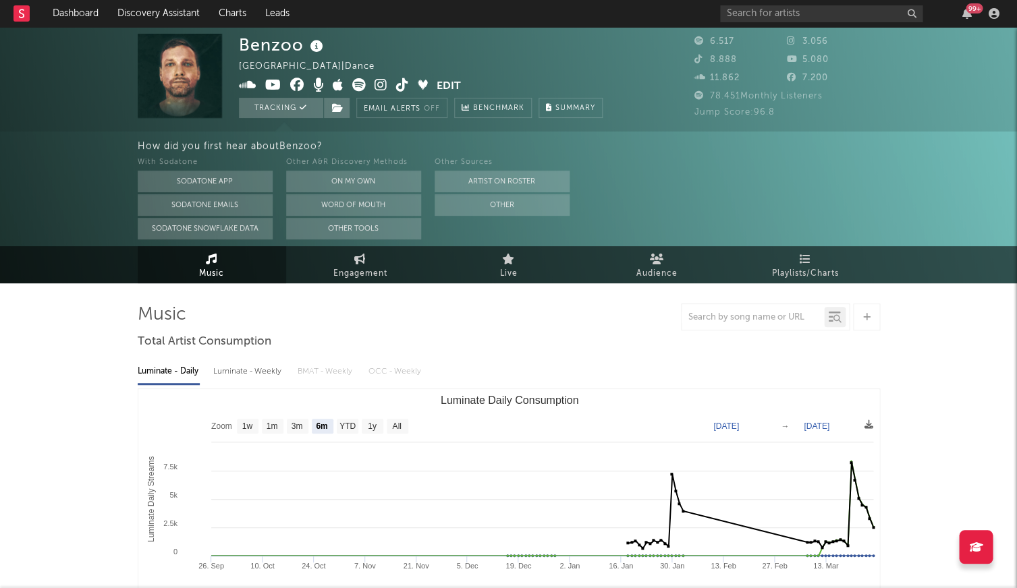
click at [319, 50] on icon at bounding box center [317, 46] width 20 height 19
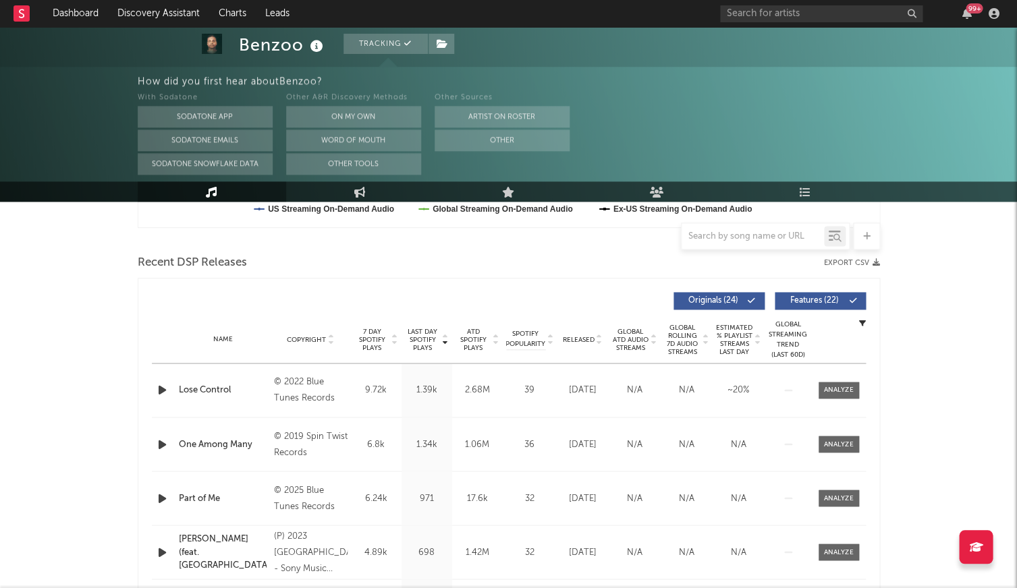
scroll to position [491, 0]
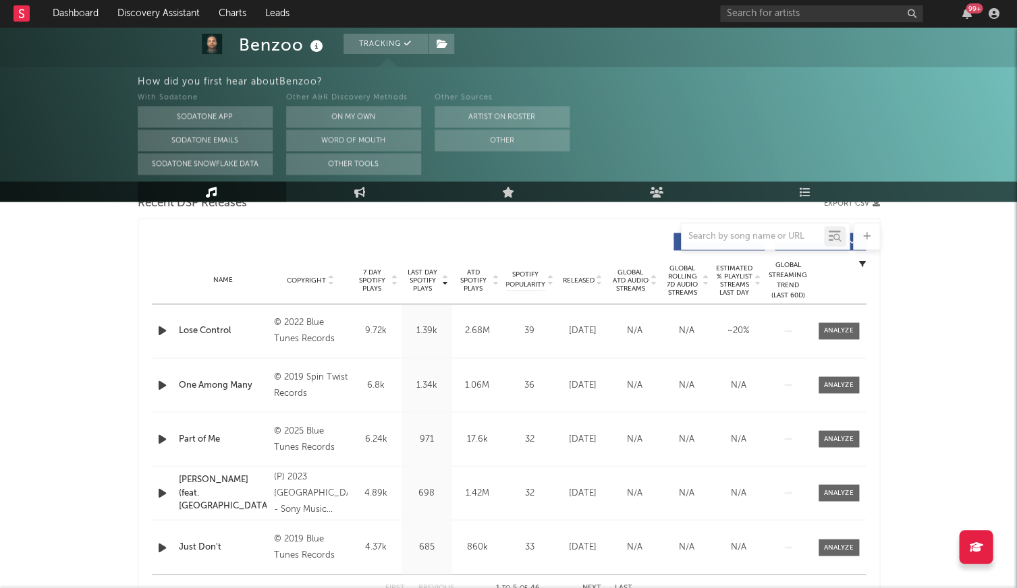
click at [426, 265] on div "Name Copyright Label Album Names Composer Names 7 Day Spotify Plays Last Day Sp…" at bounding box center [509, 280] width 714 height 47
click at [427, 277] on span "Last Day Spotify Plays" at bounding box center [423, 280] width 36 height 24
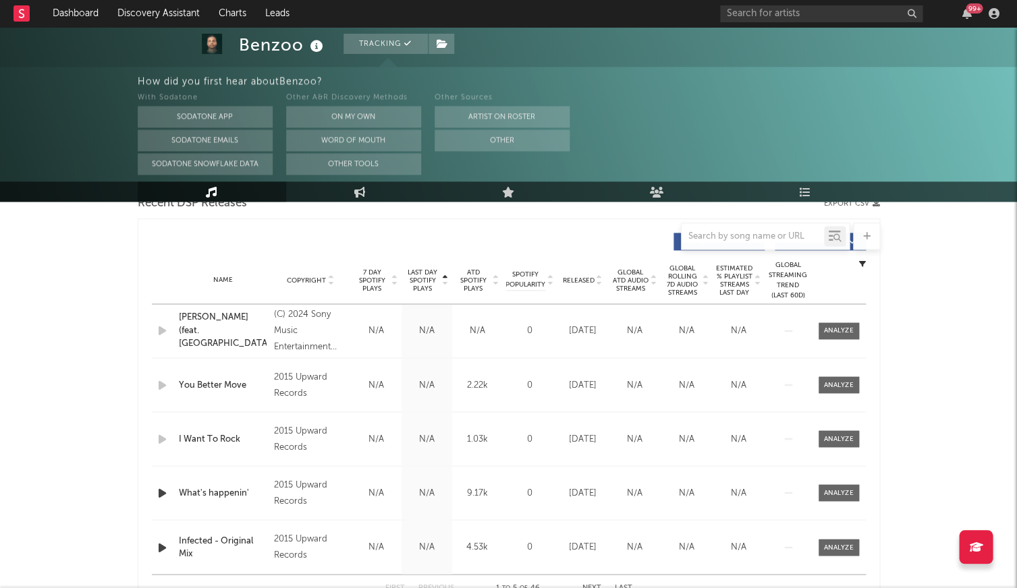
click at [427, 277] on span "Last Day Spotify Plays" at bounding box center [423, 280] width 36 height 24
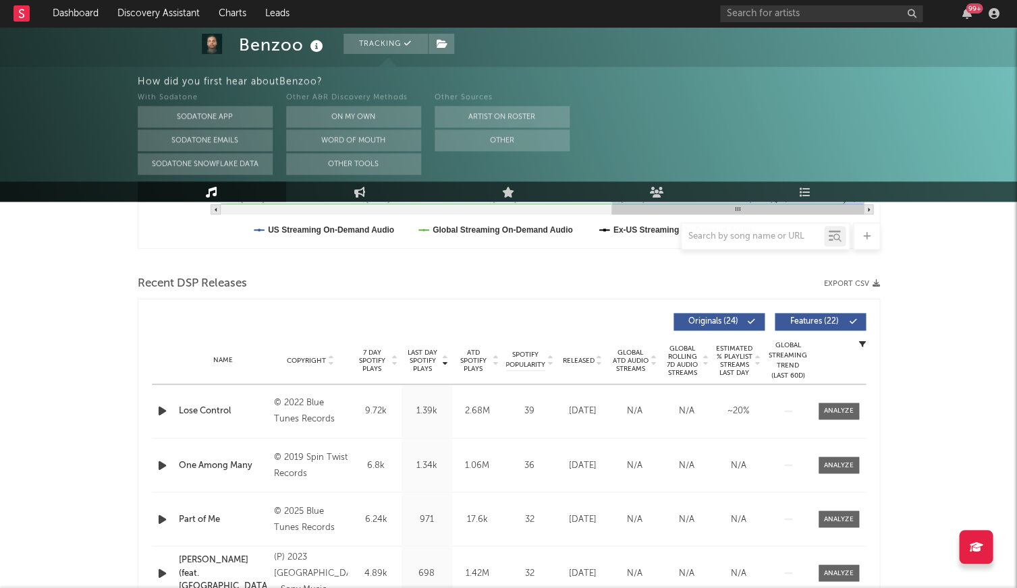
scroll to position [410, 0]
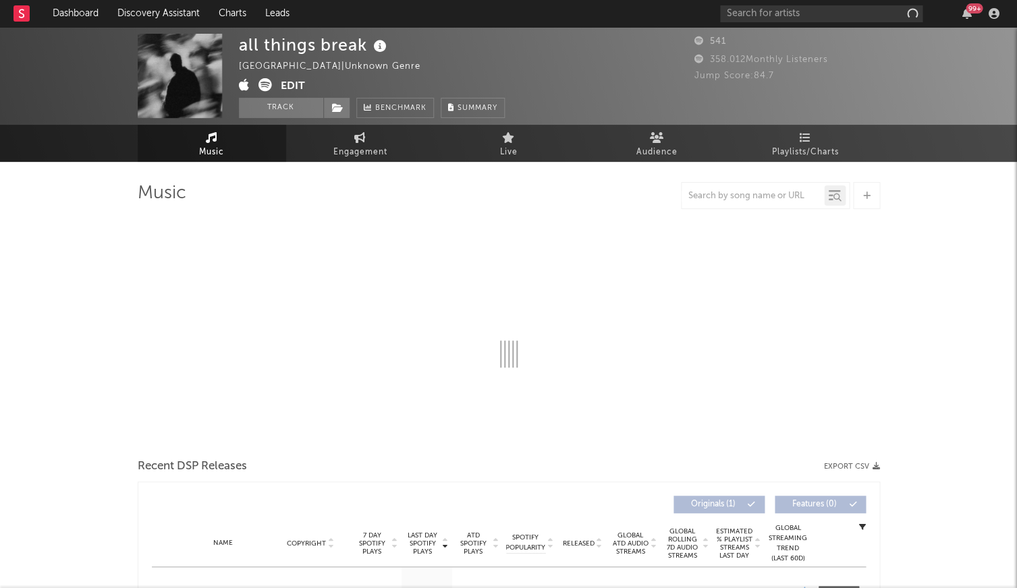
select select "1w"
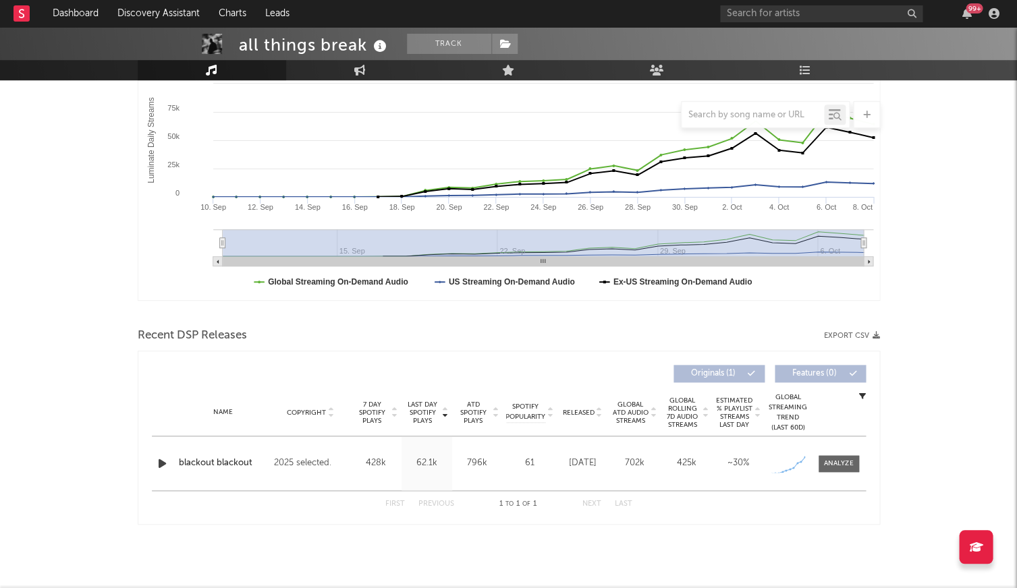
scroll to position [237, 0]
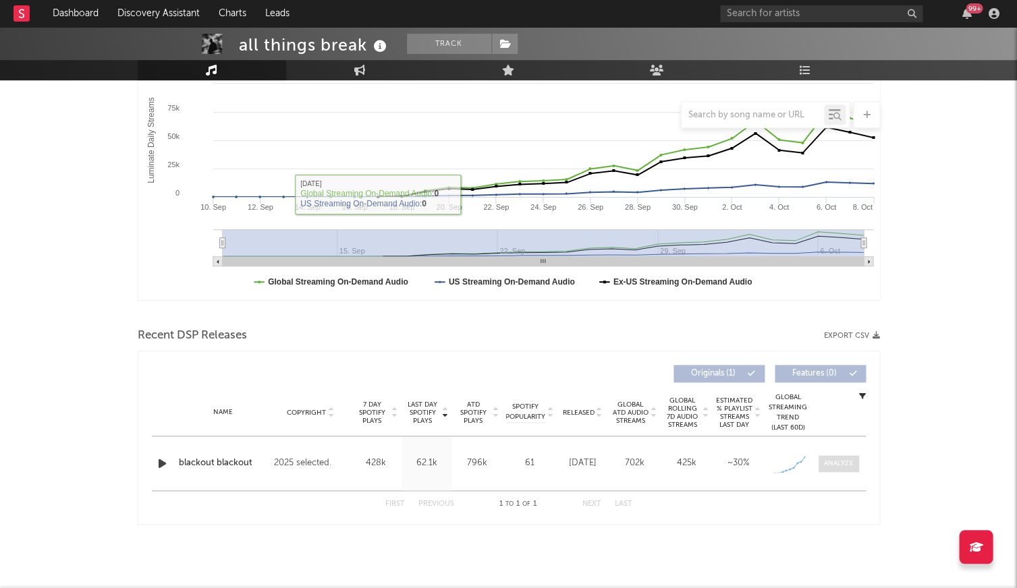
click at [849, 464] on div at bounding box center [838, 464] width 29 height 10
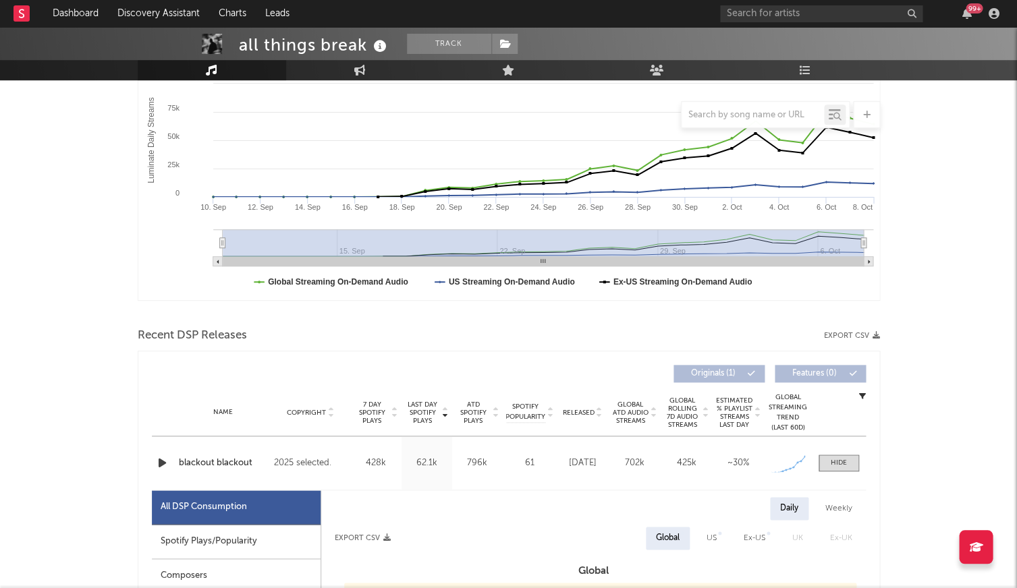
scroll to position [427, 0]
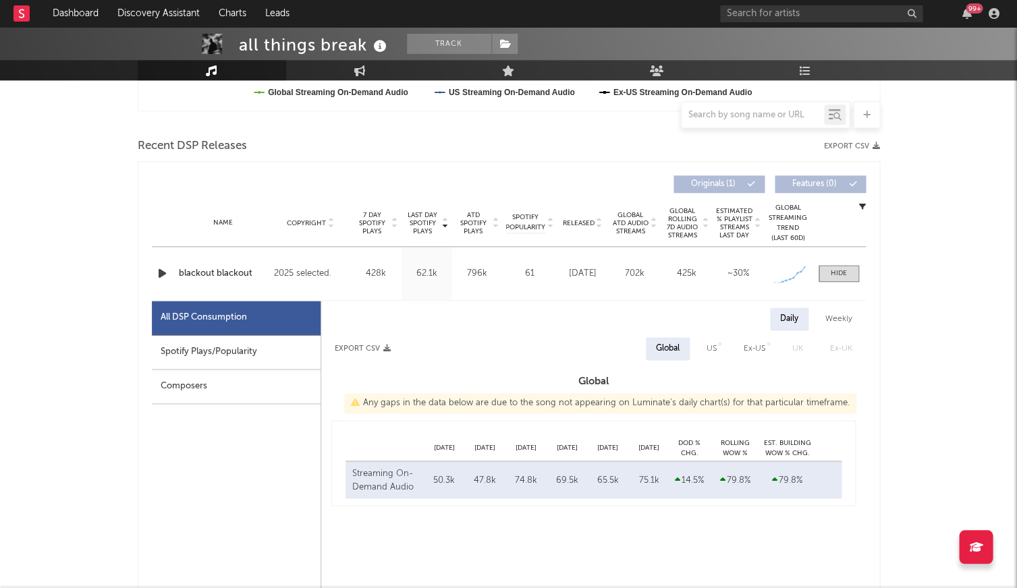
select select "1w"
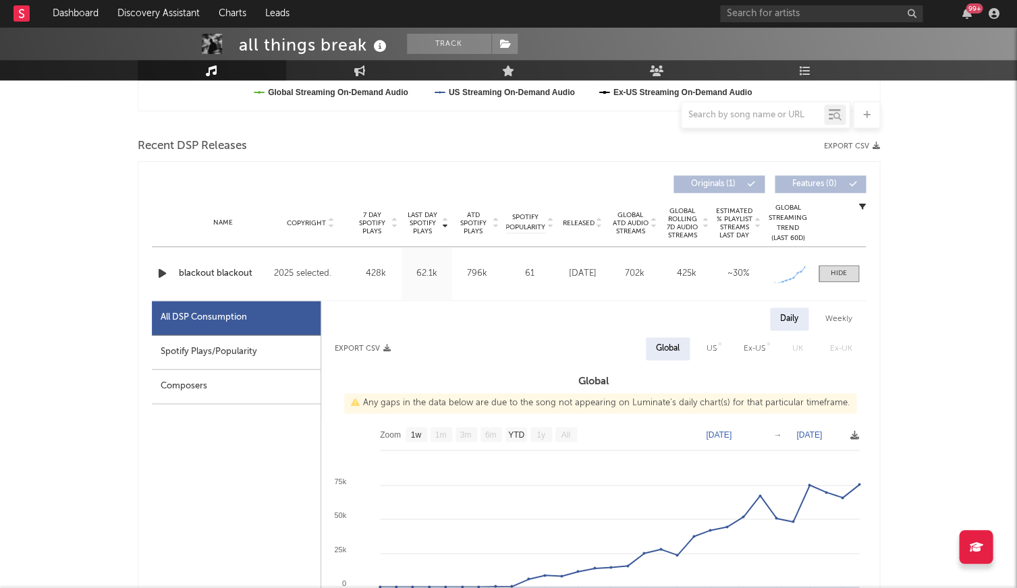
click at [209, 355] on div "Spotify Plays/Popularity" at bounding box center [236, 352] width 169 height 34
select select "1w"
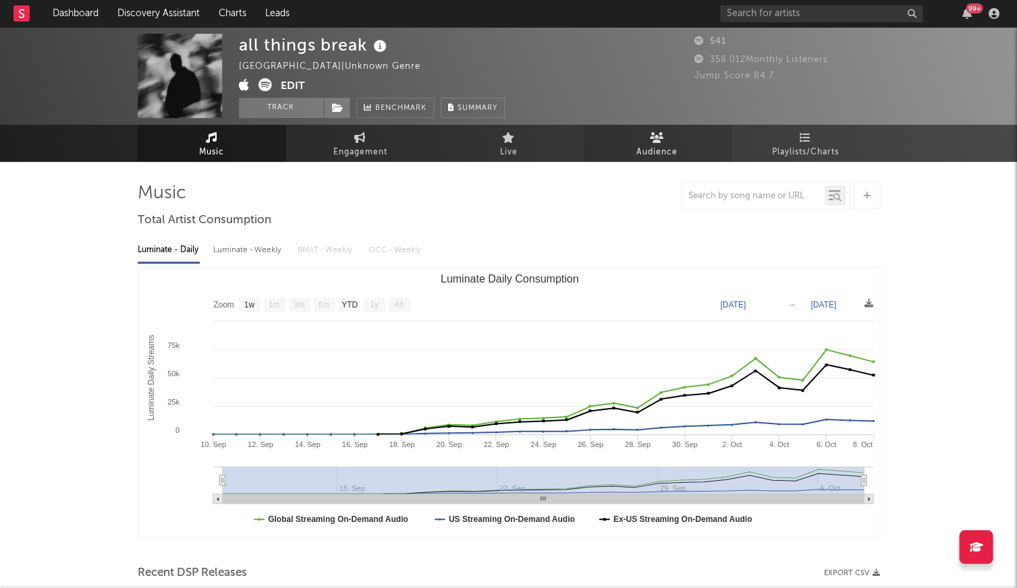
scroll to position [0, 0]
click at [683, 132] on link "Audience" at bounding box center [657, 143] width 148 height 37
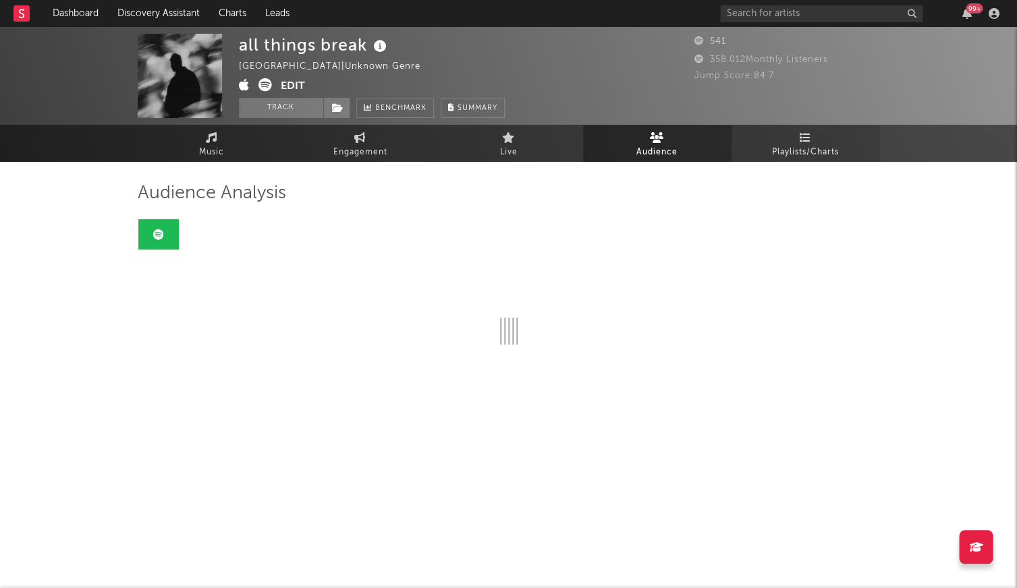
click at [827, 145] on span "Playlists/Charts" at bounding box center [805, 152] width 67 height 16
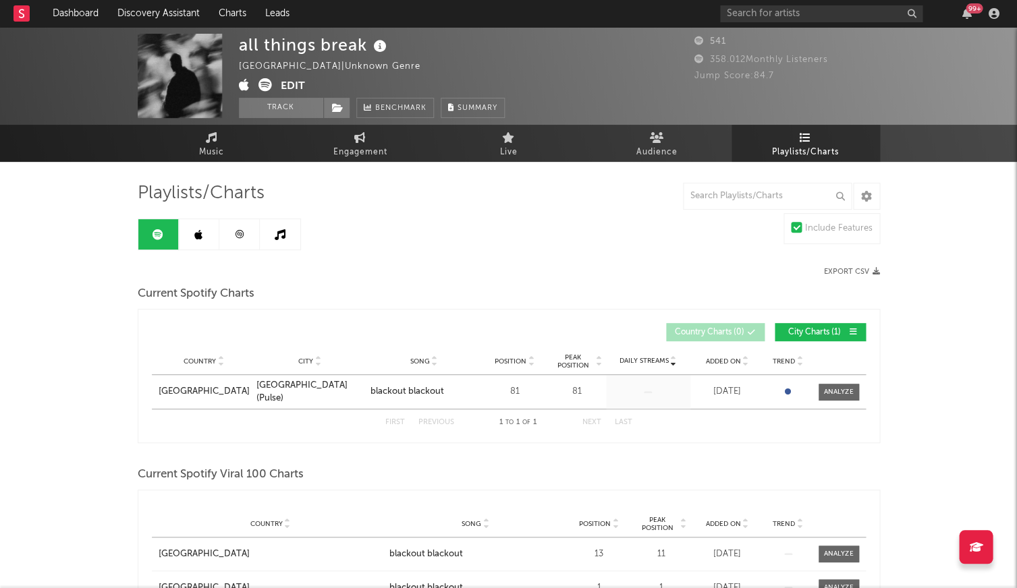
click at [231, 232] on link at bounding box center [239, 234] width 40 height 30
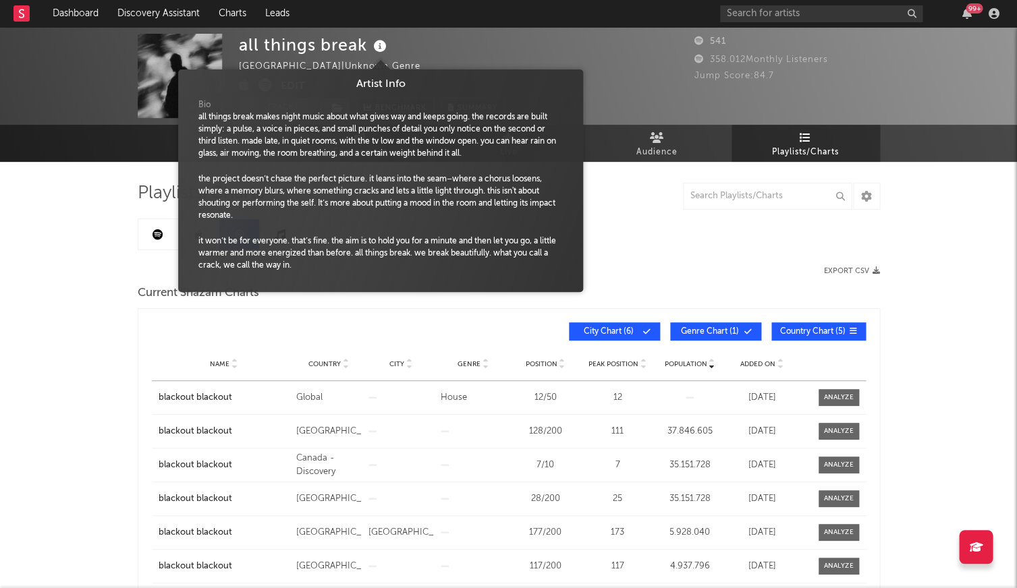
click at [388, 49] on icon at bounding box center [380, 46] width 20 height 19
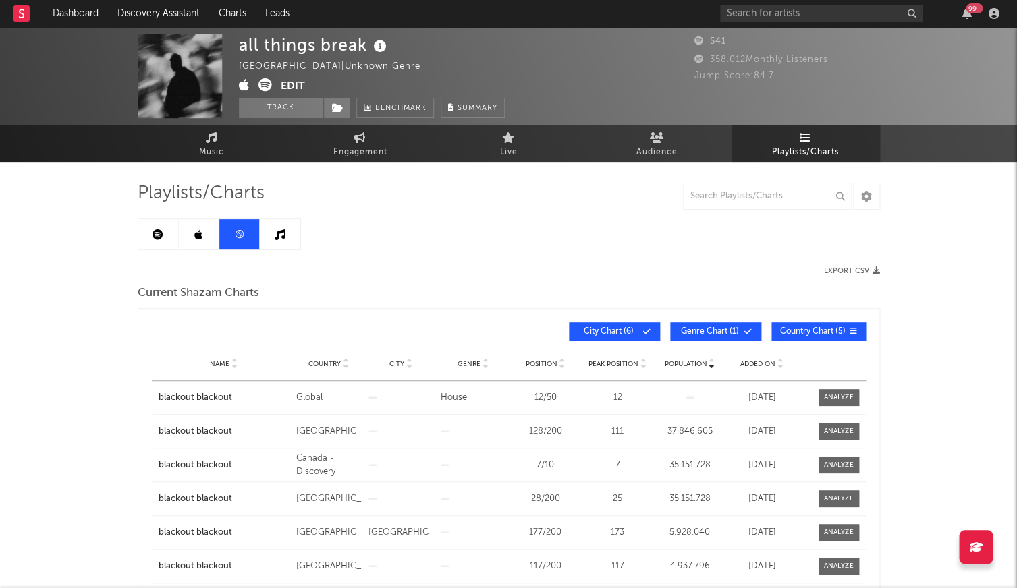
click at [387, 49] on icon at bounding box center [380, 46] width 20 height 19
click at [203, 124] on div "all things break Germany | Unknown Genre Edit Track Benchmark Summary 541 358.0…" at bounding box center [508, 76] width 1017 height 98
click at [217, 144] on span "Music" at bounding box center [211, 152] width 25 height 16
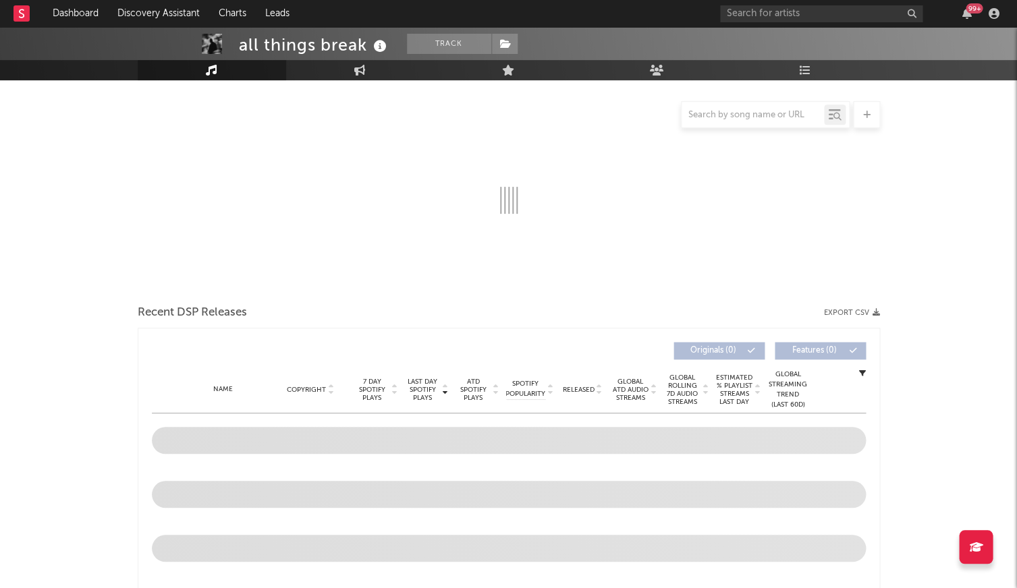
select select "1w"
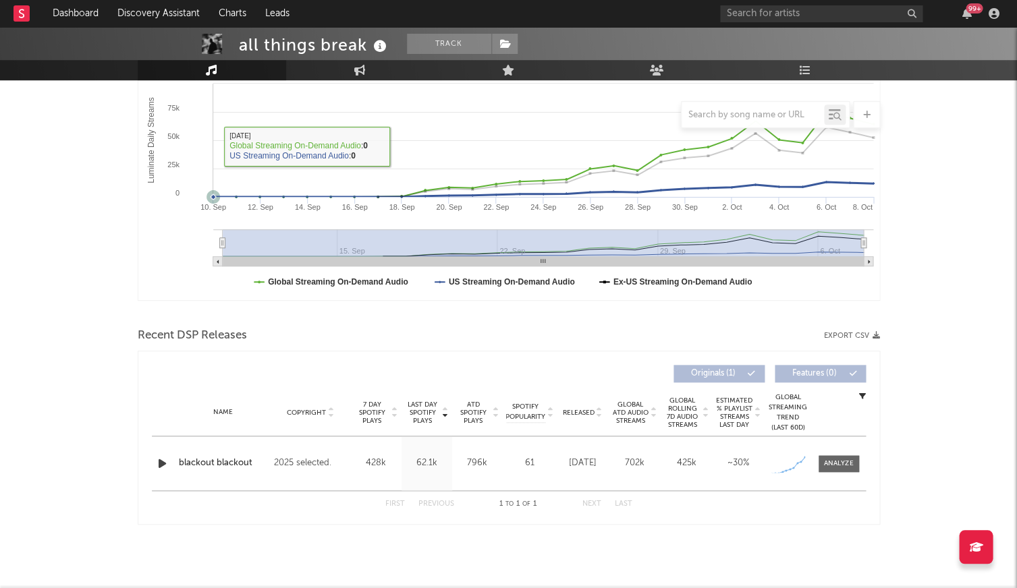
scroll to position [237, 0]
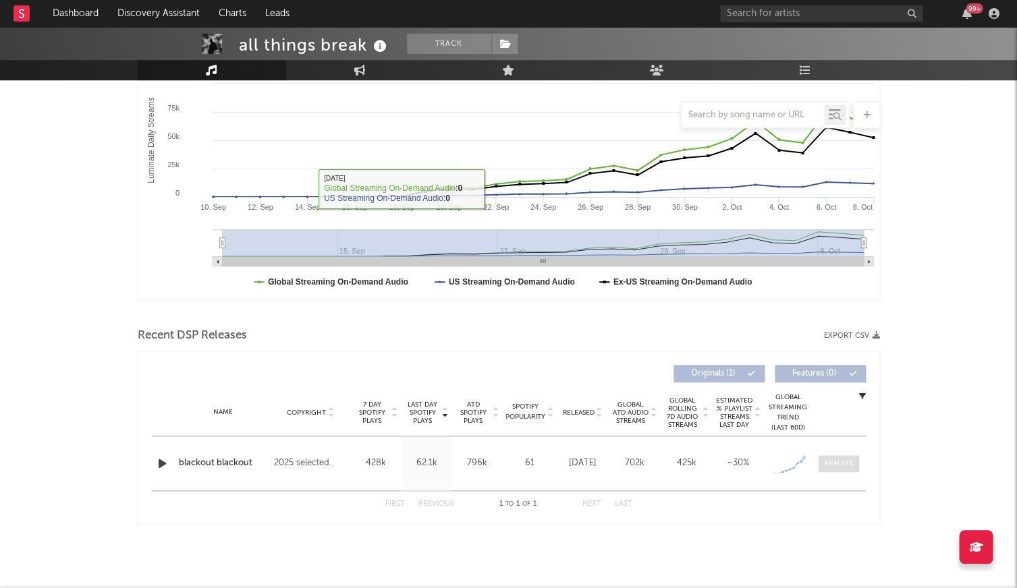
click at [843, 470] on span at bounding box center [838, 463] width 40 height 17
select select "1w"
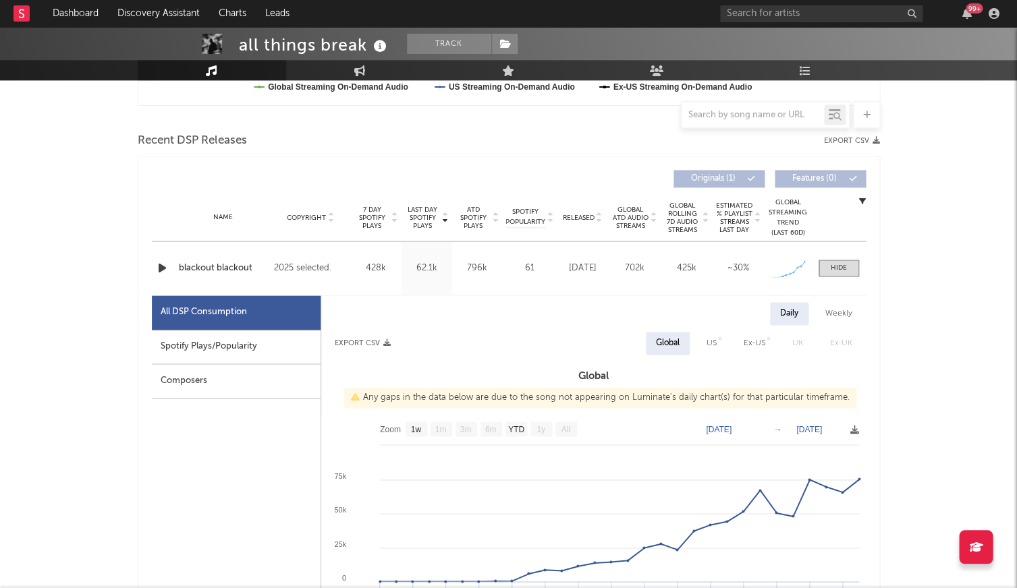
click at [256, 355] on div "Spotify Plays/Popularity" at bounding box center [236, 347] width 169 height 34
select select "1w"
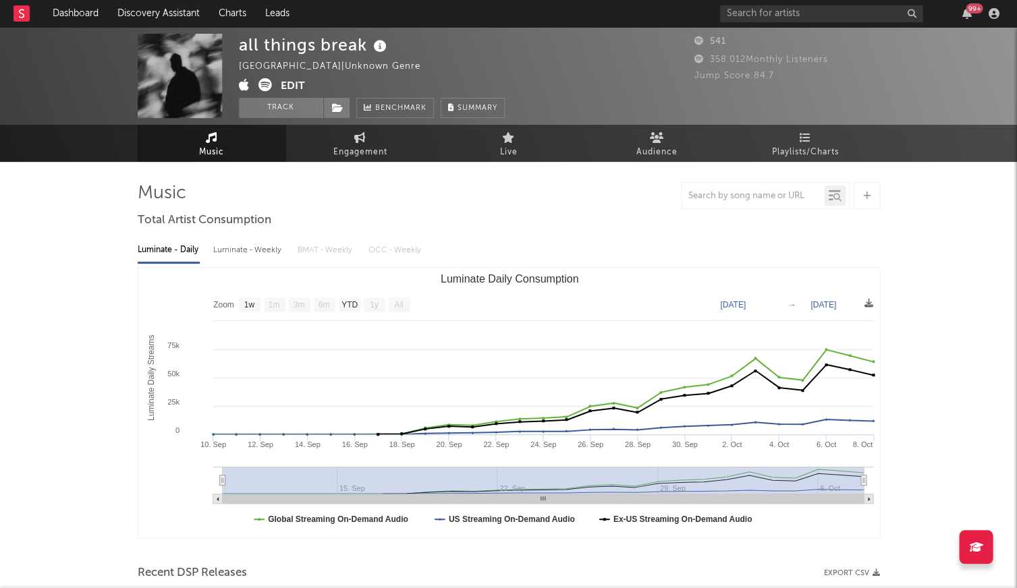
scroll to position [0, 0]
click at [329, 107] on span at bounding box center [336, 108] width 27 height 20
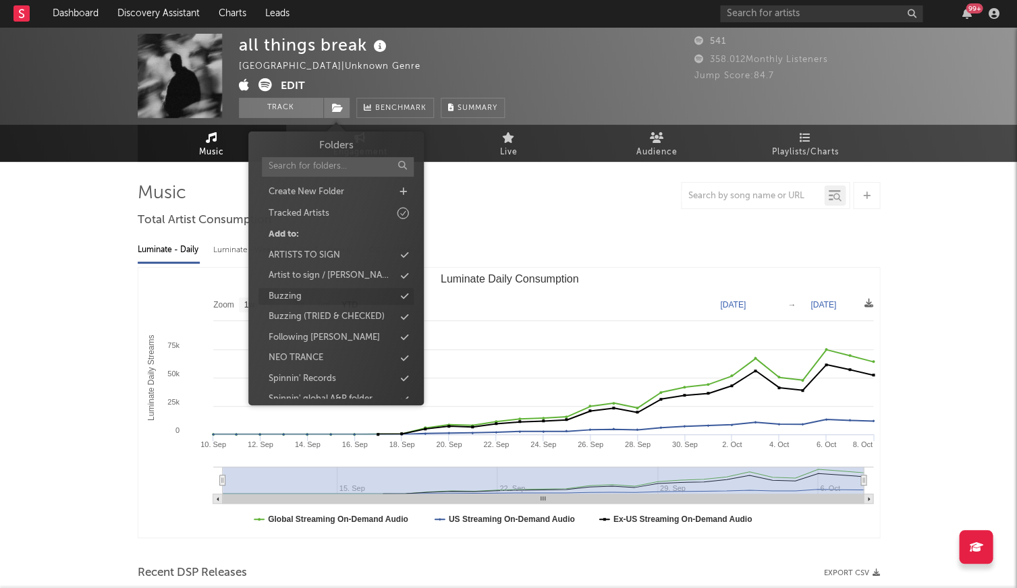
click at [301, 291] on div "Buzzing" at bounding box center [284, 296] width 33 height 13
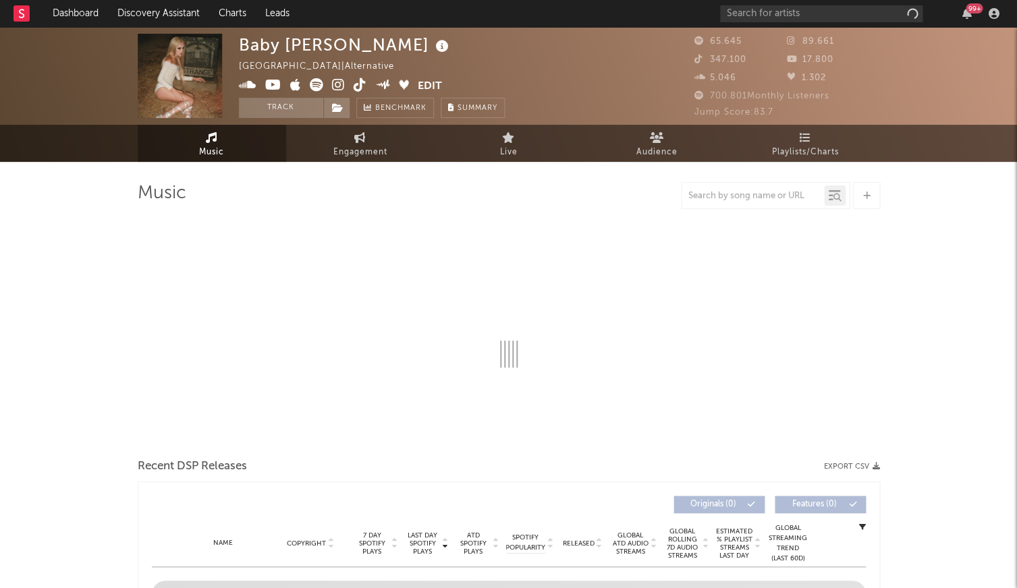
scroll to position [219, 0]
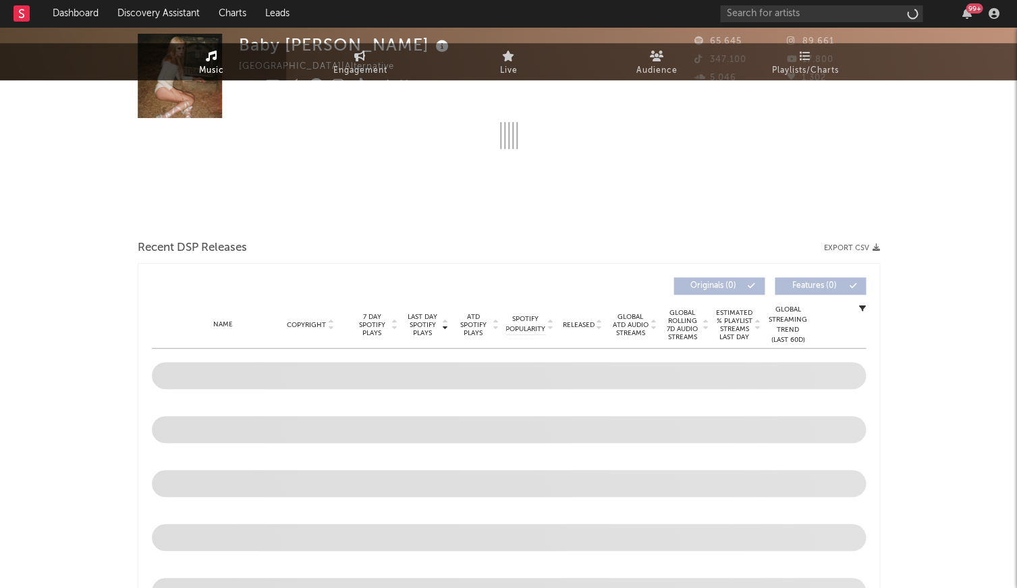
select select "6m"
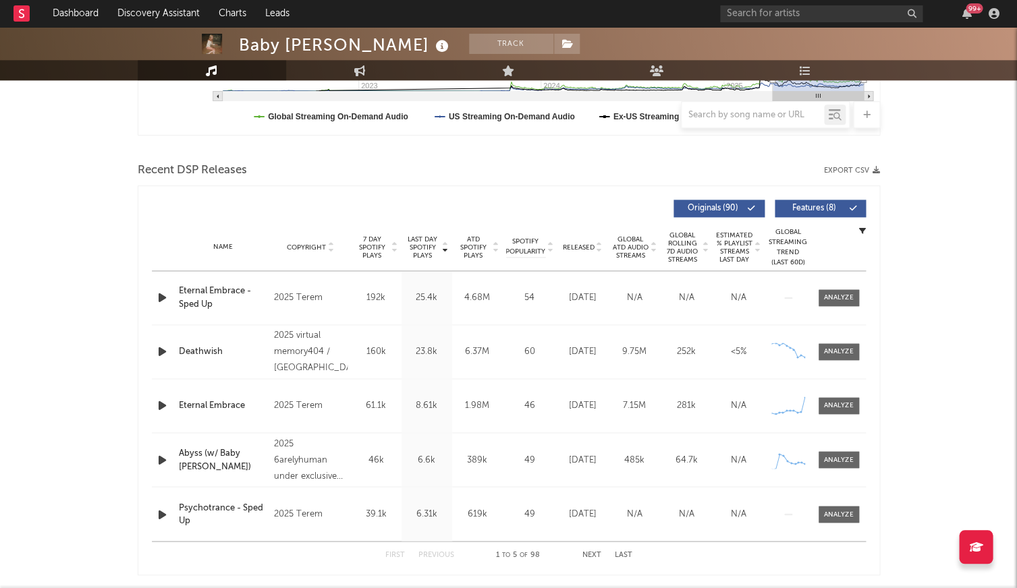
scroll to position [404, 0]
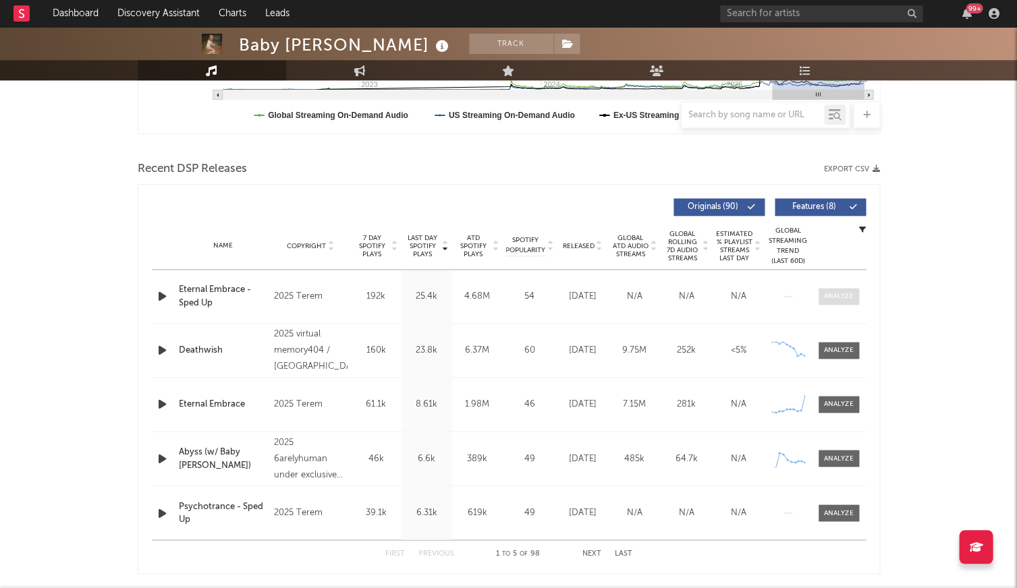
click at [843, 302] on span at bounding box center [838, 296] width 40 height 17
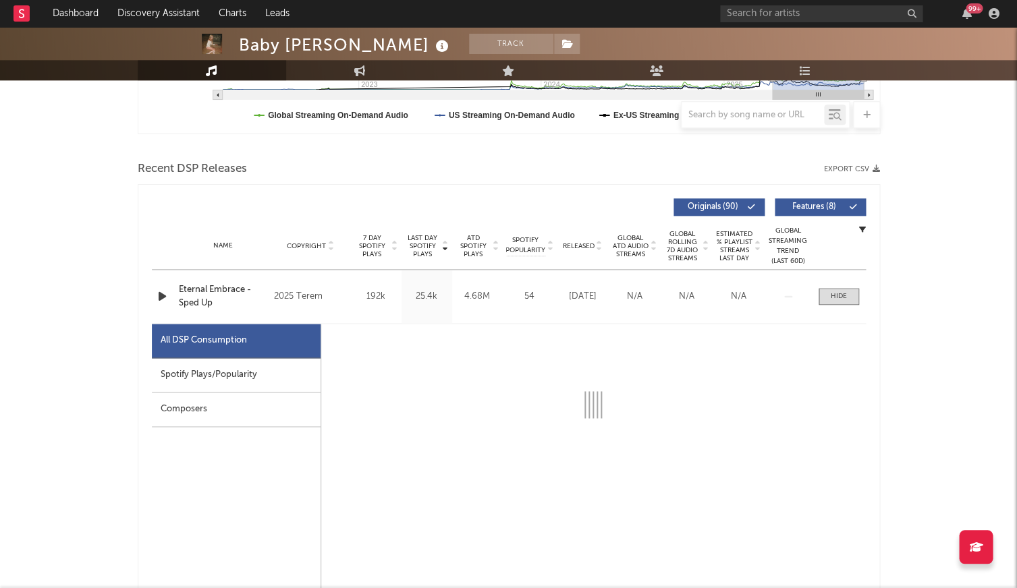
click at [158, 362] on div "Spotify Plays/Popularity" at bounding box center [236, 375] width 169 height 34
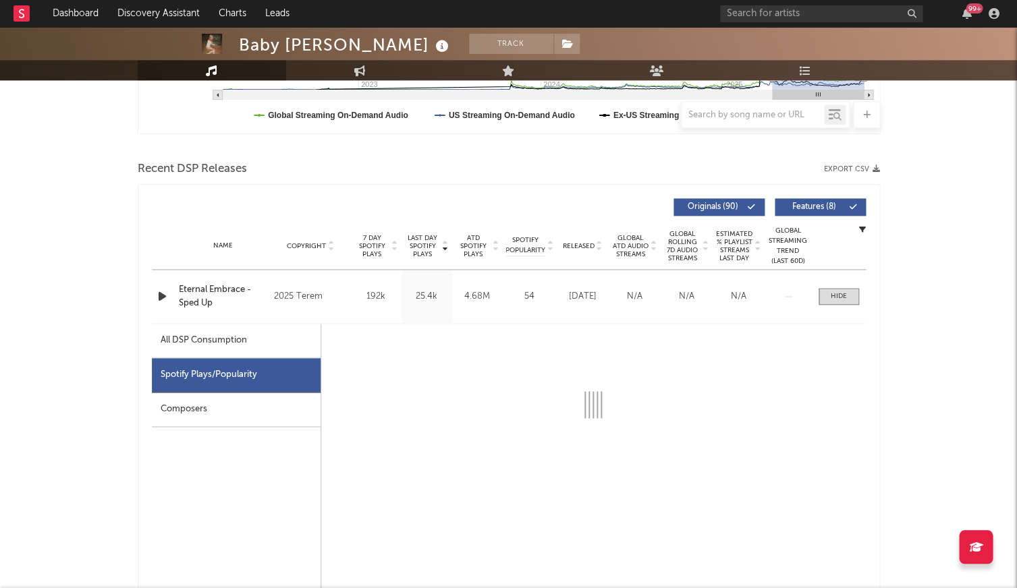
select select "6m"
select select "1w"
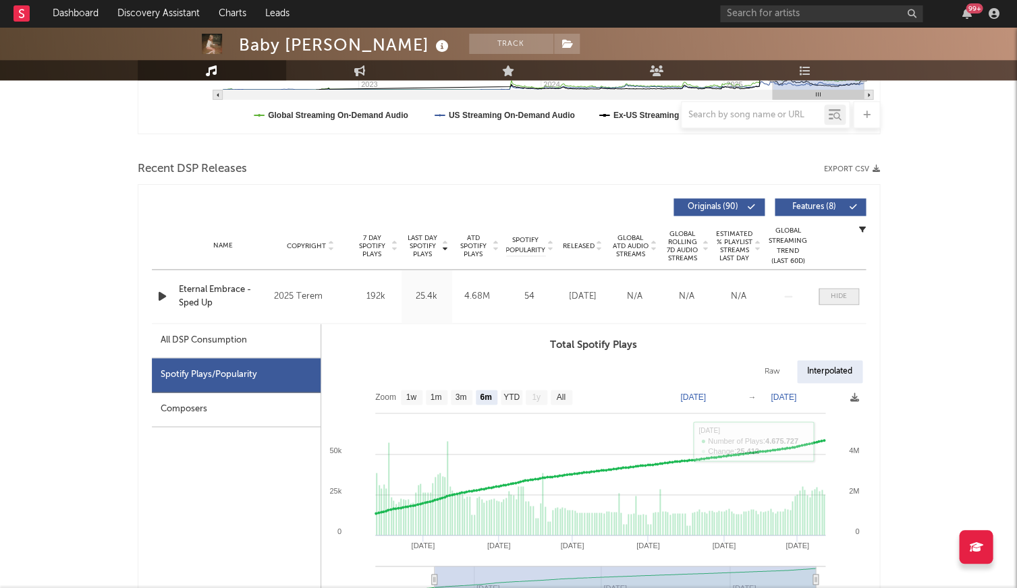
click at [839, 297] on div at bounding box center [838, 296] width 16 height 10
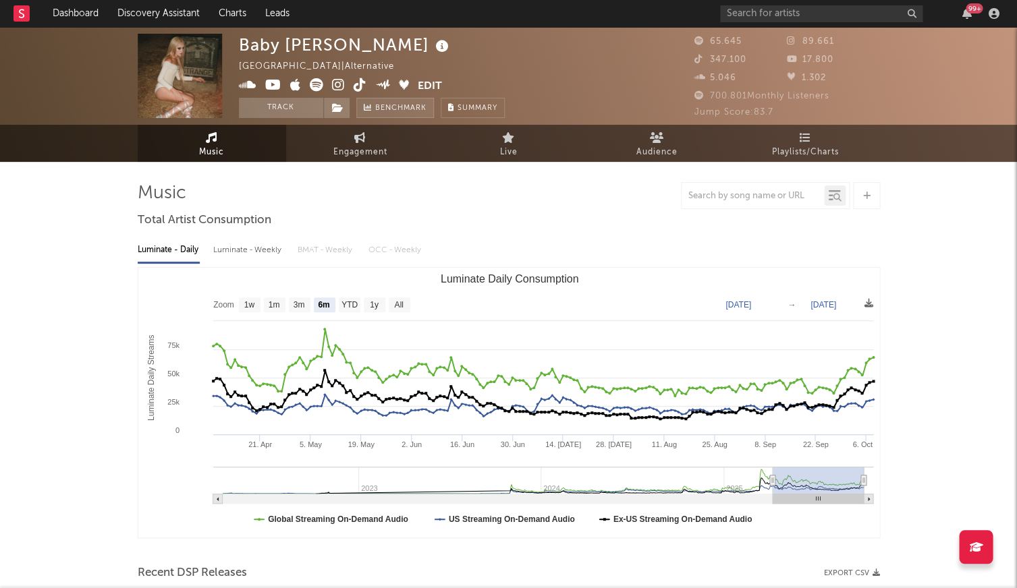
scroll to position [0, 0]
click at [360, 86] on icon at bounding box center [359, 84] width 13 height 13
click at [248, 83] on icon at bounding box center [248, 84] width 18 height 13
click at [277, 84] on icon at bounding box center [273, 84] width 16 height 13
click at [341, 85] on icon at bounding box center [338, 84] width 13 height 13
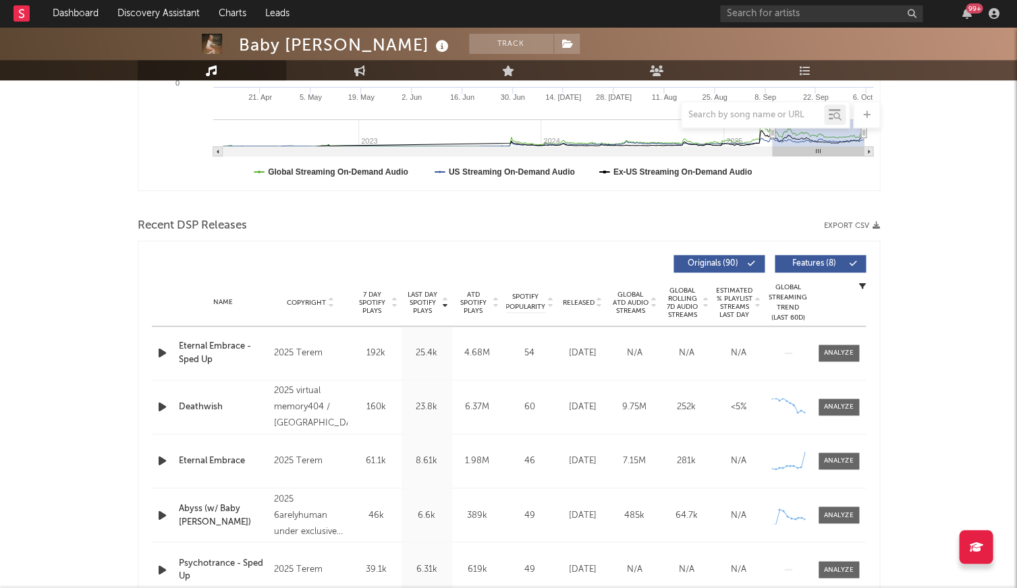
scroll to position [375, 0]
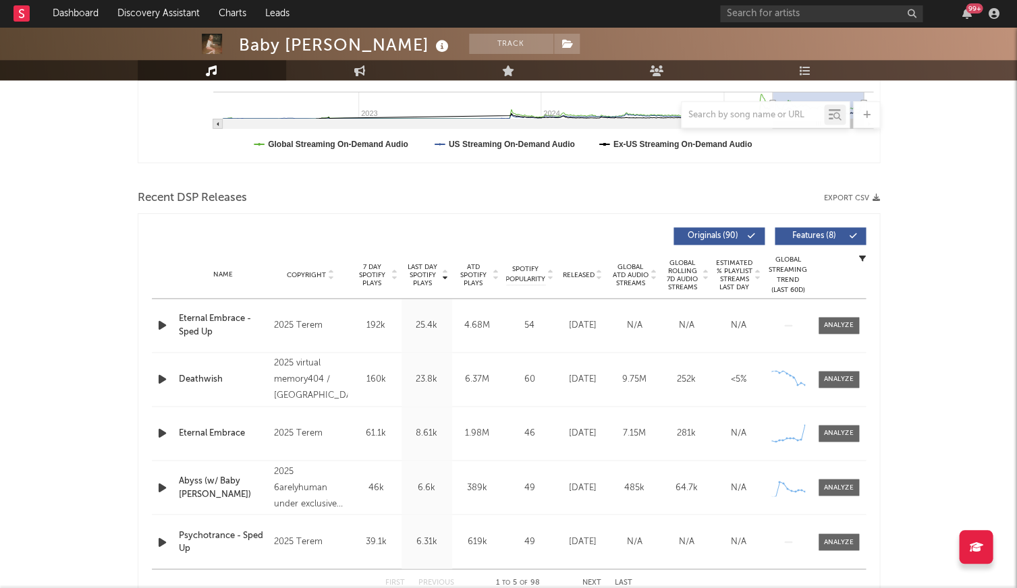
click at [158, 326] on icon "button" at bounding box center [162, 325] width 14 height 17
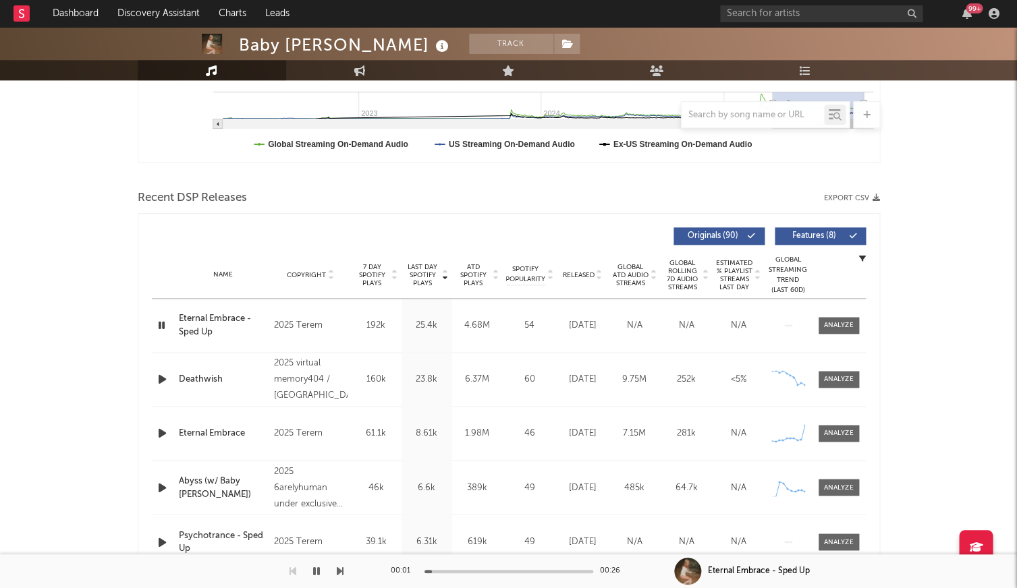
click at [565, 280] on div "Name Copyright Label Album Names Composer Names 7 Day Spotify Plays Last Day Sp…" at bounding box center [509, 275] width 714 height 47
click at [575, 277] on span "Released" at bounding box center [579, 275] width 32 height 8
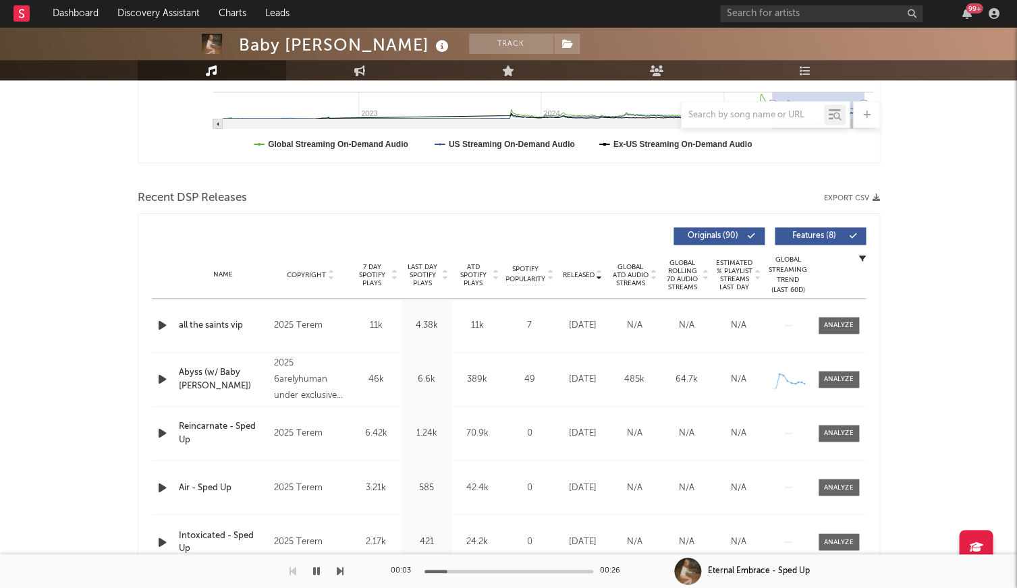
click at [165, 326] on icon "button" at bounding box center [162, 325] width 14 height 17
click at [520, 571] on div at bounding box center [508, 571] width 169 height 3
click at [164, 377] on icon "button" at bounding box center [162, 379] width 14 height 17
click at [159, 436] on icon "button" at bounding box center [162, 433] width 14 height 17
click at [494, 572] on div at bounding box center [508, 571] width 169 height 3
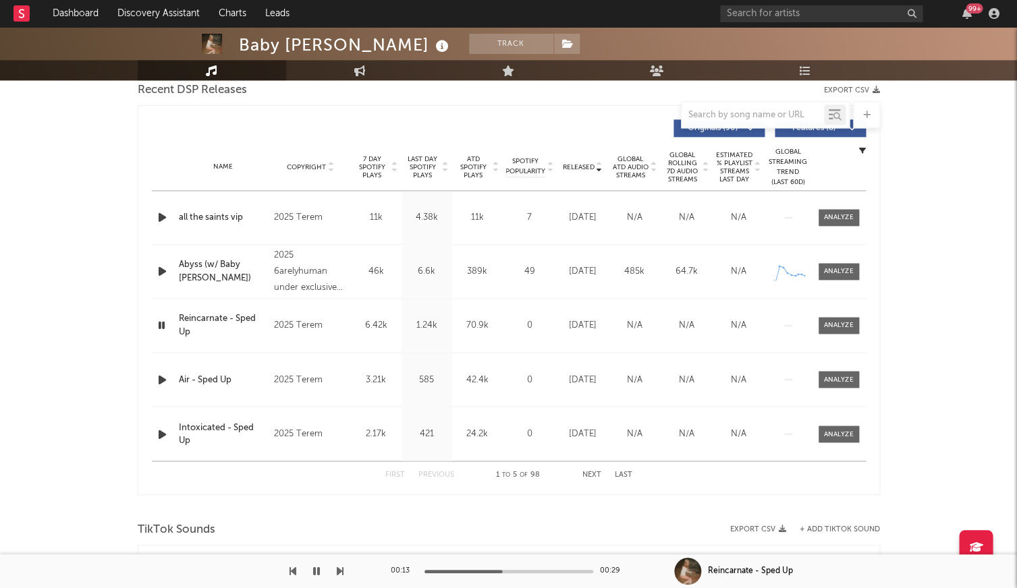
scroll to position [496, 0]
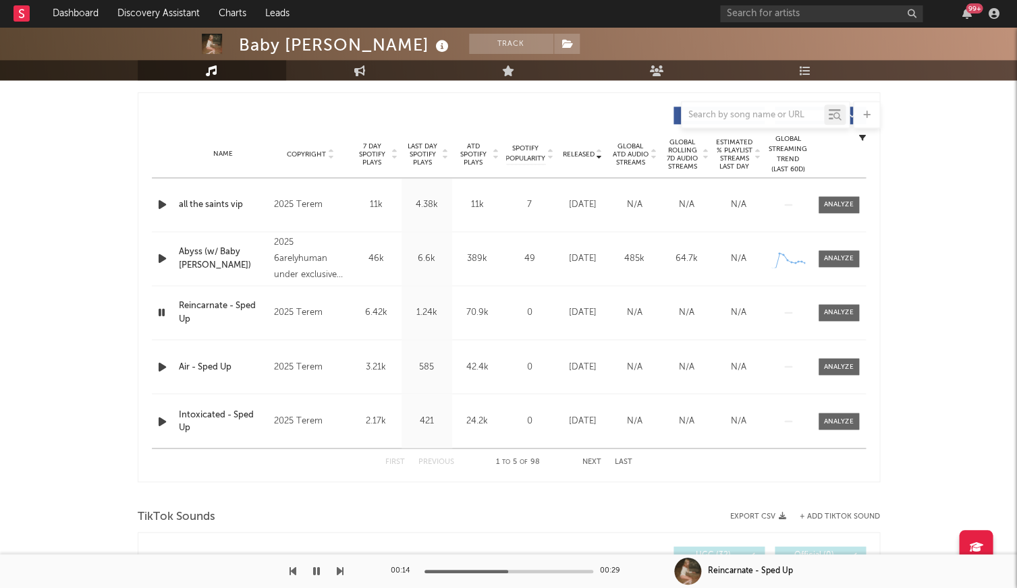
click at [153, 421] on div at bounding box center [164, 421] width 24 height 17
click at [157, 420] on icon "button" at bounding box center [162, 421] width 14 height 17
click at [592, 460] on button "Next" at bounding box center [591, 461] width 19 height 7
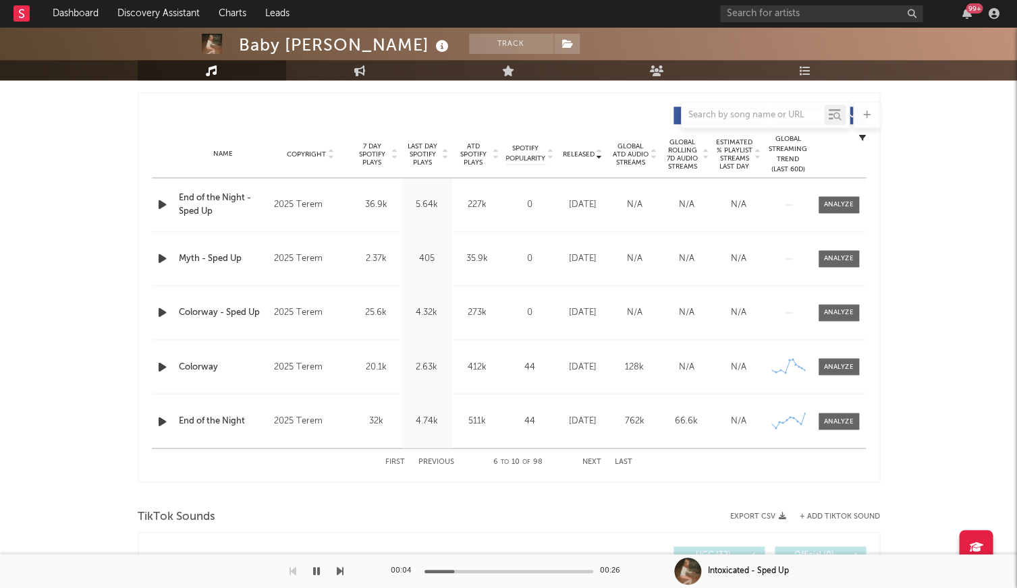
click at [167, 364] on icon "button" at bounding box center [162, 366] width 14 height 17
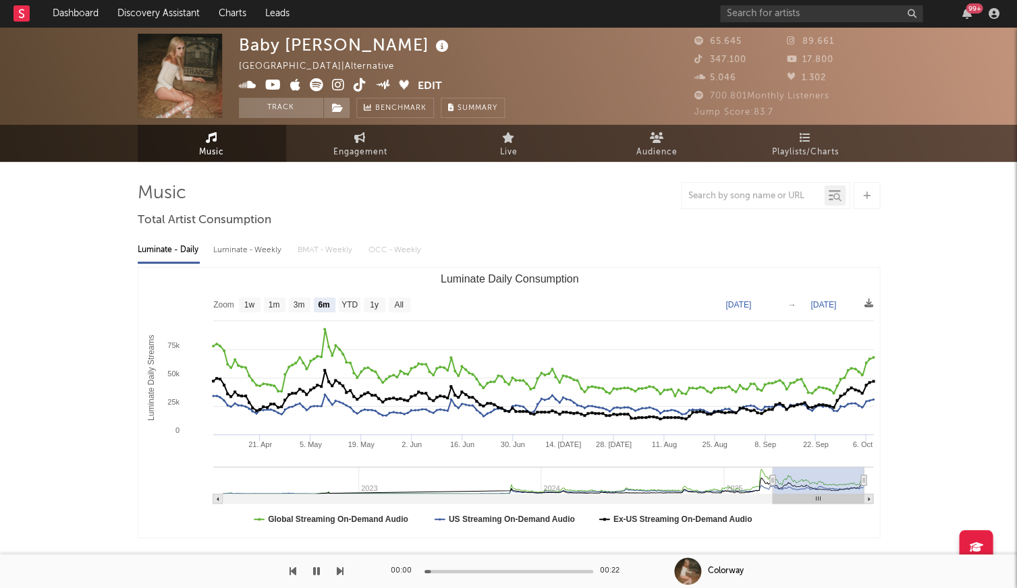
scroll to position [0, 0]
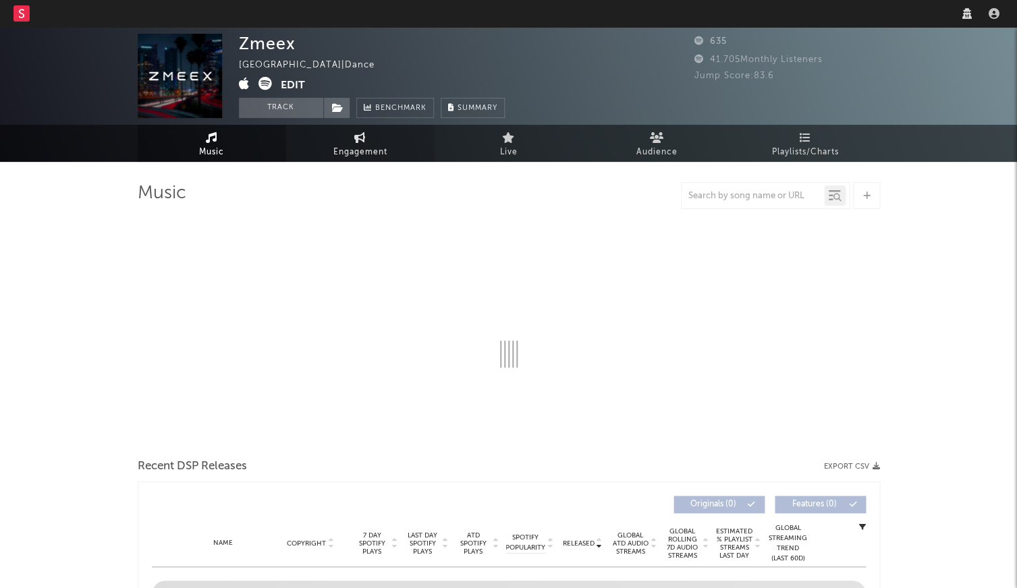
select select "1w"
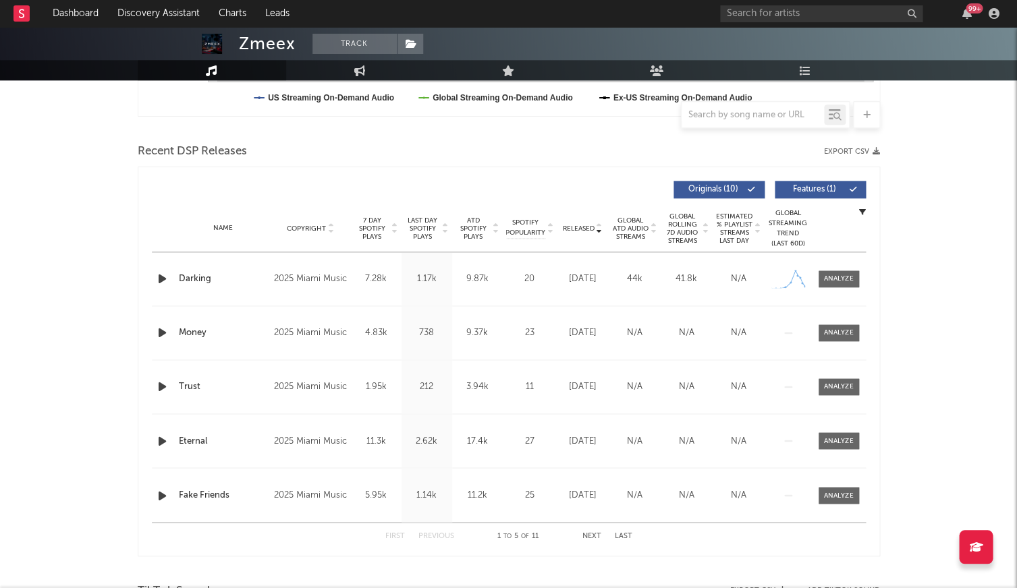
scroll to position [433, 0]
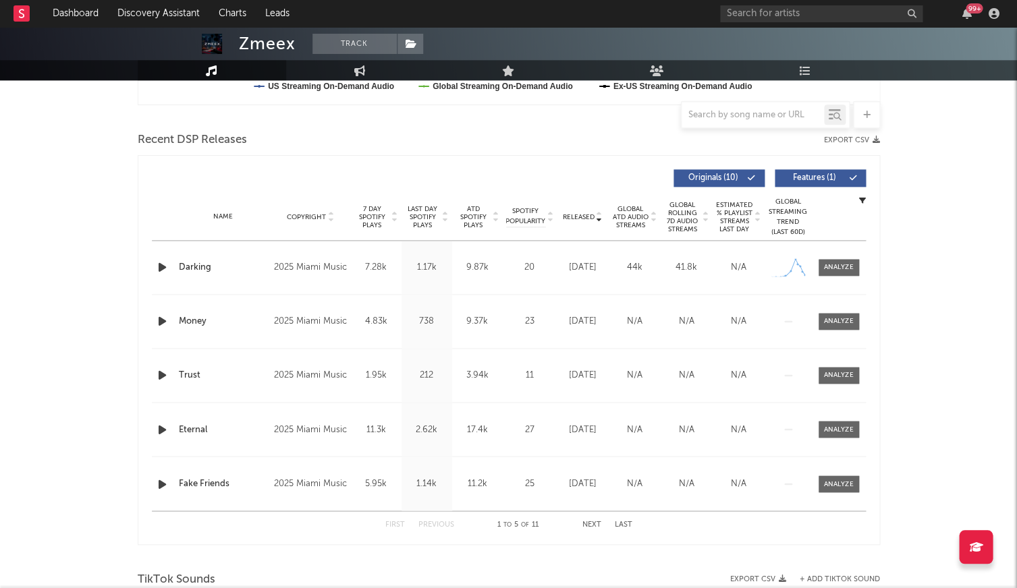
click at [411, 215] on span "Last Day Spotify Plays" at bounding box center [423, 217] width 36 height 24
click at [836, 269] on div at bounding box center [838, 267] width 29 height 10
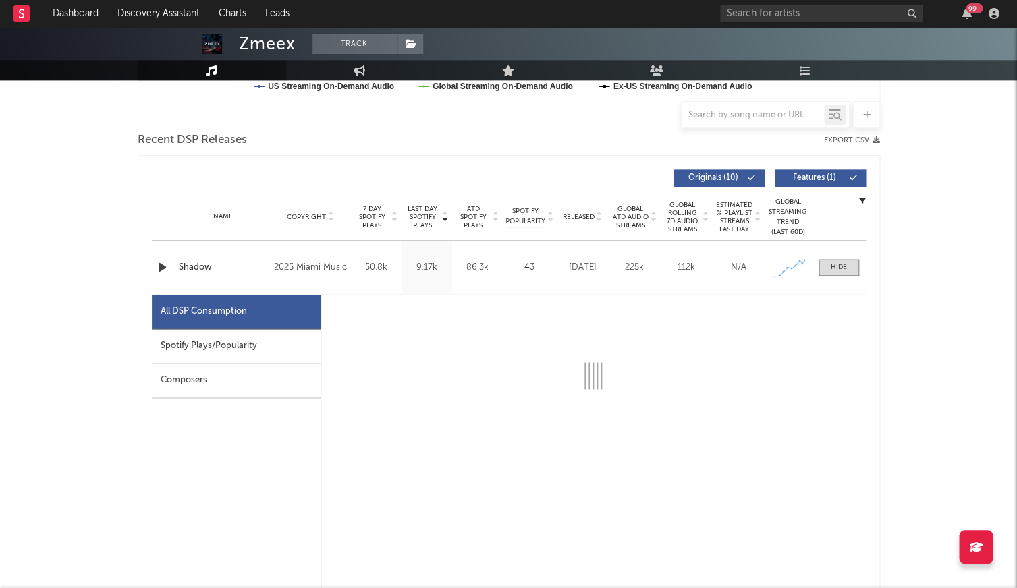
select select "1w"
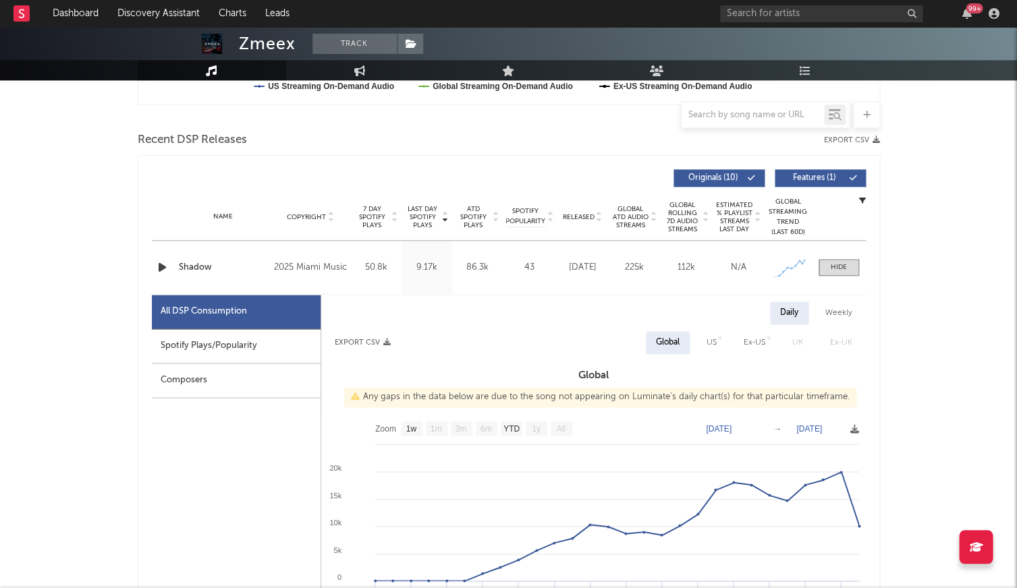
click at [289, 333] on div "Spotify Plays/Popularity" at bounding box center [236, 346] width 169 height 34
select select "1w"
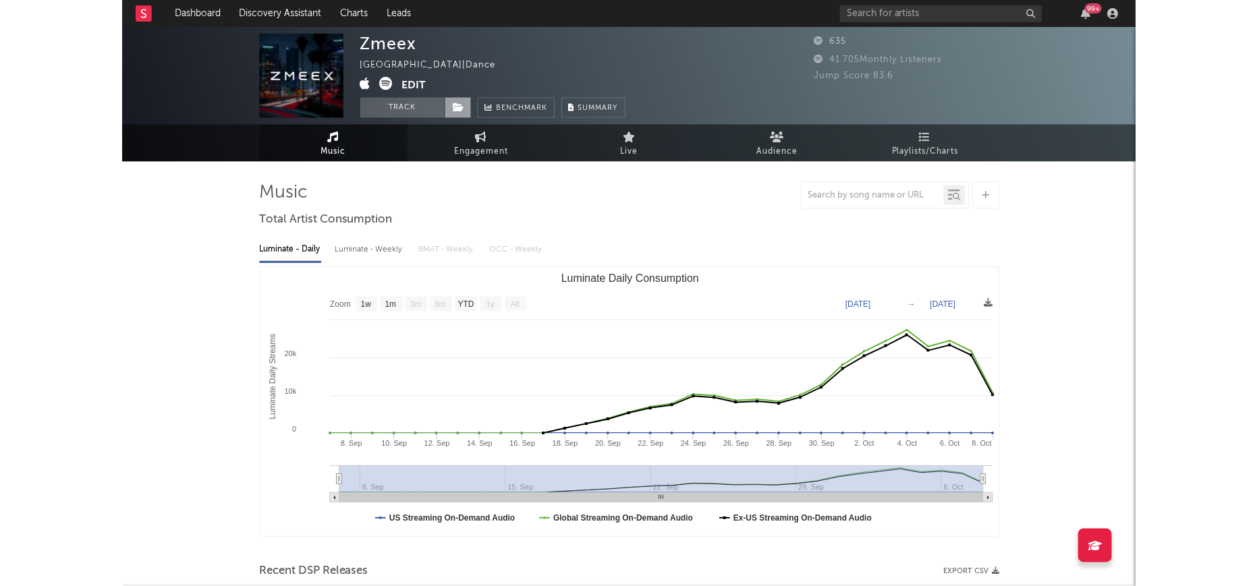
scroll to position [0, 0]
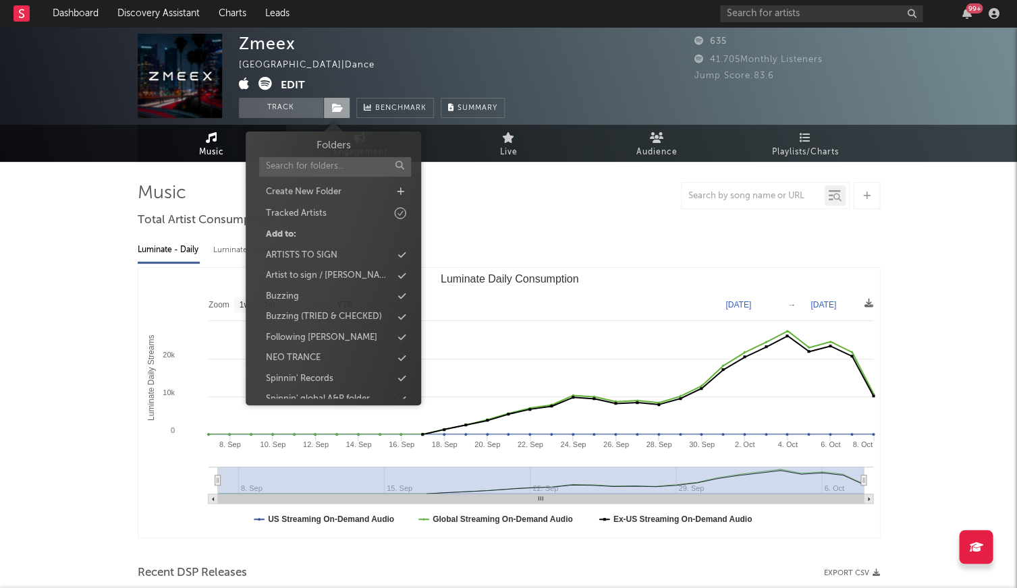
click at [343, 108] on span at bounding box center [336, 108] width 27 height 20
click at [322, 289] on div "Buzzing" at bounding box center [333, 297] width 155 height 18
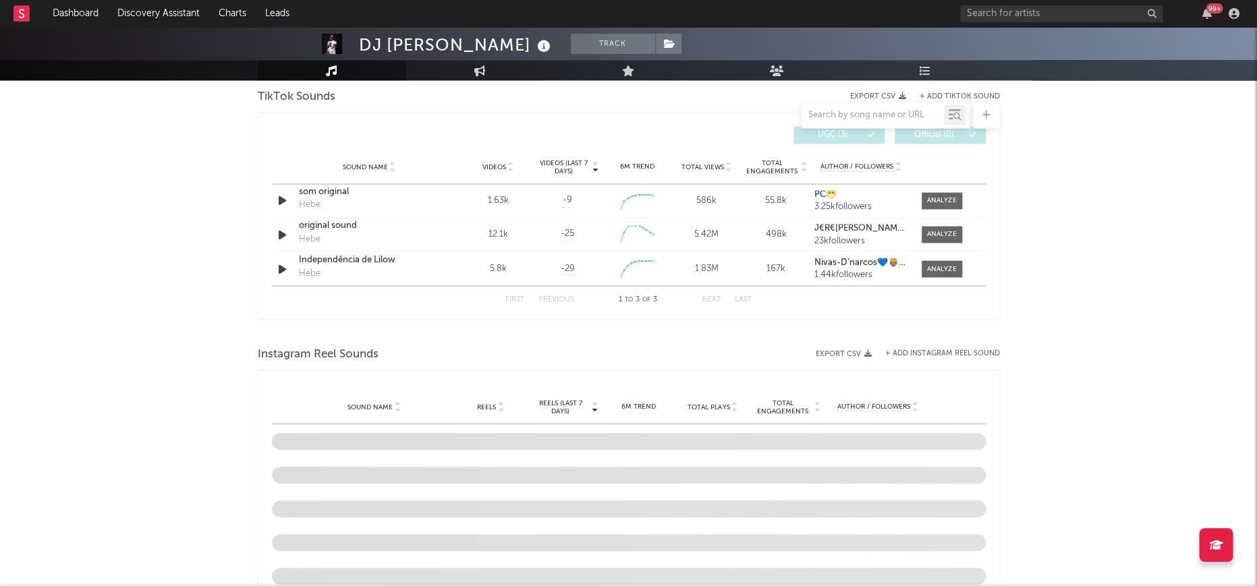
scroll to position [778, 0]
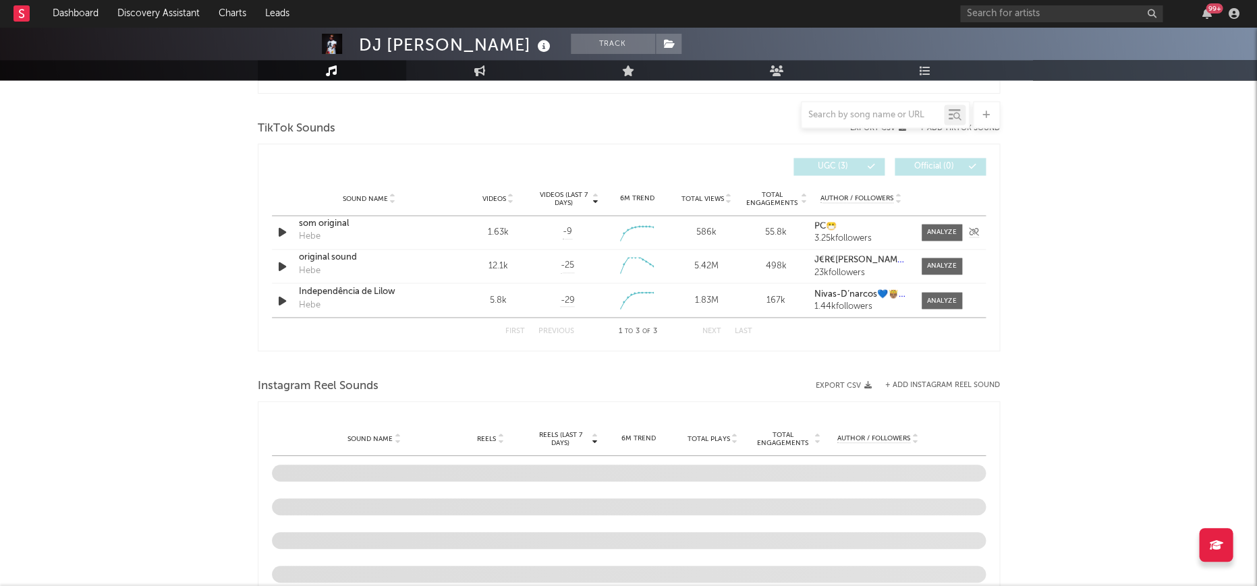
click at [280, 229] on icon "button" at bounding box center [282, 232] width 14 height 17
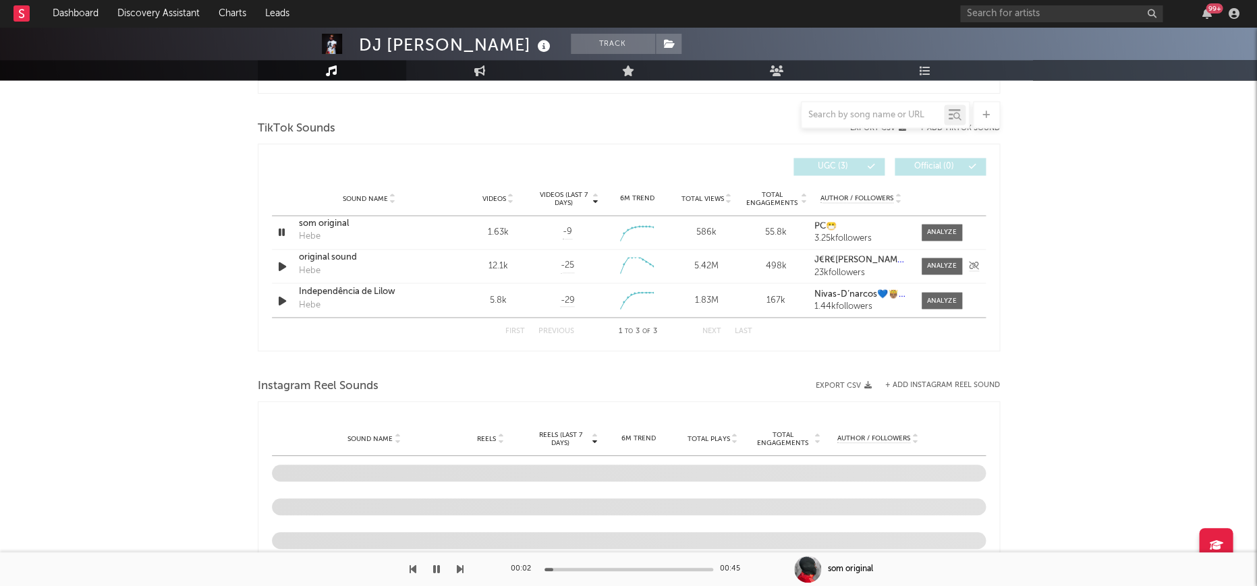
click at [281, 266] on icon "button" at bounding box center [282, 266] width 14 height 17
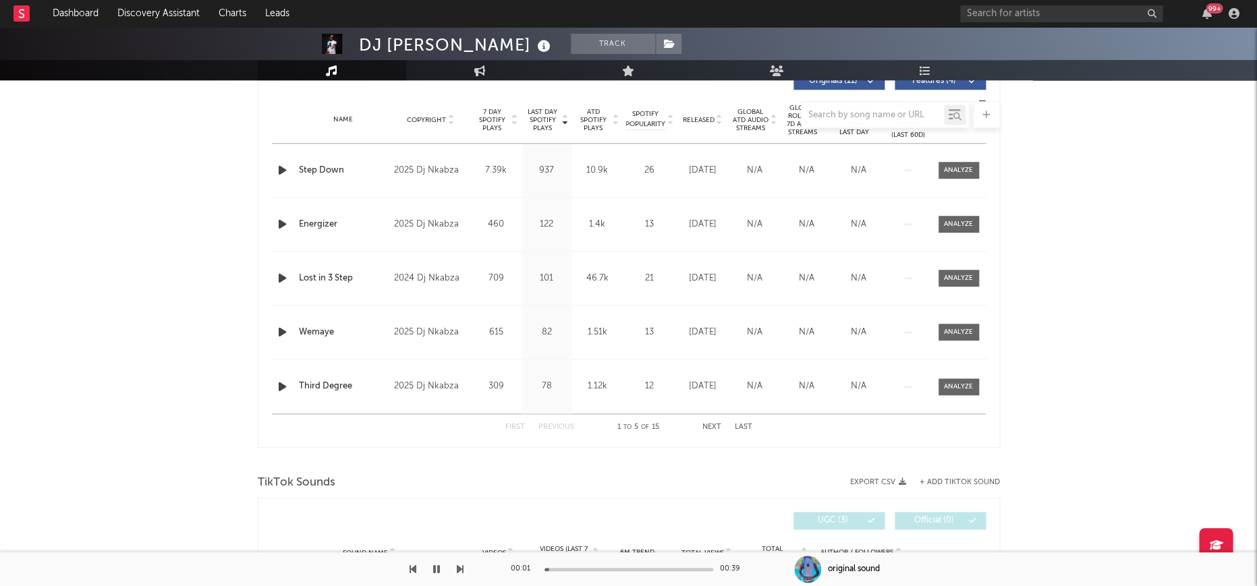
click at [536, 123] on div at bounding box center [629, 114] width 742 height 27
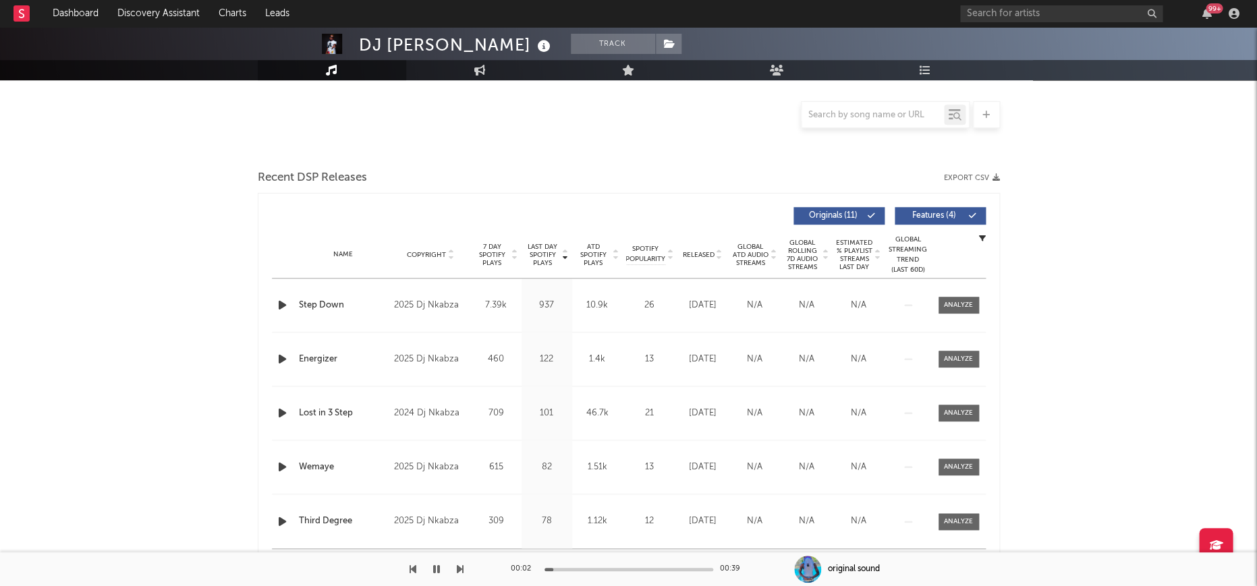
scroll to position [234, 0]
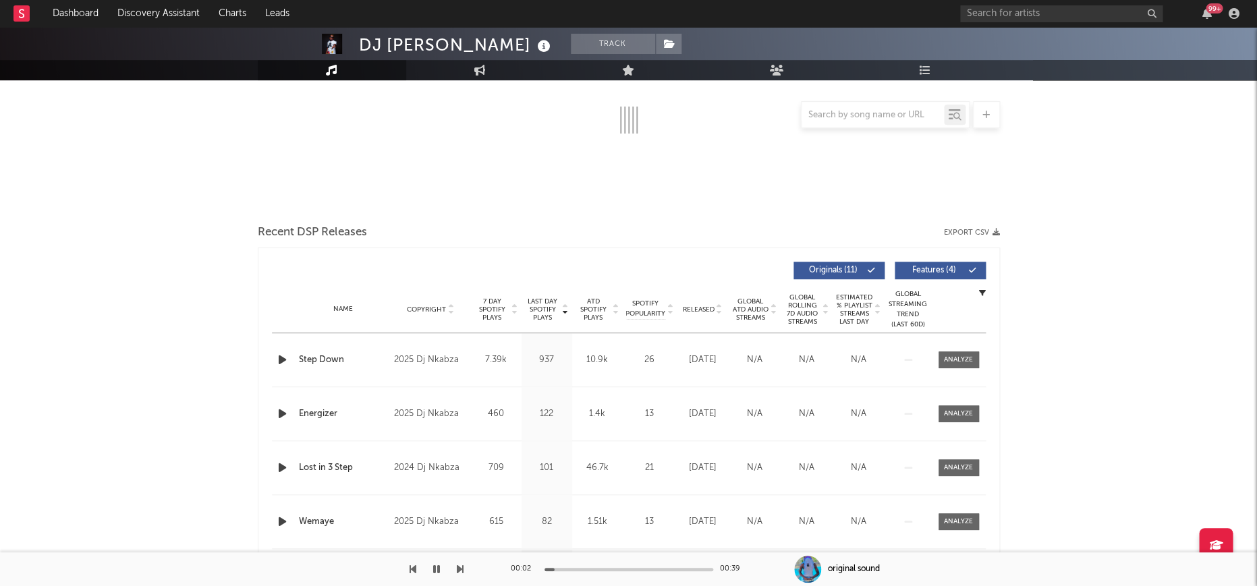
click at [547, 273] on div at bounding box center [450, 271] width 357 height 18
click at [547, 300] on span "Last Day Spotify Plays" at bounding box center [543, 309] width 36 height 24
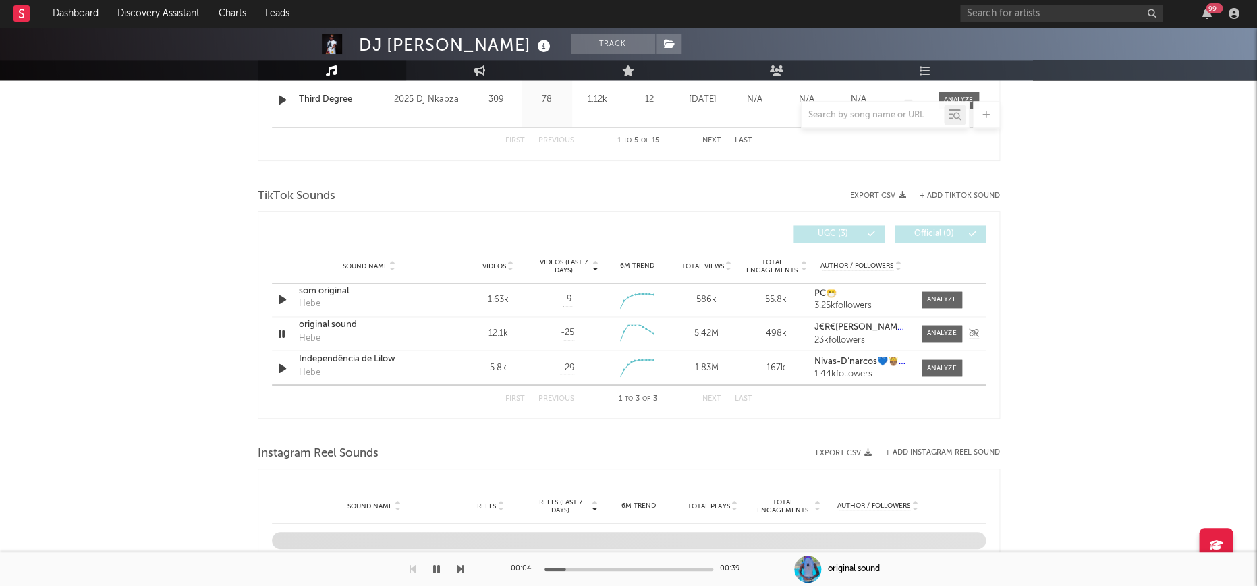
scroll to position [787, 0]
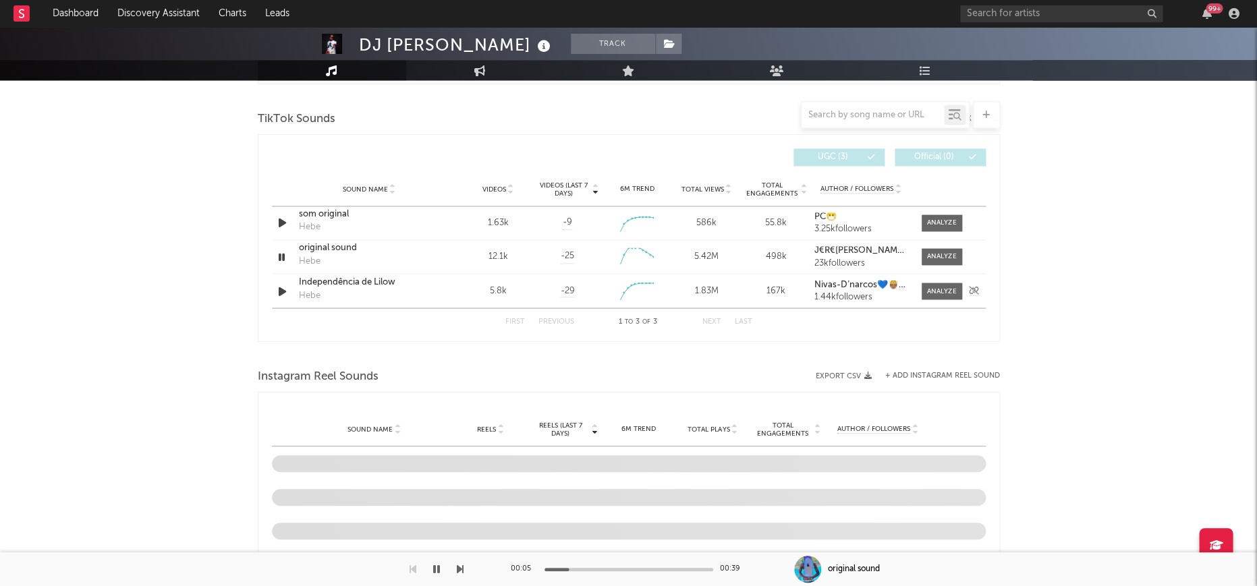
click at [279, 290] on icon "button" at bounding box center [282, 291] width 14 height 17
click at [279, 290] on icon "button" at bounding box center [281, 291] width 13 height 17
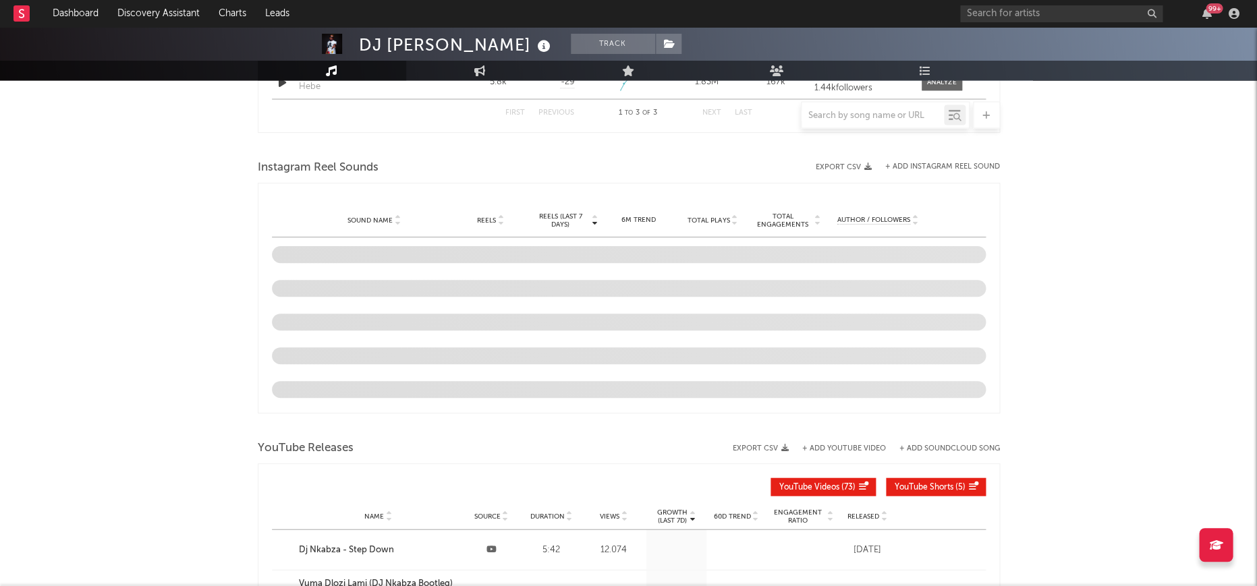
scroll to position [1004, 0]
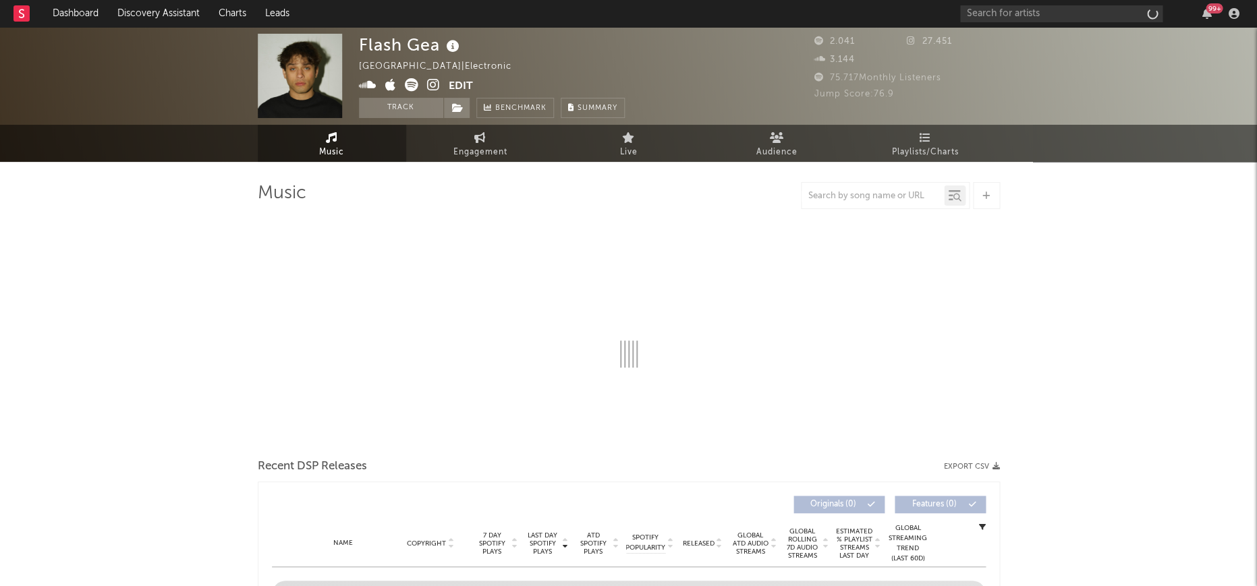
select select "1w"
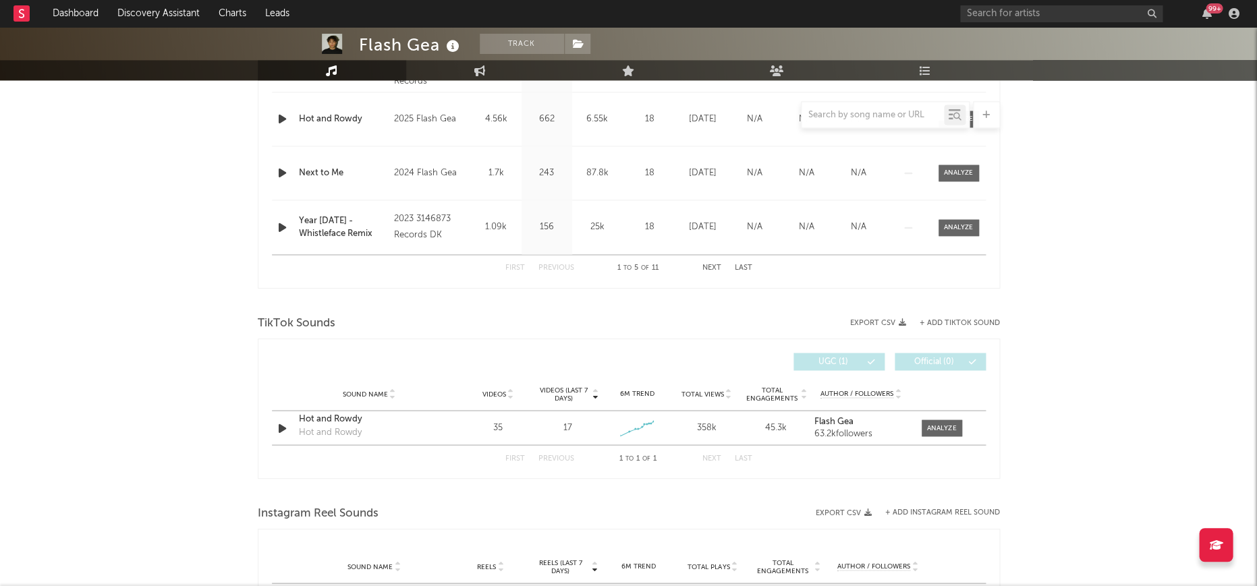
scroll to position [456, 0]
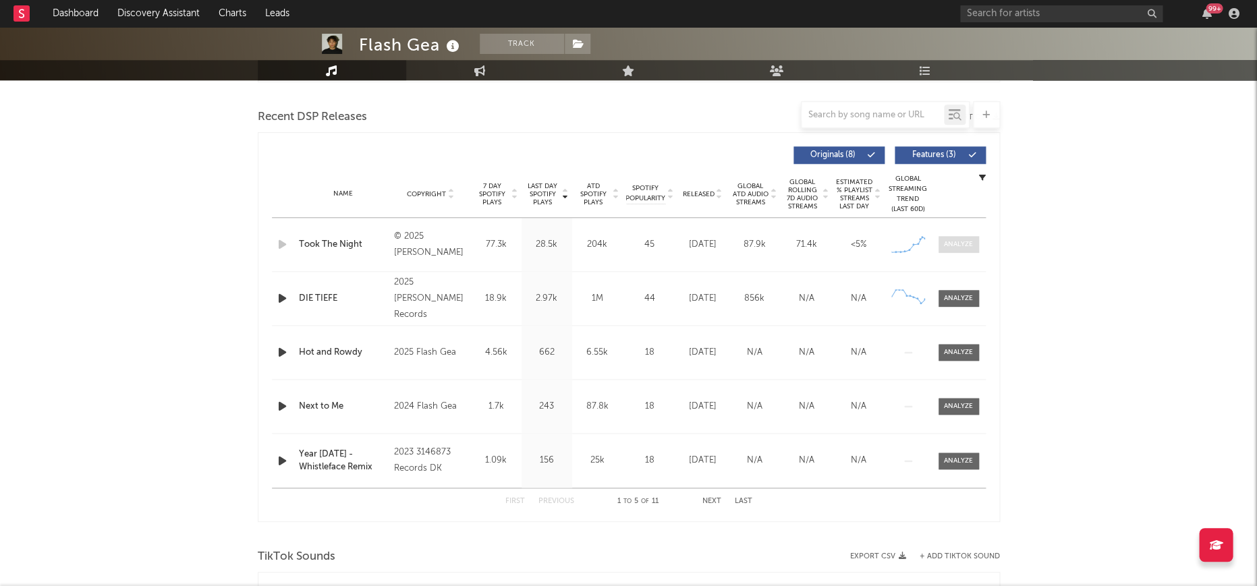
click at [963, 252] on span at bounding box center [958, 244] width 40 height 17
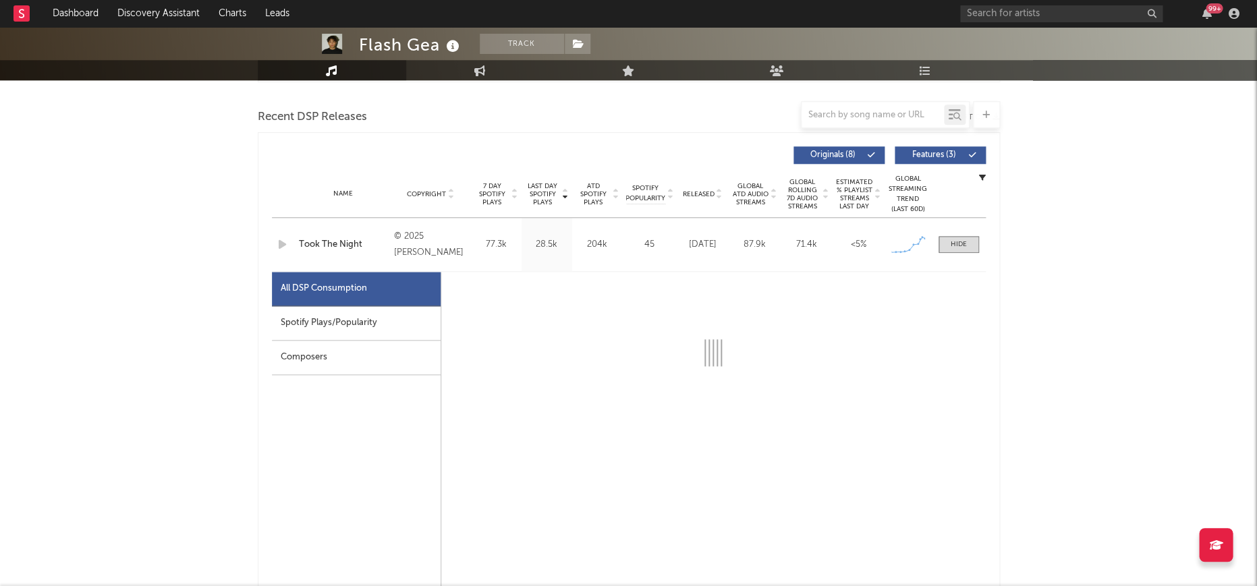
click at [353, 324] on div "Spotify Plays/Popularity" at bounding box center [356, 323] width 169 height 34
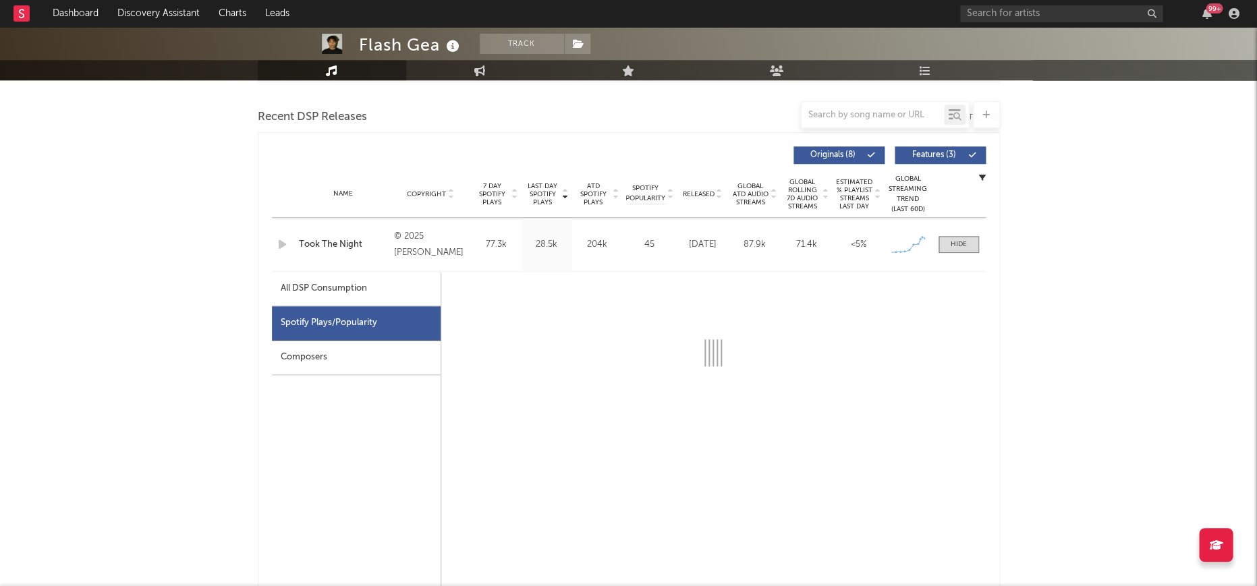
select select "1w"
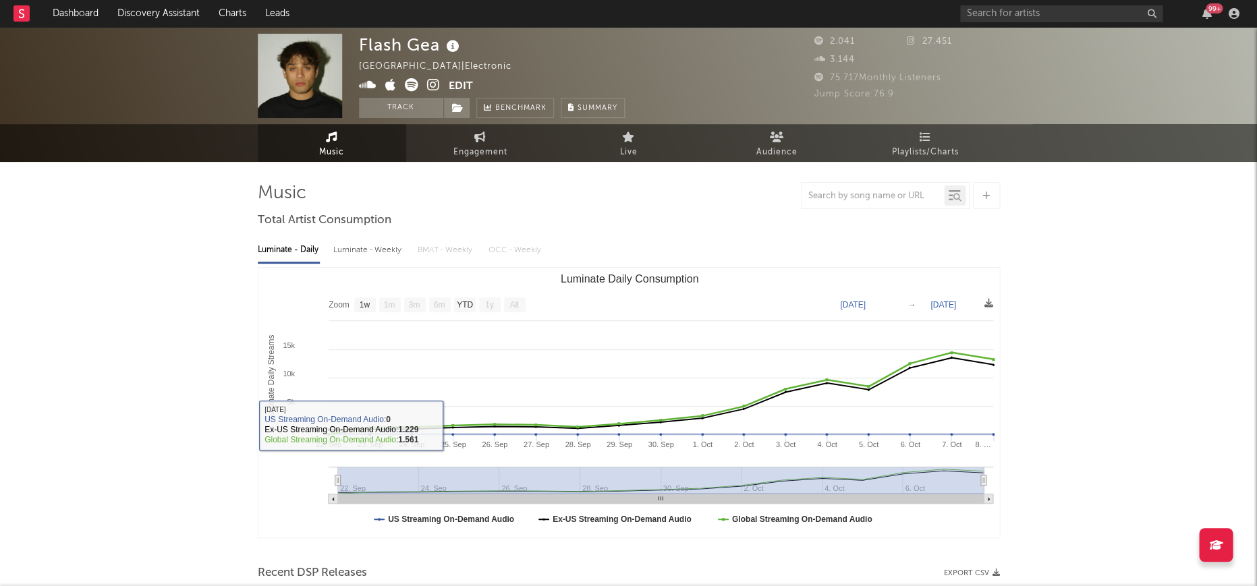
scroll to position [0, 0]
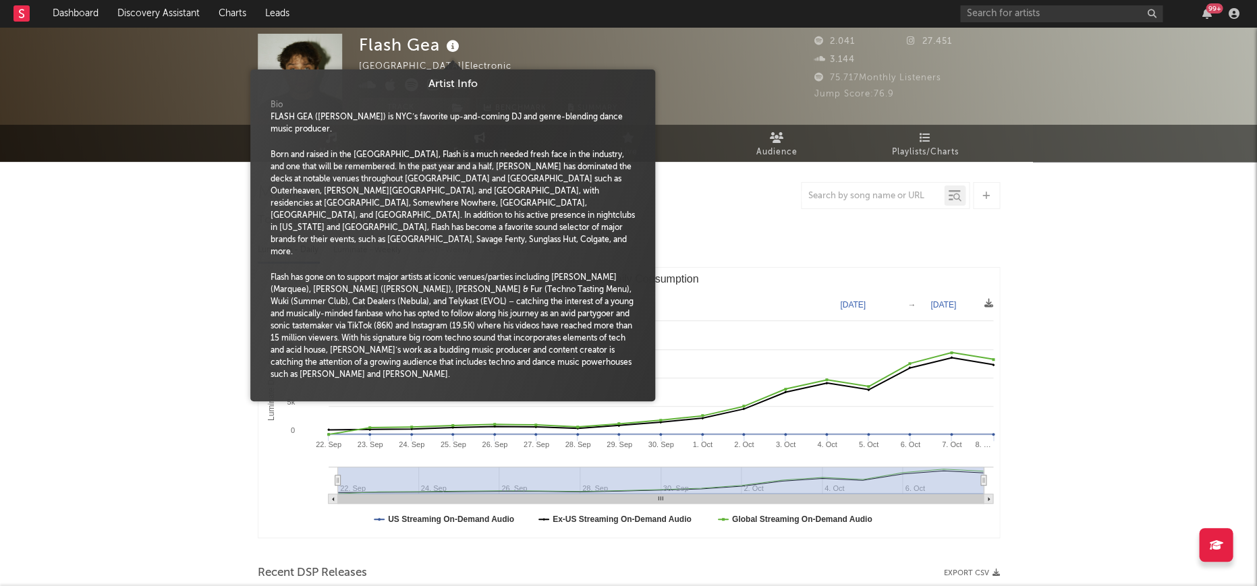
click at [447, 49] on icon at bounding box center [453, 46] width 20 height 19
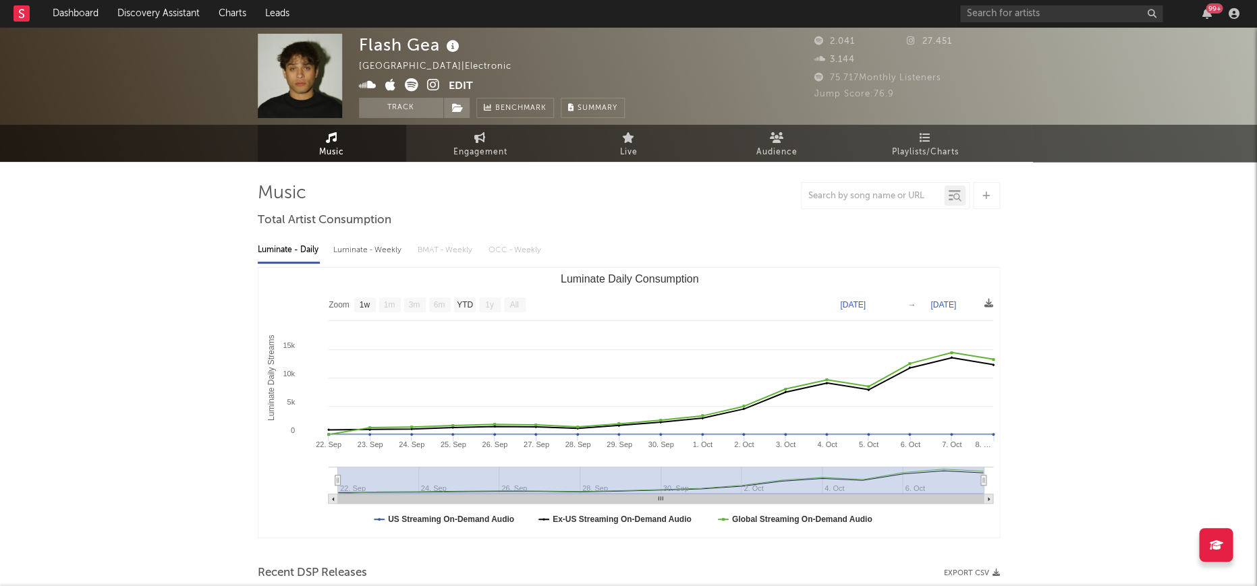
click at [453, 45] on icon at bounding box center [453, 46] width 20 height 19
click at [362, 86] on icon at bounding box center [368, 84] width 18 height 13
click at [428, 88] on icon at bounding box center [433, 84] width 13 height 13
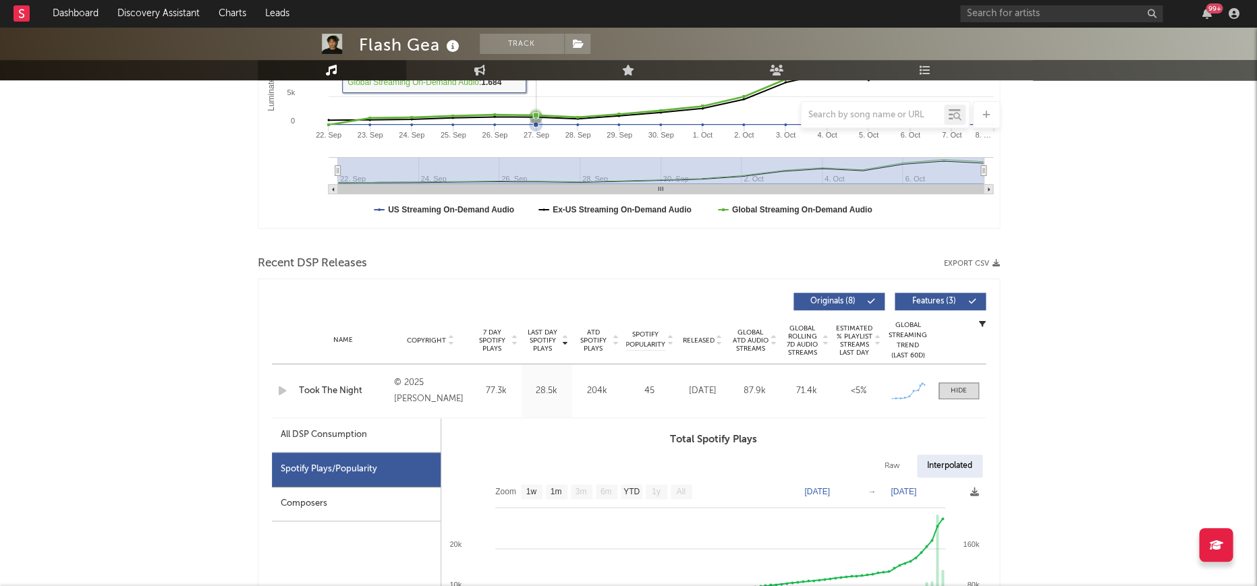
scroll to position [326, 0]
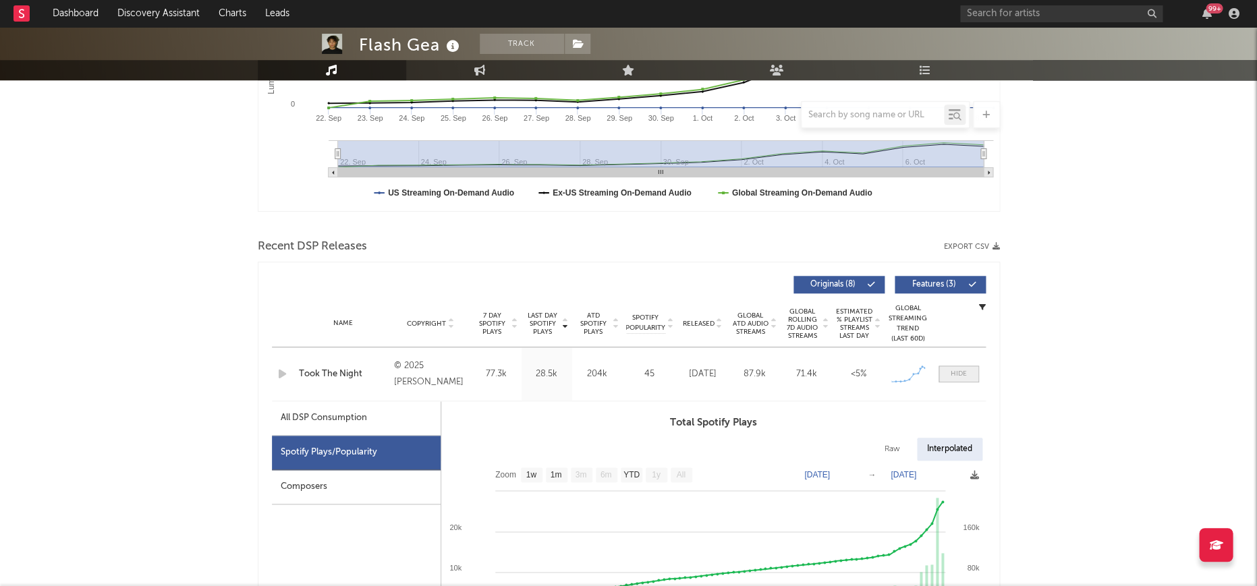
click at [969, 371] on span at bounding box center [958, 374] width 40 height 17
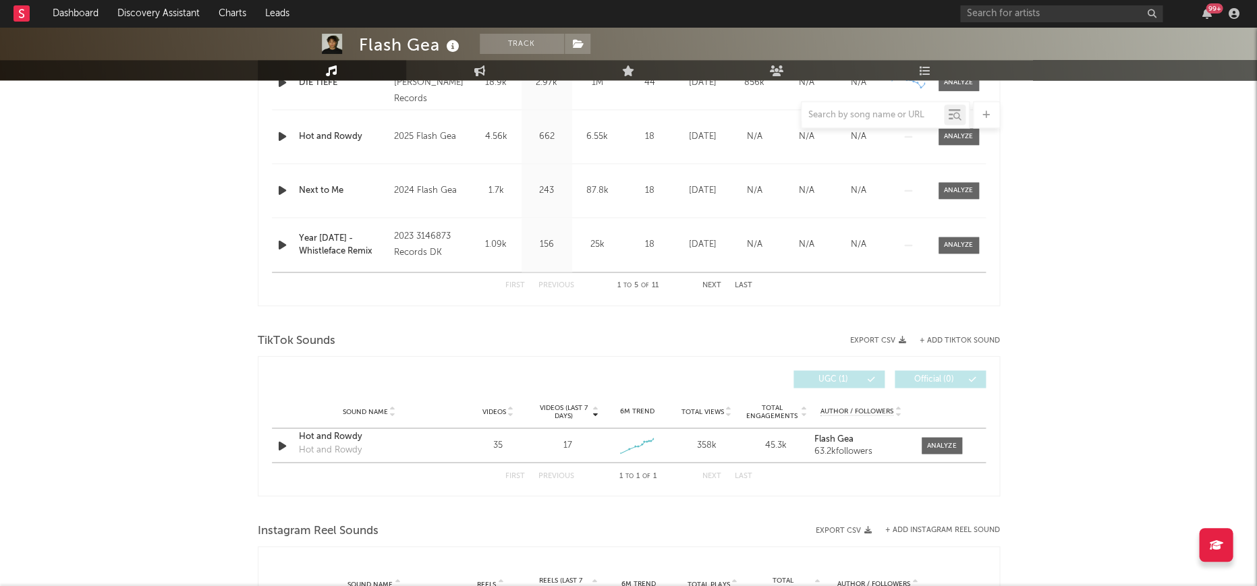
scroll to position [720, 0]
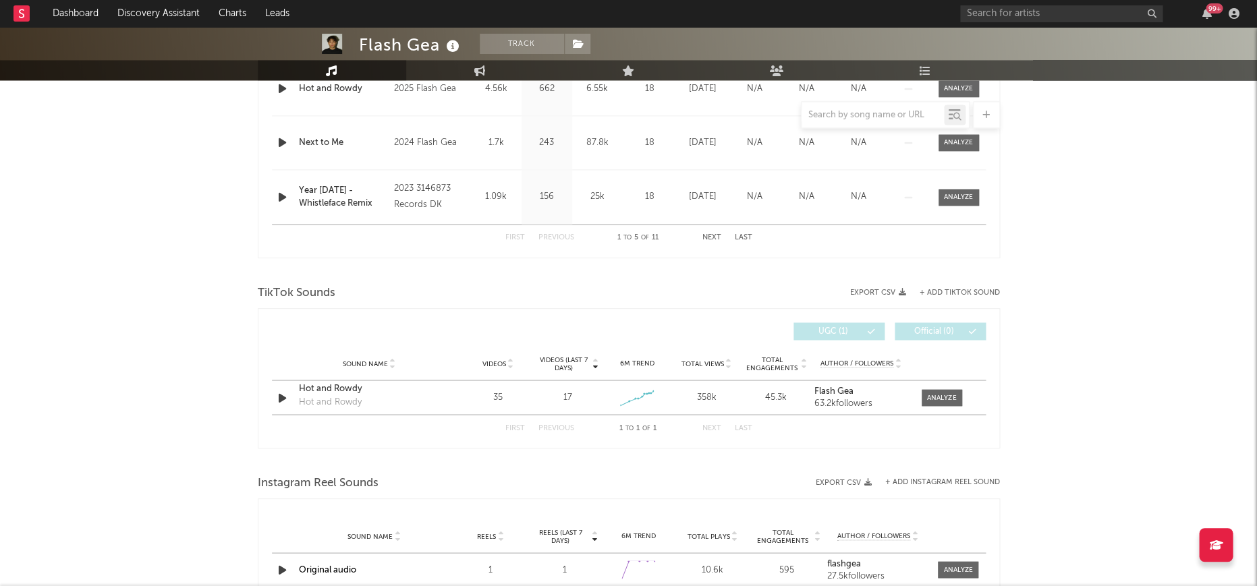
click at [942, 297] on div "TikTok Sounds" at bounding box center [629, 293] width 742 height 23
click at [944, 293] on button "+ Add TikTok Sound" at bounding box center [959, 292] width 80 height 7
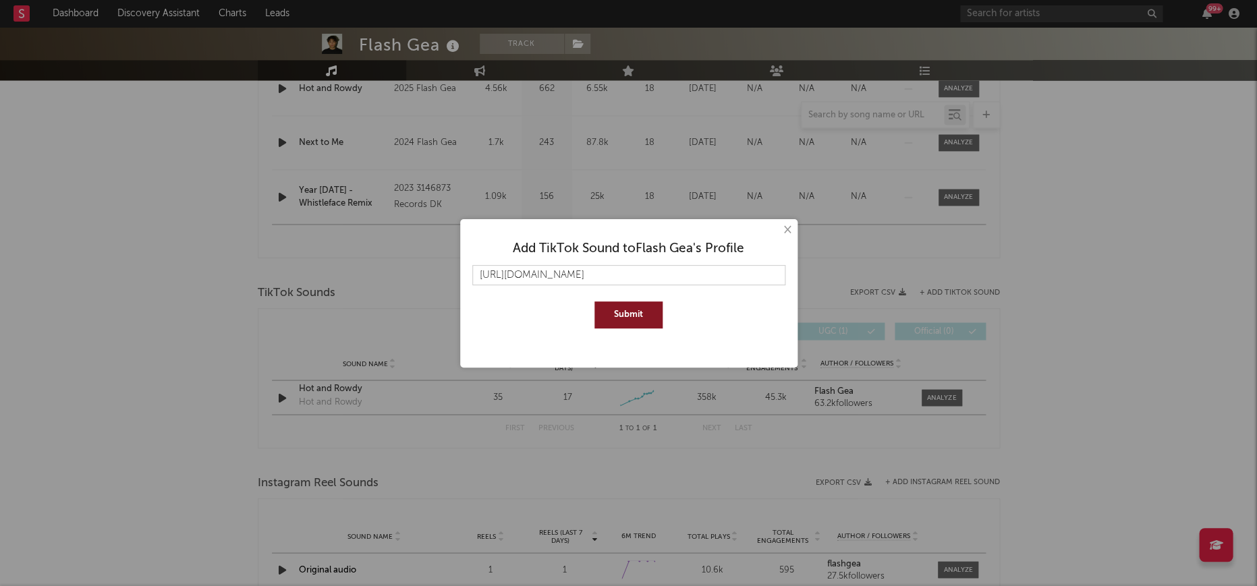
type input "https://www.tiktok.com/music/TOOK-THE-NIGHT-7509515954087447342"
click at [656, 318] on button "Submit" at bounding box center [628, 315] width 68 height 27
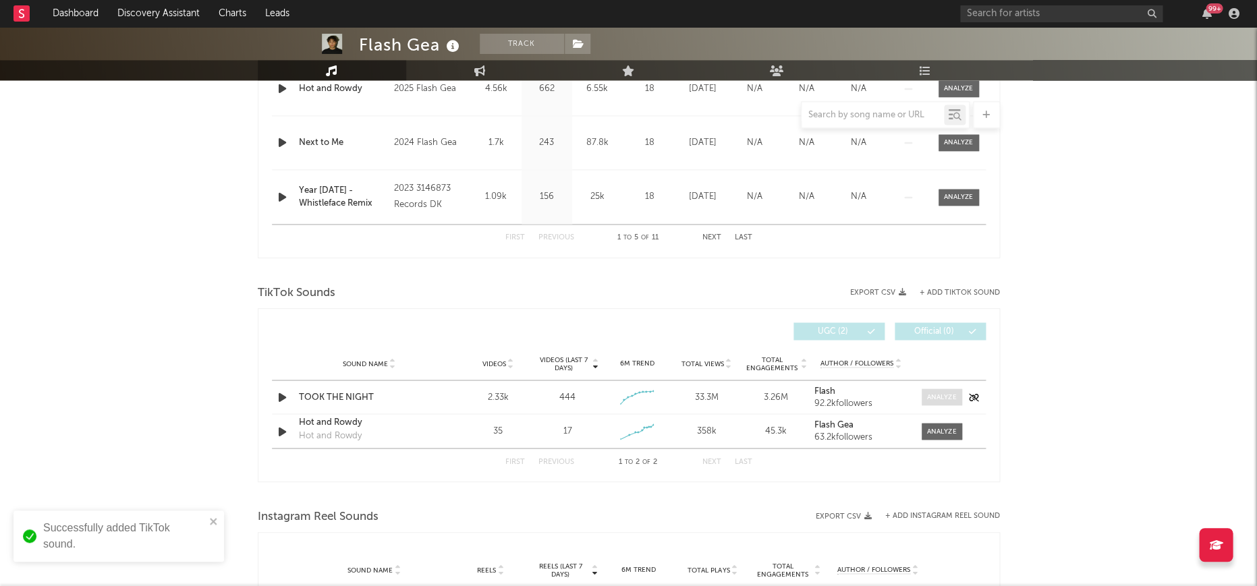
click at [957, 394] on span at bounding box center [941, 397] width 40 height 17
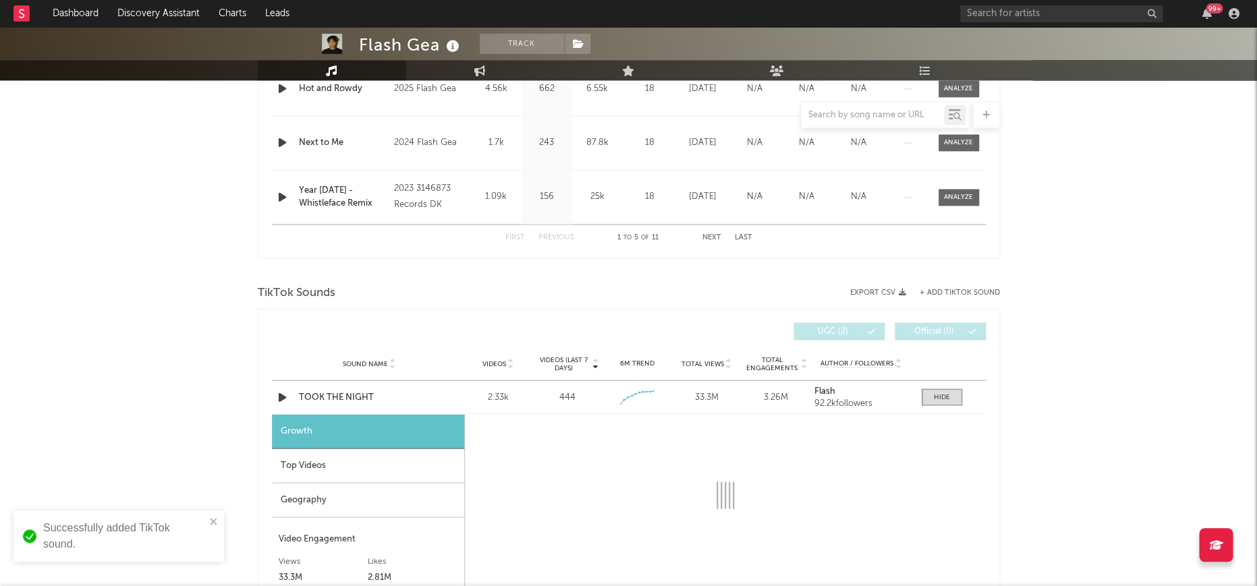
click at [417, 467] on div "Top Videos" at bounding box center [368, 466] width 192 height 34
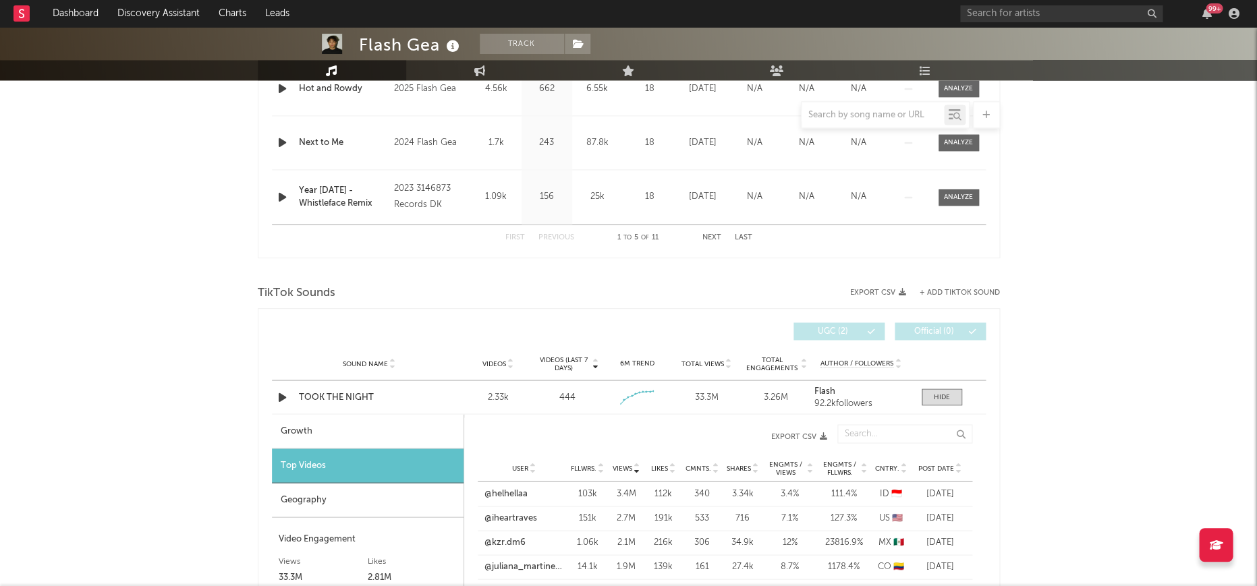
click at [924, 464] on span "Post Date" at bounding box center [936, 468] width 36 height 8
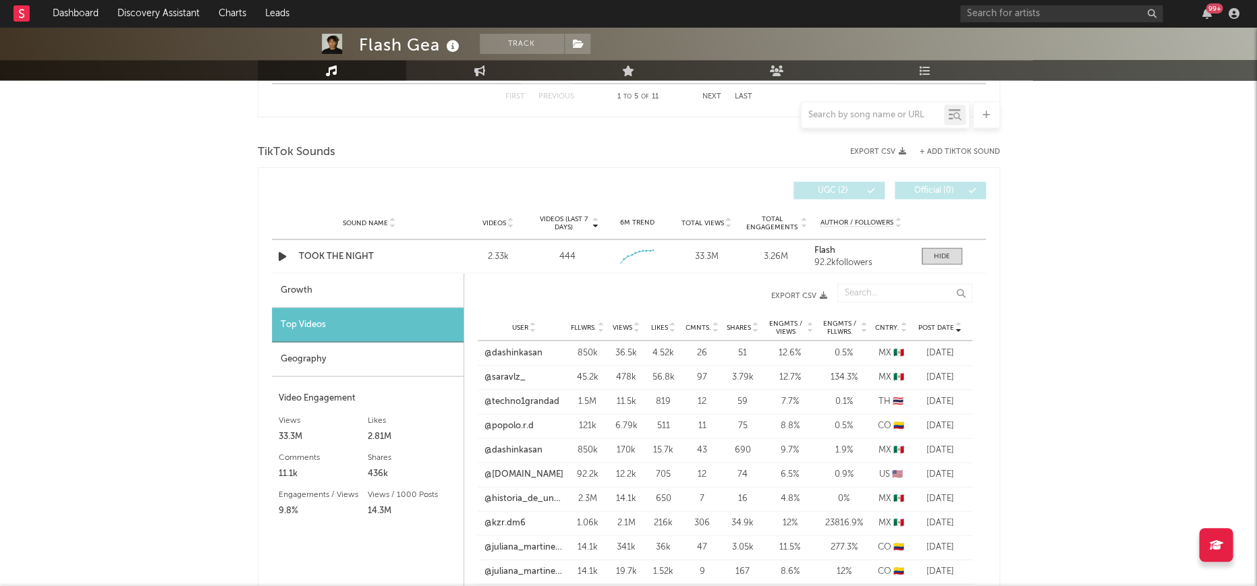
scroll to position [861, 0]
click at [510, 519] on link "@kzr.dm6" at bounding box center [504, 521] width 41 height 13
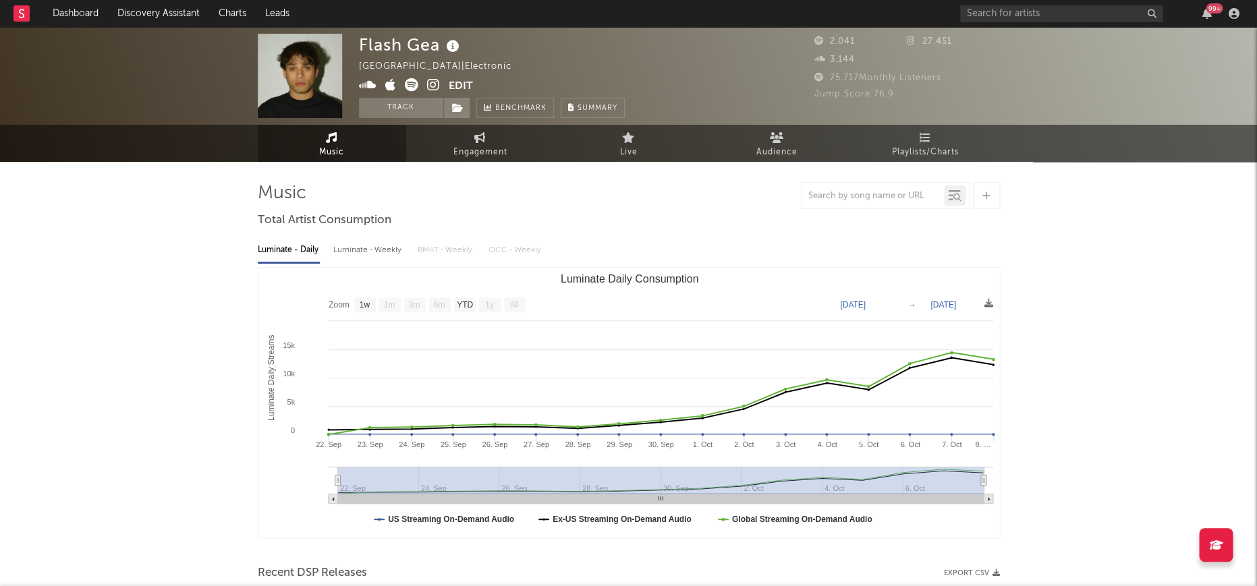
scroll to position [0, 0]
click at [453, 51] on icon at bounding box center [453, 46] width 20 height 19
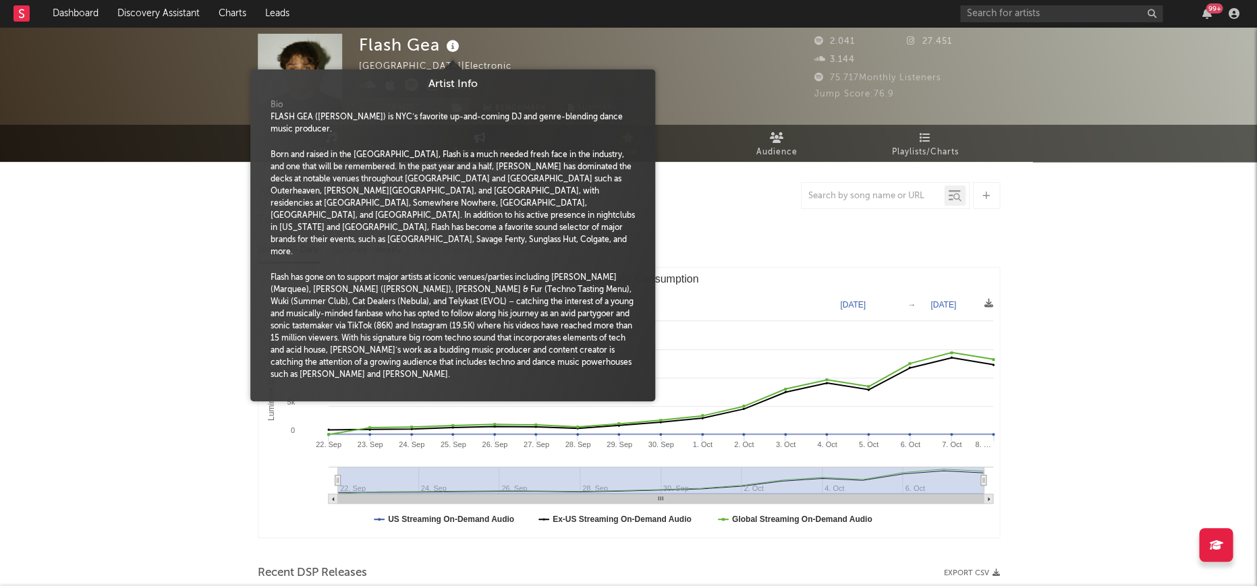
click at [453, 49] on icon at bounding box center [453, 46] width 20 height 19
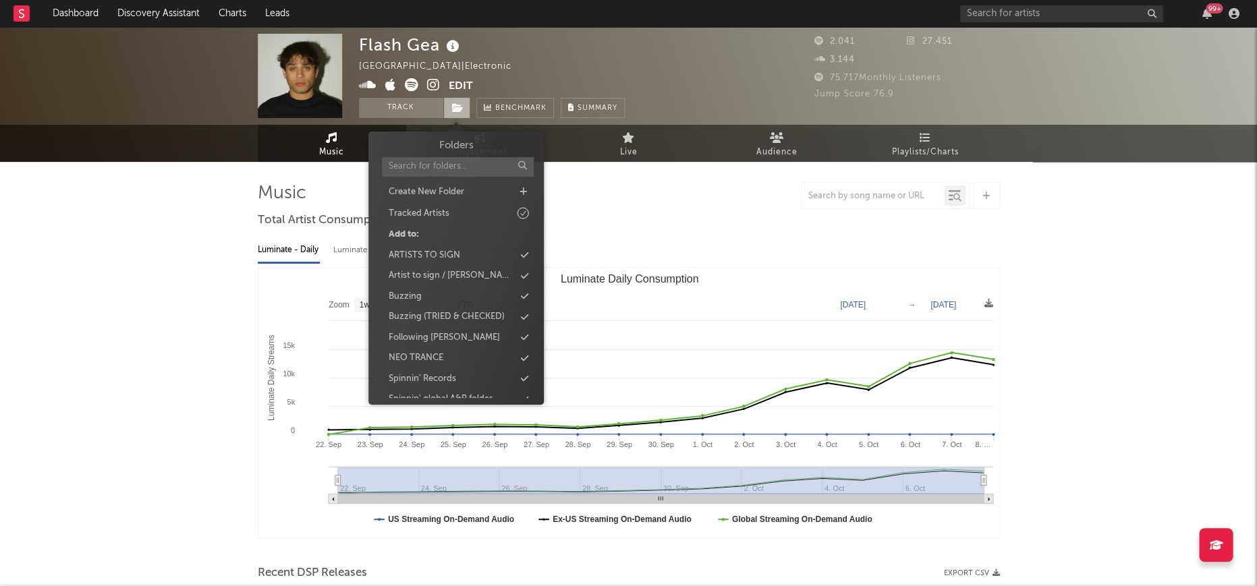
click at [456, 111] on icon at bounding box center [457, 107] width 11 height 9
click at [439, 291] on div "Buzzing" at bounding box center [455, 297] width 155 height 18
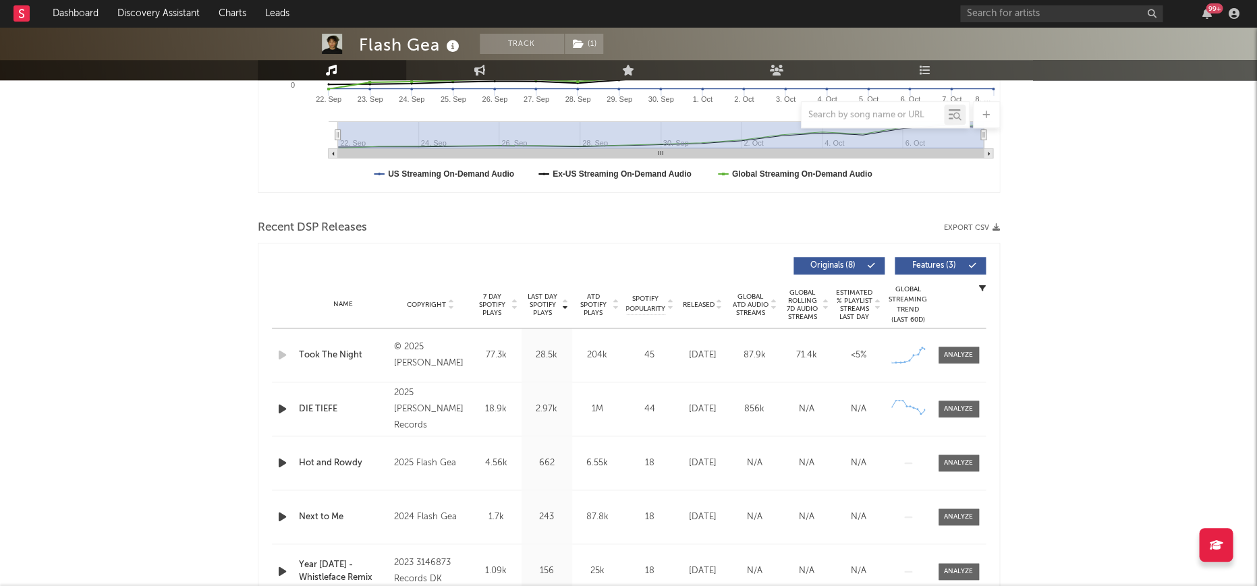
scroll to position [463, 0]
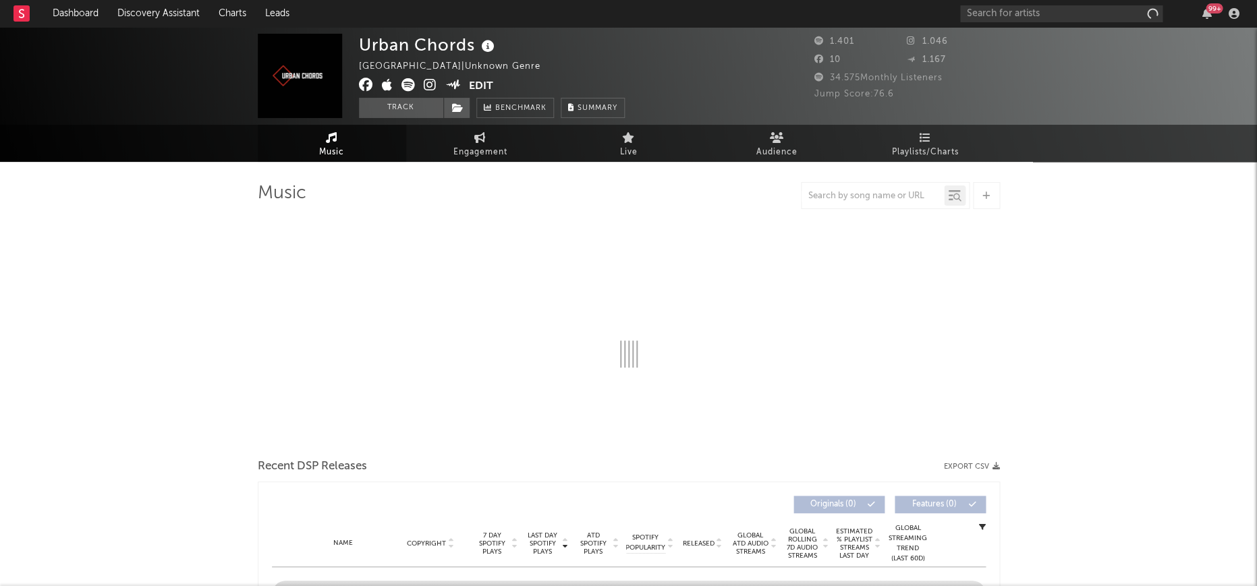
select select "1w"
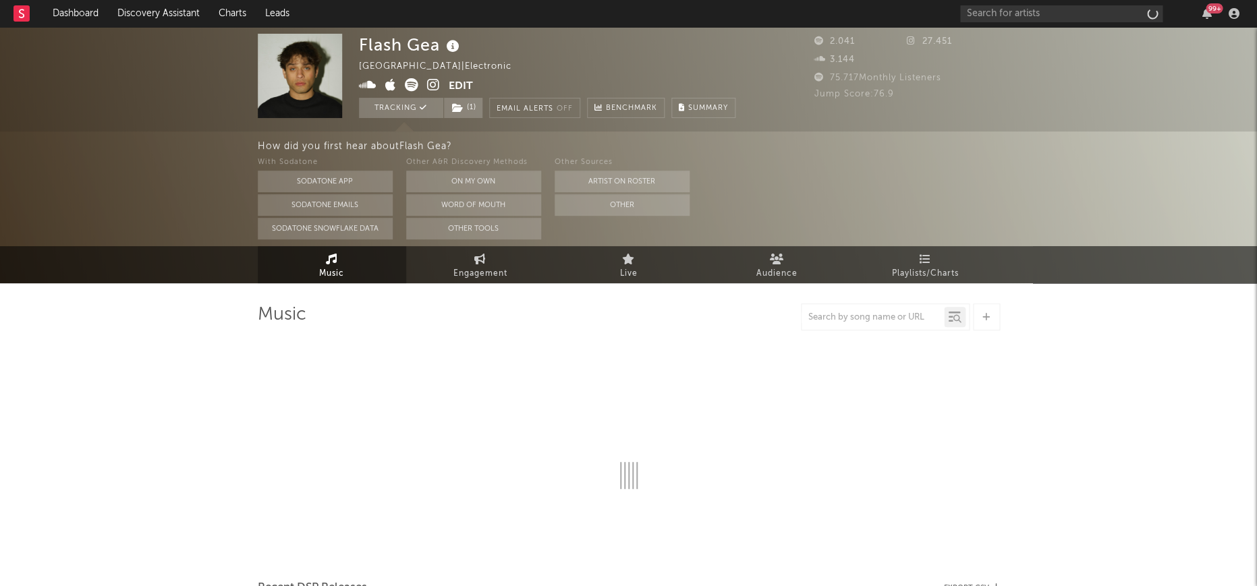
click at [436, 84] on icon at bounding box center [433, 84] width 13 height 13
select select "1w"
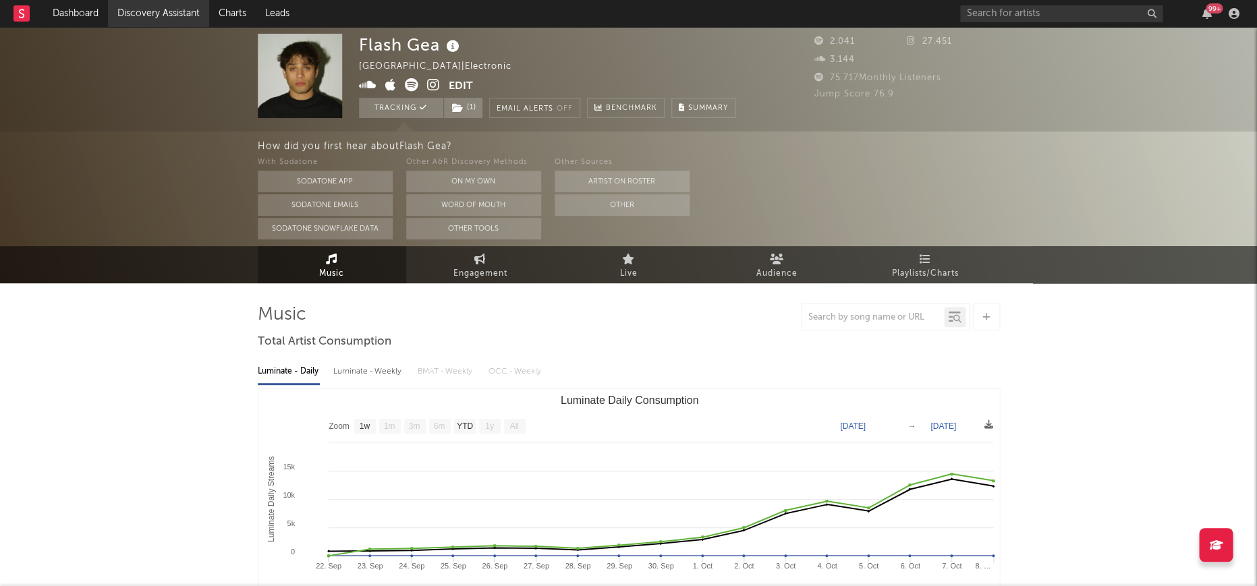
click at [142, 0] on link "Discovery Assistant" at bounding box center [158, 13] width 101 height 27
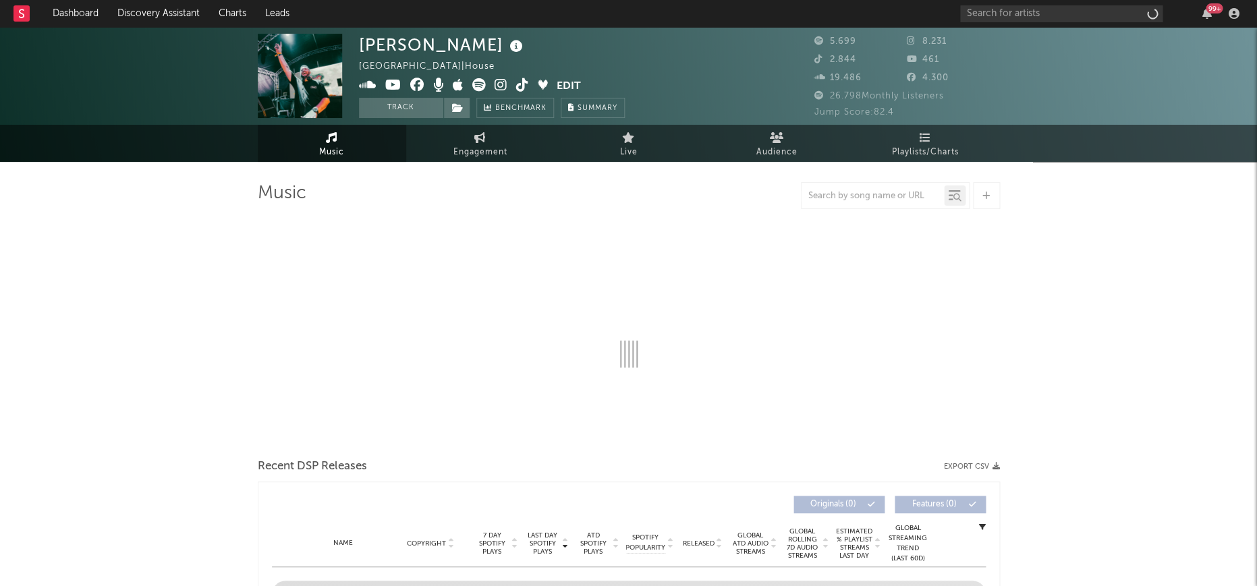
select select "1w"
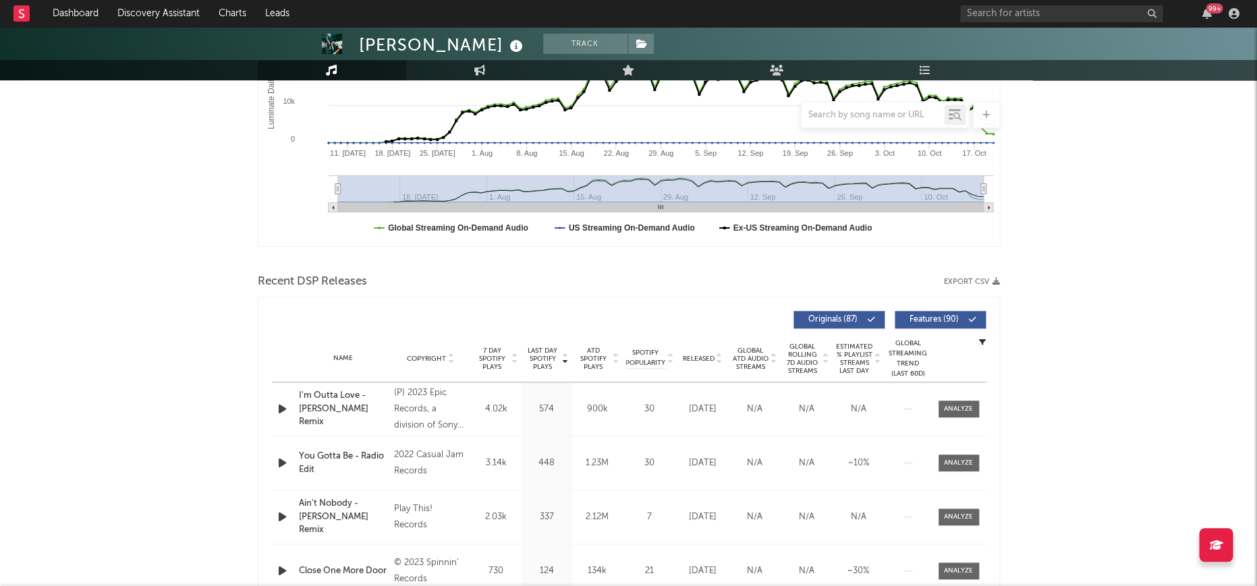
scroll to position [333, 0]
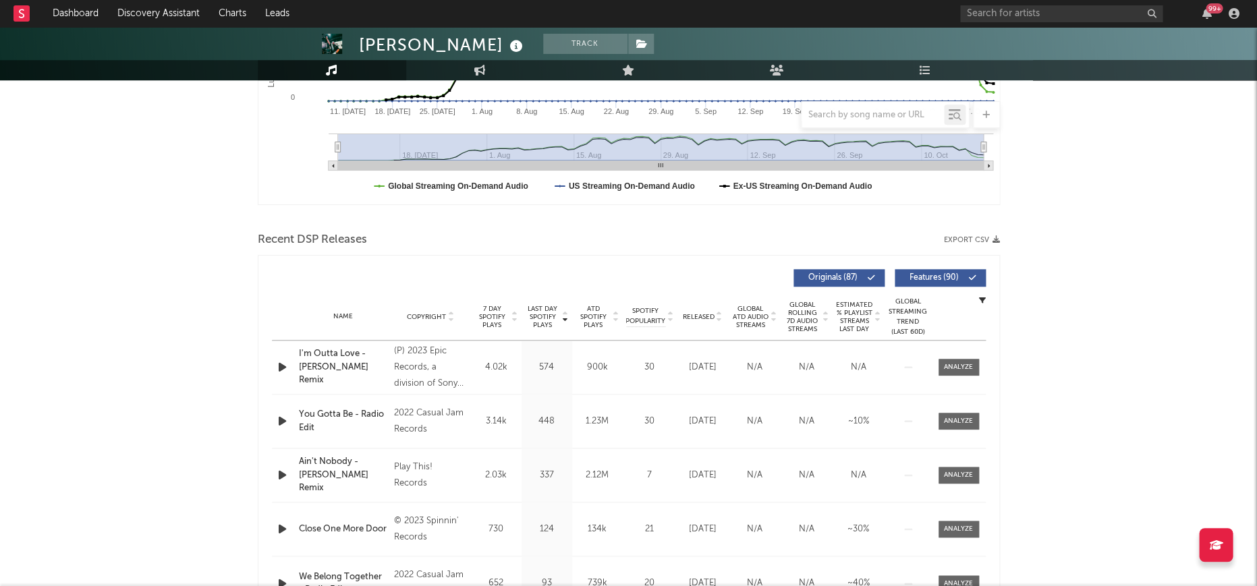
click at [529, 313] on span "Last Day Spotify Plays" at bounding box center [543, 317] width 36 height 24
click at [703, 314] on span "Released" at bounding box center [699, 317] width 32 height 8
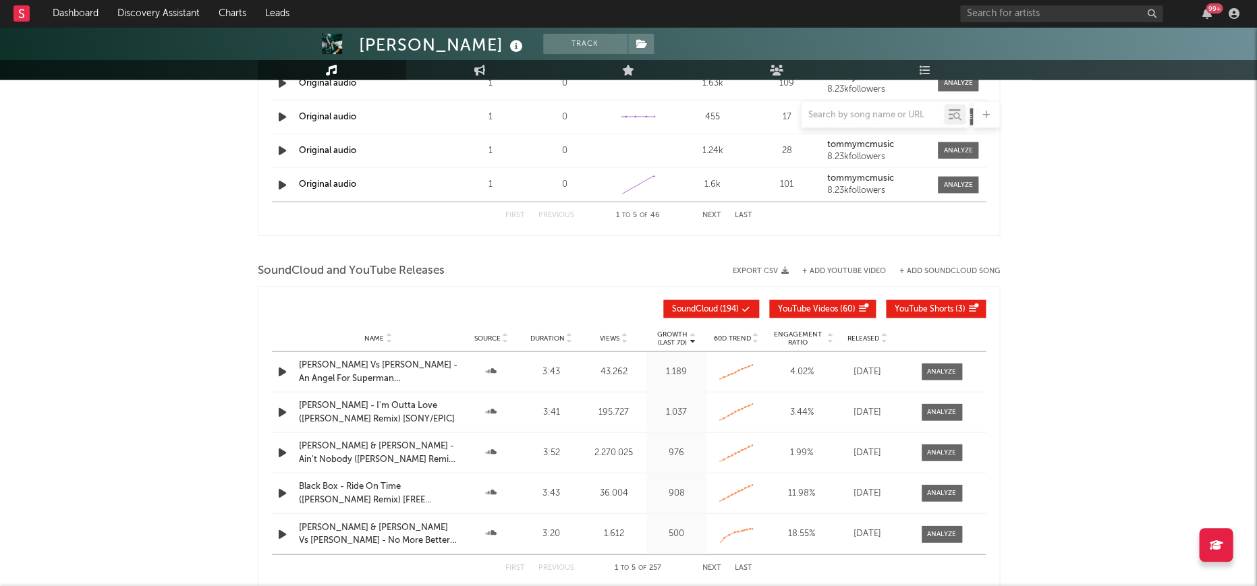
scroll to position [1061, 0]
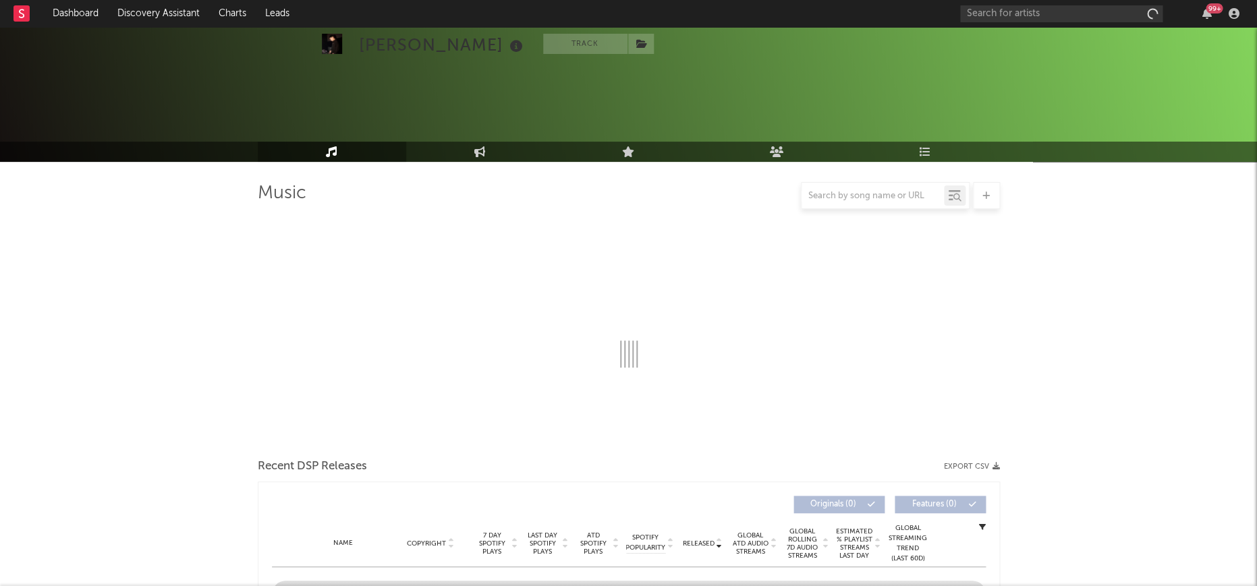
scroll to position [202, 0]
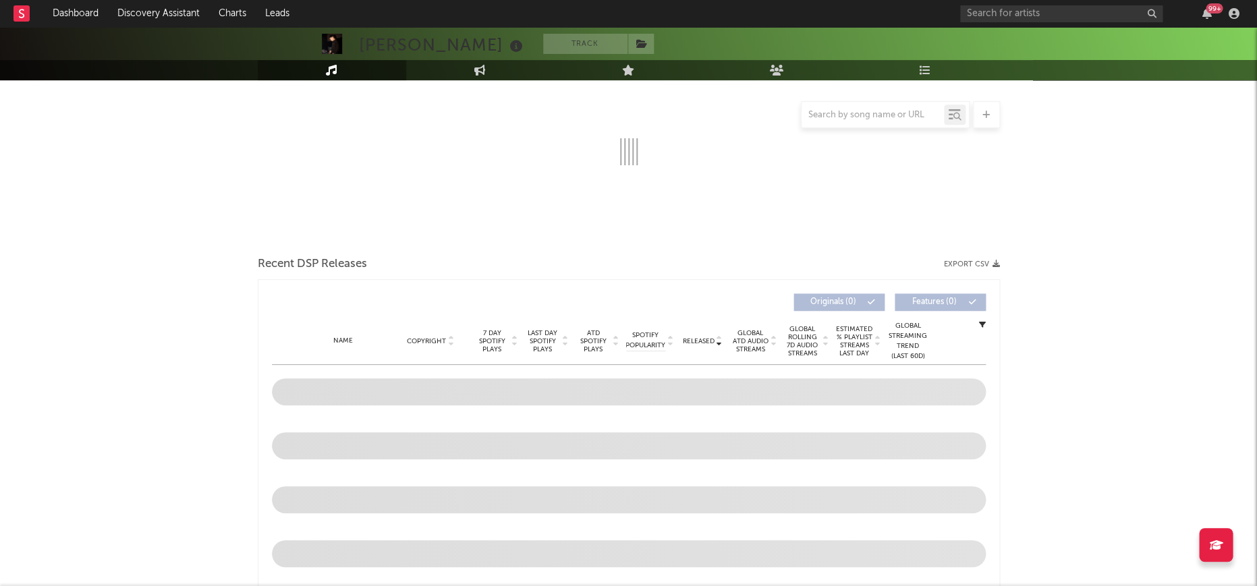
select select "6m"
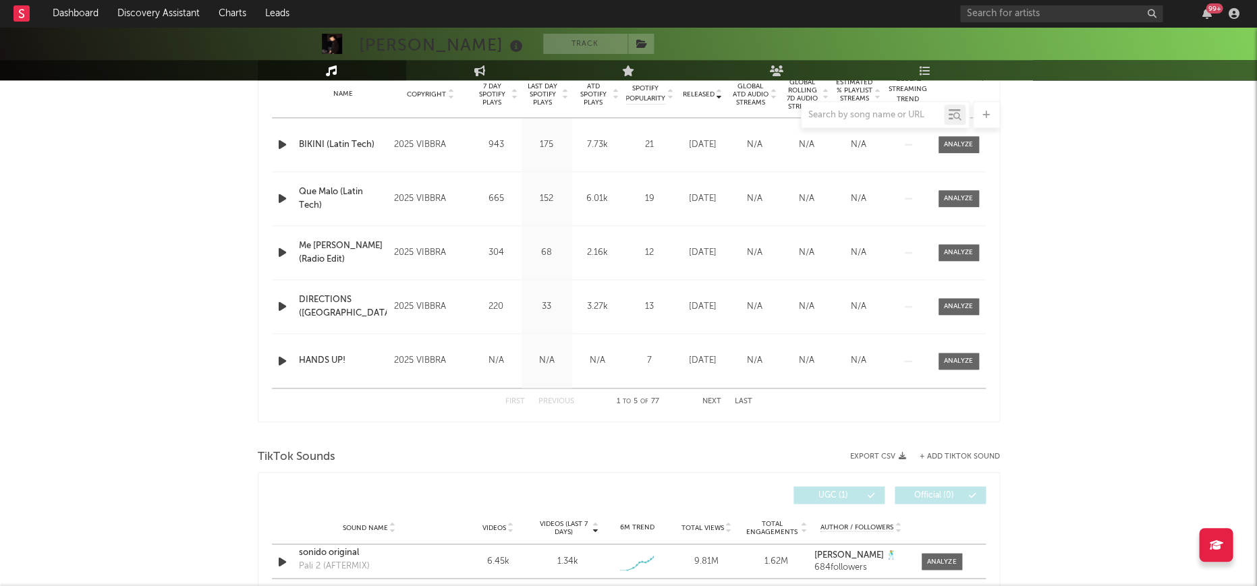
scroll to position [818, 0]
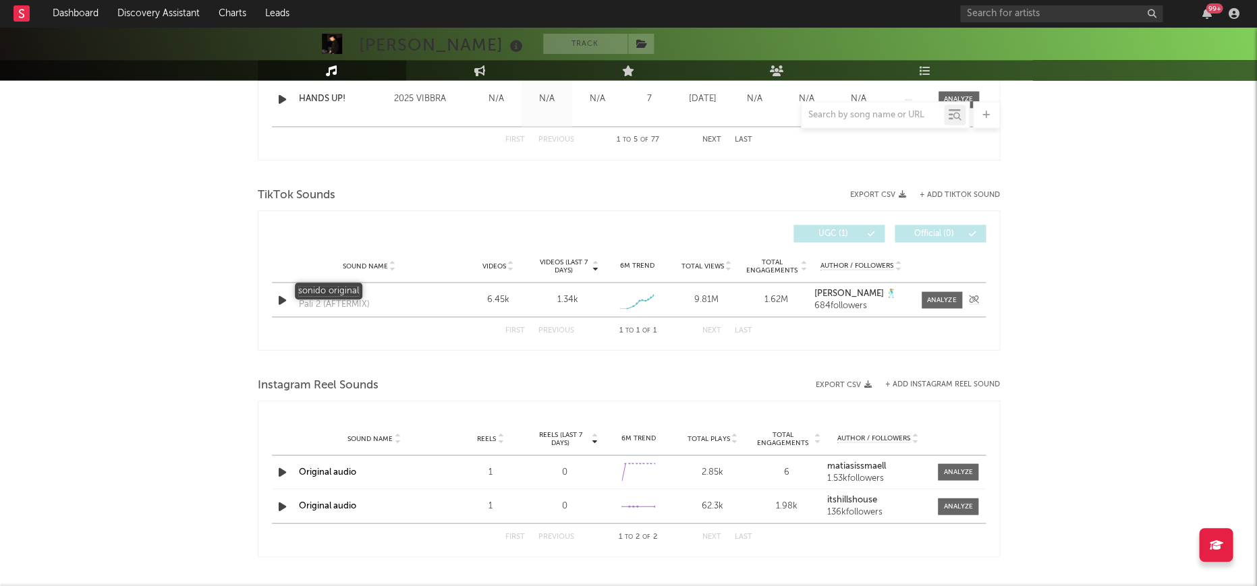
click at [345, 289] on div "sonido original" at bounding box center [369, 290] width 141 height 13
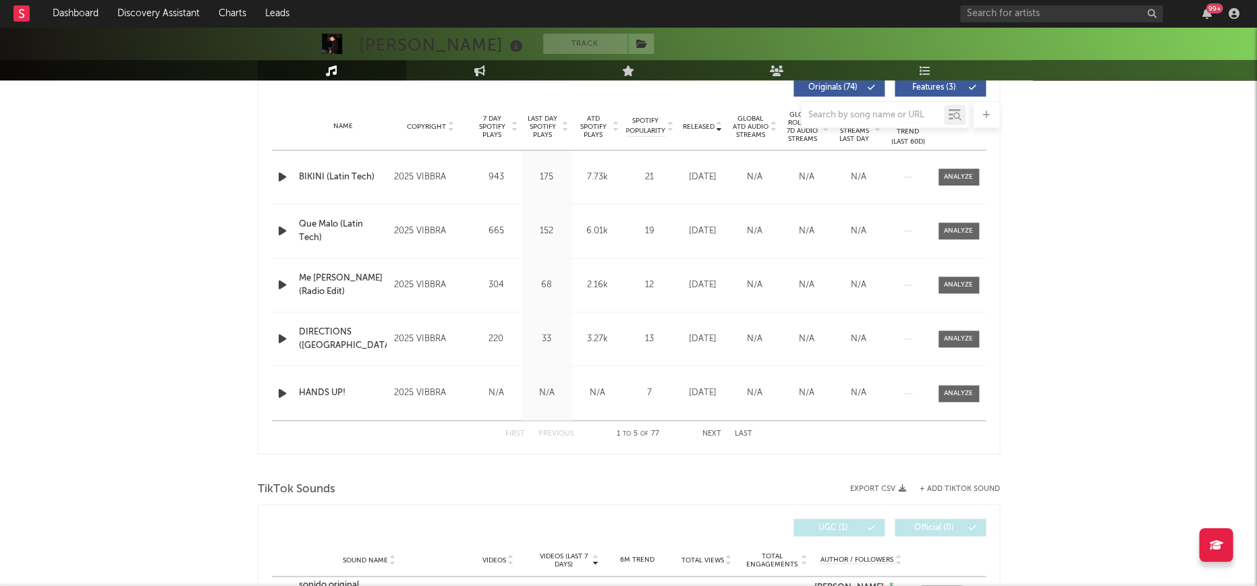
scroll to position [523, 0]
click at [542, 119] on div at bounding box center [629, 114] width 742 height 27
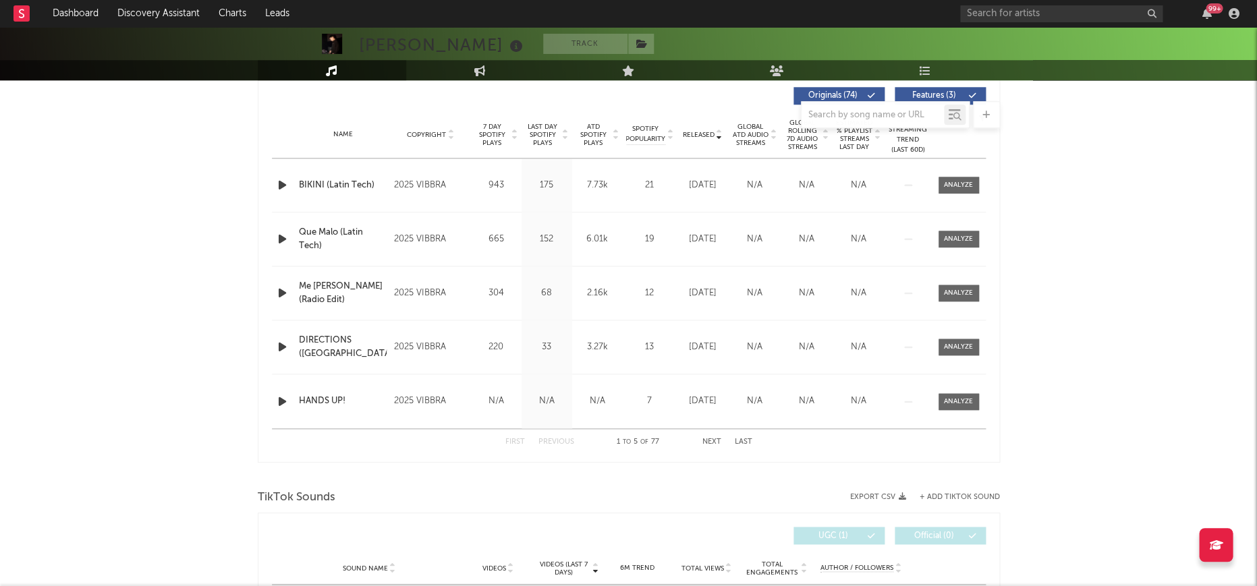
click at [540, 134] on span "Last Day Spotify Plays" at bounding box center [543, 135] width 36 height 24
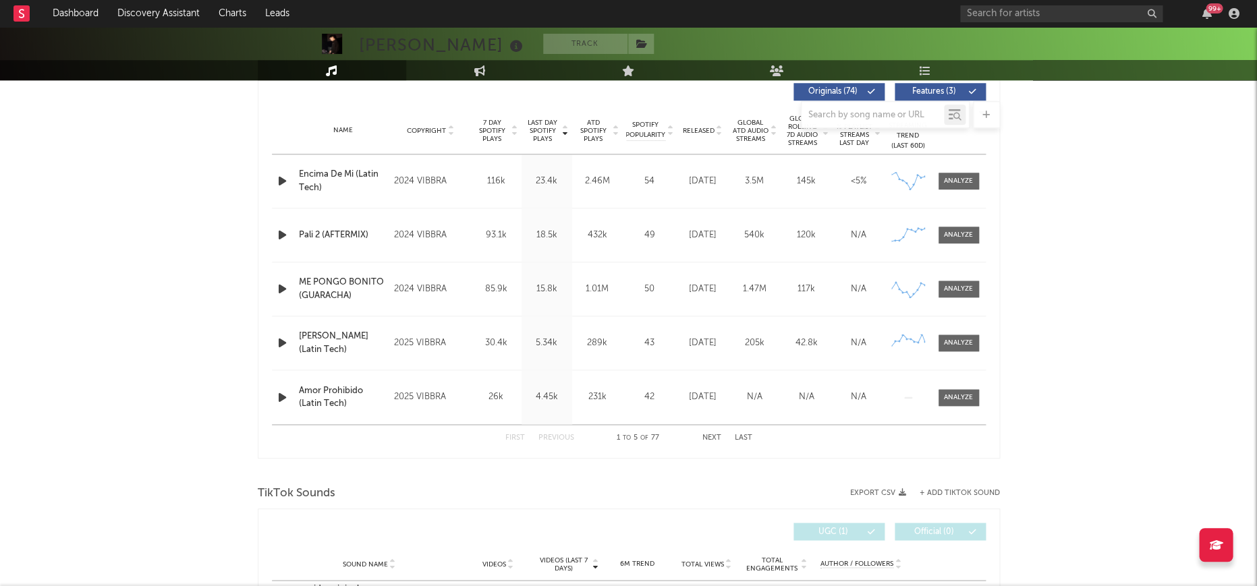
click at [280, 234] on icon "button" at bounding box center [282, 235] width 14 height 17
click at [951, 239] on div at bounding box center [958, 235] width 29 height 10
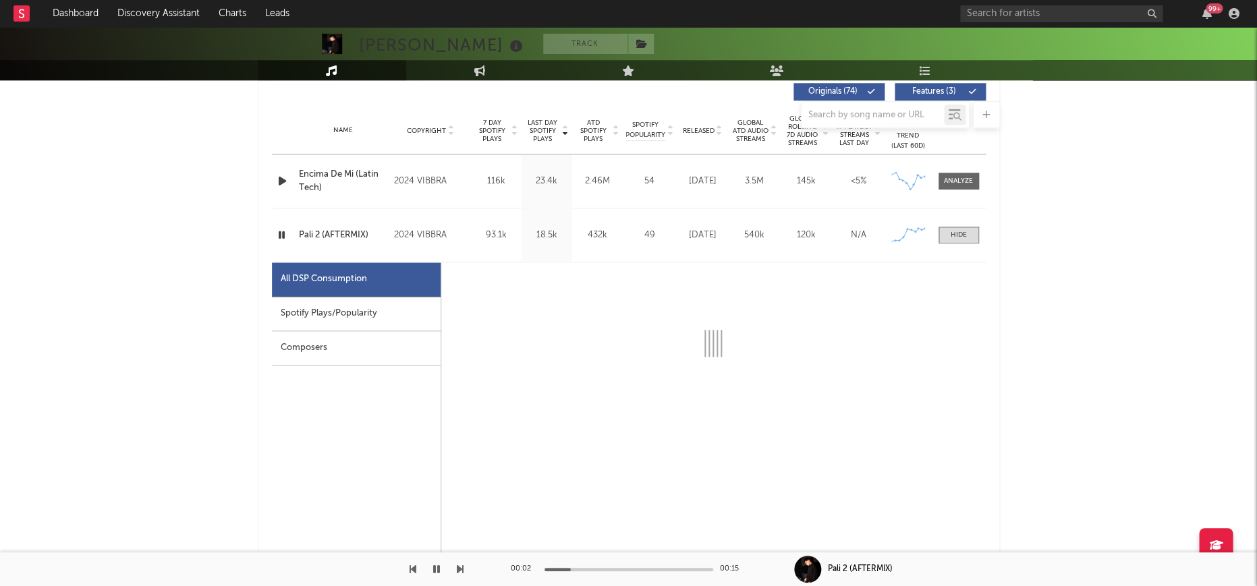
click at [408, 318] on div "Spotify Plays/Popularity" at bounding box center [356, 314] width 169 height 34
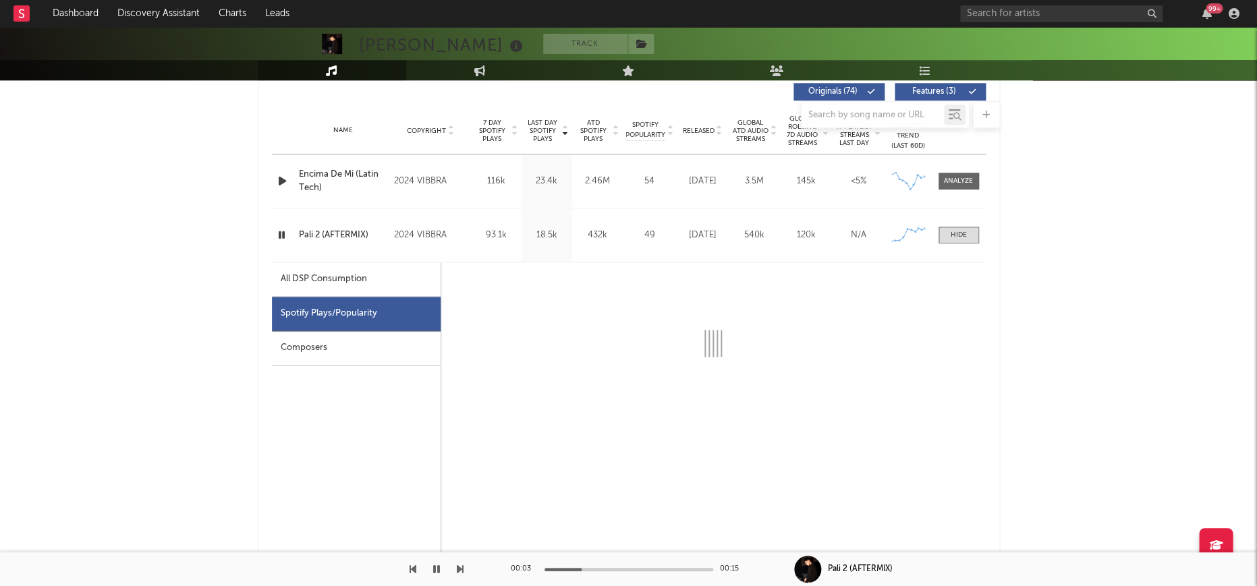
select select "1w"
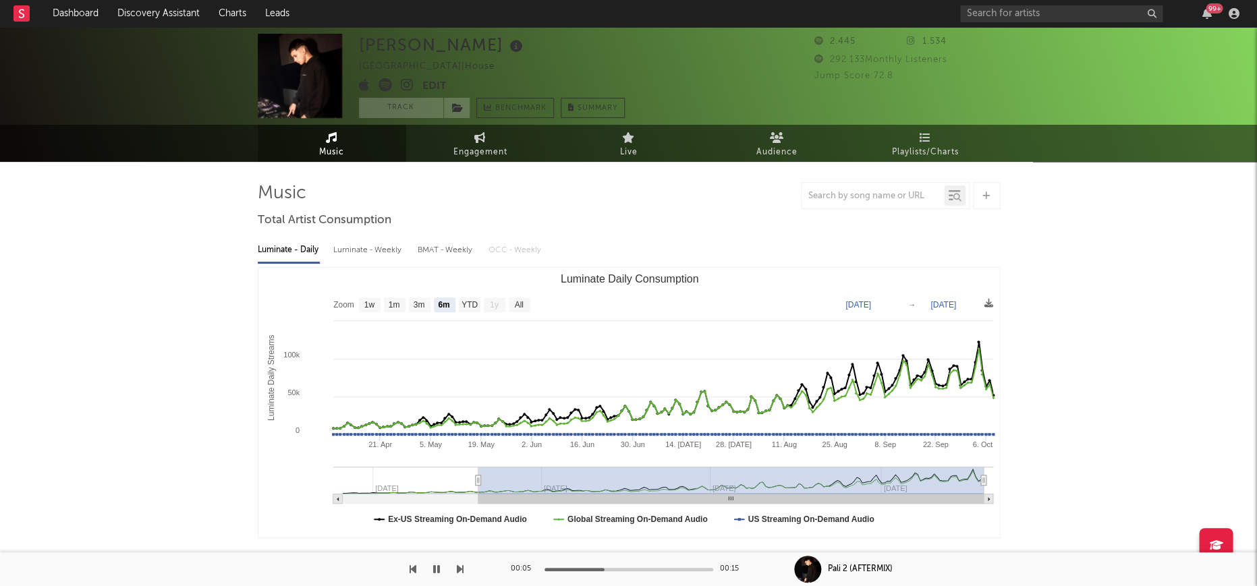
scroll to position [0, 0]
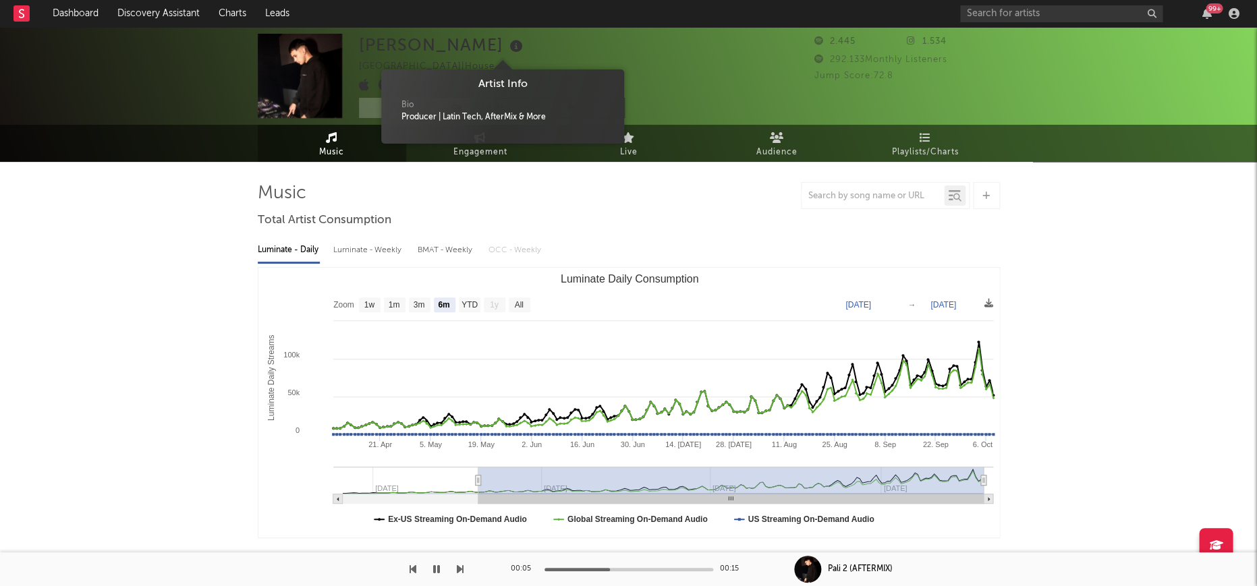
click at [507, 47] on icon at bounding box center [517, 46] width 20 height 19
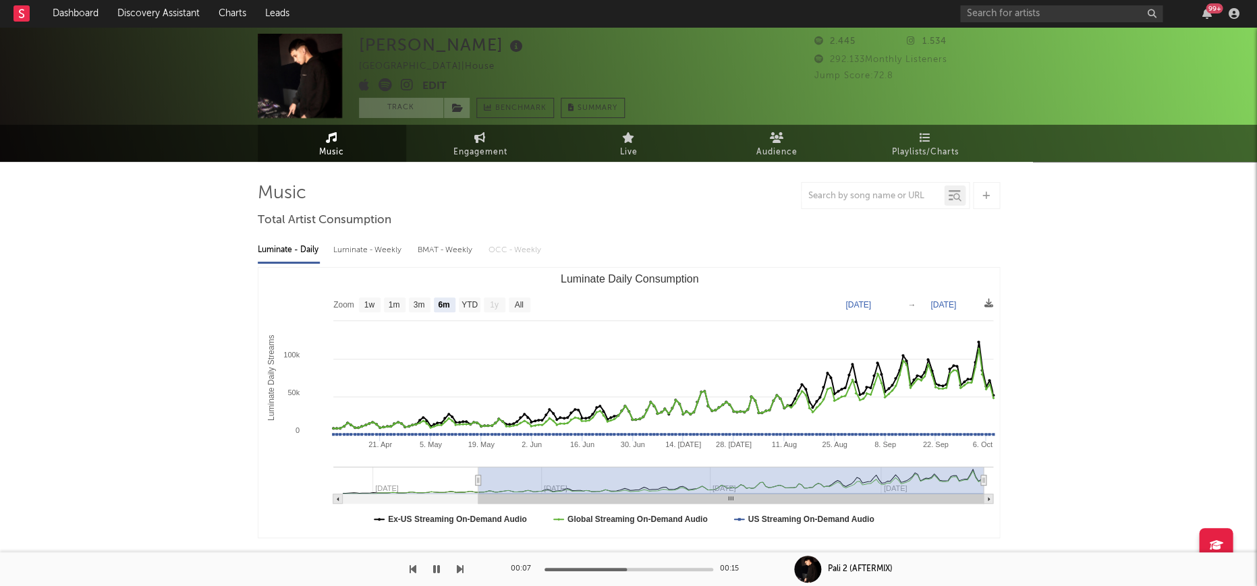
click at [407, 85] on icon at bounding box center [407, 84] width 13 height 13
click at [433, 567] on icon "button" at bounding box center [436, 569] width 7 height 11
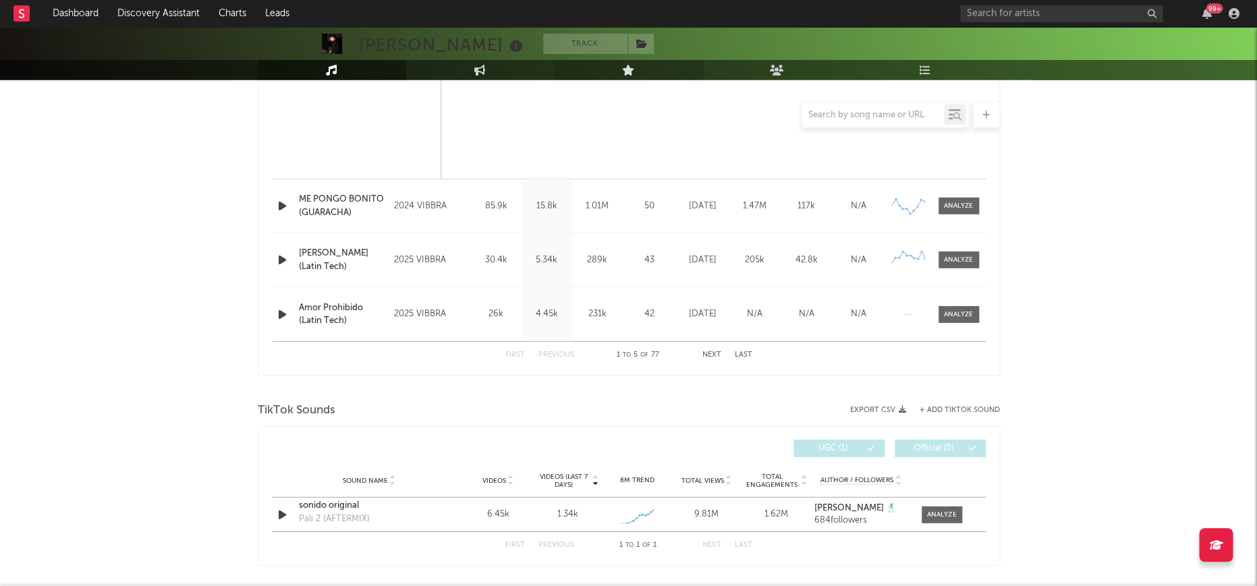
scroll to position [1436, 0]
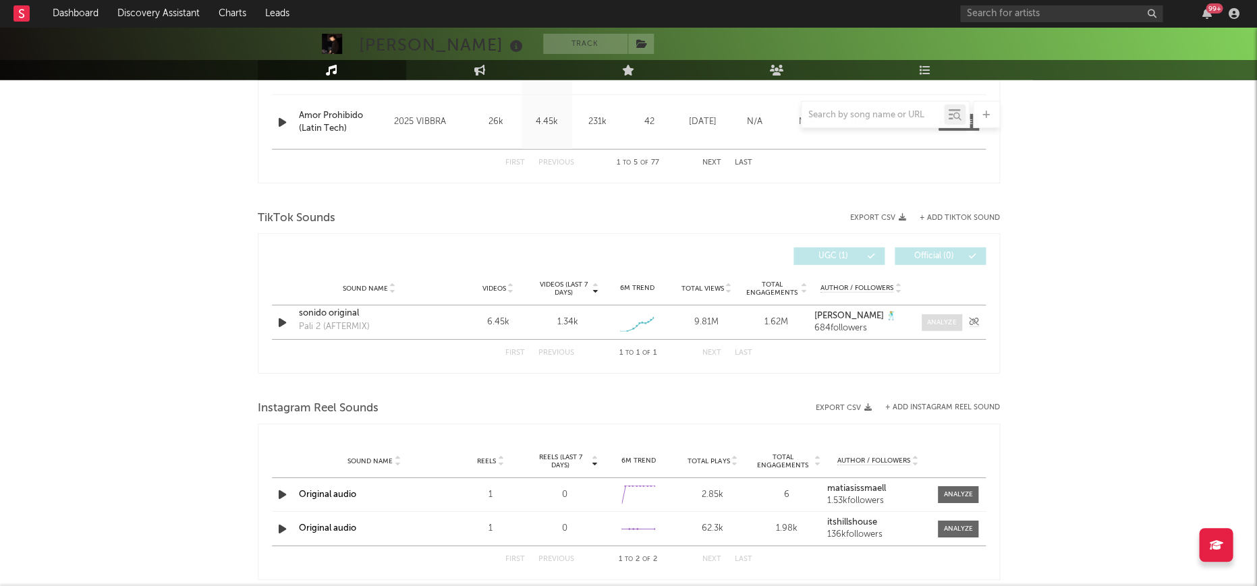
drag, startPoint x: 952, startPoint y: 326, endPoint x: 946, endPoint y: 320, distance: 8.1
click at [952, 326] on span at bounding box center [941, 322] width 40 height 17
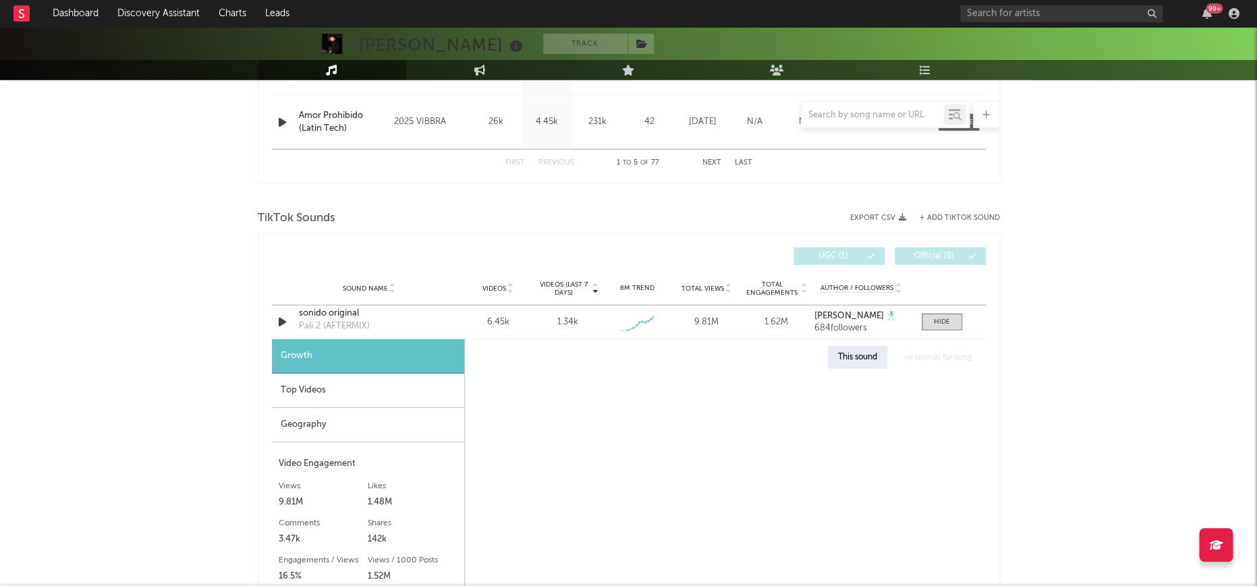
click at [262, 401] on div "Videos (last 7 days) Sound Name Videos Videos (last 7 days) Total Views Total E…" at bounding box center [629, 489] width 742 height 512
select select "1w"
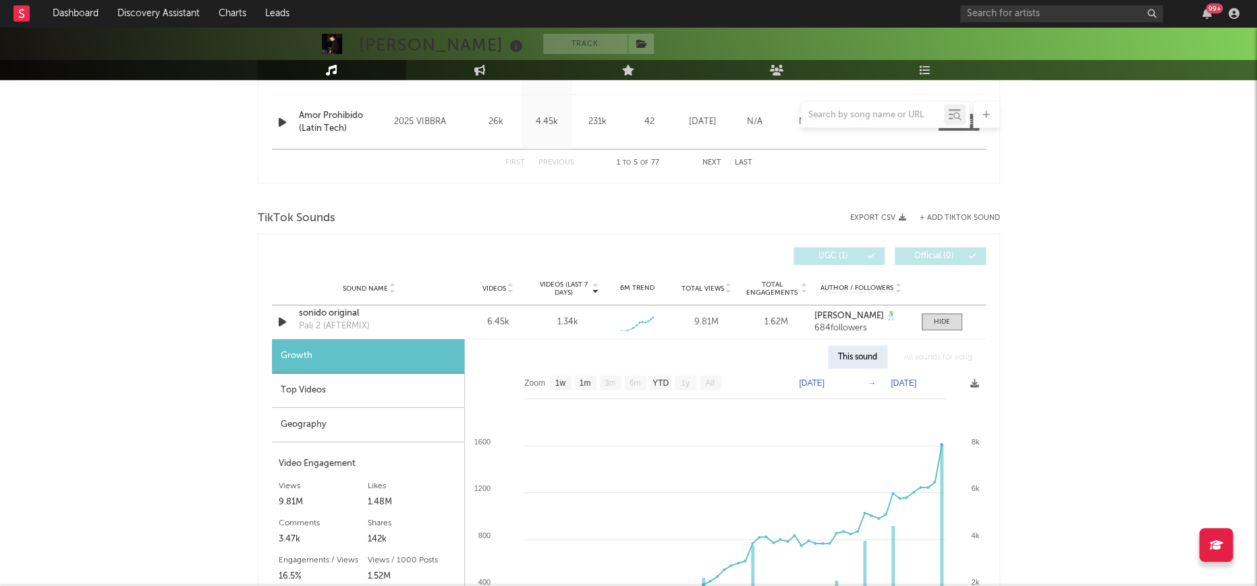
click at [267, 401] on div "Videos (last 7 days) Sound Name Videos Videos (last 7 days) Total Views Total E…" at bounding box center [629, 489] width 742 height 512
click at [292, 393] on div "Top Videos" at bounding box center [368, 391] width 192 height 34
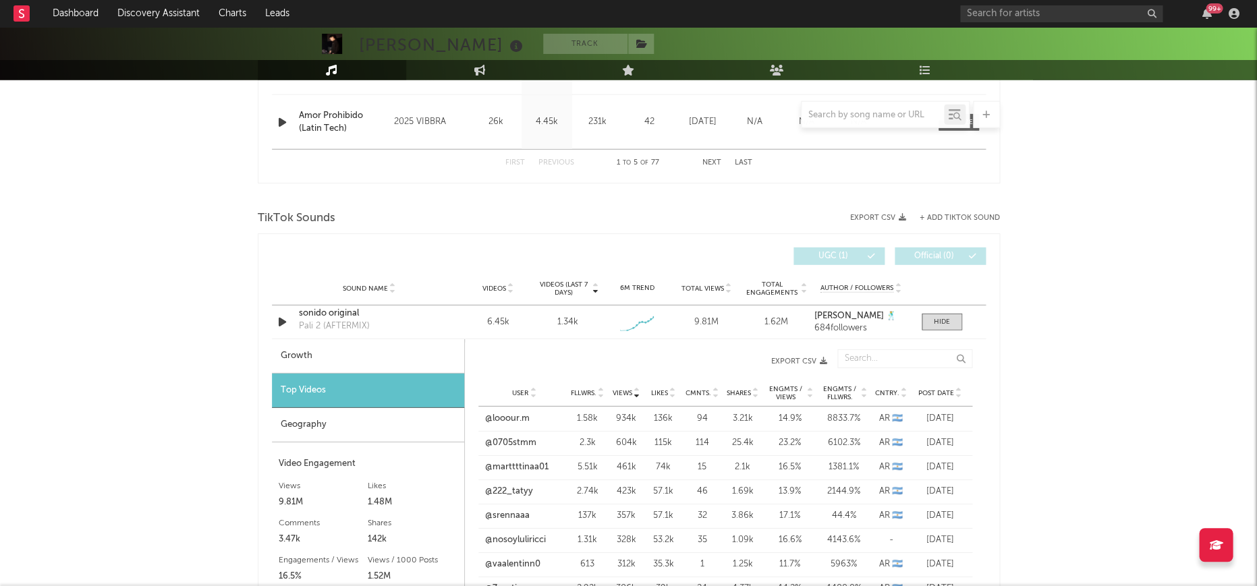
click at [931, 389] on span "Post Date" at bounding box center [936, 393] width 36 height 8
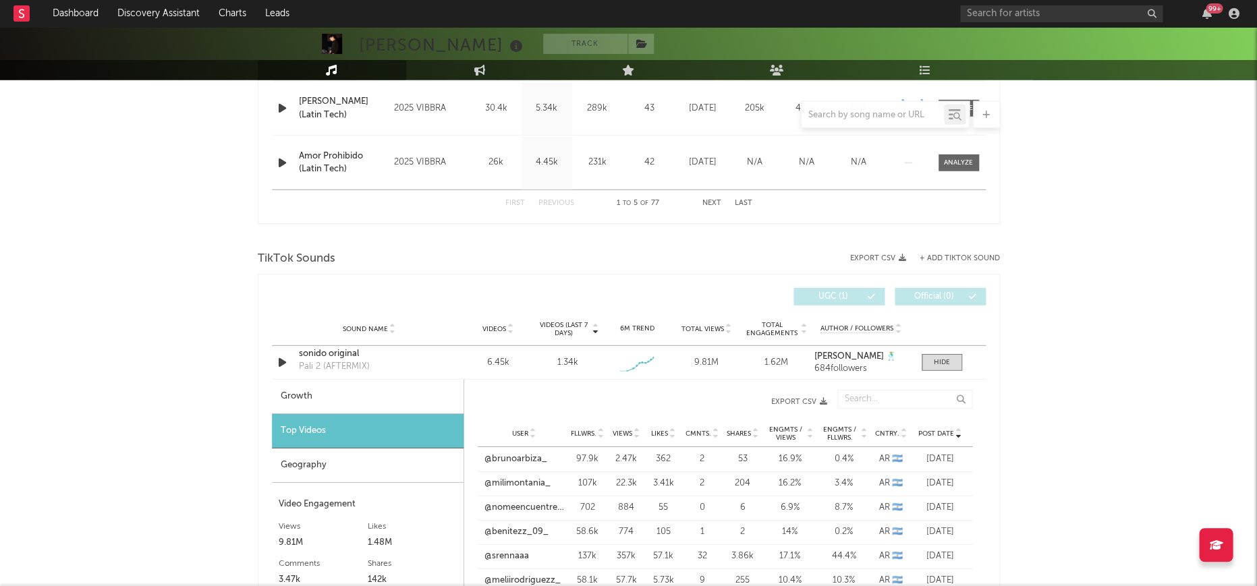
scroll to position [1397, 0]
click at [936, 357] on div at bounding box center [942, 361] width 16 height 10
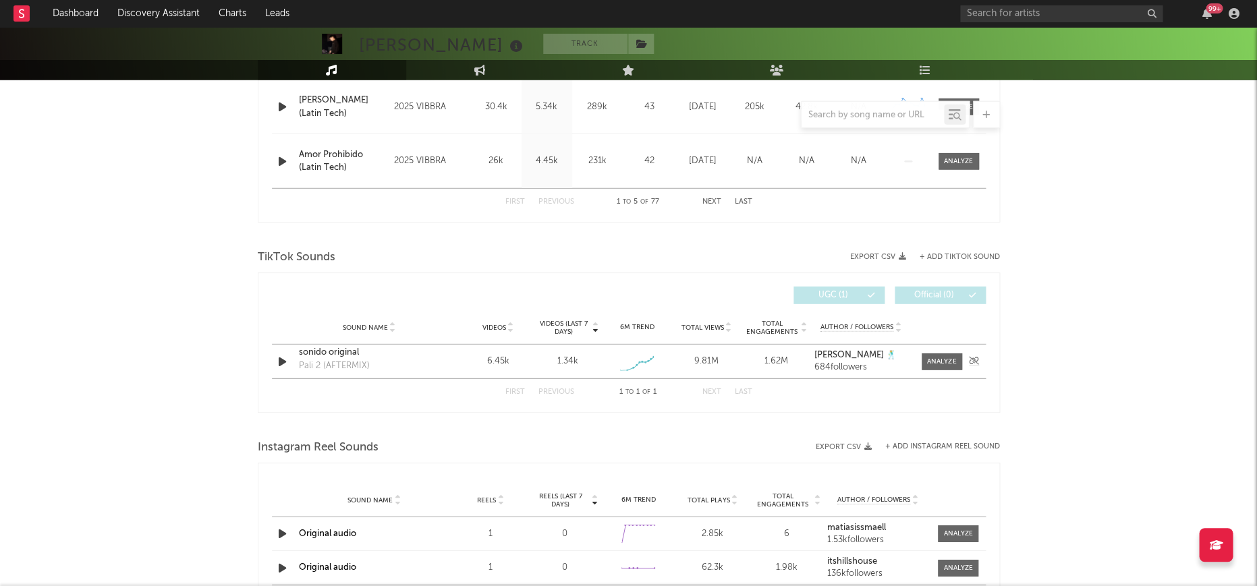
click at [857, 353] on strong "MATIAS ISMAEL 🕺" at bounding box center [855, 355] width 82 height 9
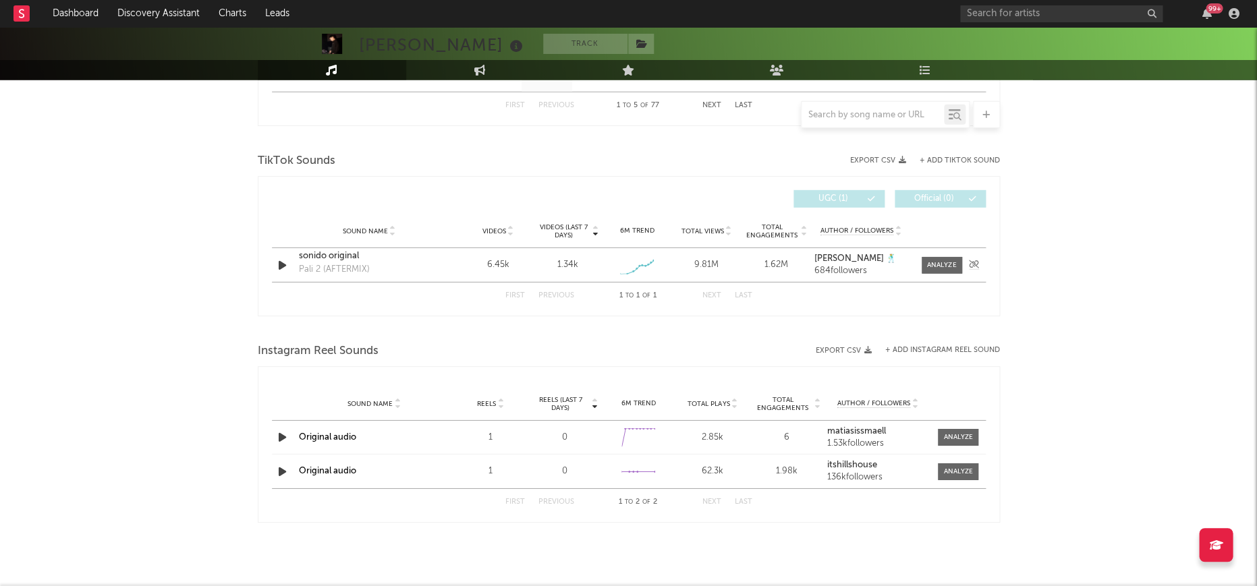
scroll to position [1493, 0]
click at [873, 432] on strong "matiasissmaell" at bounding box center [856, 432] width 59 height 9
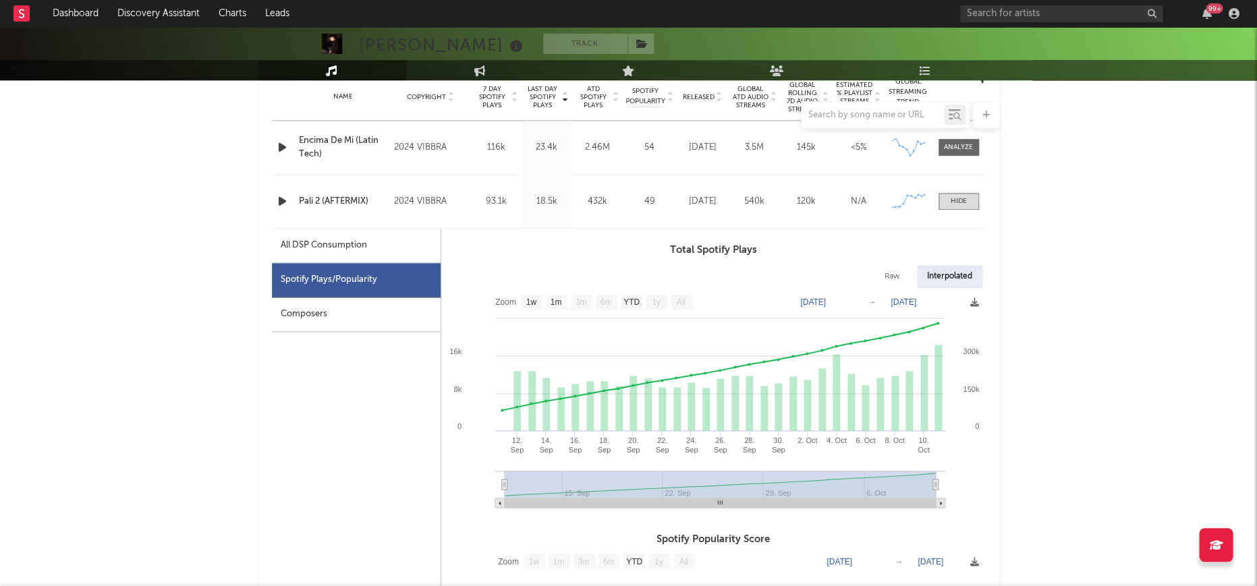
scroll to position [500, 0]
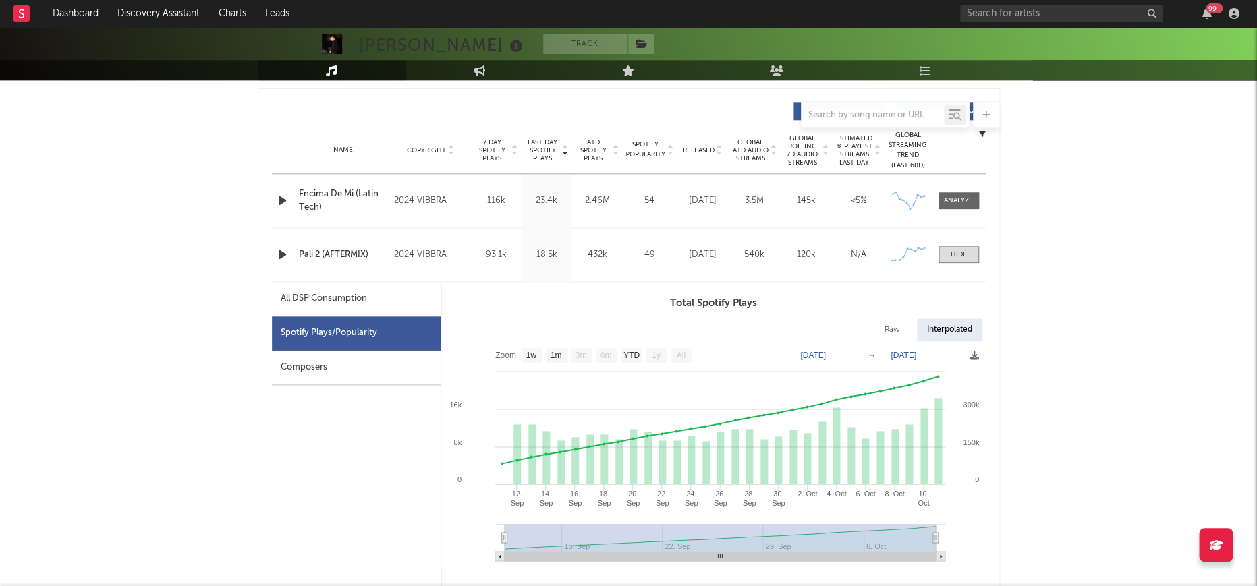
click at [276, 194] on icon "button" at bounding box center [282, 200] width 14 height 17
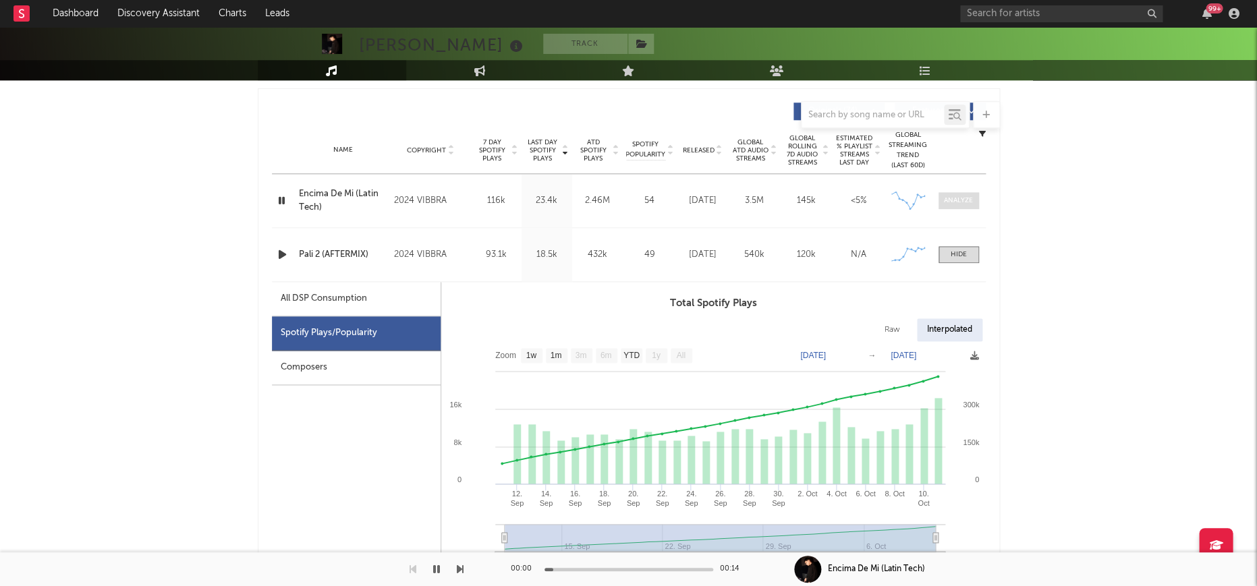
click at [952, 200] on div at bounding box center [958, 201] width 29 height 10
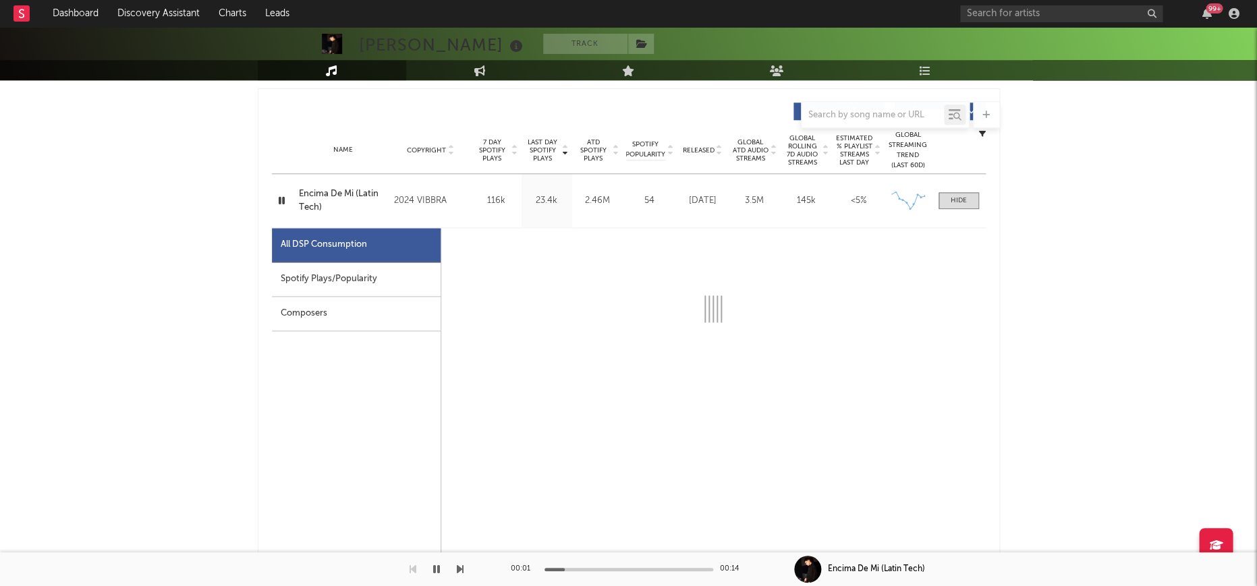
click at [389, 281] on div "Spotify Plays/Popularity" at bounding box center [356, 279] width 169 height 34
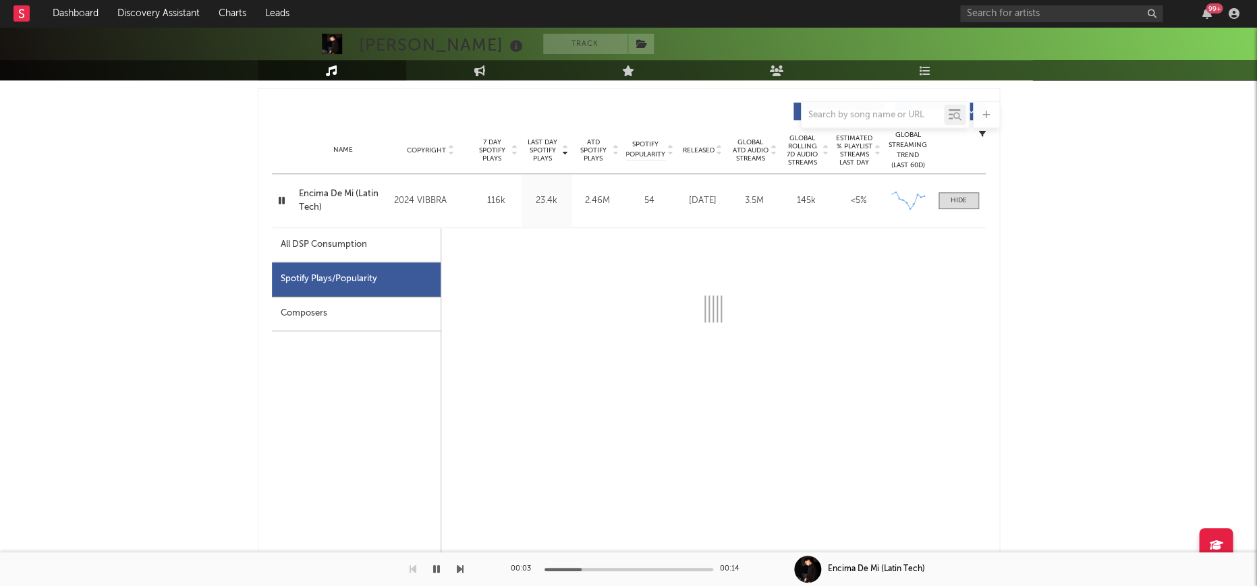
select select "6m"
select select "1w"
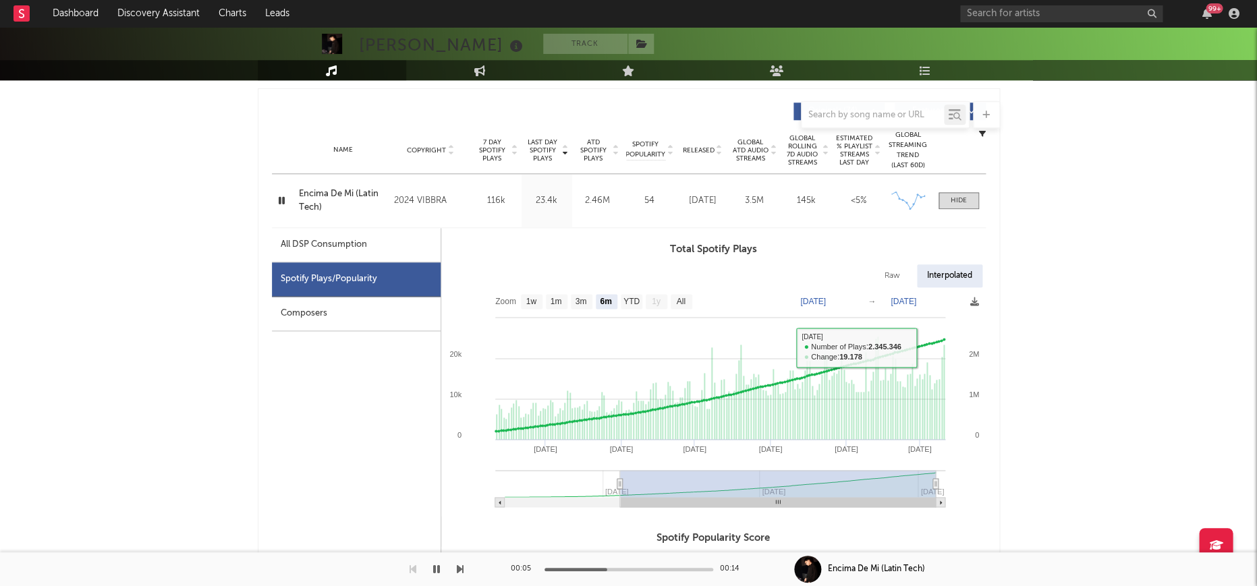
click at [952, 189] on div "Name Encima De Mi (Latin Tech) Copyright 2024 VIBBRA Label VIBBRA Album Names E…" at bounding box center [629, 200] width 714 height 53
click at [954, 204] on div at bounding box center [958, 201] width 16 height 10
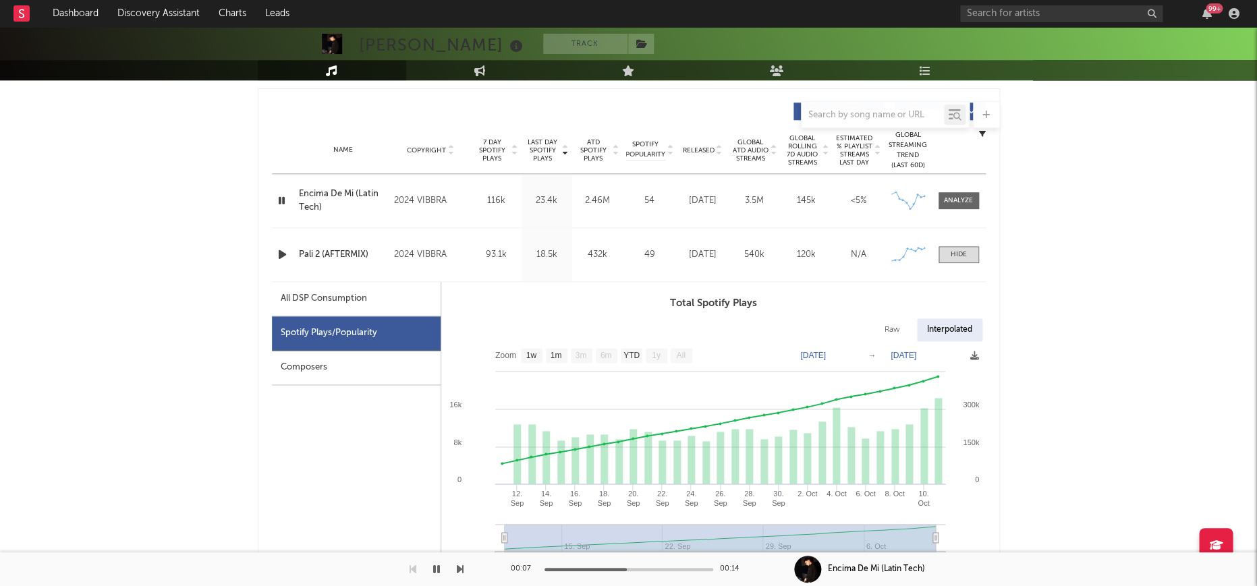
click at [281, 253] on icon "button" at bounding box center [282, 254] width 14 height 17
click at [436, 571] on icon "button" at bounding box center [436, 569] width 7 height 11
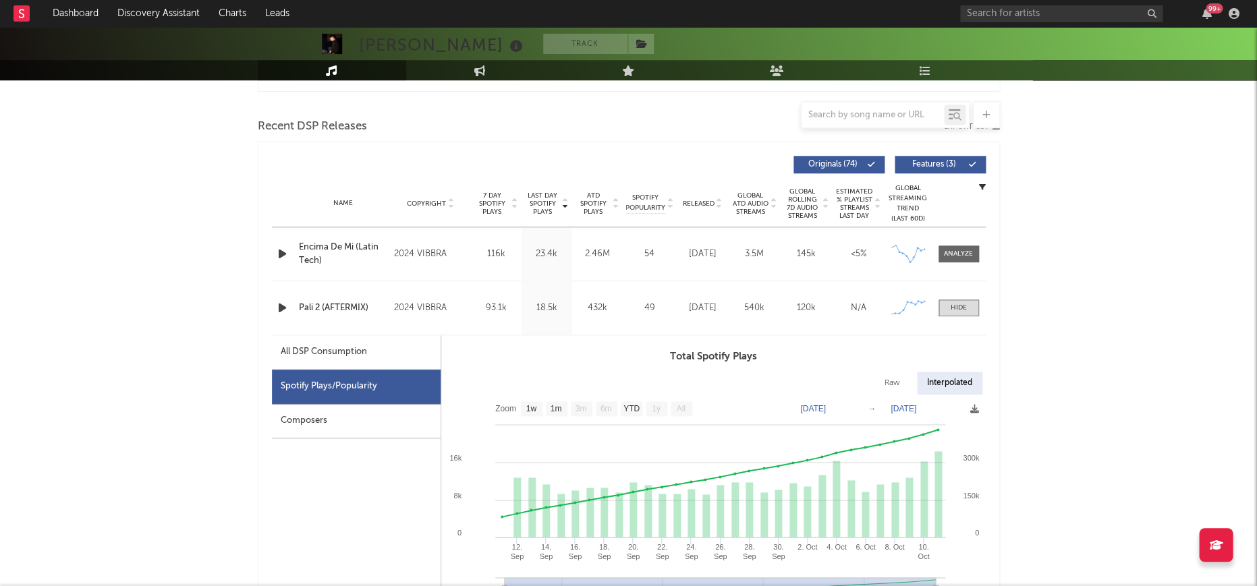
scroll to position [435, 0]
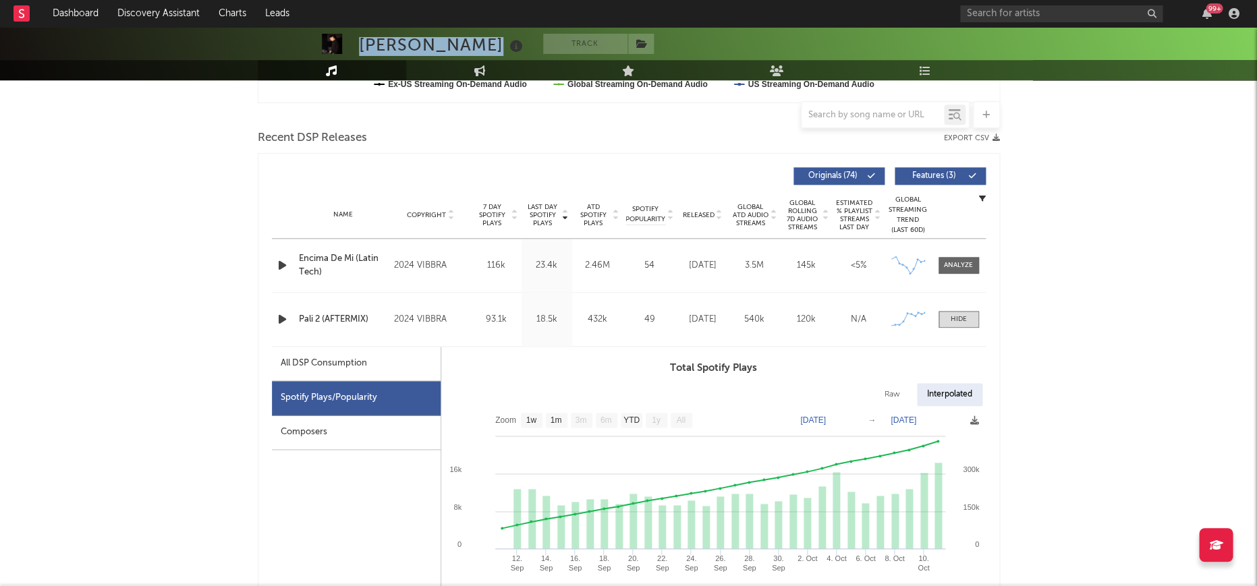
drag, startPoint x: 362, startPoint y: 45, endPoint x: 485, endPoint y: 40, distance: 123.6
click at [485, 40] on div "[PERSON_NAME]" at bounding box center [442, 45] width 167 height 22
copy div "[PERSON_NAME]"
drag, startPoint x: 294, startPoint y: 323, endPoint x: 376, endPoint y: 320, distance: 82.3
click at [374, 320] on div "Name Pali 2 (AFTERMIX) Copyright 2024 VIBBRA Label VIBBRA Album Names Pali 2 (A…" at bounding box center [629, 319] width 714 height 53
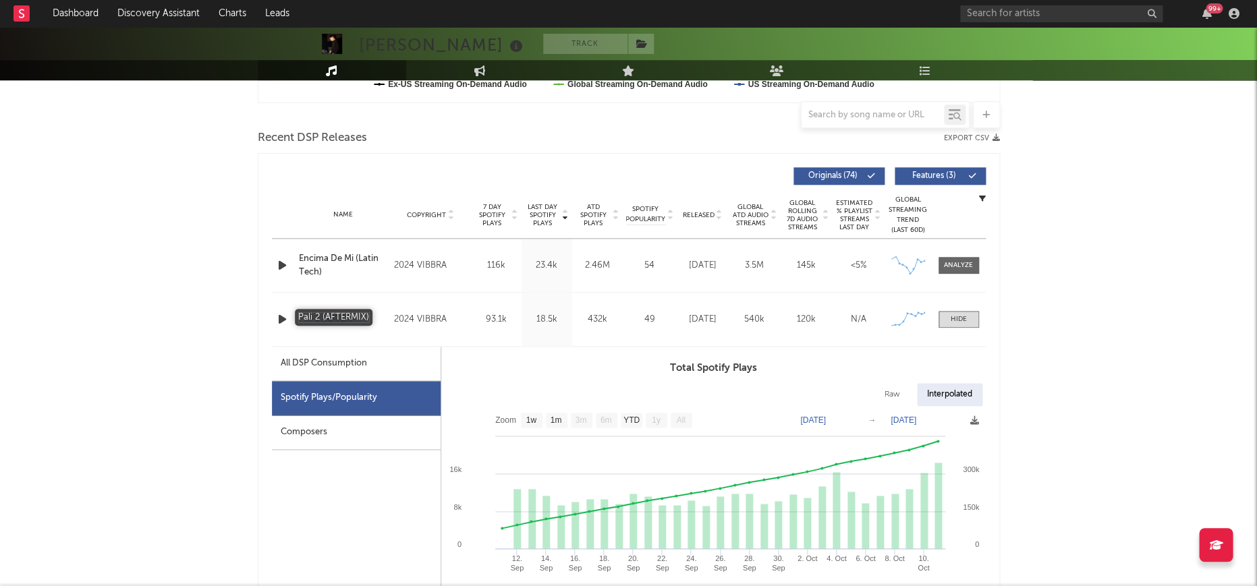
copy div "Name Pali 2 (AFTERMIX)"
click at [279, 321] on icon "button" at bounding box center [282, 319] width 14 height 17
click at [963, 318] on div at bounding box center [958, 319] width 16 height 10
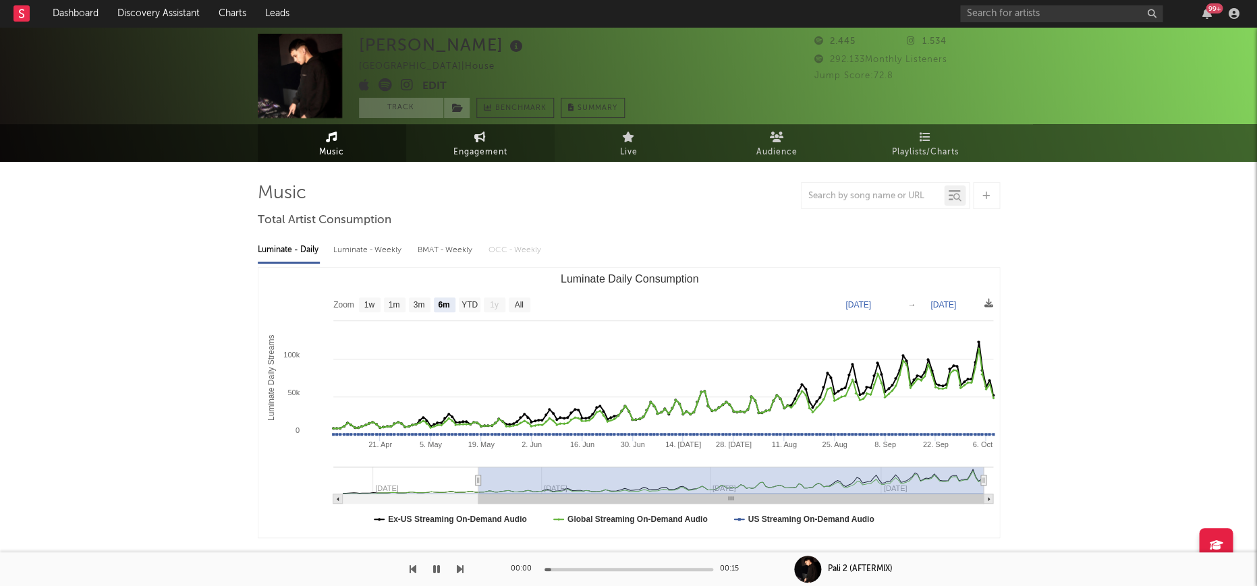
scroll to position [0, 0]
click at [455, 111] on icon at bounding box center [457, 107] width 11 height 9
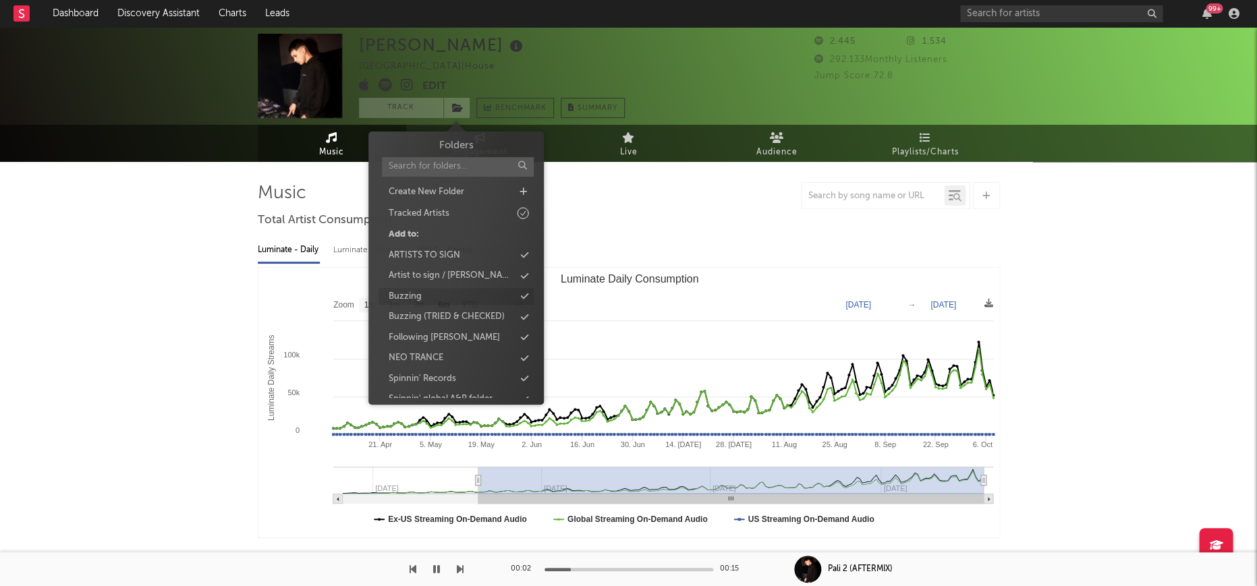
click at [456, 299] on div "Buzzing" at bounding box center [455, 297] width 155 height 18
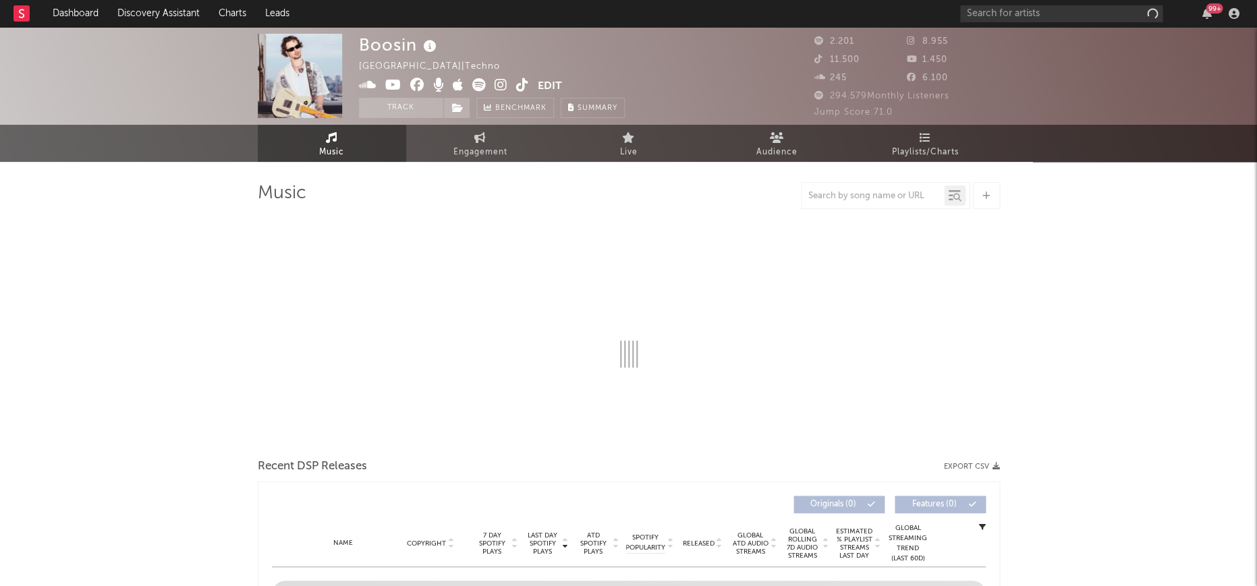
select select "6m"
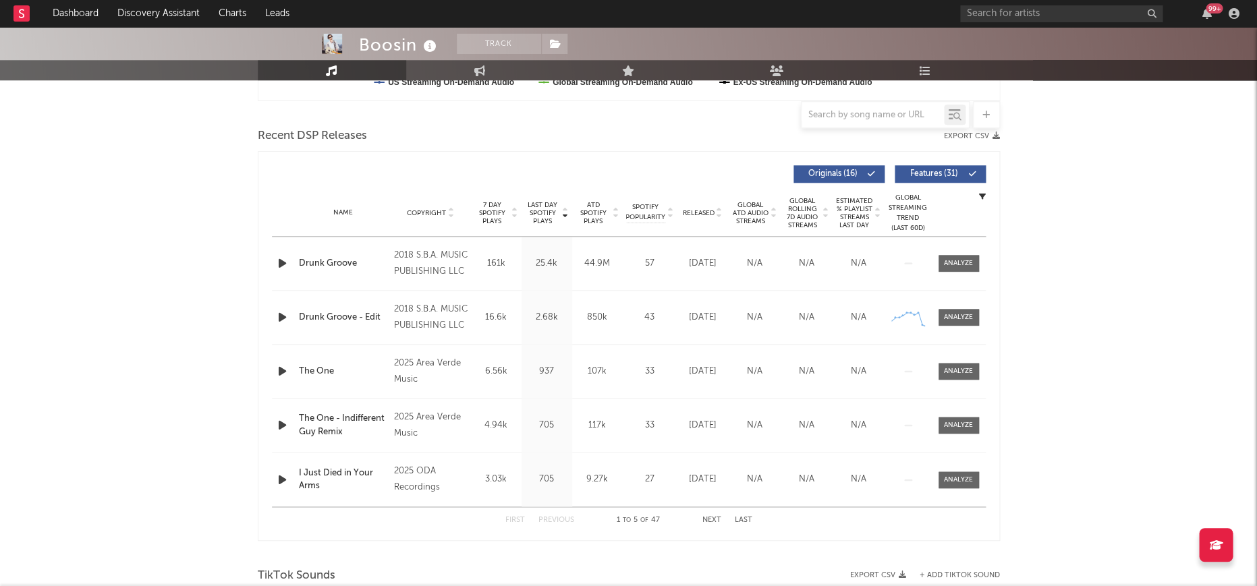
scroll to position [445, 0]
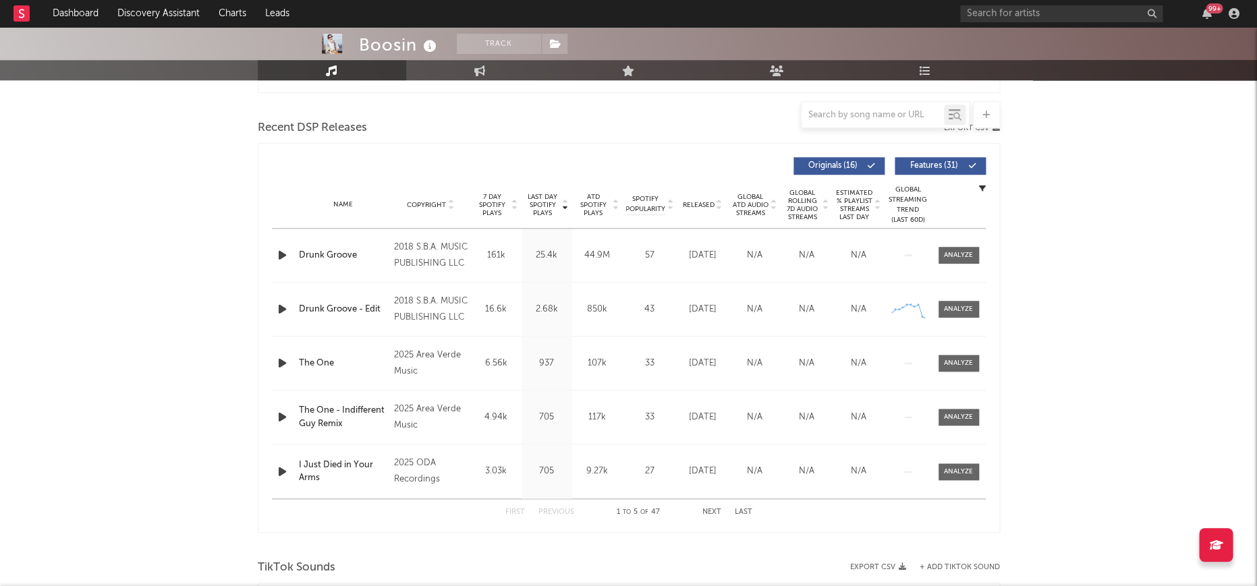
click at [550, 204] on span "Last Day Spotify Plays" at bounding box center [543, 205] width 36 height 24
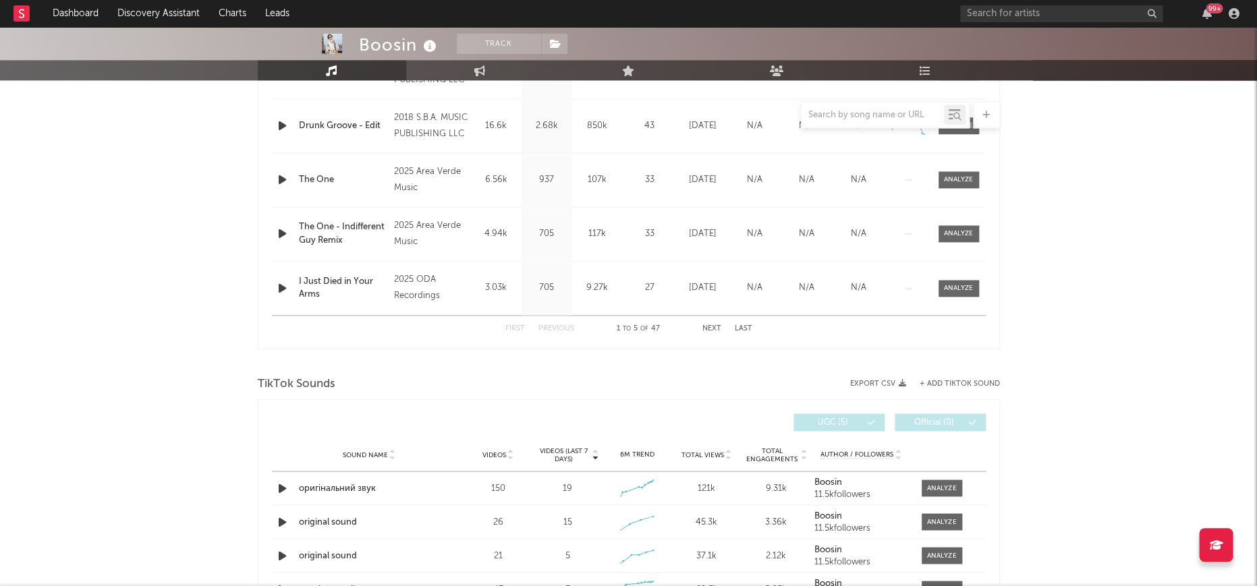
scroll to position [716, 0]
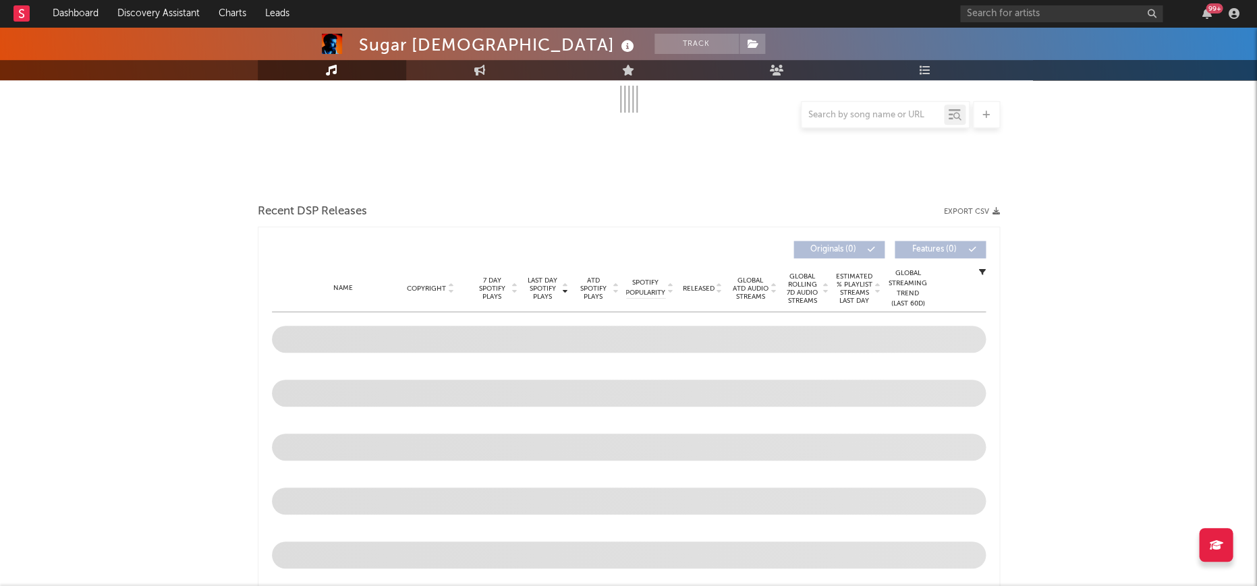
scroll to position [312, 0]
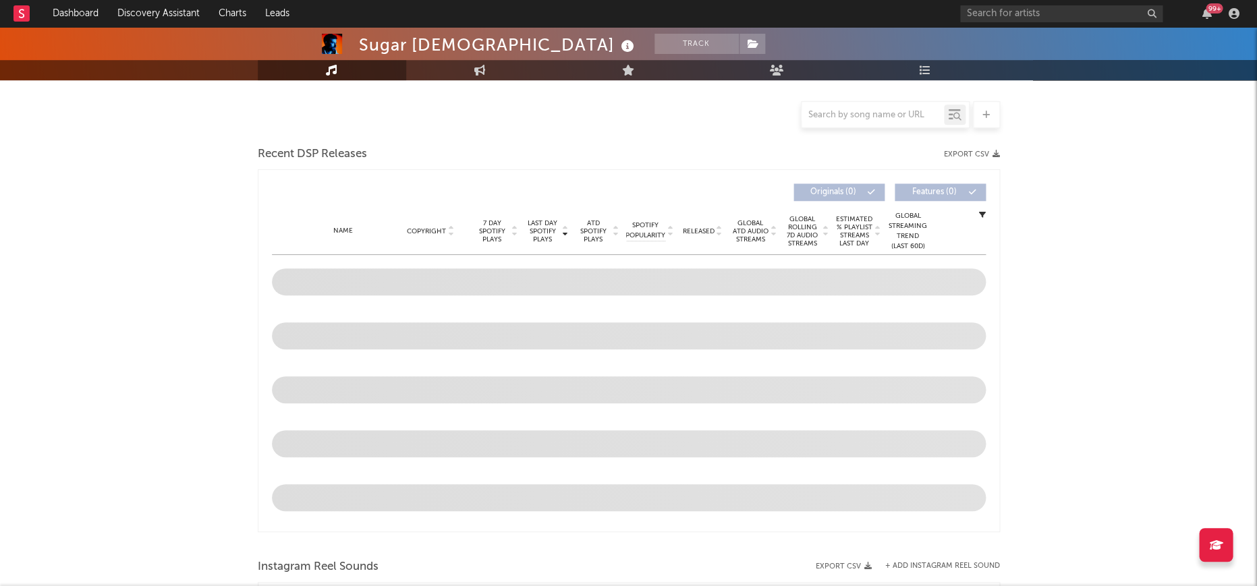
select select "6m"
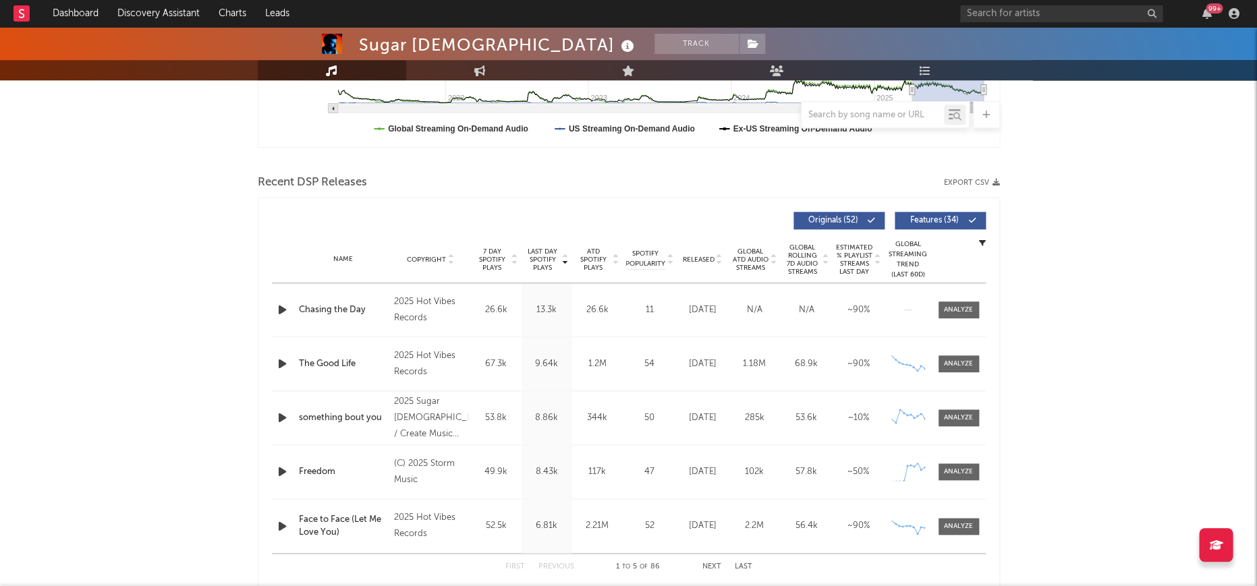
scroll to position [395, 0]
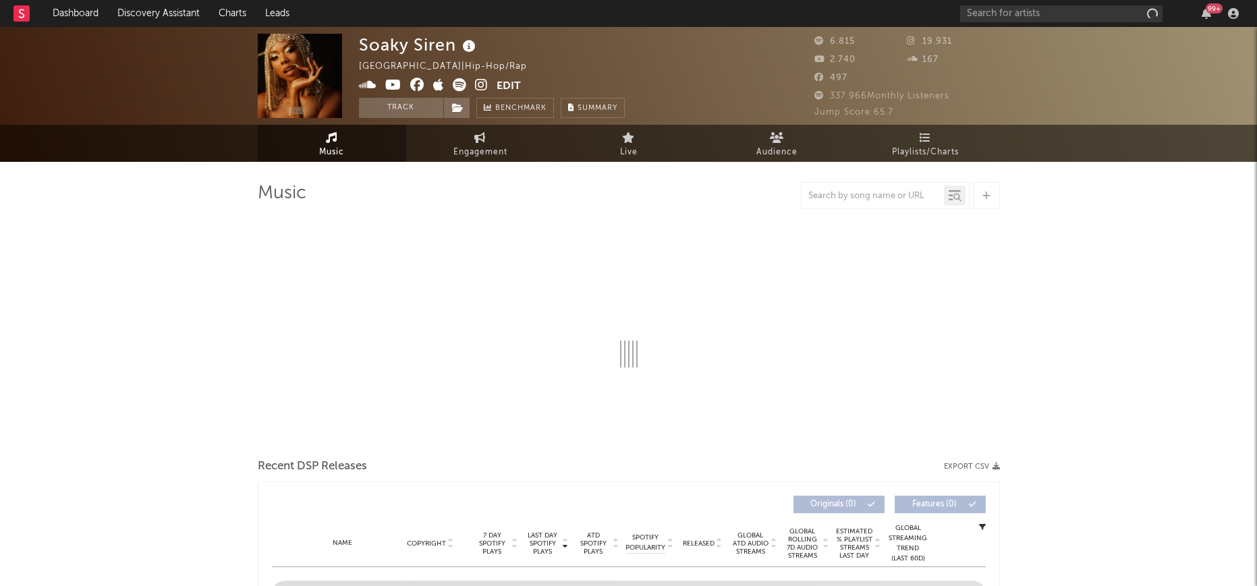
select select "6m"
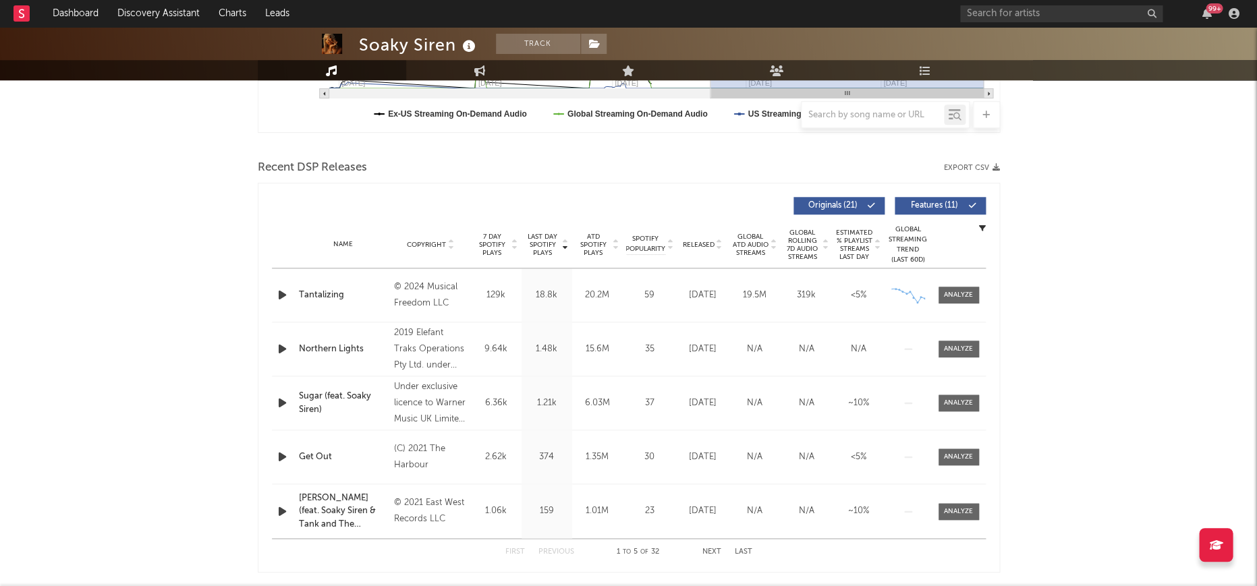
scroll to position [409, 0]
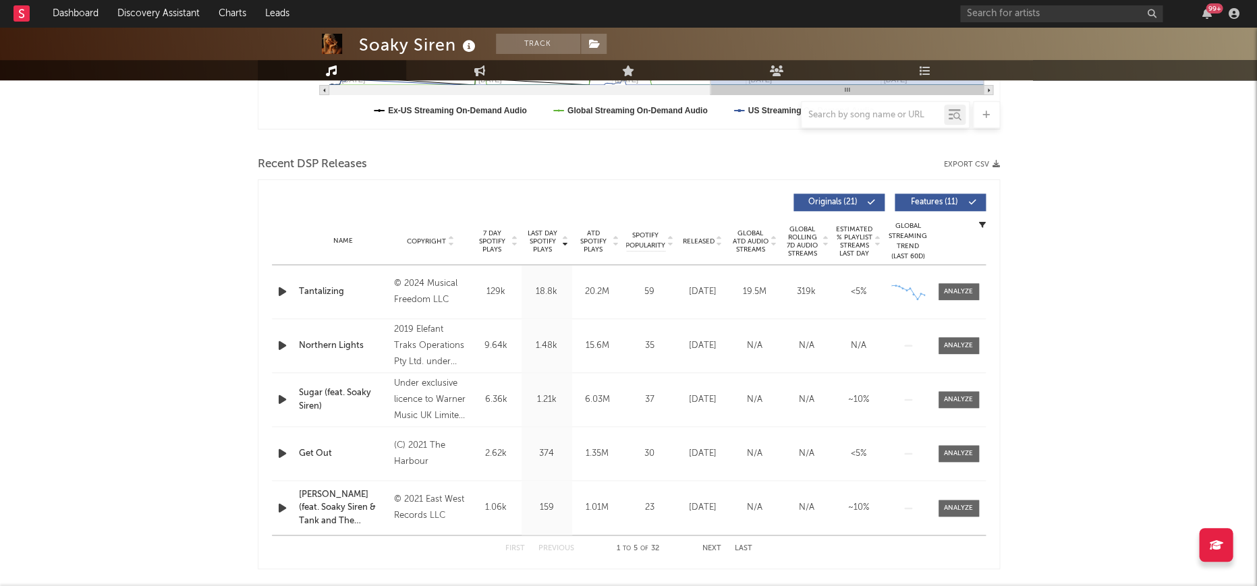
click at [549, 239] on span "Last Day Spotify Plays" at bounding box center [543, 241] width 36 height 24
click at [720, 546] on button "Next" at bounding box center [711, 548] width 19 height 7
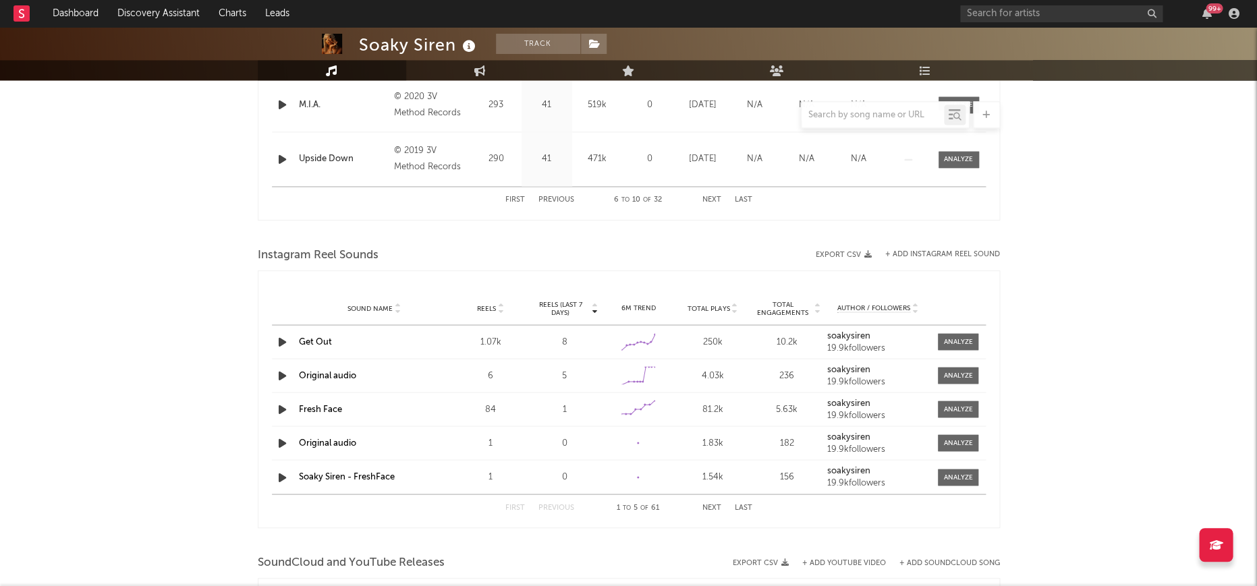
scroll to position [766, 0]
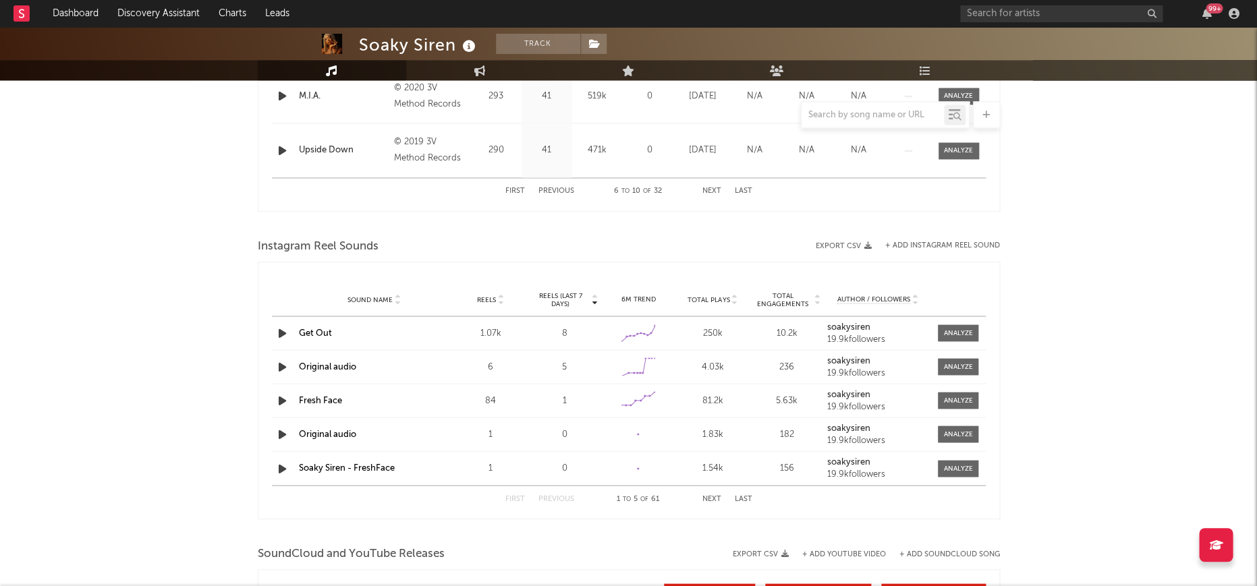
click at [863, 127] on div at bounding box center [885, 114] width 169 height 27
click at [865, 124] on div at bounding box center [885, 114] width 169 height 27
click at [872, 115] on input "text" at bounding box center [872, 115] width 142 height 11
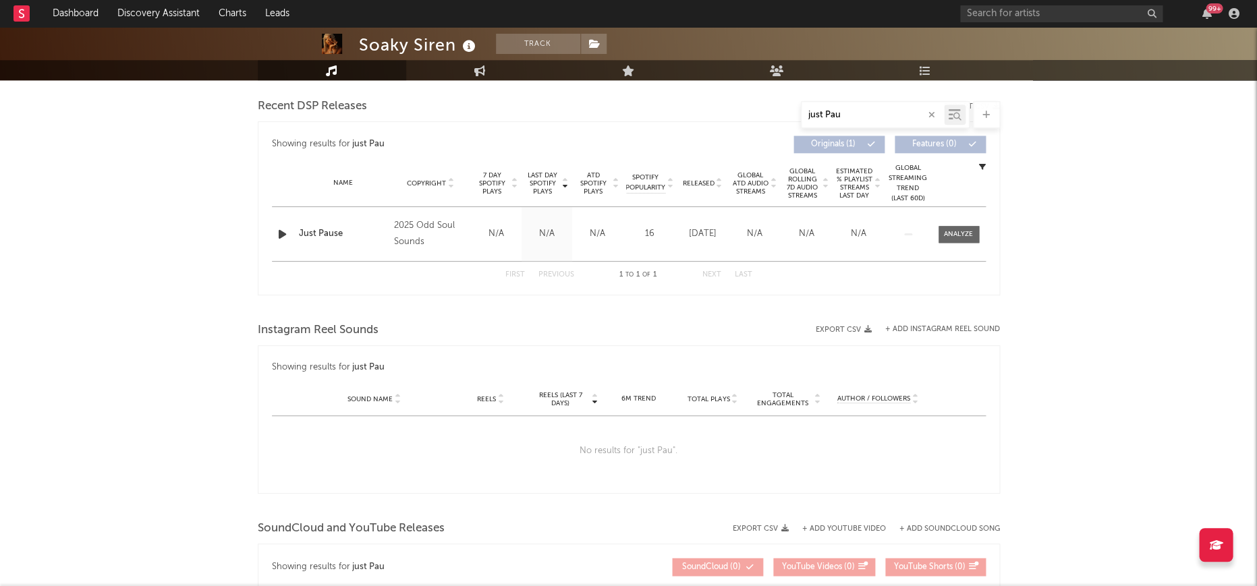
scroll to position [289, 0]
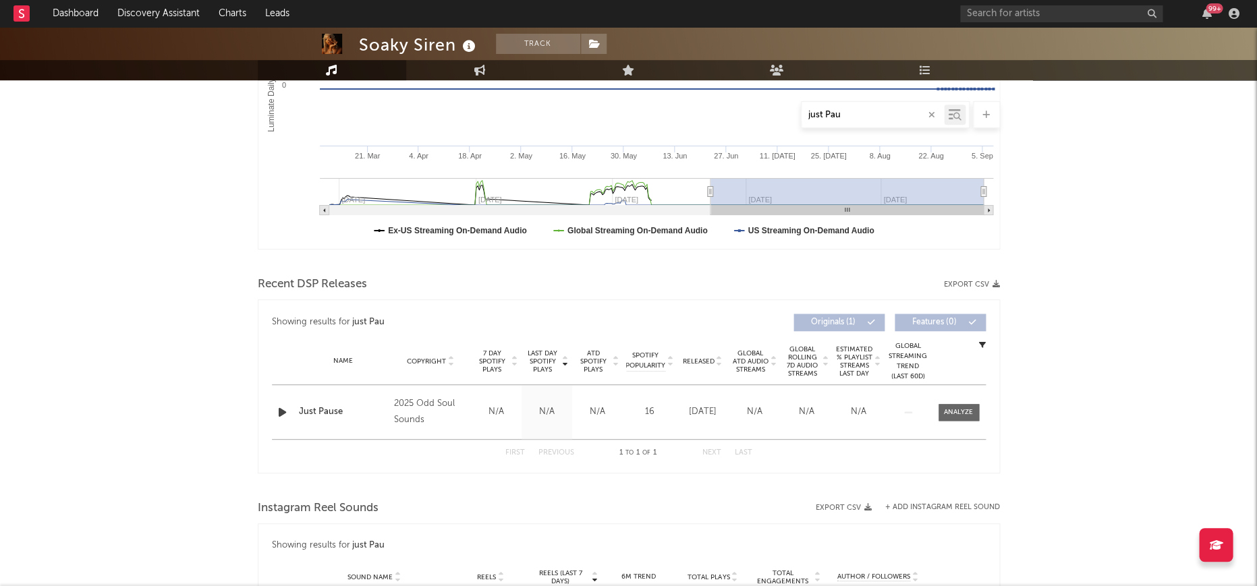
click at [281, 416] on icon "button" at bounding box center [282, 412] width 14 height 17
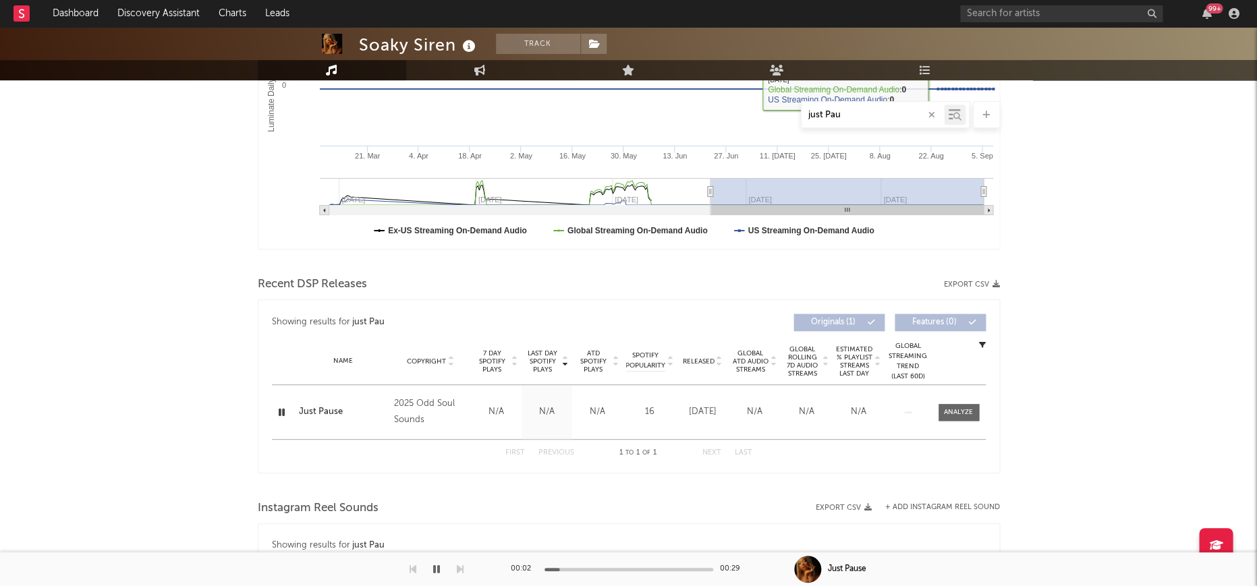
type input "just Pau"
drag, startPoint x: 356, startPoint y: 51, endPoint x: 459, endPoint y: 47, distance: 102.6
click at [459, 47] on div "Soaky Siren Track [GEOGRAPHIC_DATA] | Hip-Hop/Rap Edit Track Benchmark Summary …" at bounding box center [628, 12] width 1257 height 135
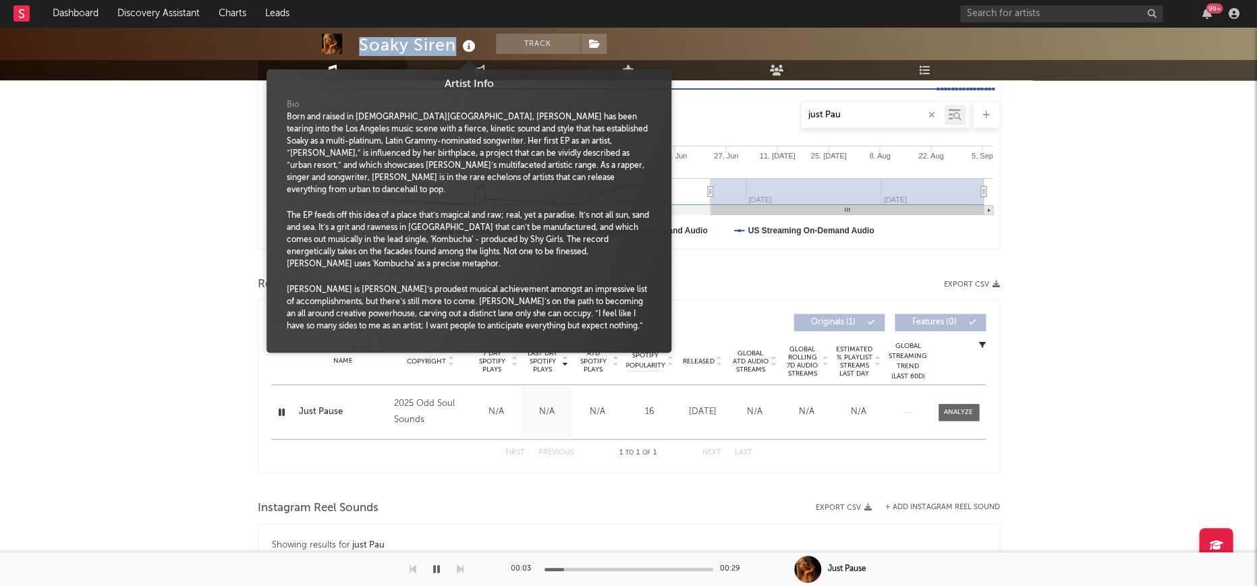
click at [459, 47] on icon at bounding box center [469, 46] width 20 height 19
drag, startPoint x: 150, startPoint y: 277, endPoint x: 167, endPoint y: 279, distance: 17.0
click at [149, 277] on div "Soaky Siren Track United States | Hip-Hop/Rap Edit Track Benchmark Summary 6.81…" at bounding box center [628, 352] width 1257 height 1228
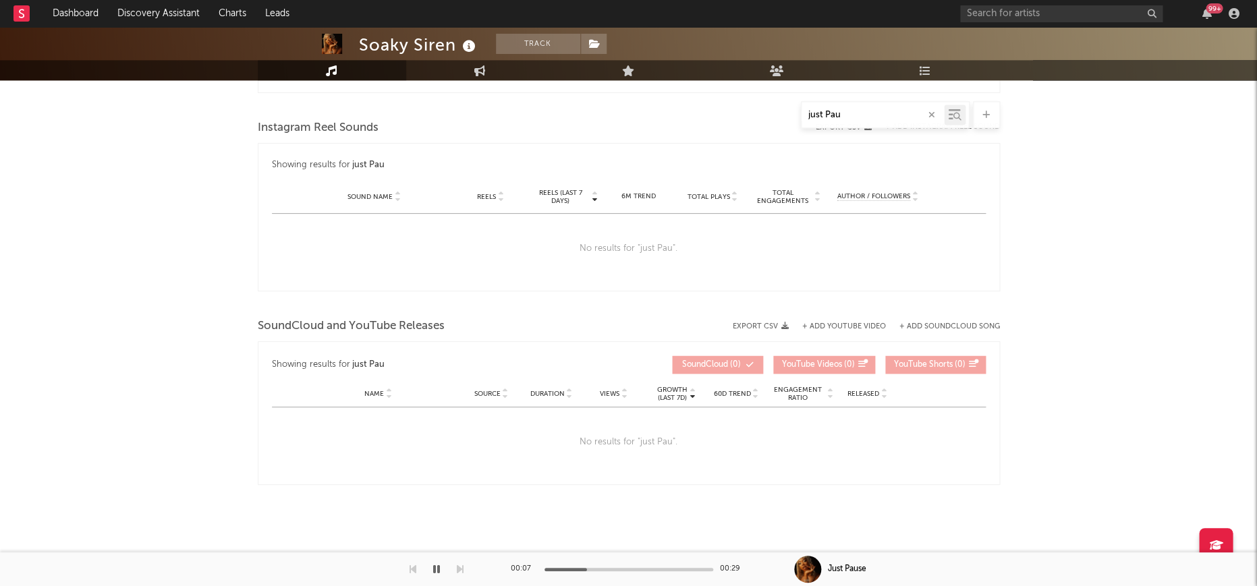
scroll to position [668, 0]
click at [934, 111] on icon "button" at bounding box center [931, 115] width 7 height 9
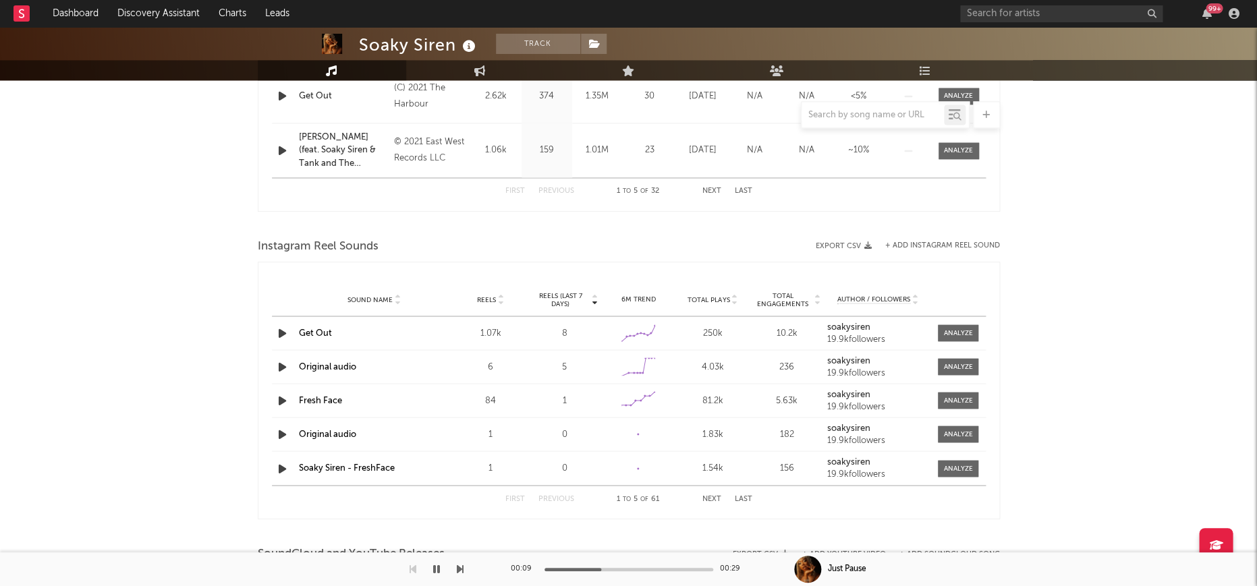
scroll to position [768, 0]
click at [712, 298] on span "Total Plays" at bounding box center [708, 298] width 42 height 8
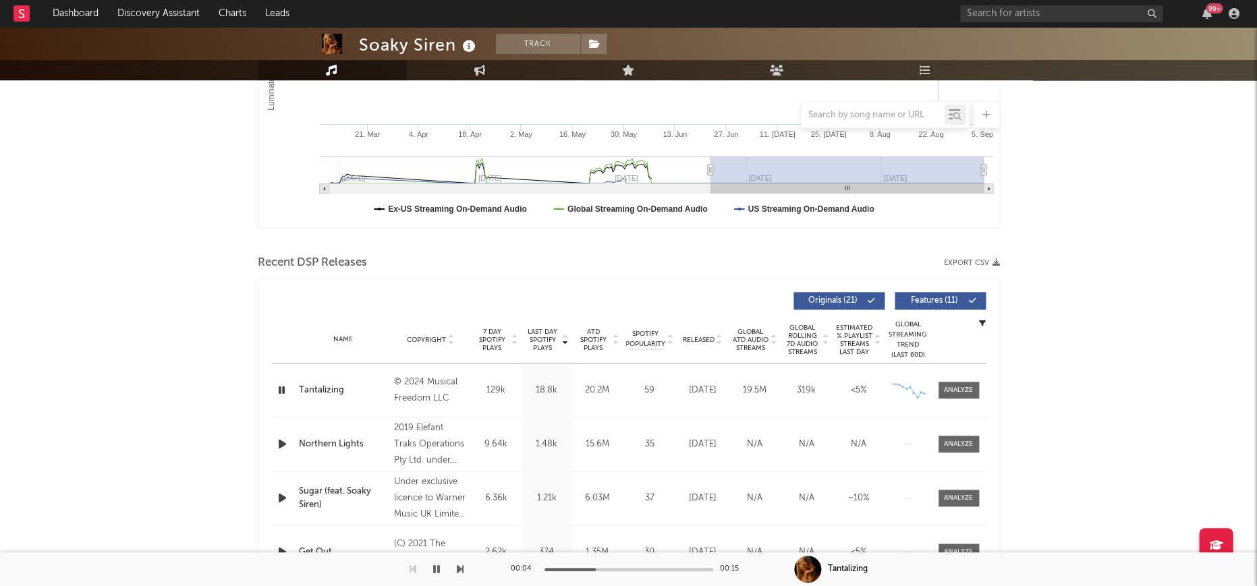
scroll to position [319, 0]
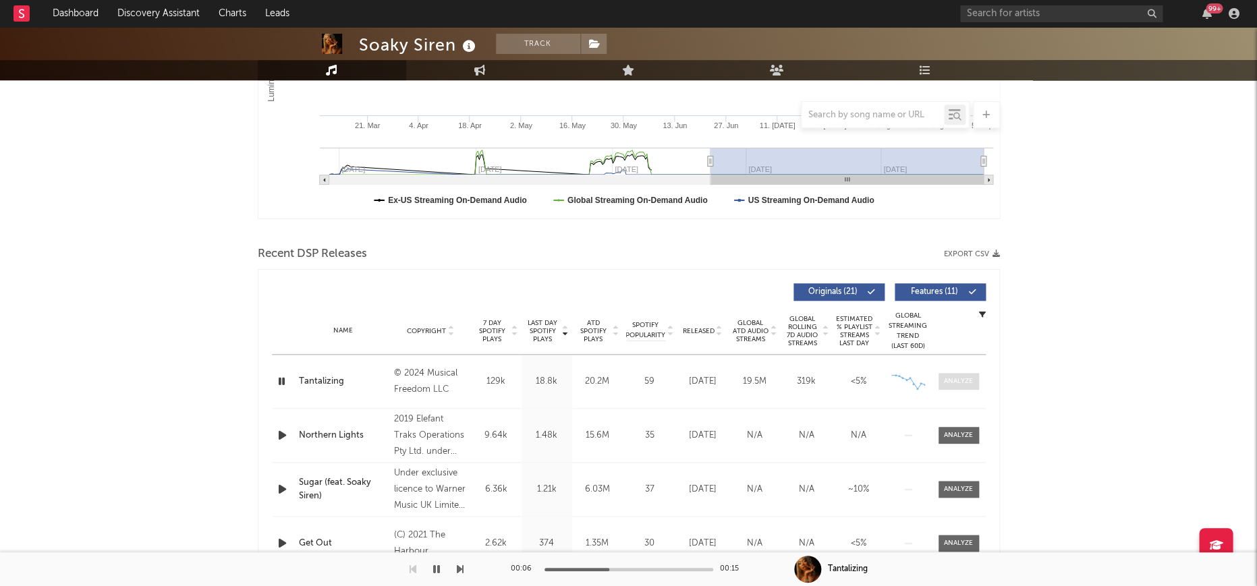
click at [957, 383] on div at bounding box center [958, 381] width 29 height 10
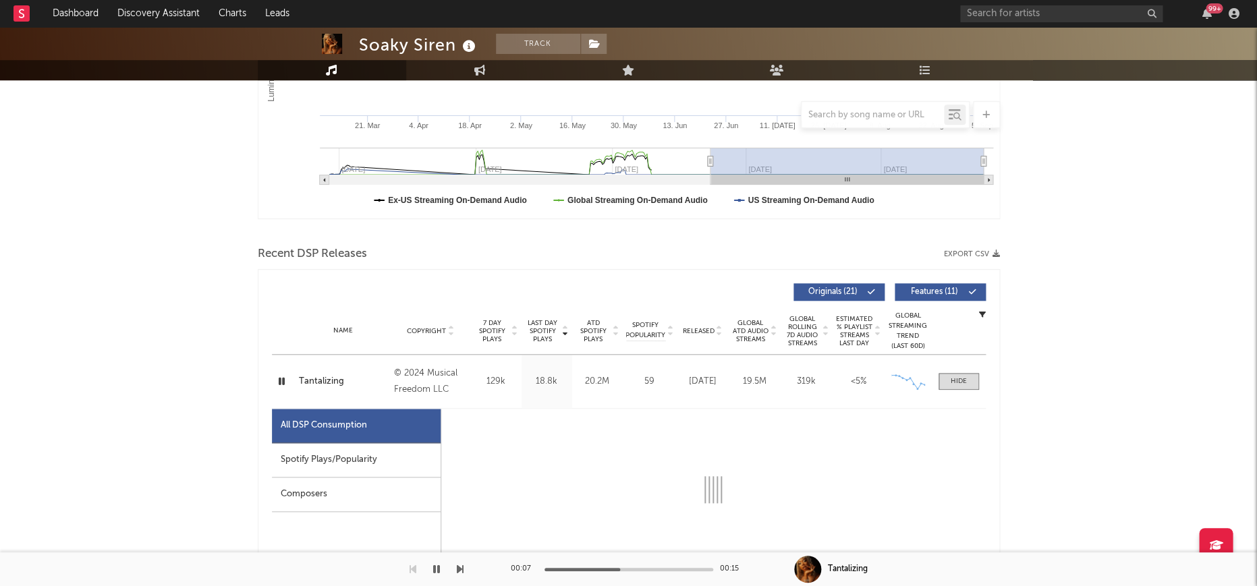
click at [353, 461] on div "Spotify Plays/Popularity" at bounding box center [356, 460] width 169 height 34
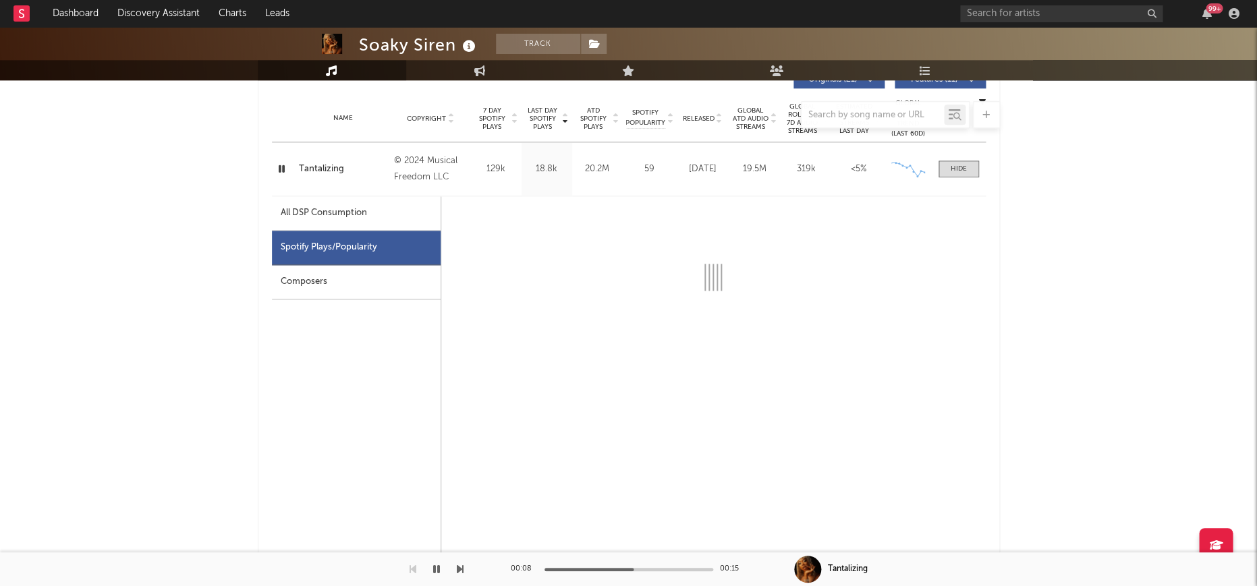
scroll to position [574, 0]
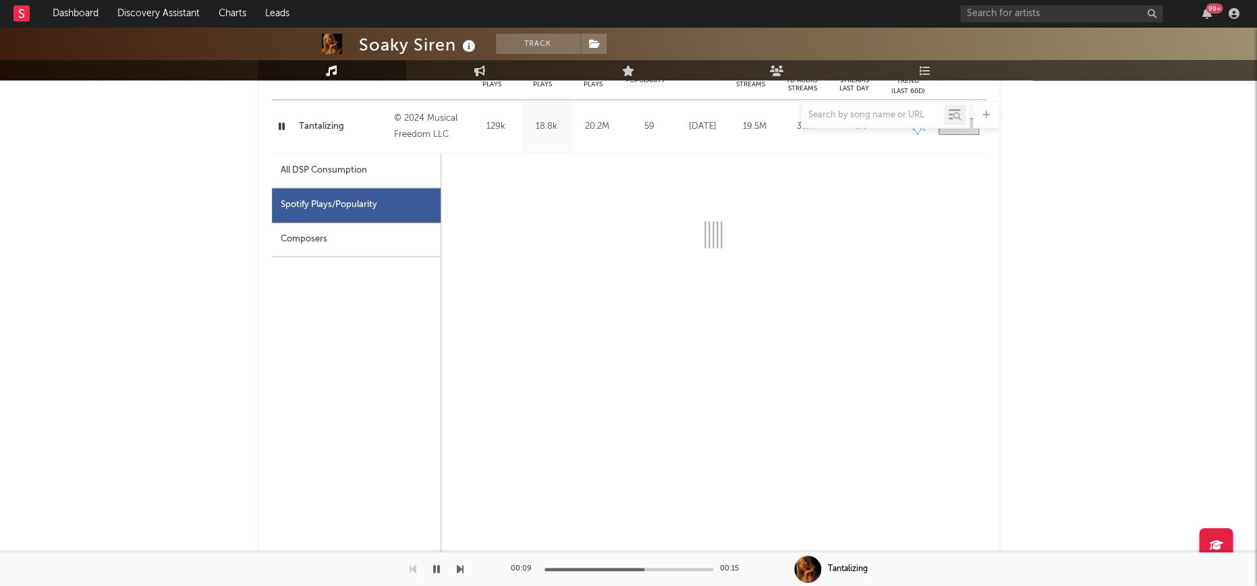
select select "6m"
select select "1w"
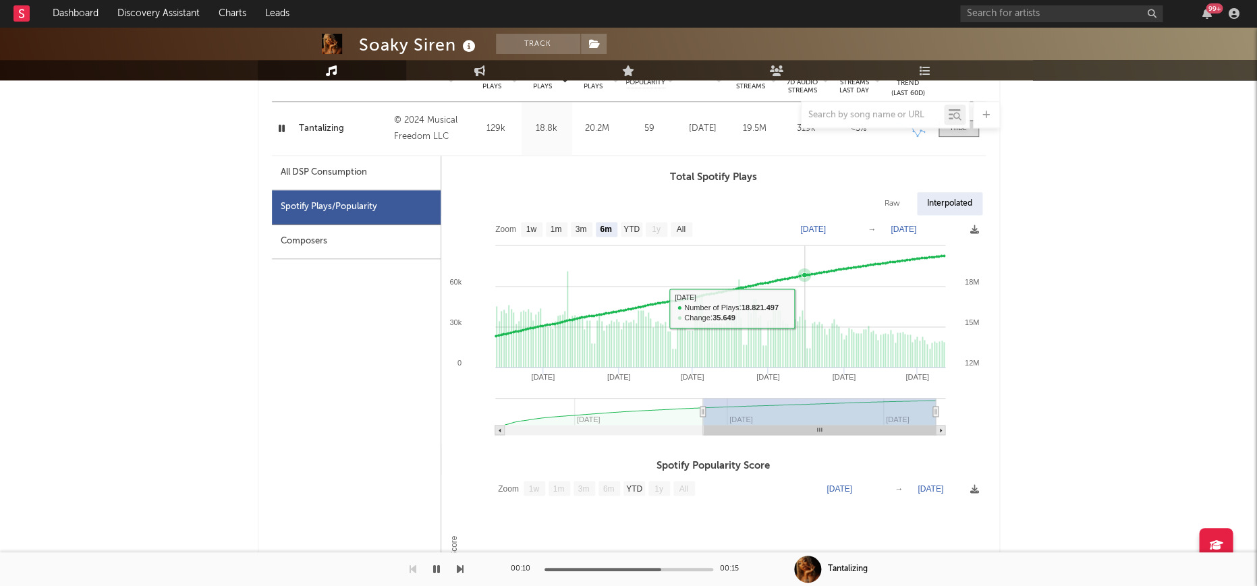
scroll to position [571, 0]
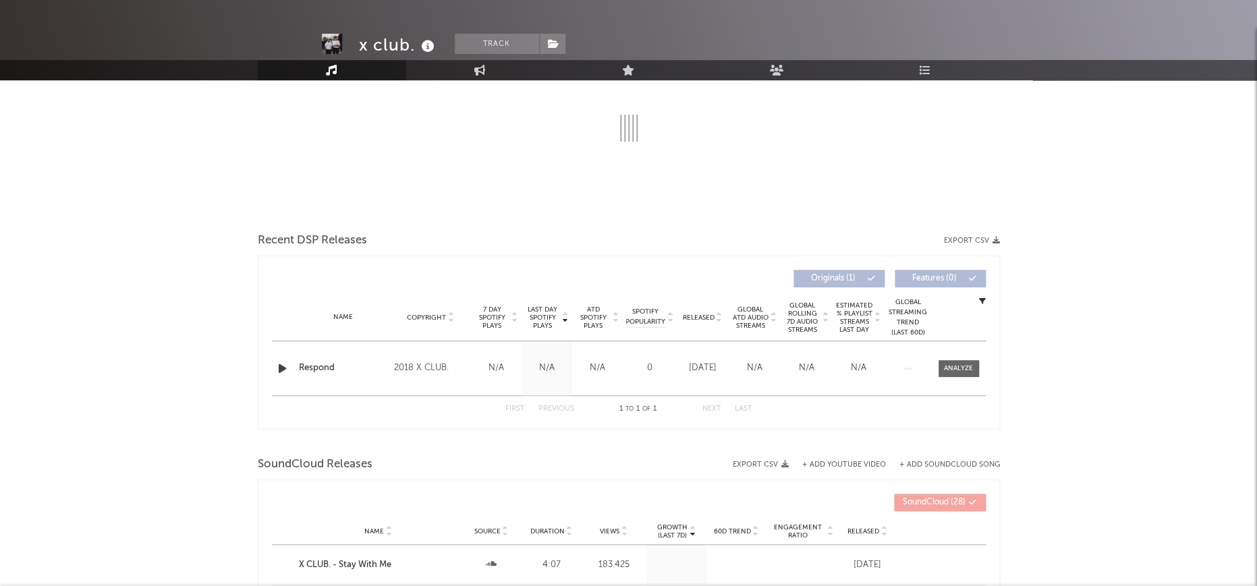
select select "1w"
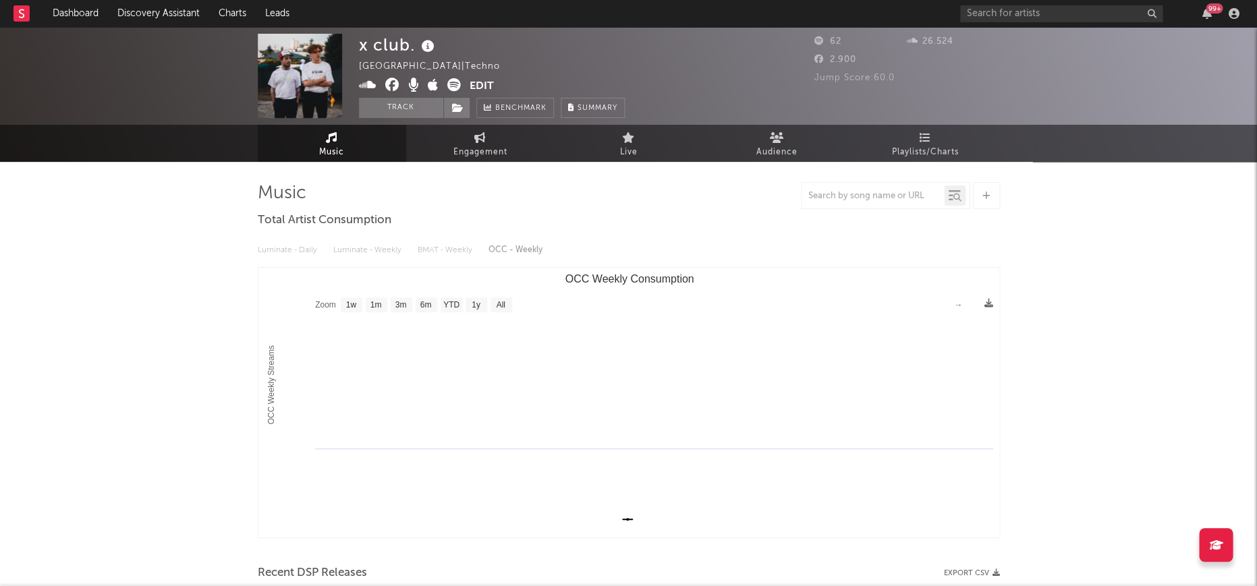
click at [366, 86] on icon at bounding box center [368, 84] width 18 height 13
click at [481, 88] on button "Edit" at bounding box center [482, 86] width 24 height 17
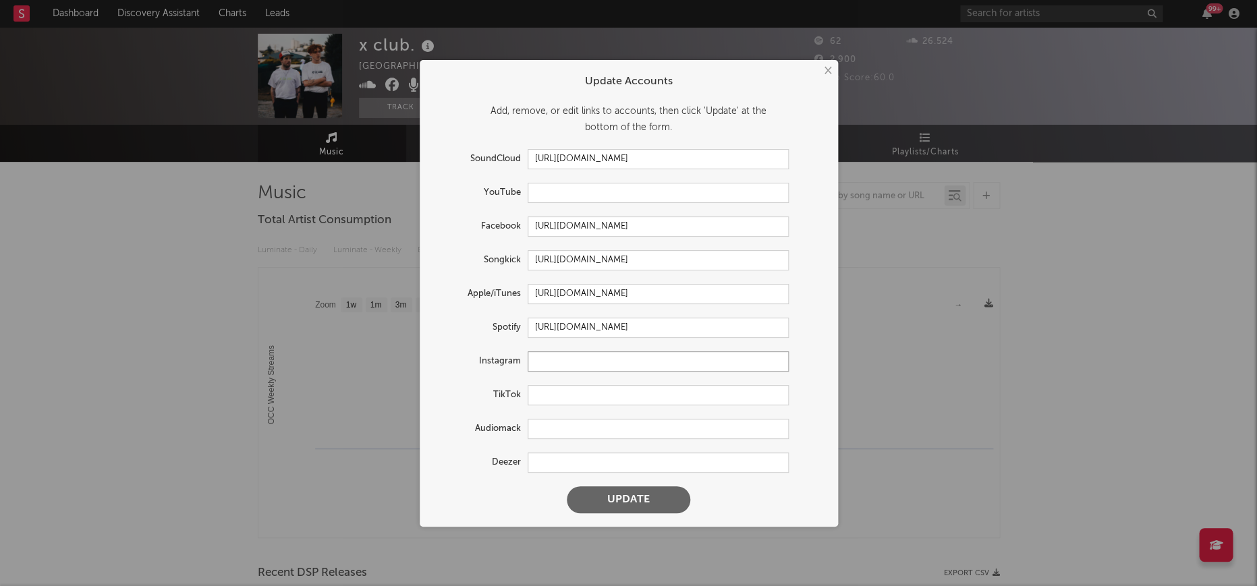
click at [569, 356] on input "text" at bounding box center [658, 361] width 261 height 20
paste input "[URL][DOMAIN_NAME]"
click at [608, 503] on button "Update" at bounding box center [628, 499] width 123 height 27
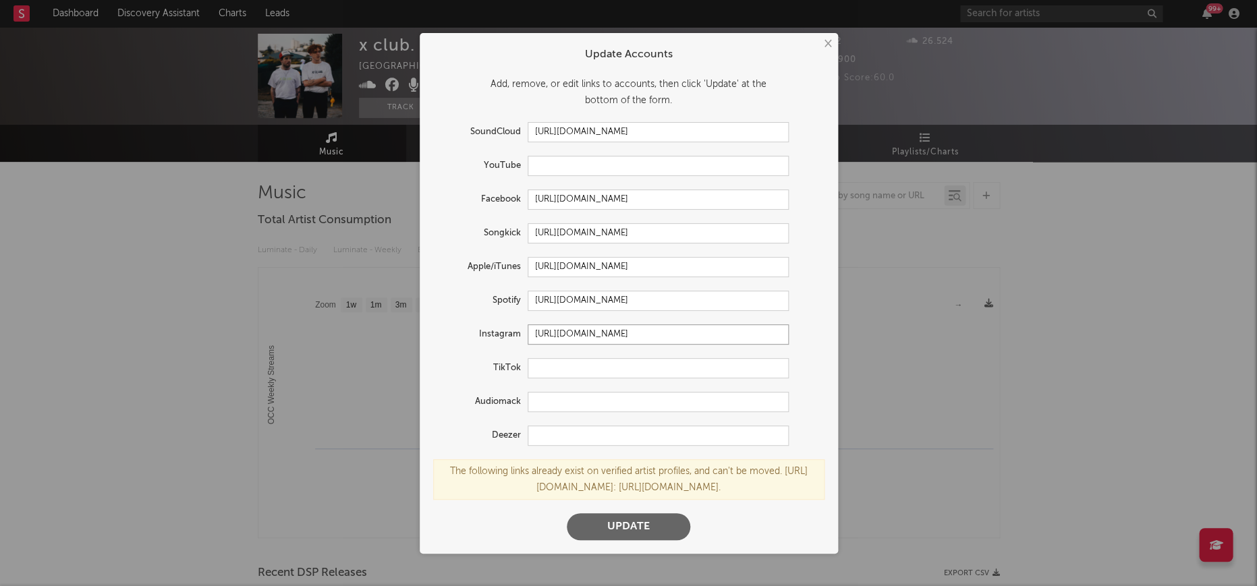
click at [724, 330] on input "[URL][DOMAIN_NAME]" at bounding box center [658, 334] width 261 height 20
type input "[URL][DOMAIN_NAME]"
click at [628, 526] on button "Update" at bounding box center [628, 526] width 123 height 27
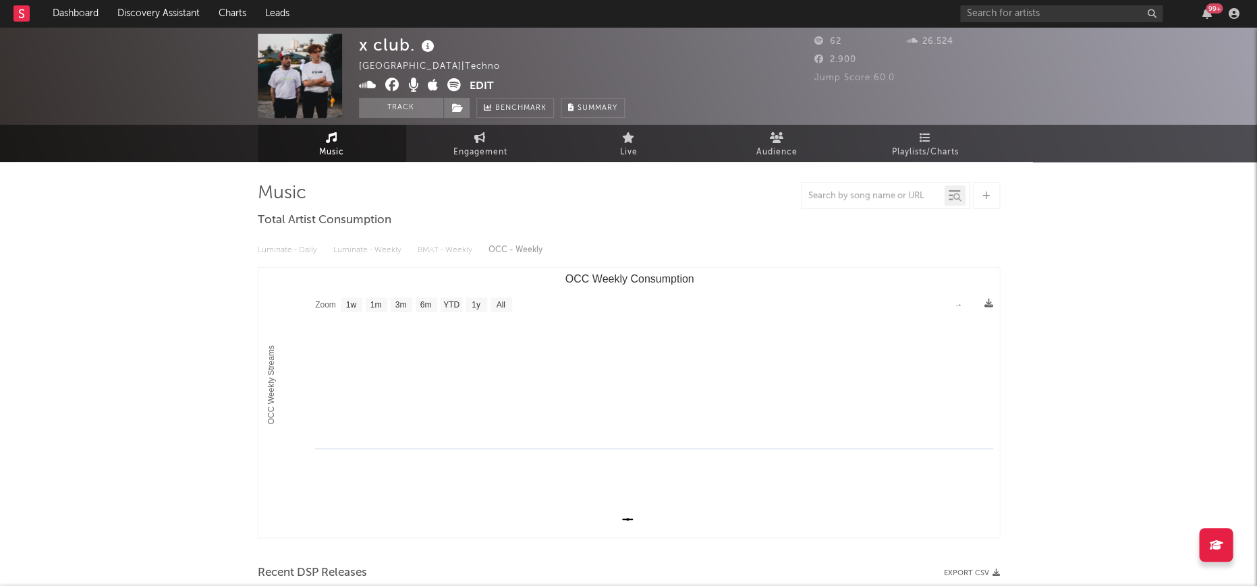
click at [206, 225] on div "× Update Accounts Add, remove, or edit links to accounts, then click 'Update' a…" at bounding box center [628, 293] width 1257 height 586
click at [1015, 16] on input "text" at bounding box center [1061, 13] width 202 height 17
paste input "[URL][DOMAIN_NAME]"
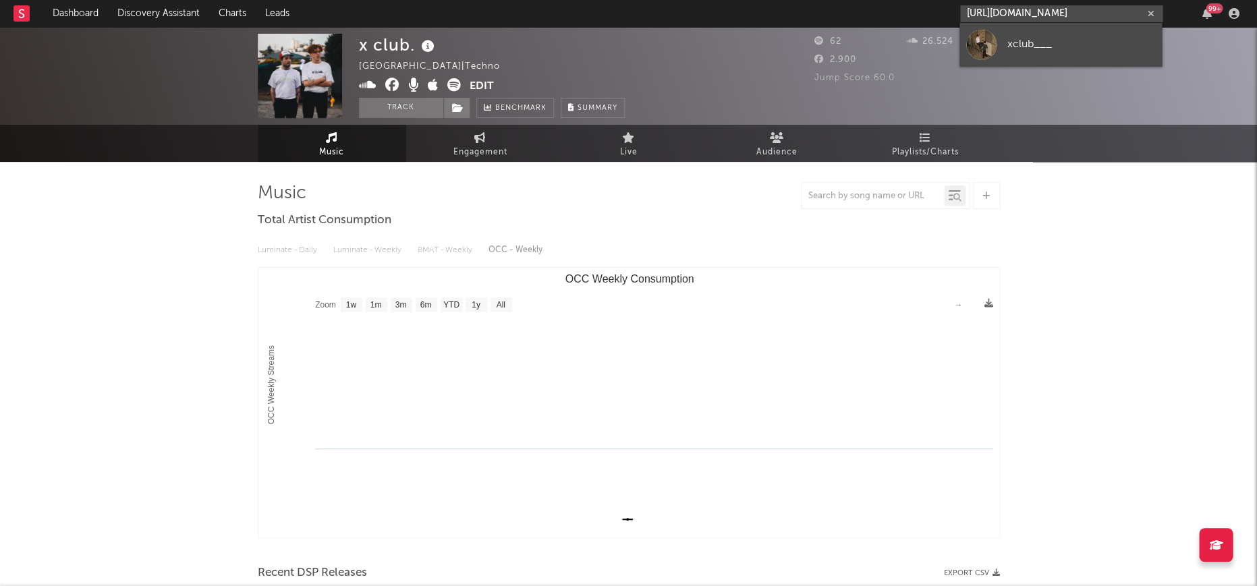
type input "[URL][DOMAIN_NAME]"
click at [1014, 33] on link "xclub___" at bounding box center [1060, 45] width 202 height 44
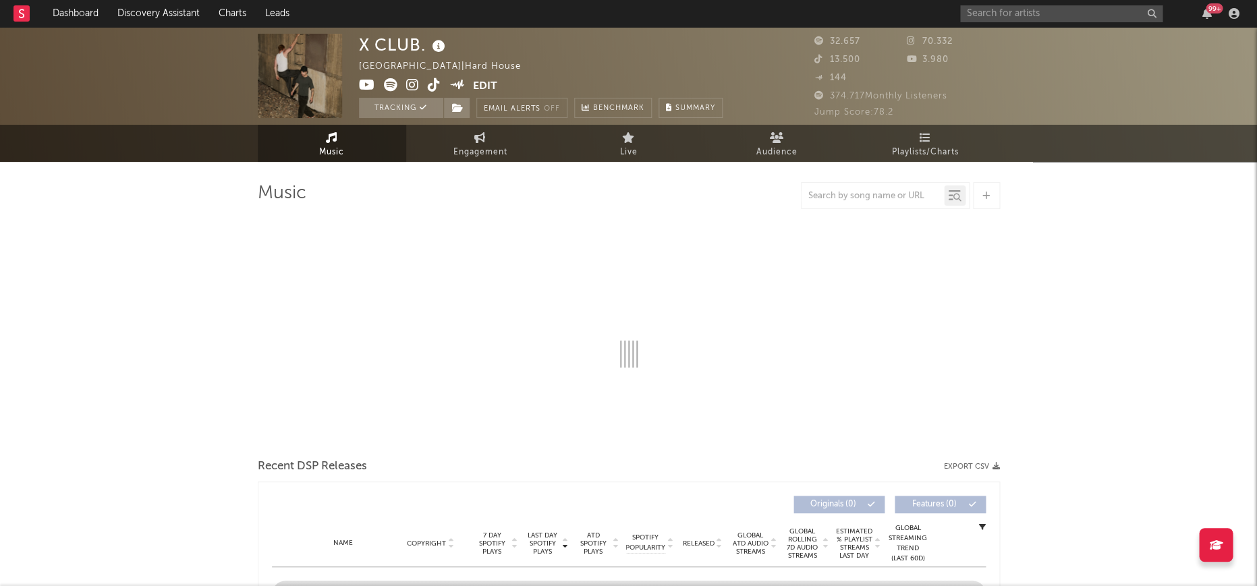
select select "6m"
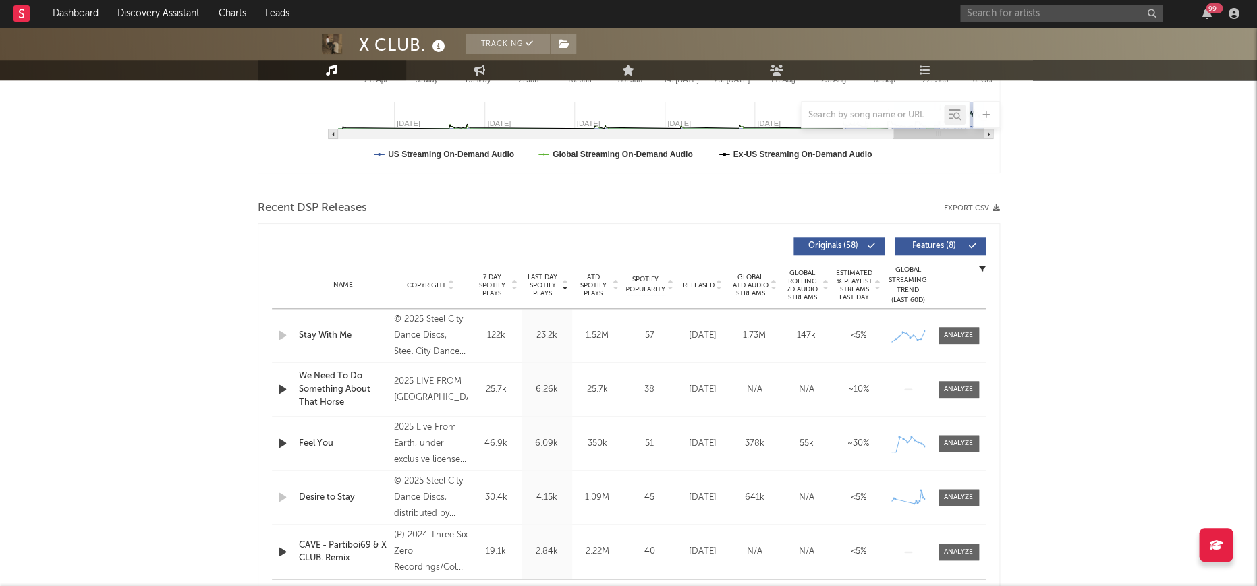
scroll to position [410, 0]
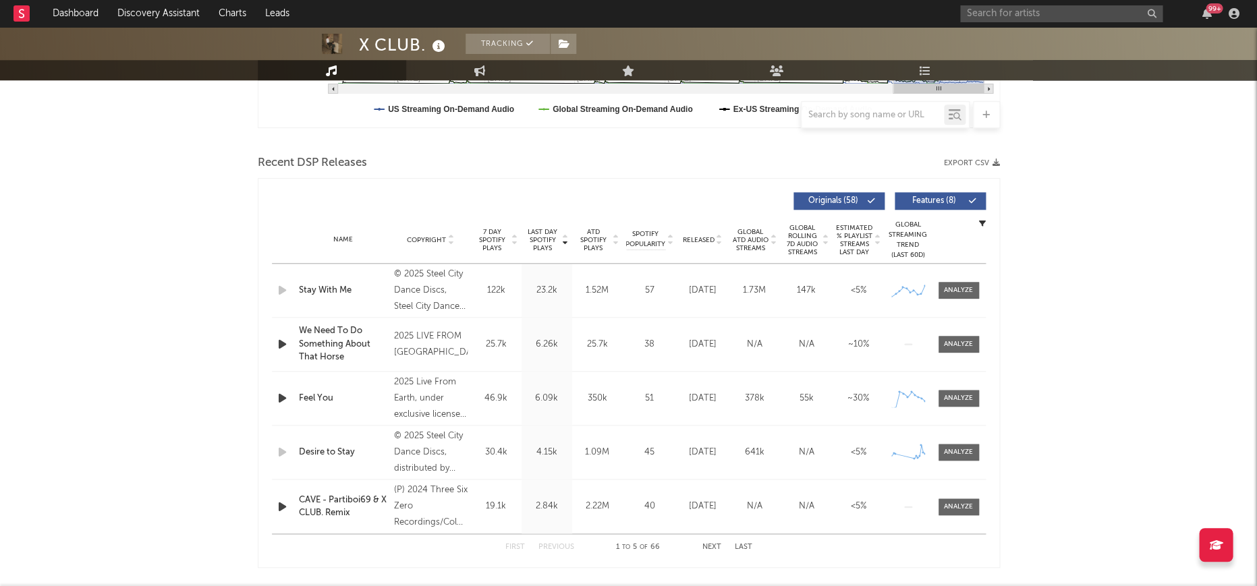
click at [536, 245] on span "Last Day Spotify Plays" at bounding box center [543, 240] width 36 height 24
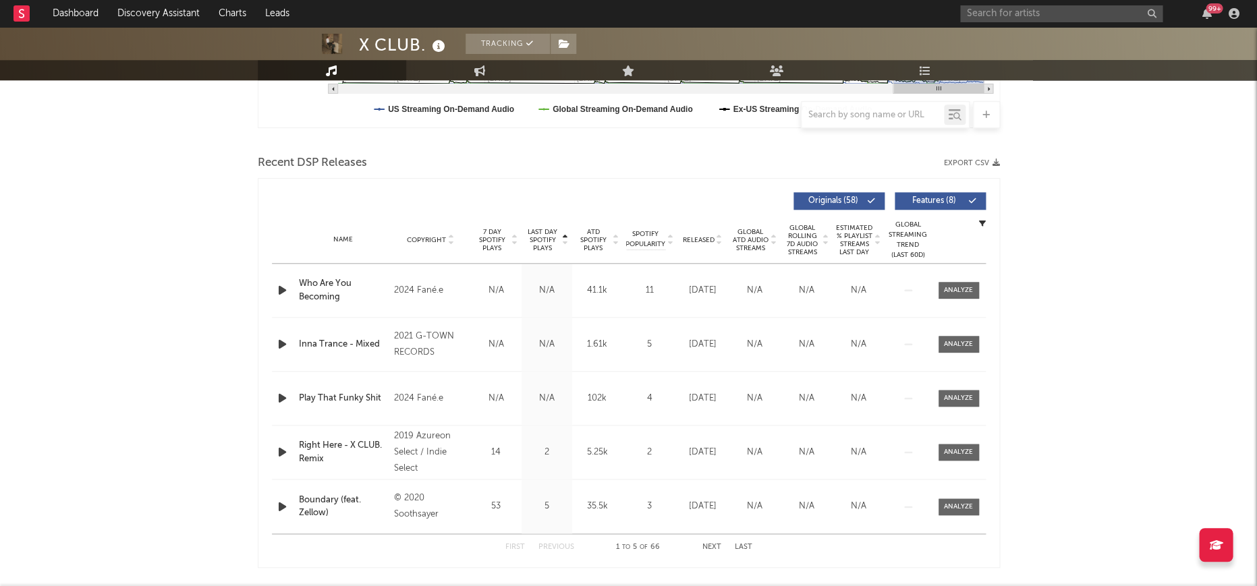
click at [702, 240] on span "Released" at bounding box center [699, 240] width 32 height 8
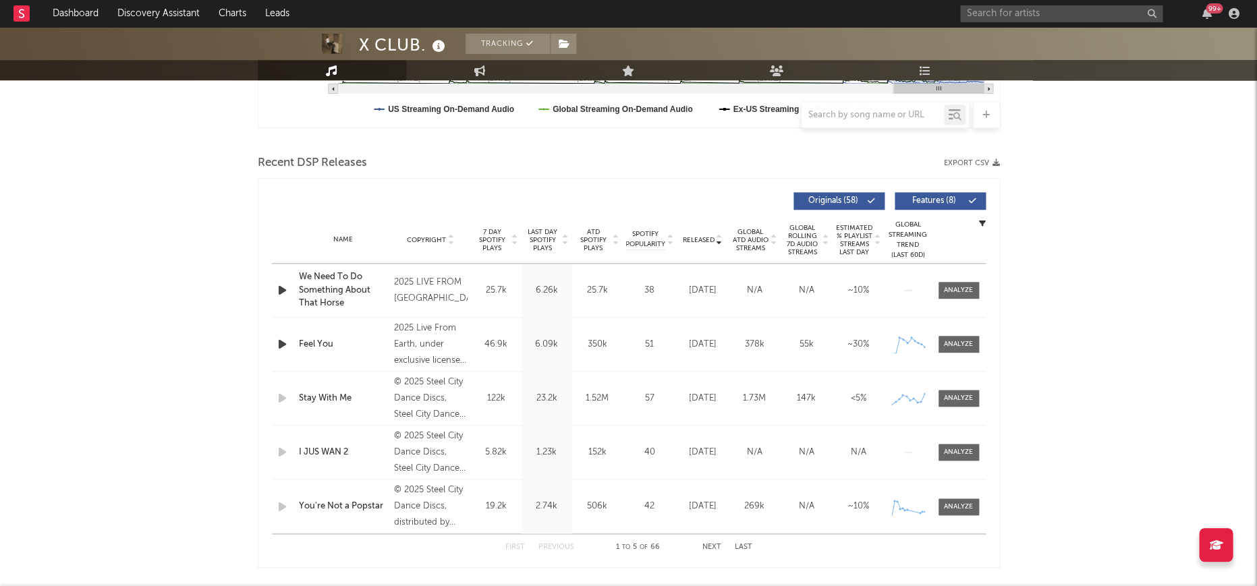
click at [543, 244] on span "Last Day Spotify Plays" at bounding box center [543, 240] width 36 height 24
click at [281, 349] on icon "button" at bounding box center [282, 344] width 14 height 17
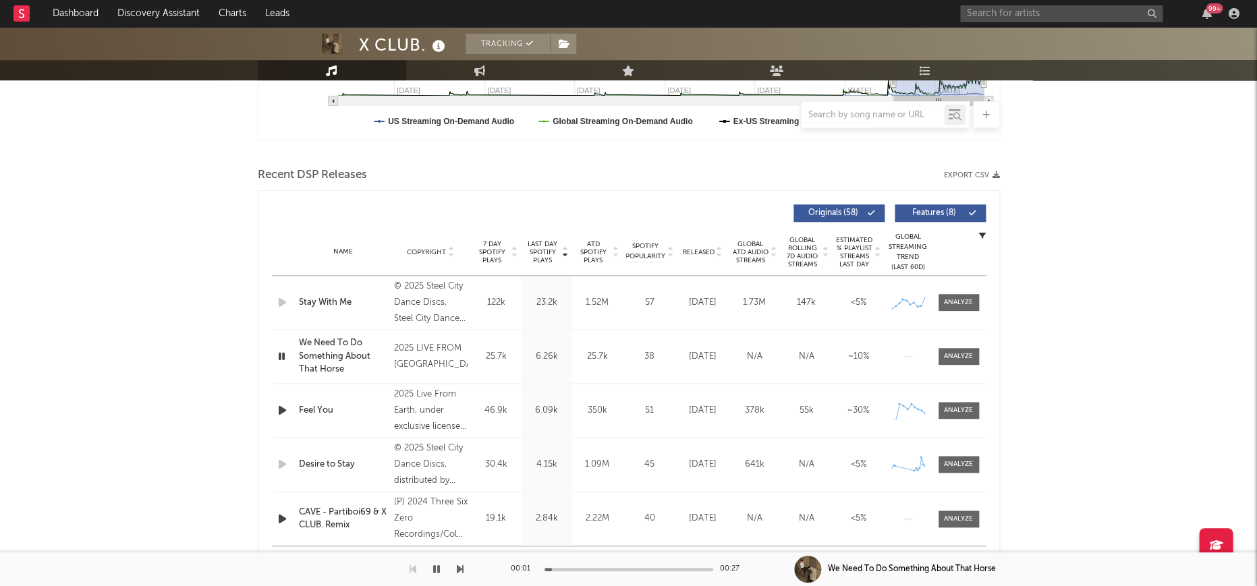
click at [621, 574] on div "00:01 00:27" at bounding box center [629, 569] width 236 height 34
click at [624, 569] on div at bounding box center [628, 569] width 169 height 3
click at [665, 568] on div at bounding box center [628, 569] width 169 height 3
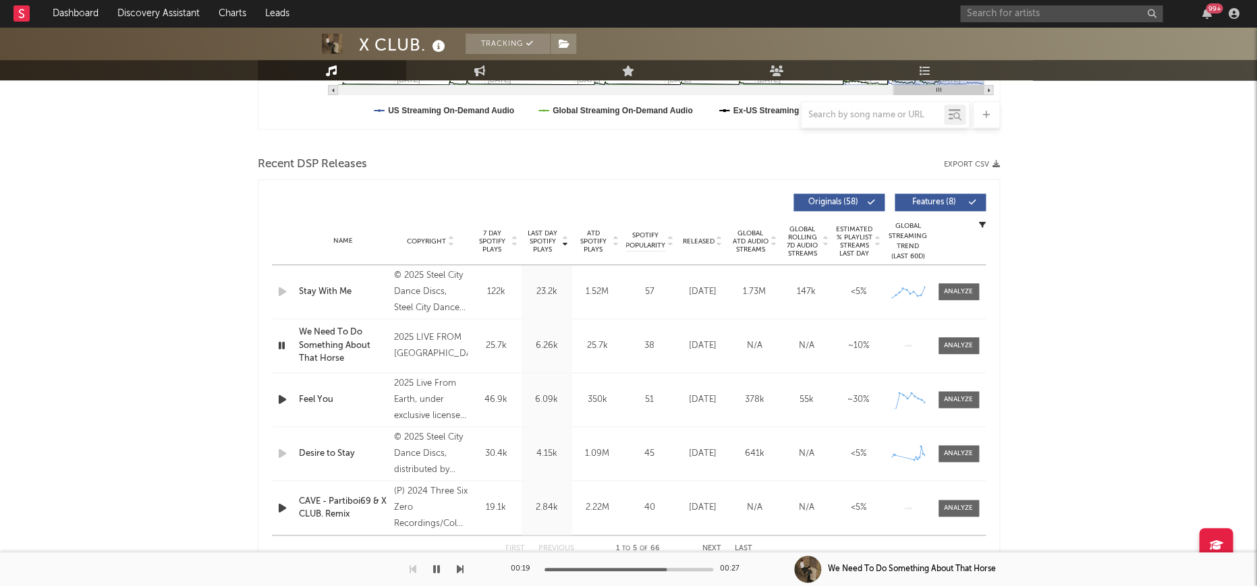
scroll to position [409, 0]
click at [279, 398] on icon "button" at bounding box center [282, 399] width 14 height 17
click at [275, 290] on icon "button" at bounding box center [282, 291] width 14 height 17
click at [696, 240] on span "Released" at bounding box center [699, 241] width 32 height 8
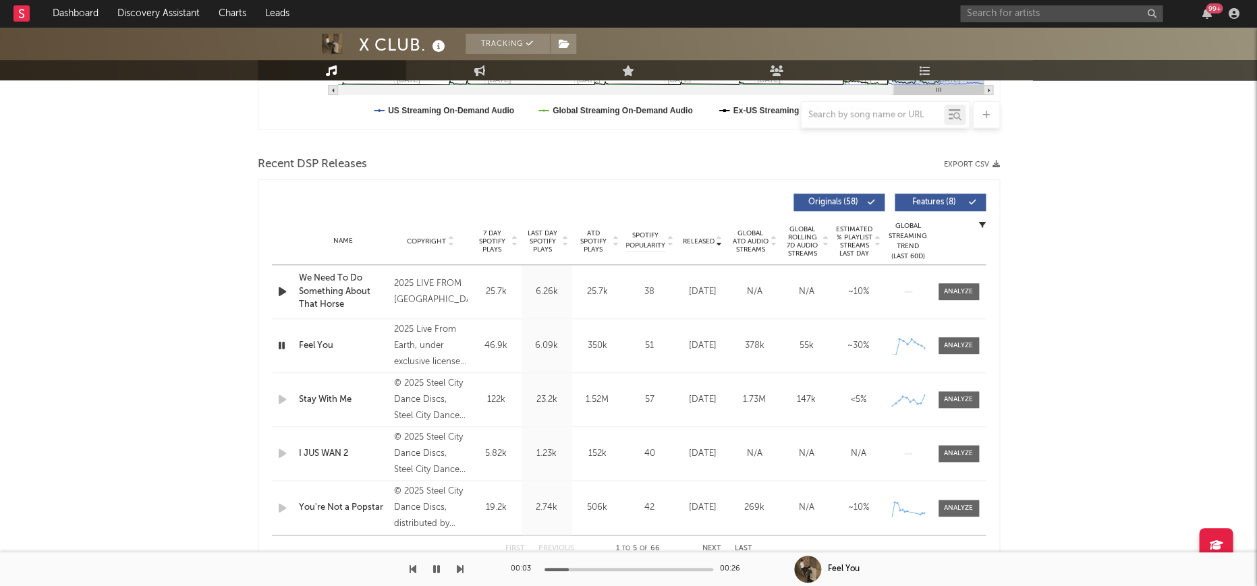
click at [281, 288] on icon "button" at bounding box center [282, 291] width 14 height 17
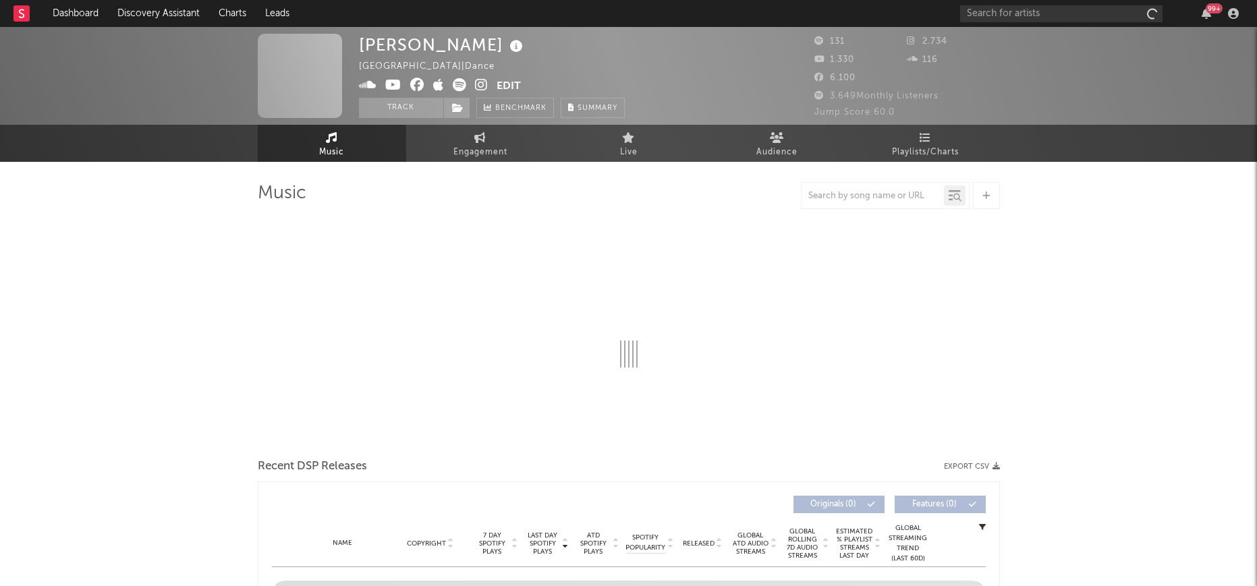
select select "1w"
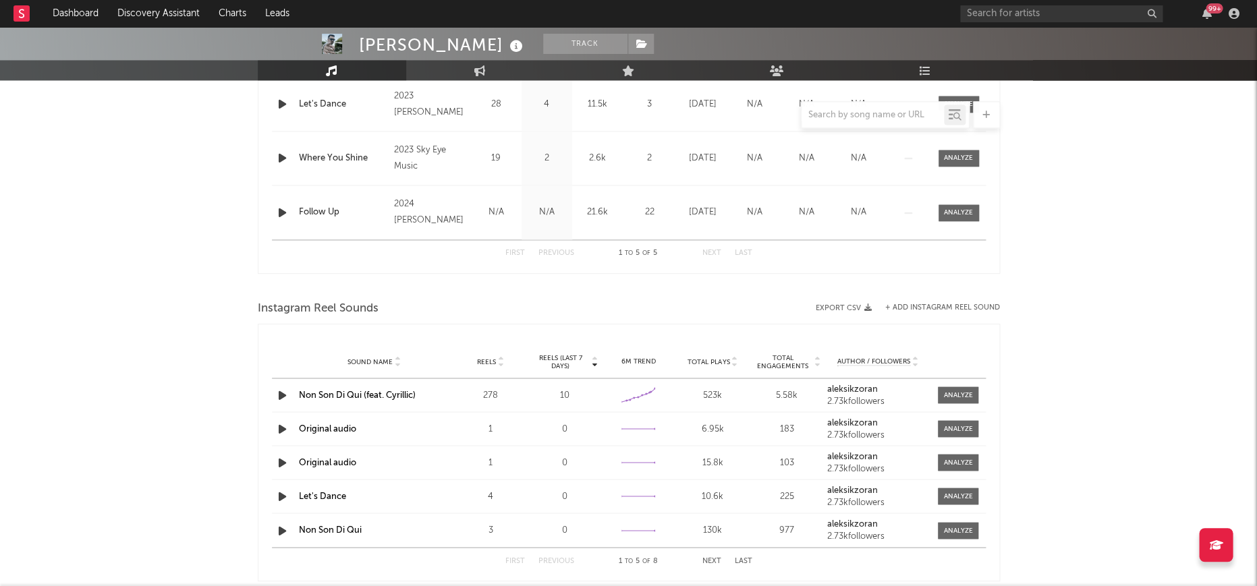
scroll to position [734, 0]
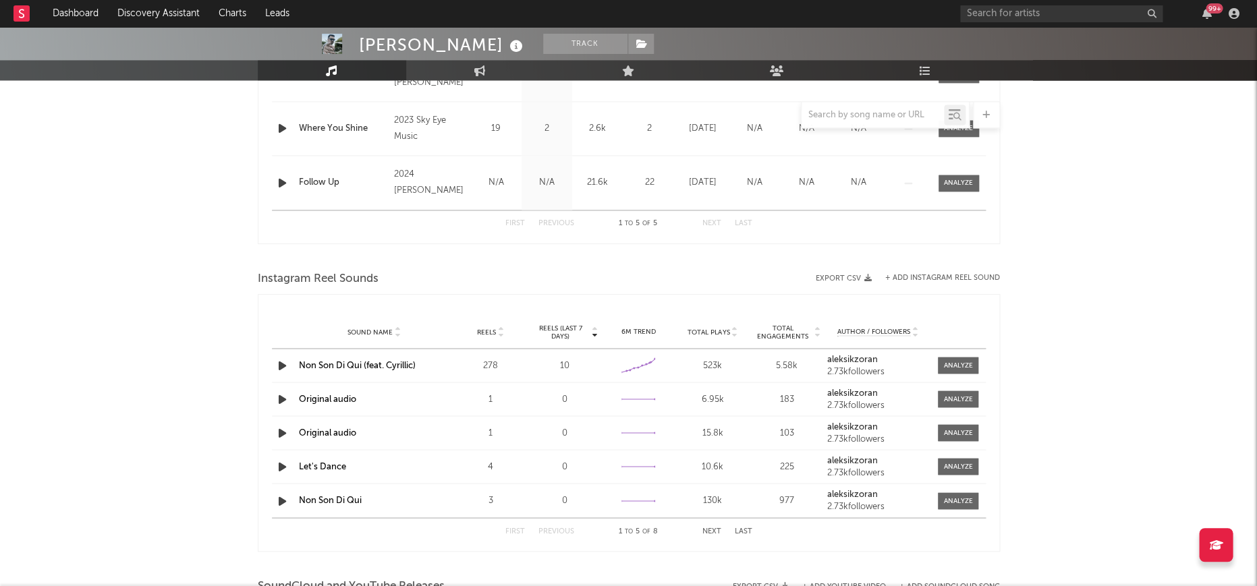
click at [360, 365] on link "Non Son Di Qui (feat. Cyrillic)" at bounding box center [357, 365] width 117 height 9
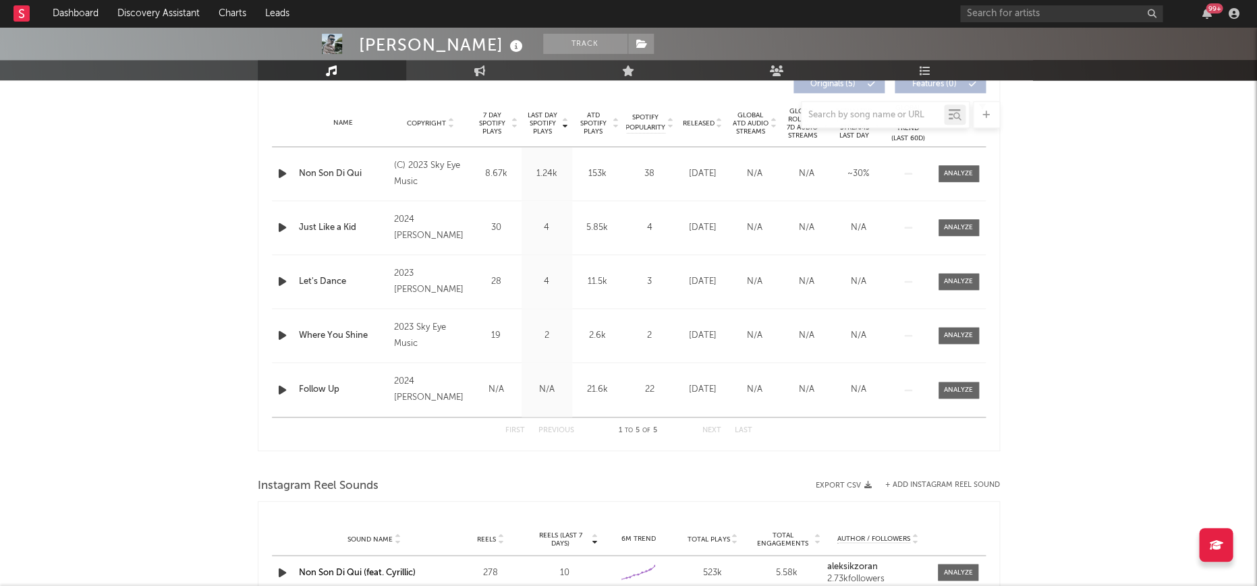
scroll to position [503, 0]
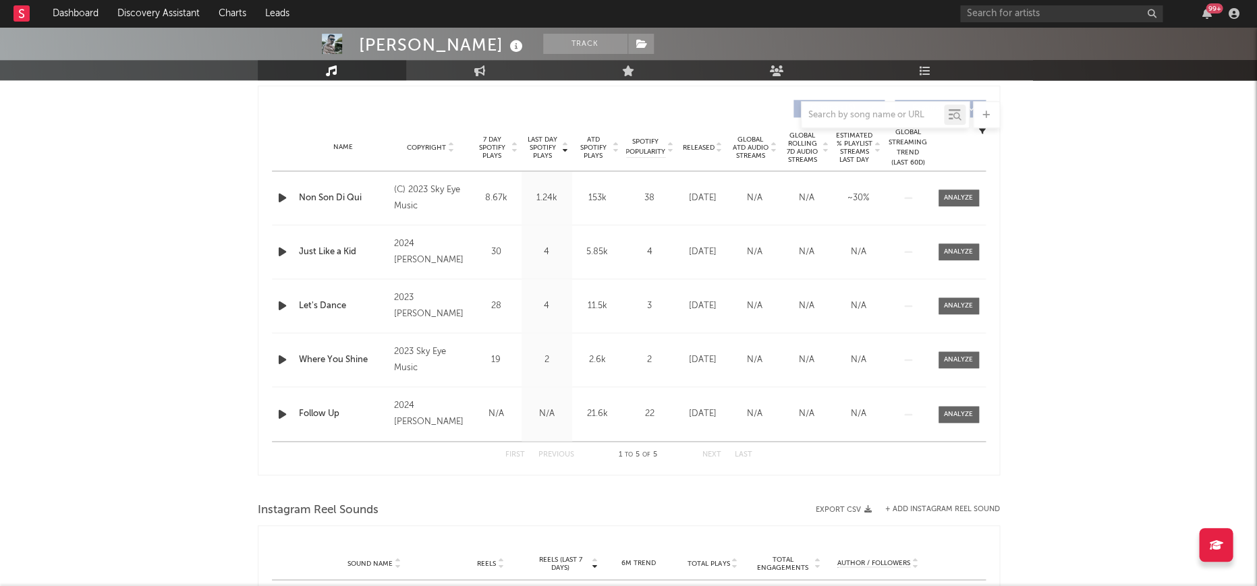
click at [273, 196] on div at bounding box center [284, 198] width 24 height 17
click at [278, 196] on icon "button" at bounding box center [282, 198] width 14 height 17
click at [278, 196] on icon "button" at bounding box center [281, 198] width 13 height 17
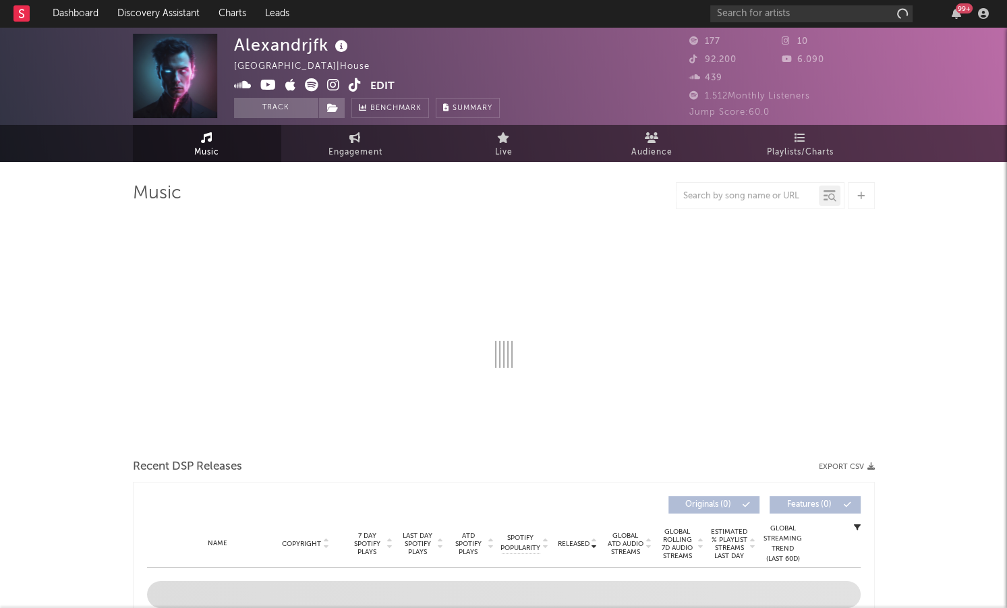
select select "1w"
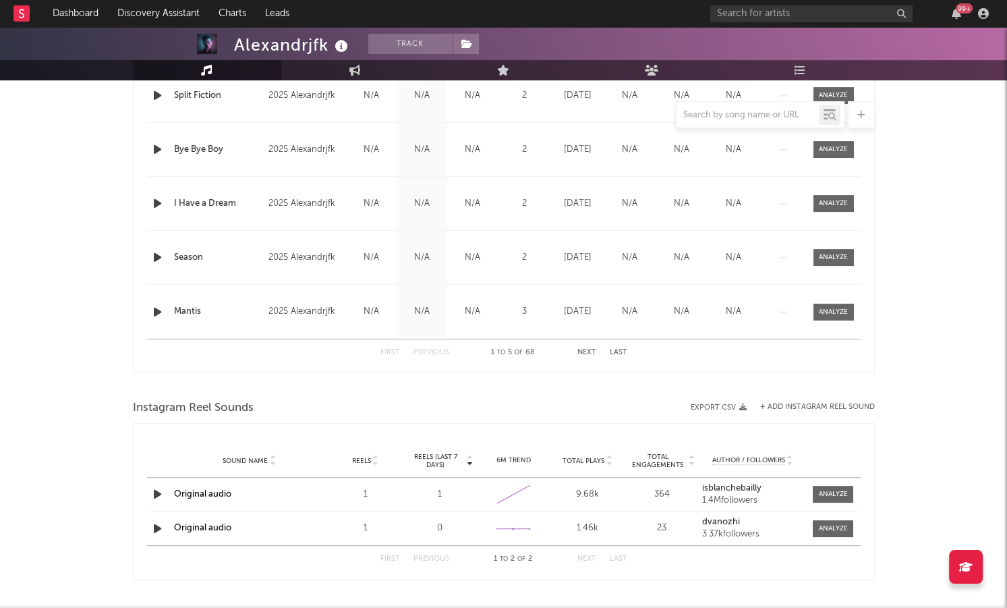
scroll to position [617, 0]
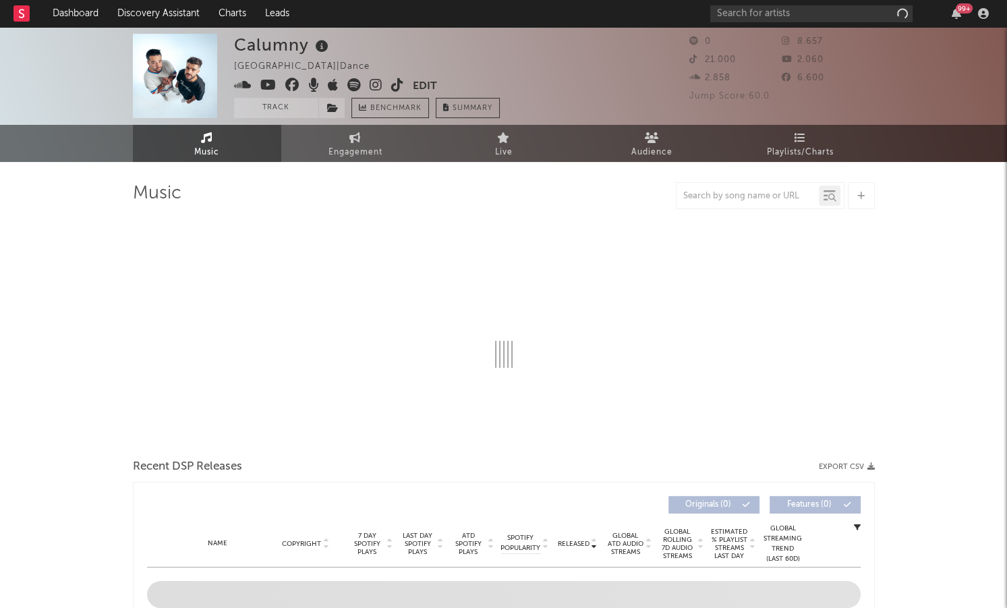
select select "1w"
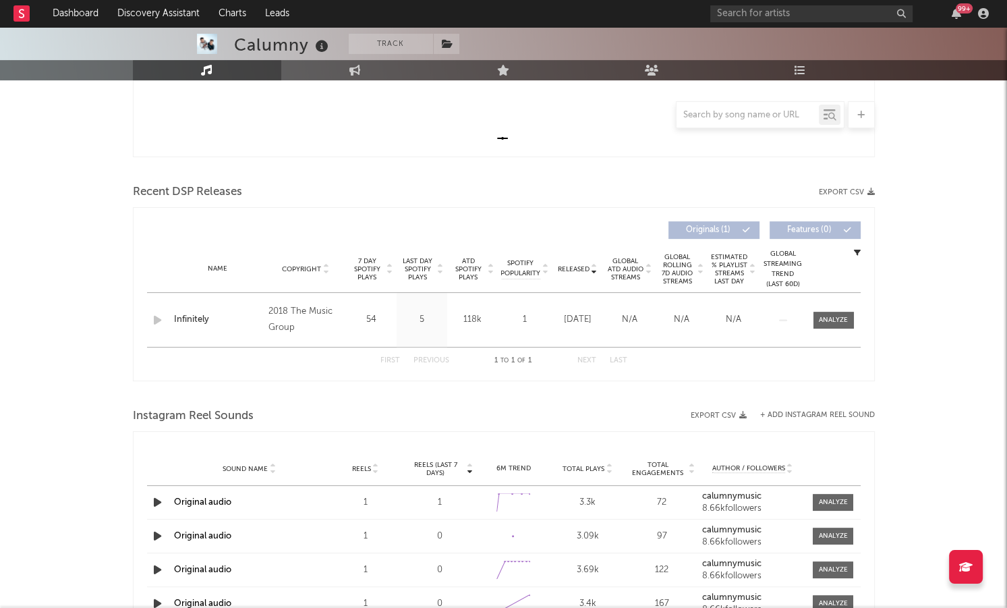
scroll to position [438, 0]
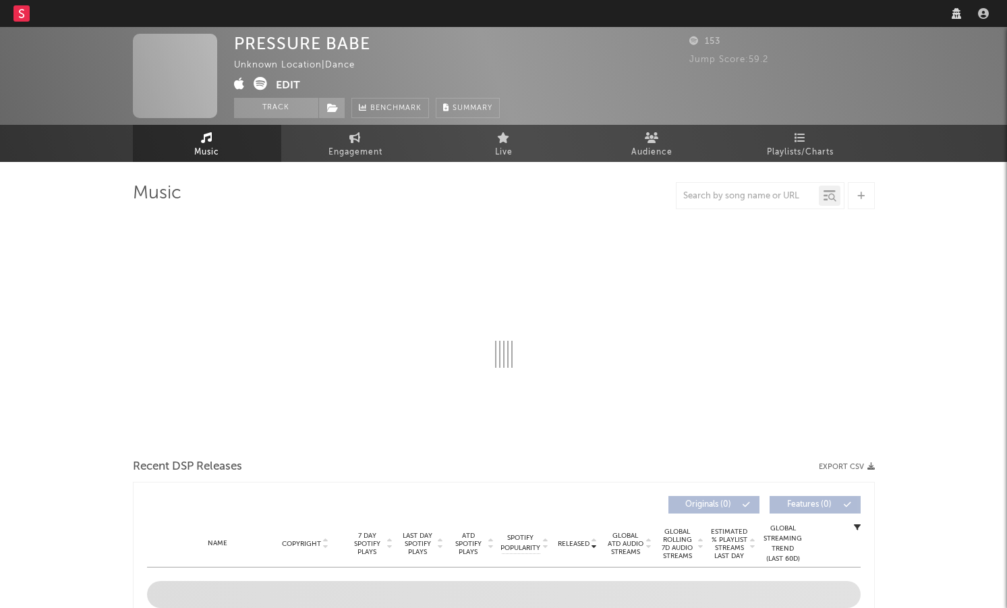
select select "1w"
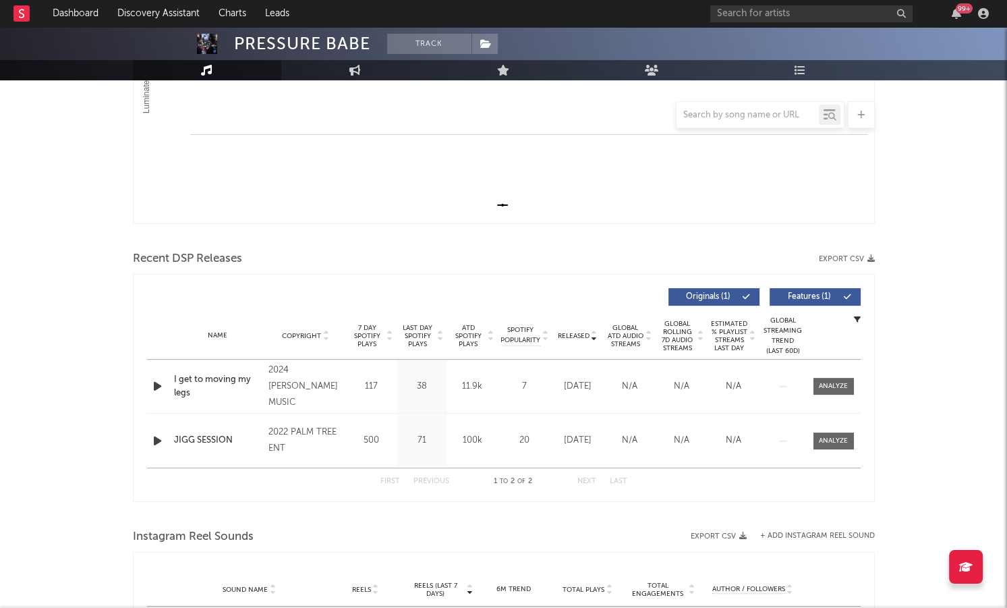
scroll to position [327, 0]
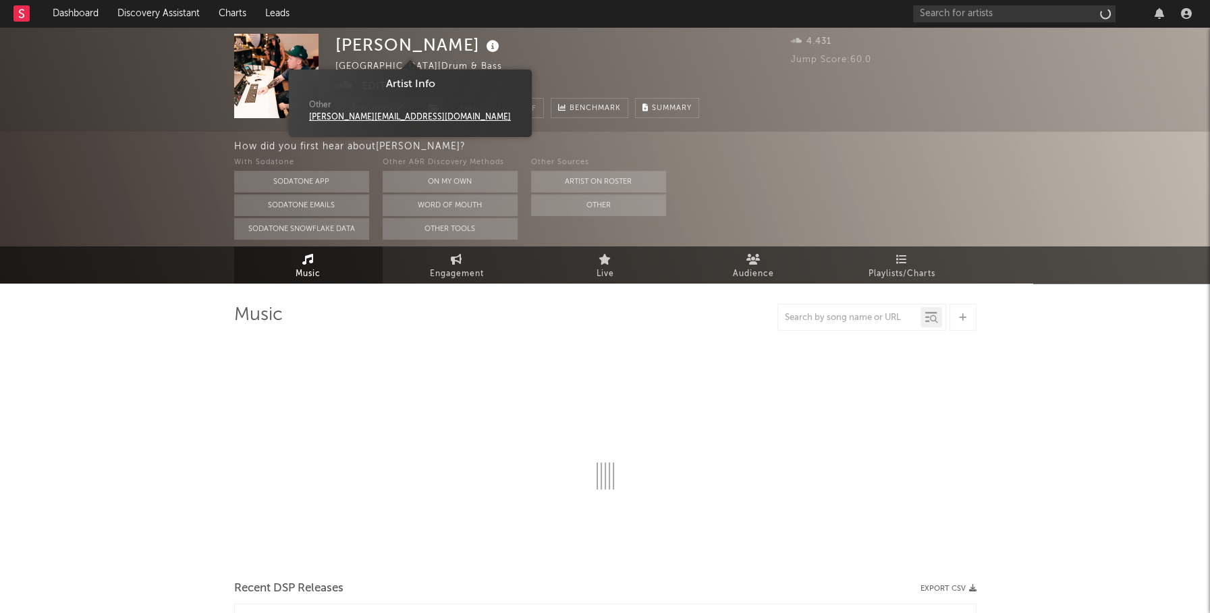
click at [483, 46] on icon at bounding box center [493, 46] width 20 height 19
select select "1w"
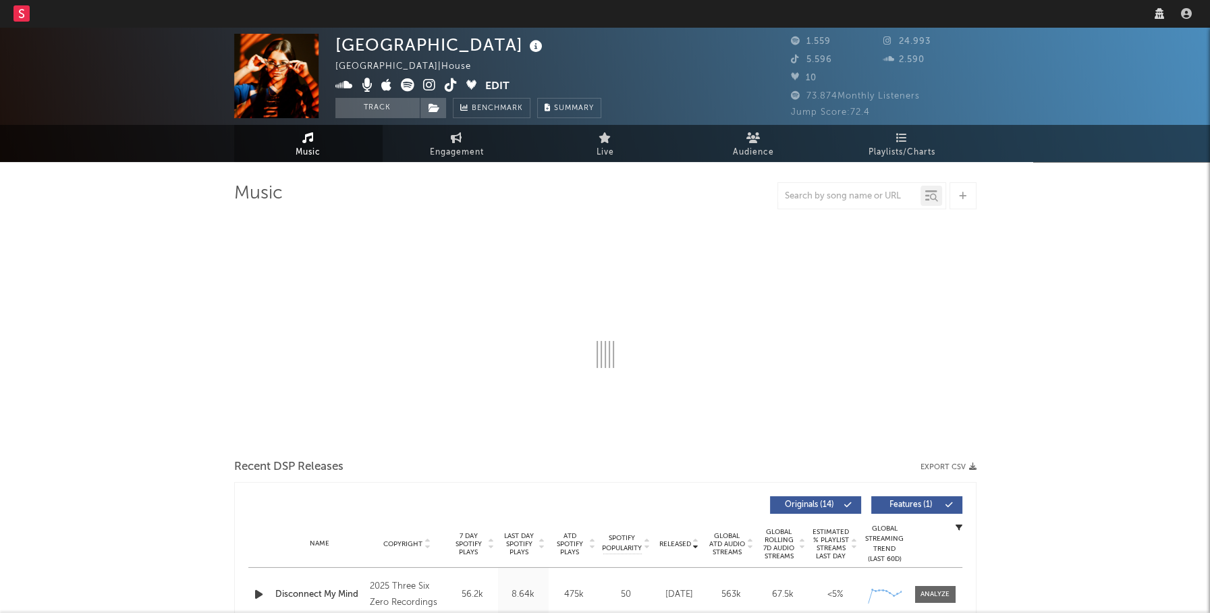
click at [526, 42] on icon at bounding box center [536, 46] width 20 height 19
select select "1w"
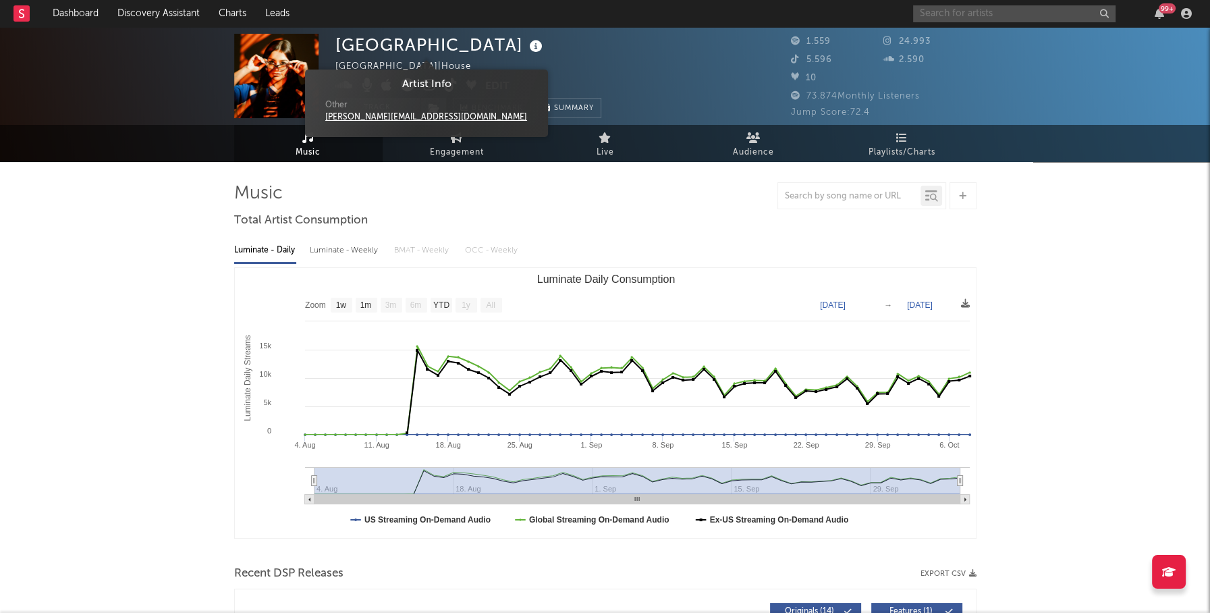
click at [955, 10] on input "text" at bounding box center [1014, 13] width 202 height 17
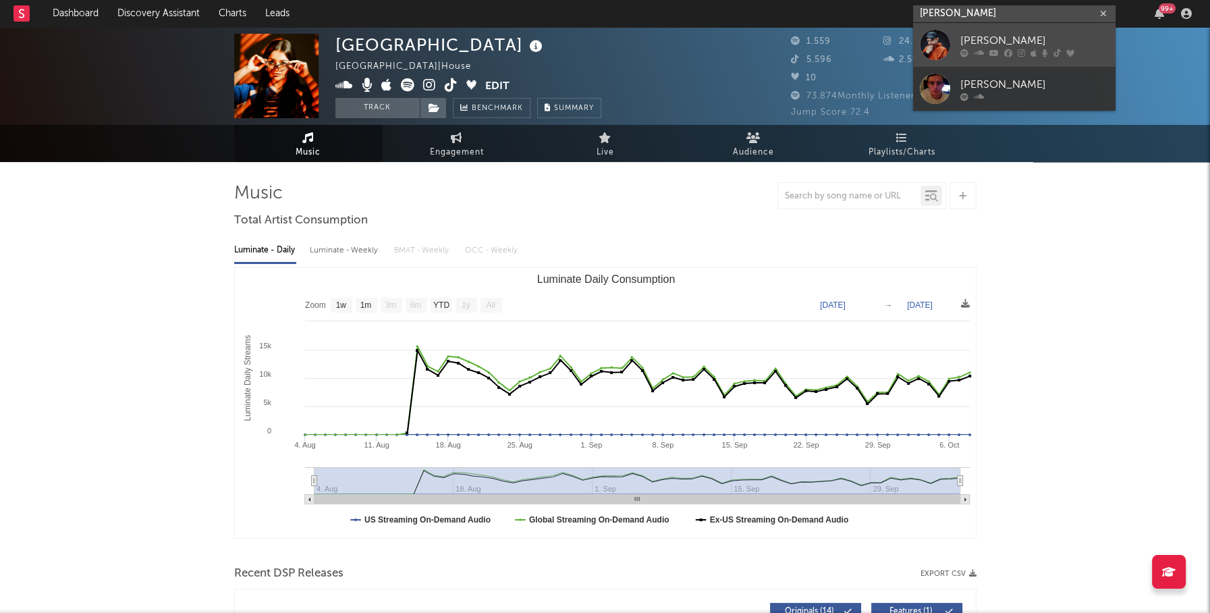
type input "ben hemsley"
click at [982, 46] on div "Ben Hemsley" at bounding box center [1034, 40] width 148 height 16
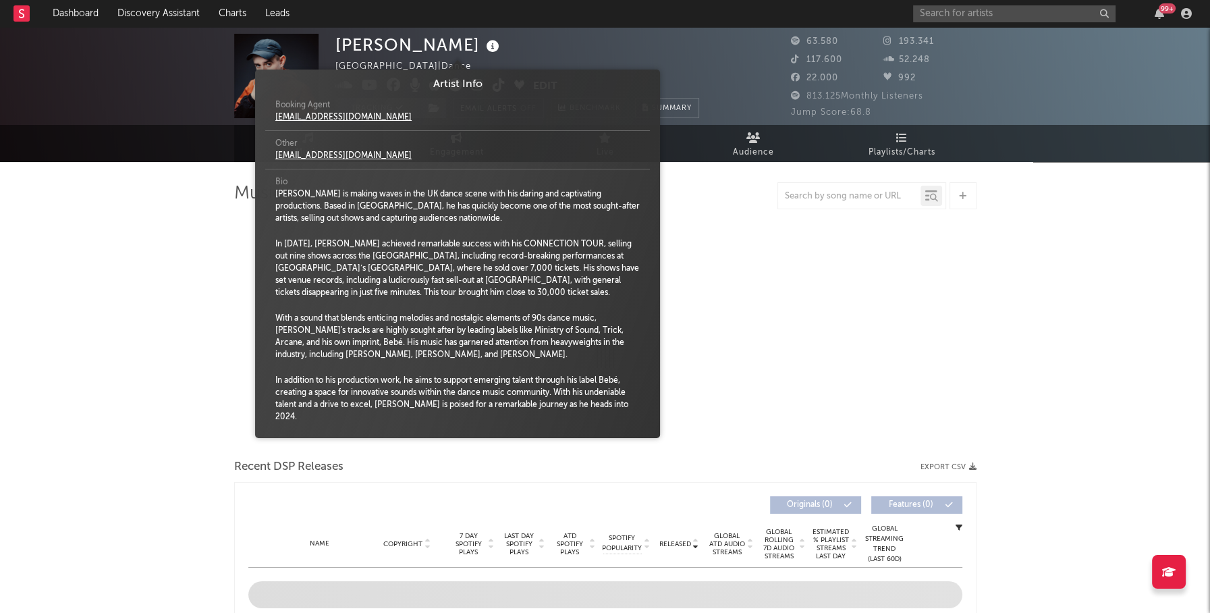
click at [483, 42] on icon at bounding box center [493, 46] width 20 height 19
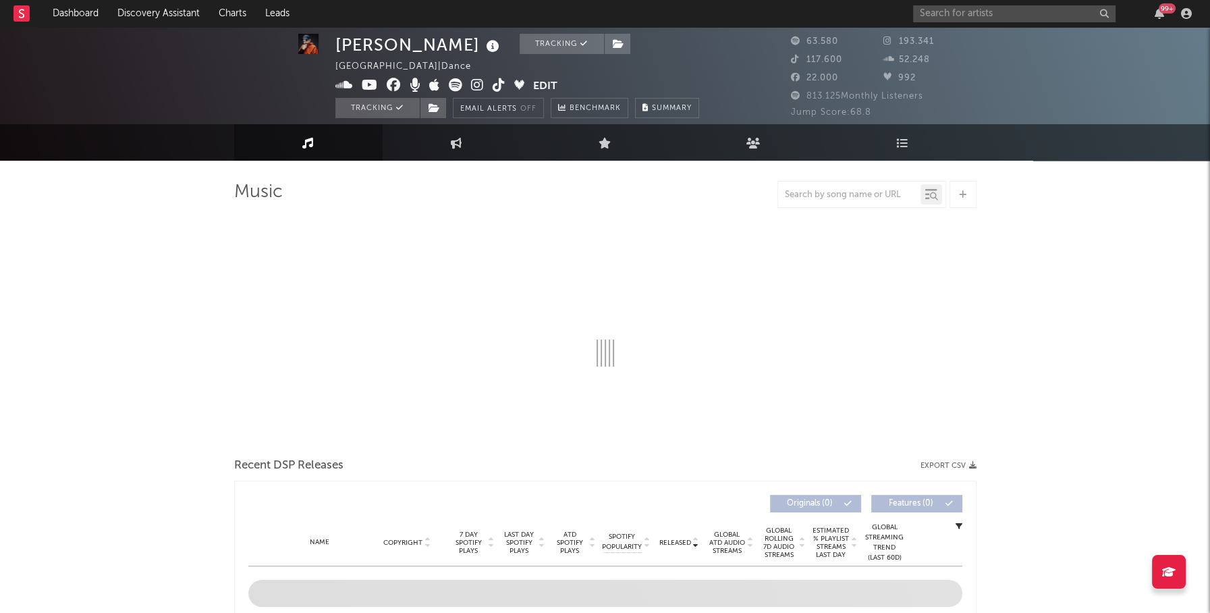
click at [483, 48] on icon at bounding box center [493, 46] width 20 height 19
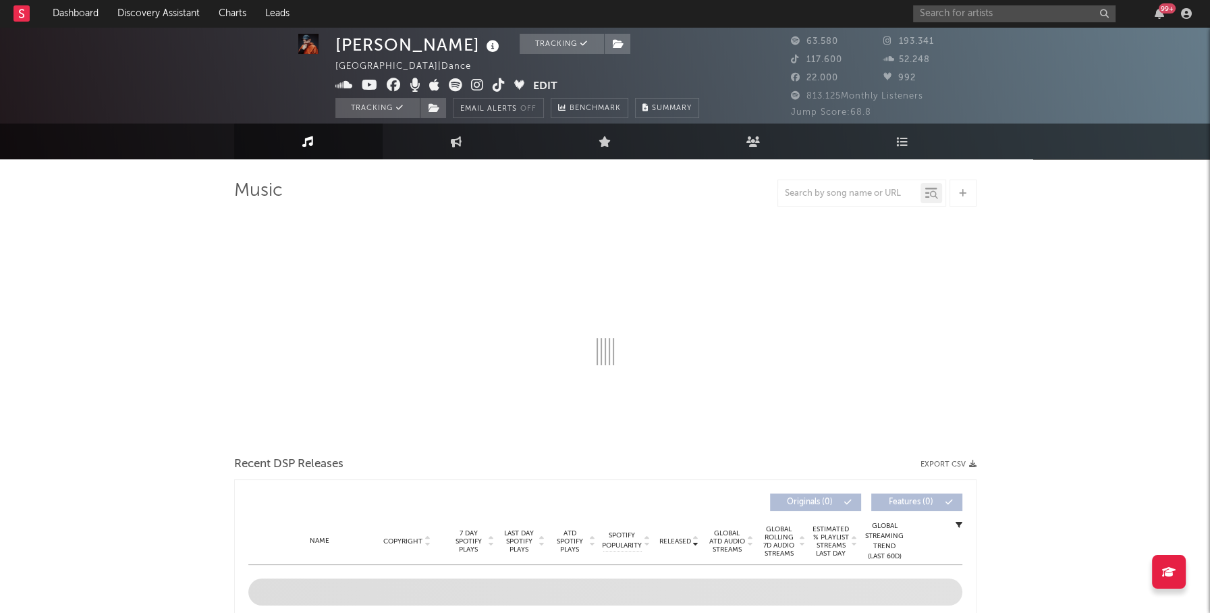
click at [483, 49] on icon at bounding box center [493, 46] width 20 height 19
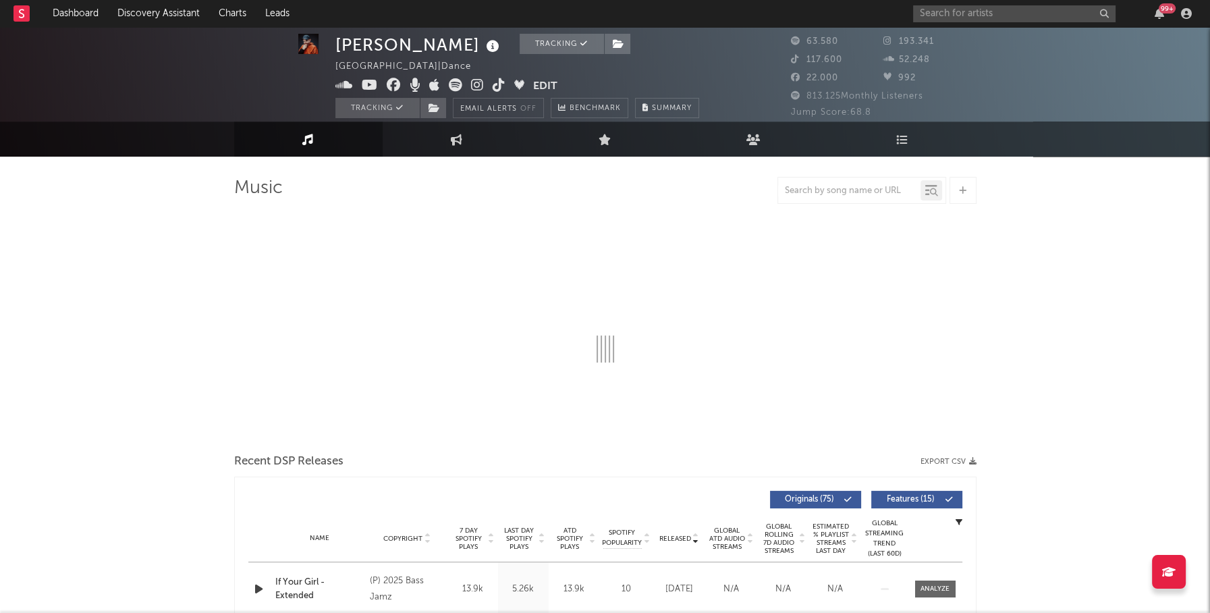
select select "6m"
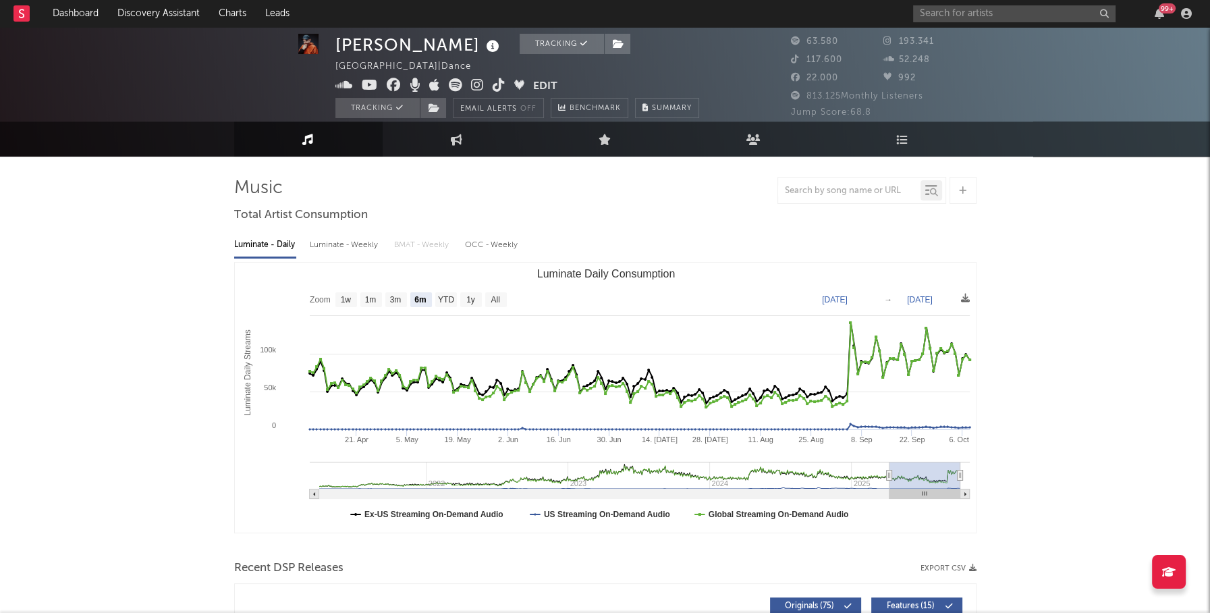
click at [483, 44] on icon at bounding box center [493, 46] width 20 height 19
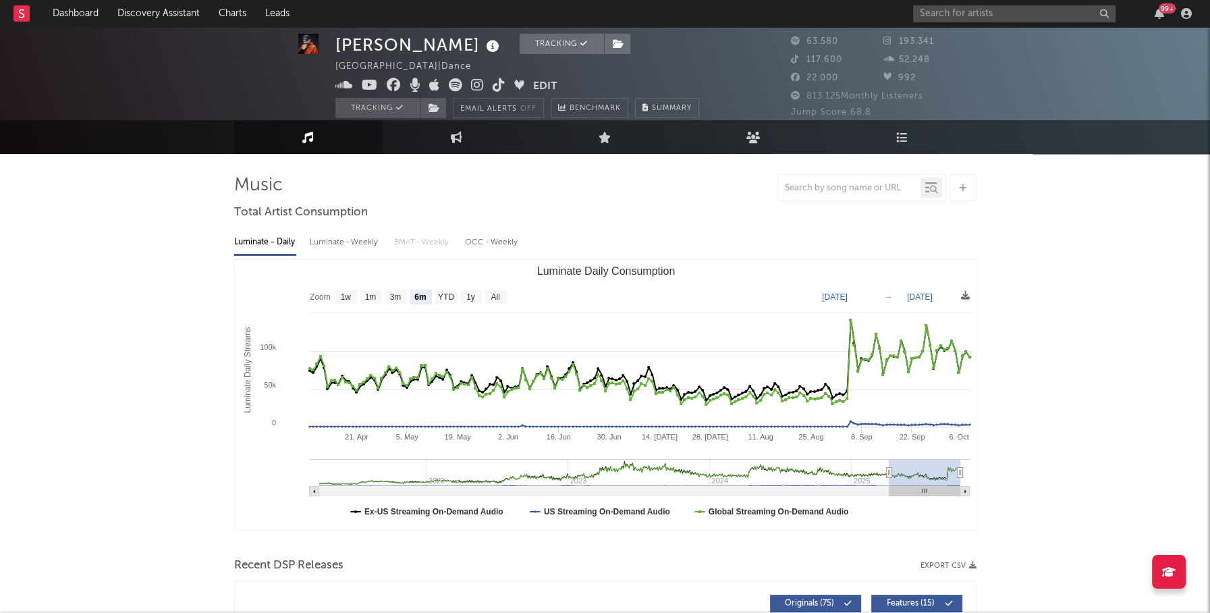
click at [483, 44] on icon at bounding box center [493, 46] width 20 height 19
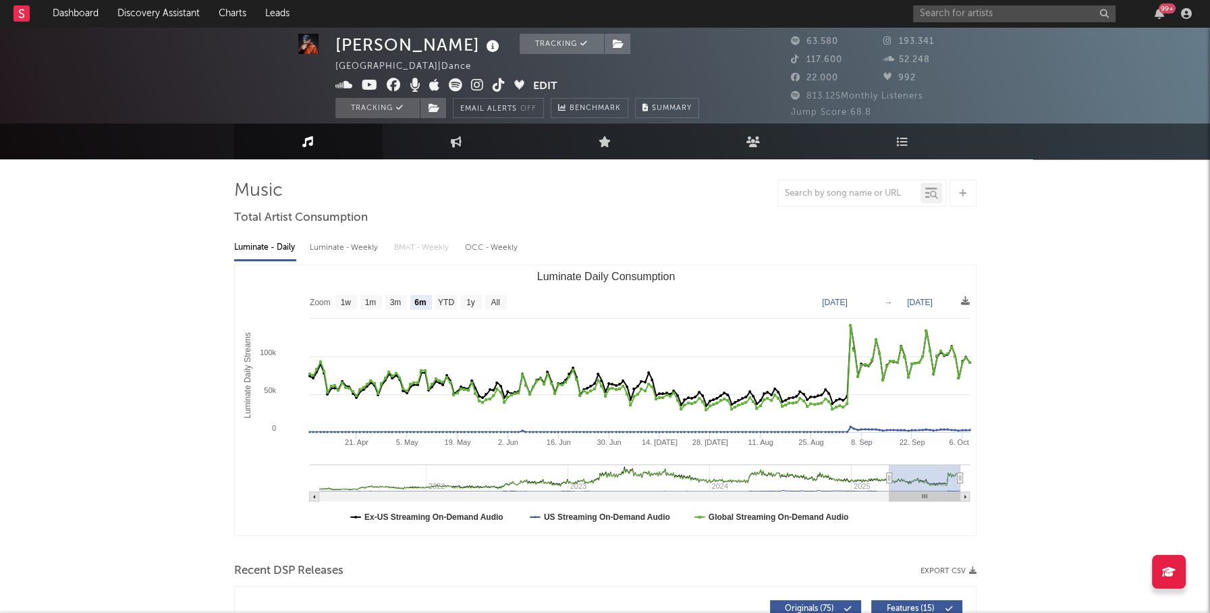
click at [483, 44] on icon at bounding box center [493, 46] width 20 height 19
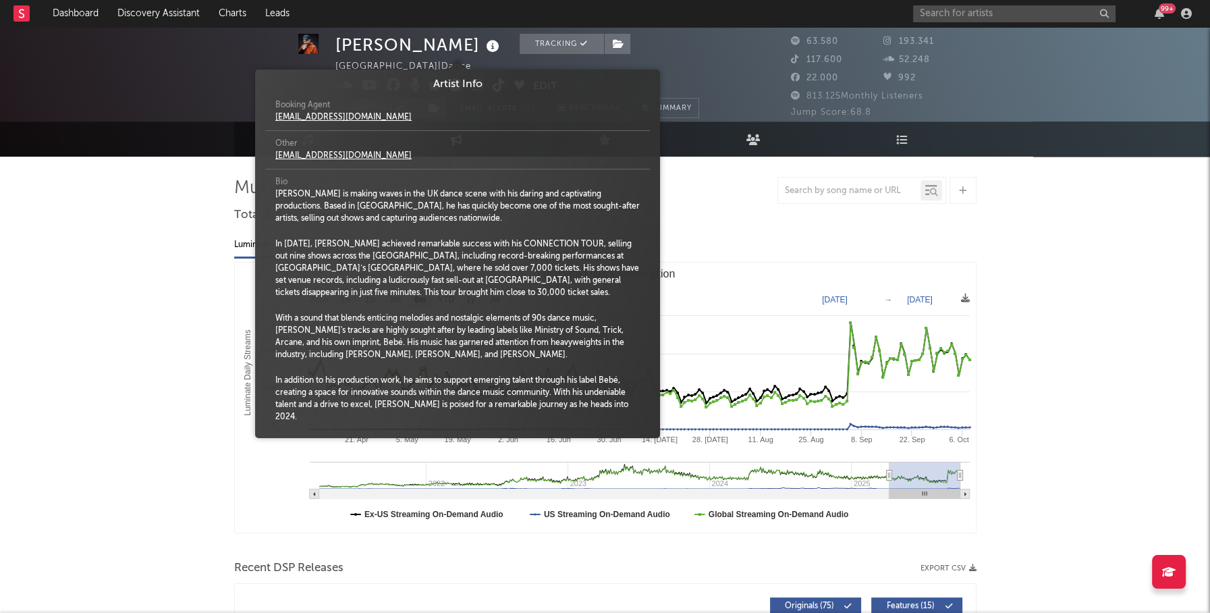
click at [483, 44] on icon at bounding box center [493, 46] width 20 height 19
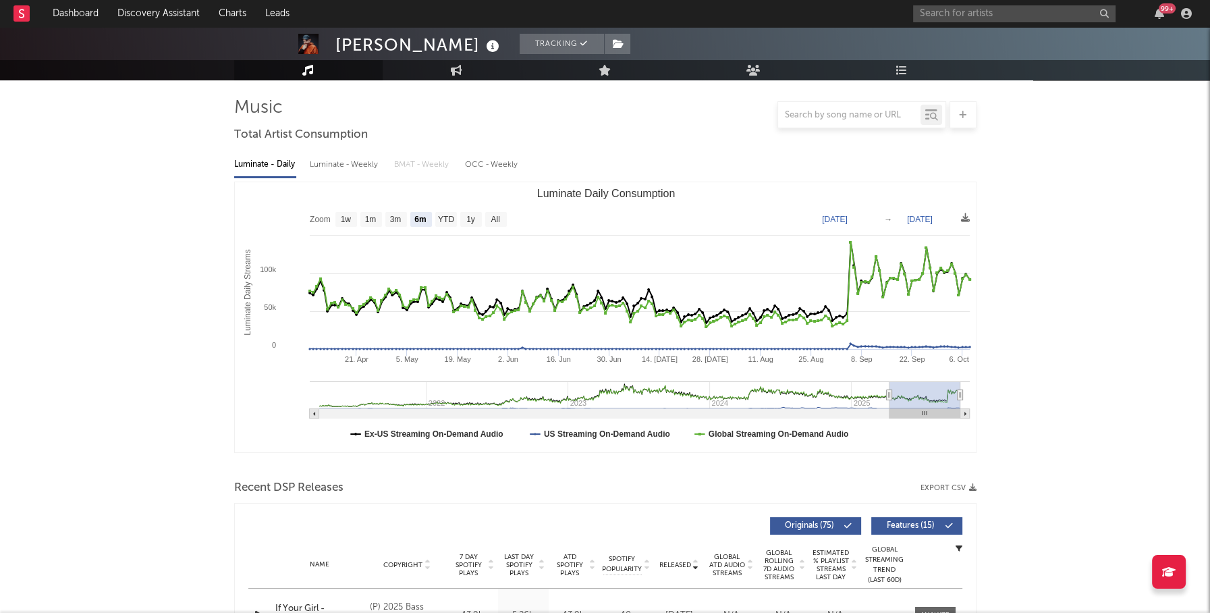
click at [933, 188] on rect "Luminate Daily Consumption" at bounding box center [605, 317] width 741 height 270
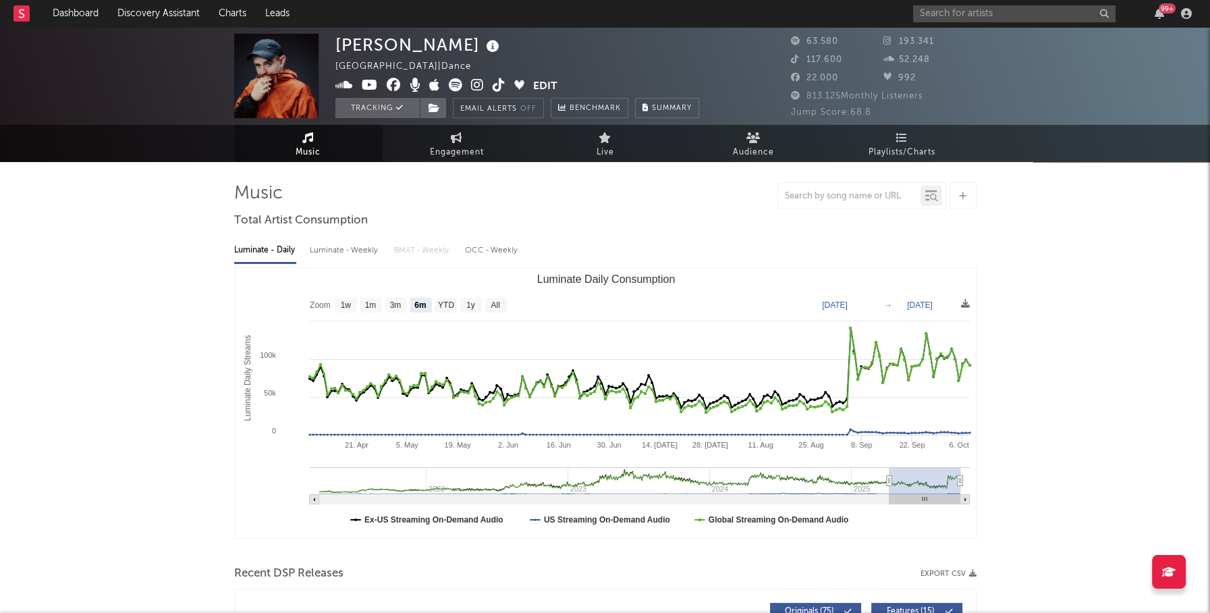
scroll to position [0, 0]
click at [471, 82] on icon at bounding box center [477, 84] width 13 height 13
click at [347, 84] on icon at bounding box center [344, 84] width 18 height 13
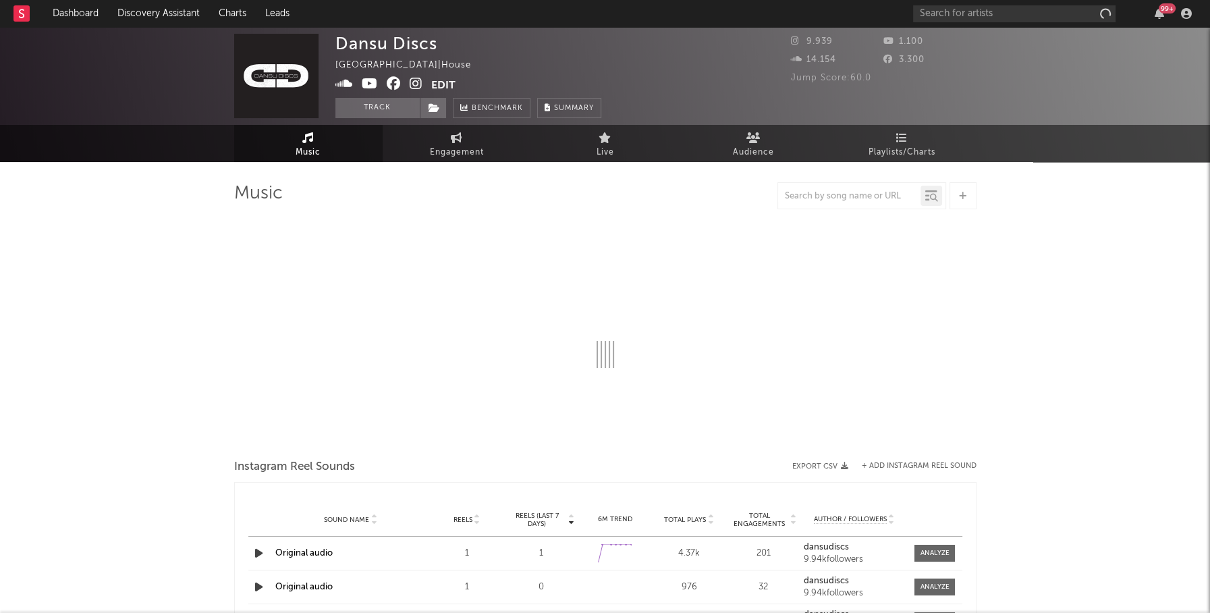
select select "1w"
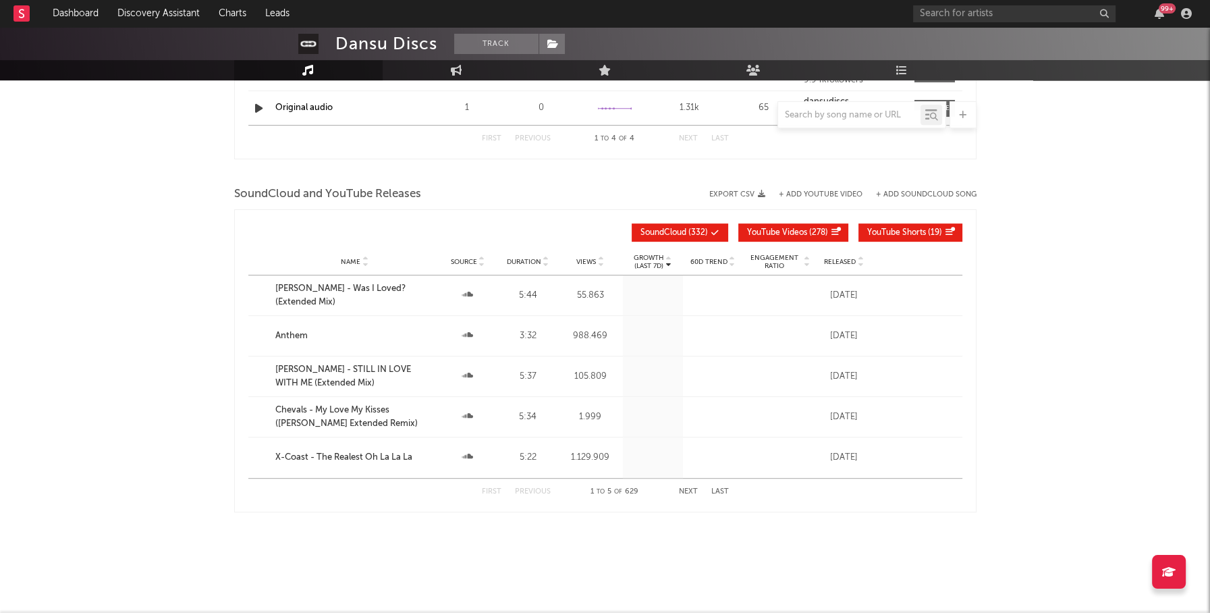
scroll to position [653, 0]
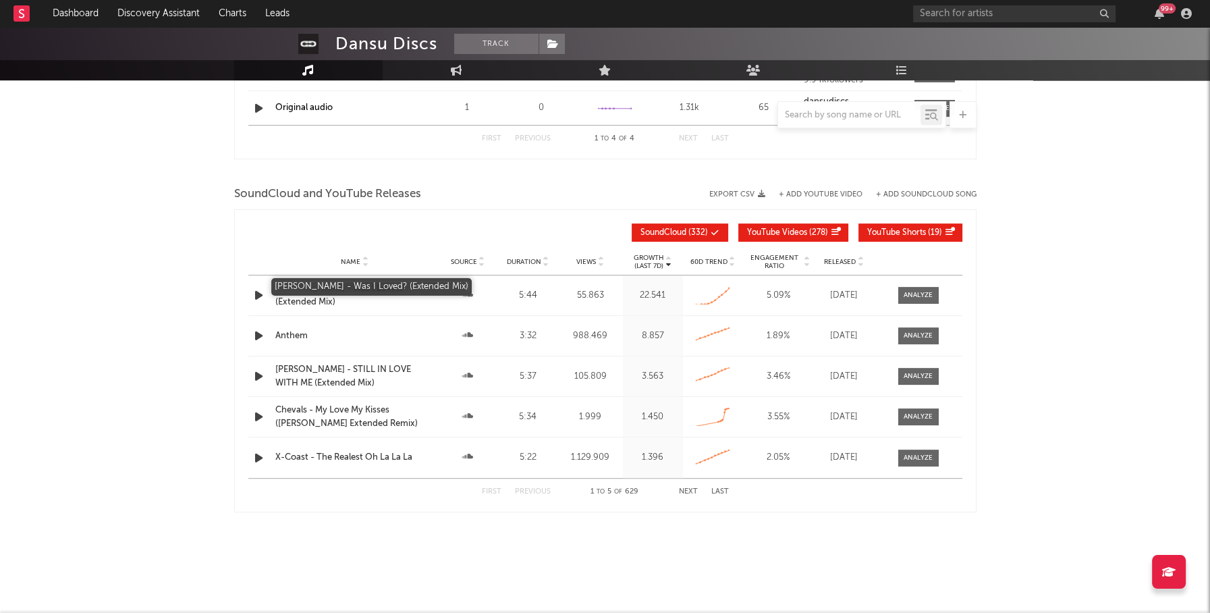
click at [341, 287] on div "[PERSON_NAME] - Was I Loved? (Extended Mix)" at bounding box center [354, 295] width 159 height 26
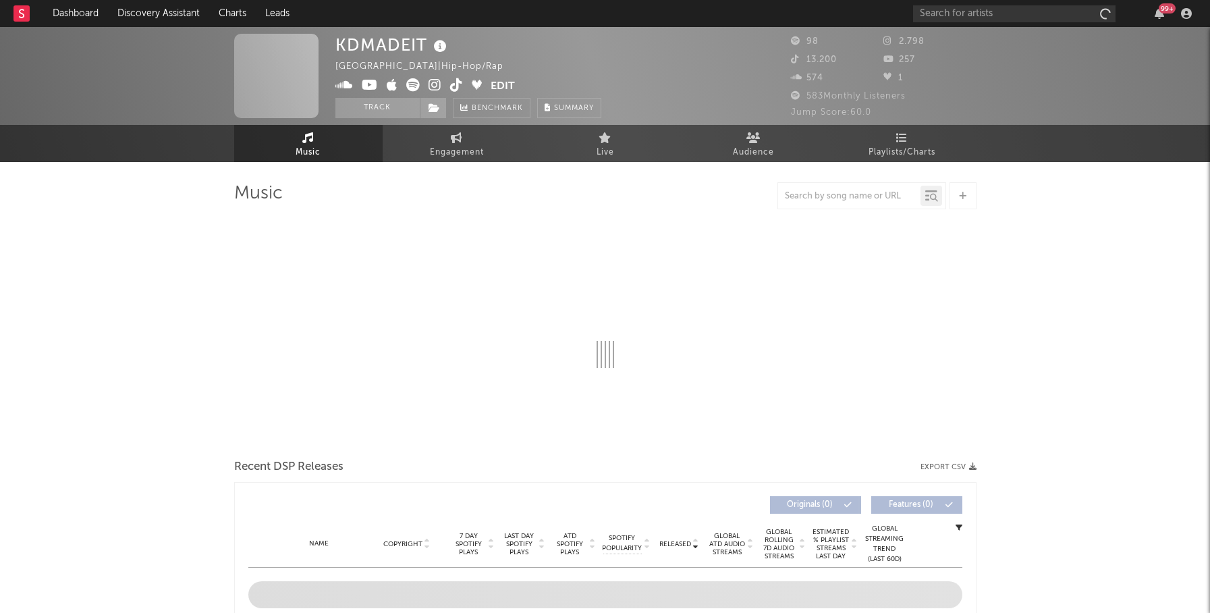
select select "6m"
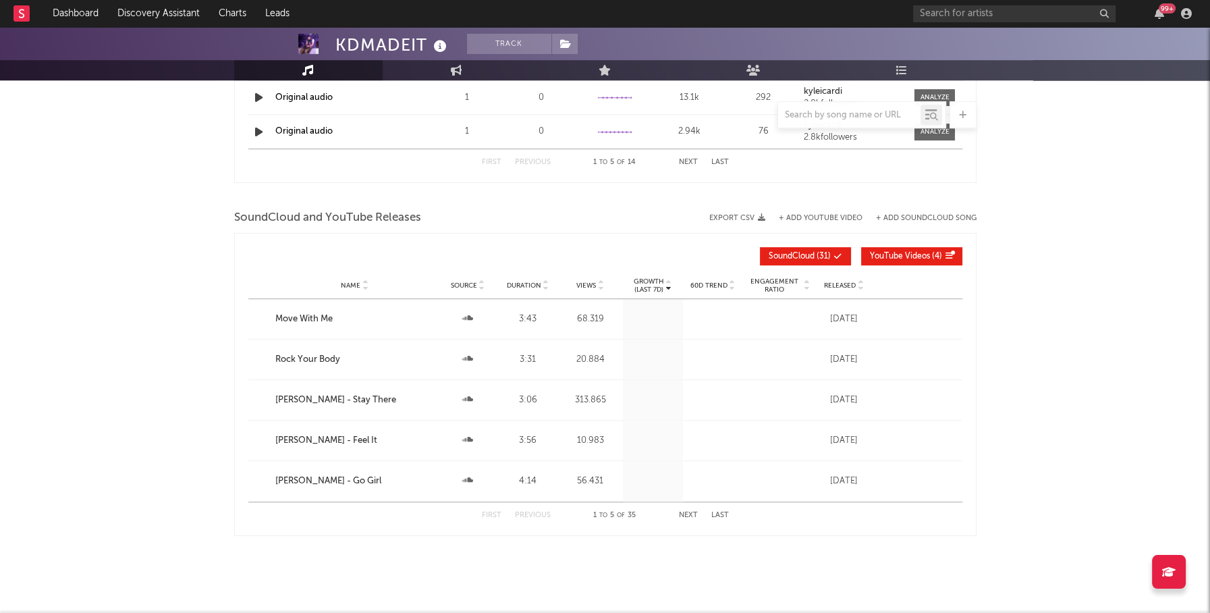
scroll to position [1100, 0]
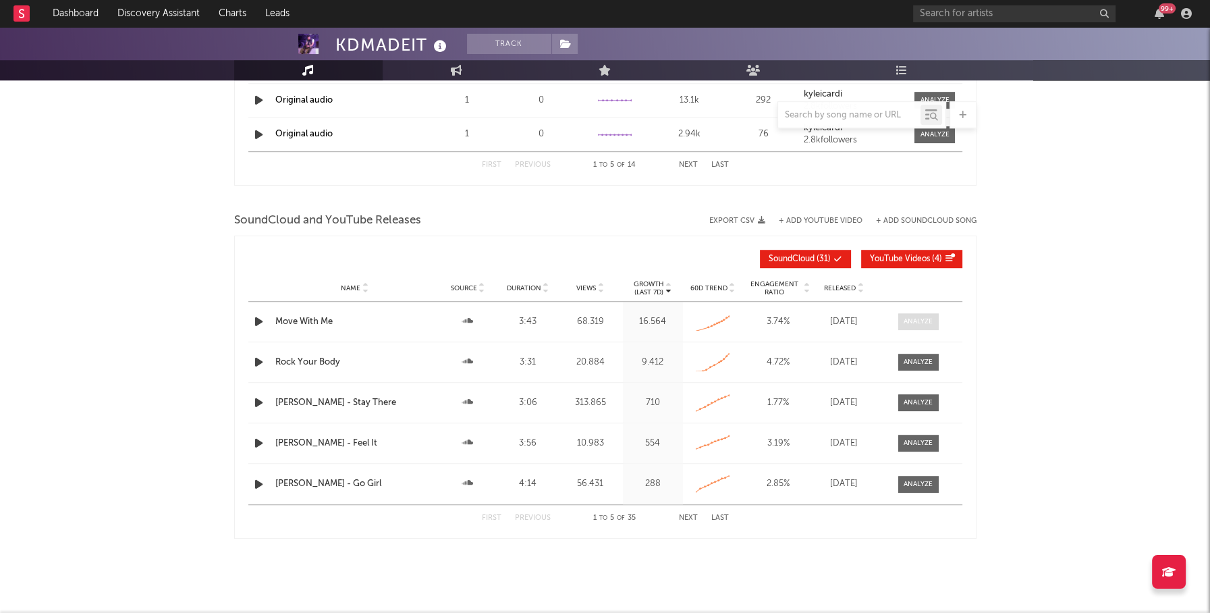
click at [917, 318] on div at bounding box center [917, 321] width 29 height 10
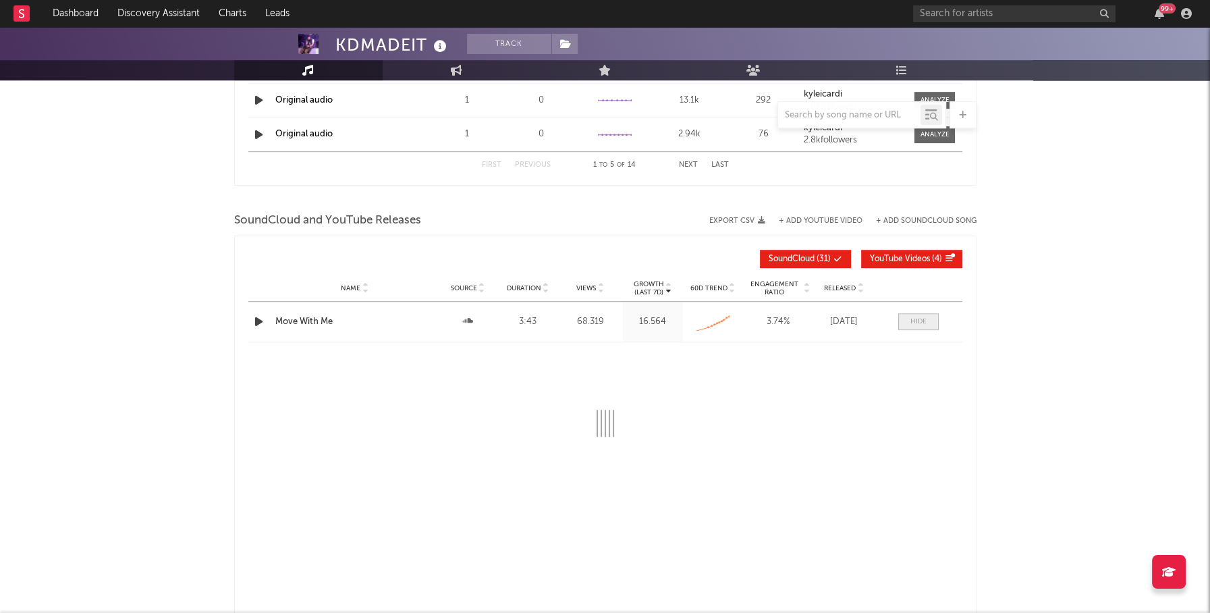
select select "1m"
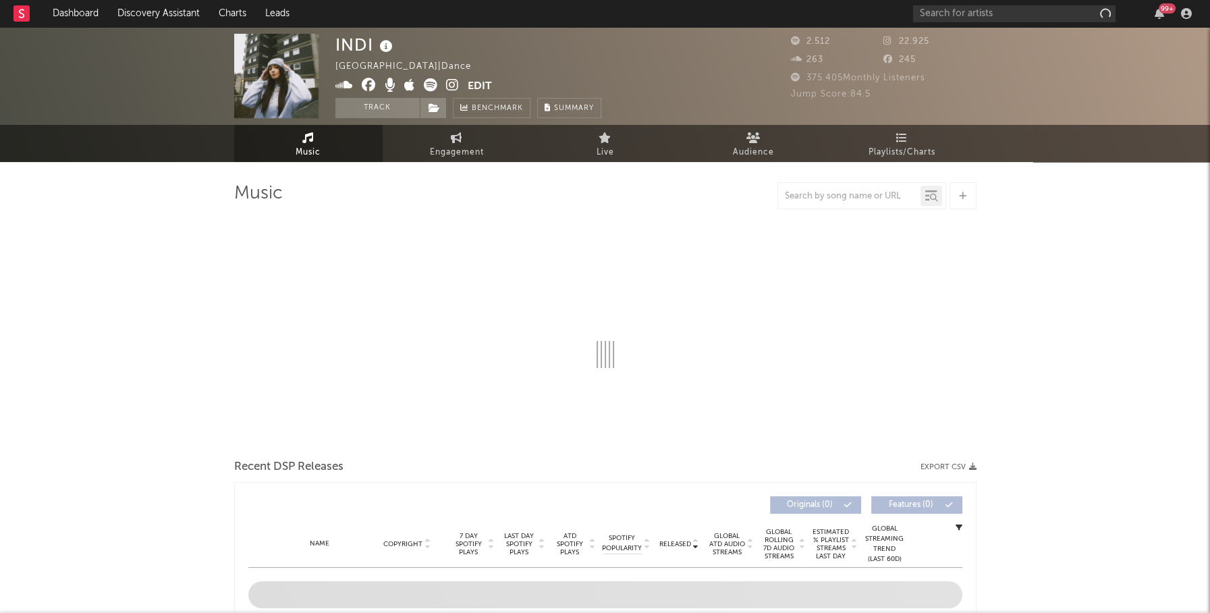
select select "1w"
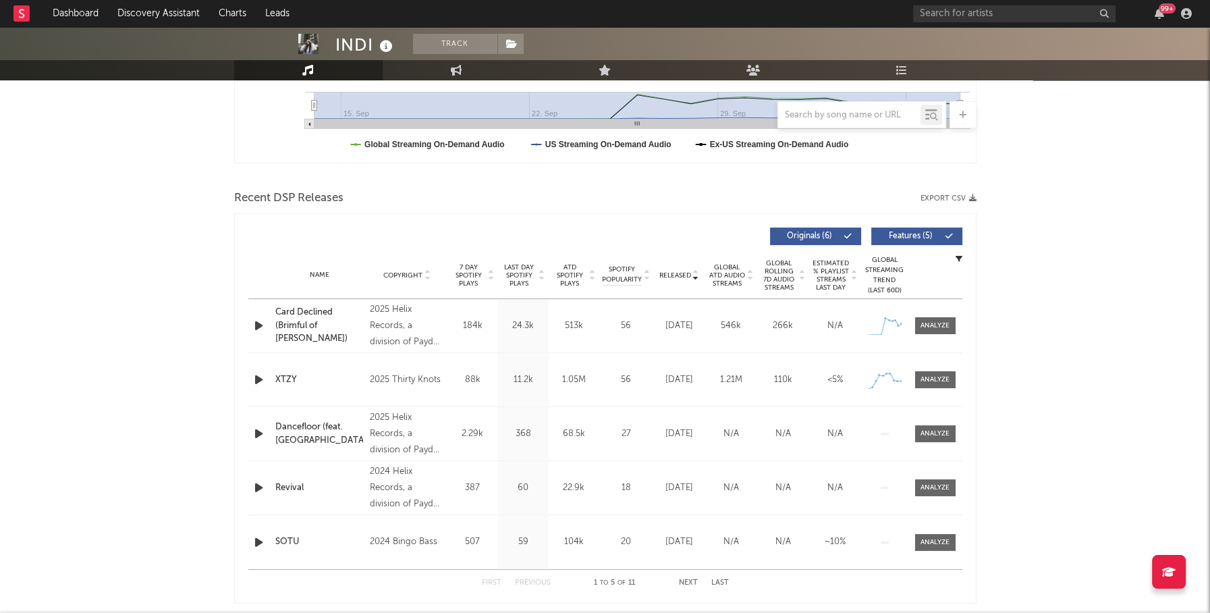
scroll to position [384, 0]
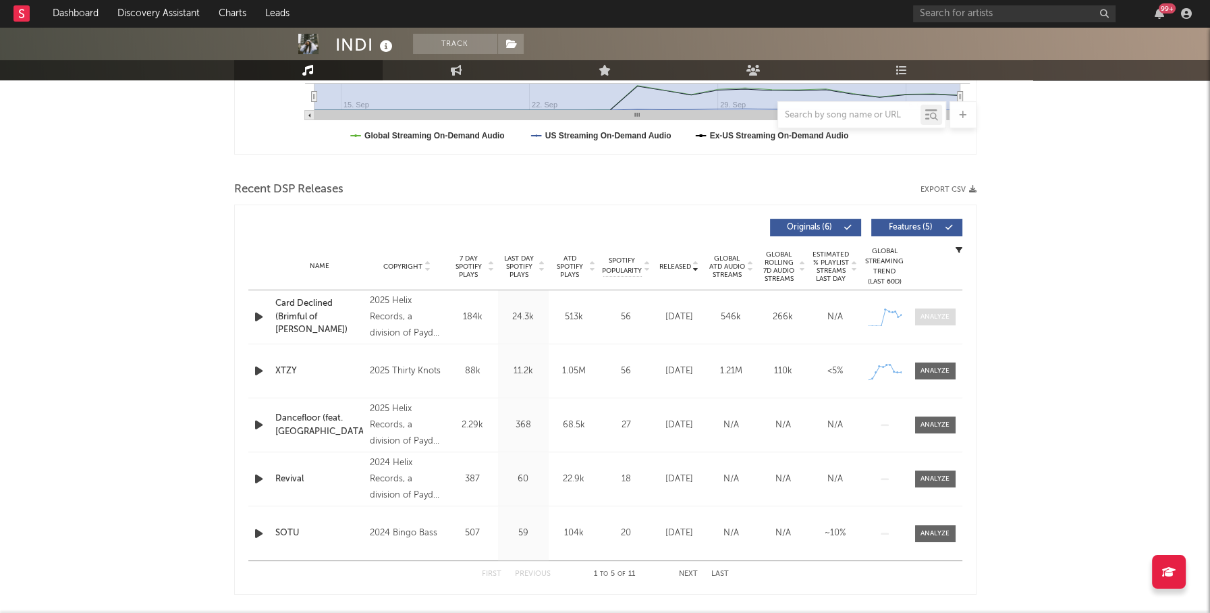
click at [945, 317] on div at bounding box center [934, 317] width 29 height 10
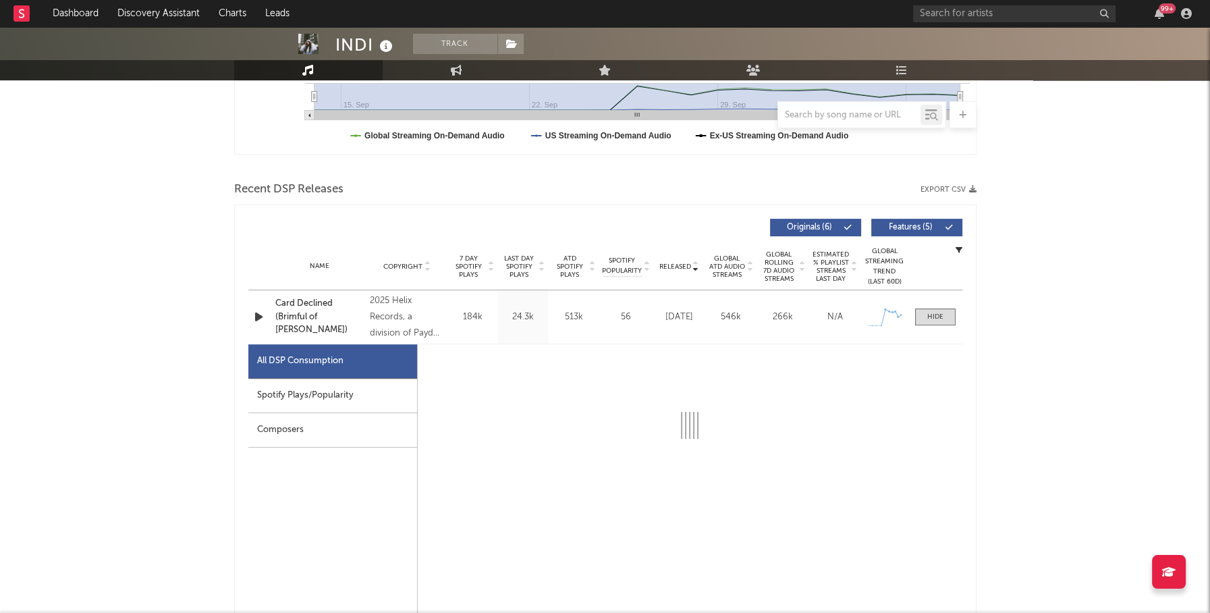
select select "1w"
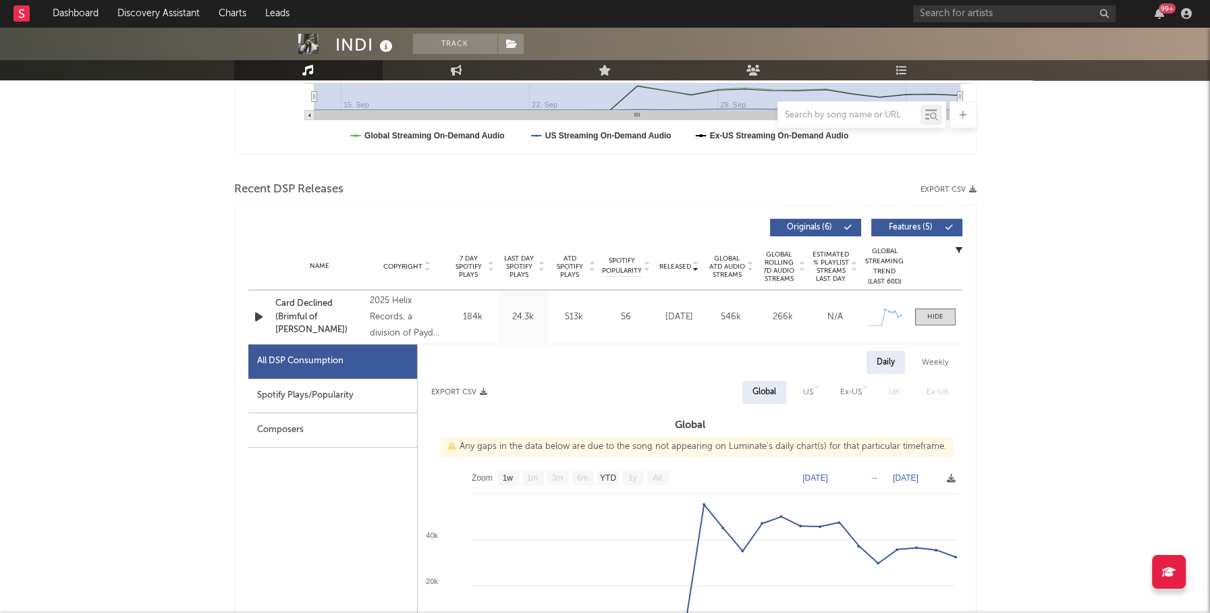
click at [313, 389] on div "Spotify Plays/Popularity" at bounding box center [332, 395] width 169 height 34
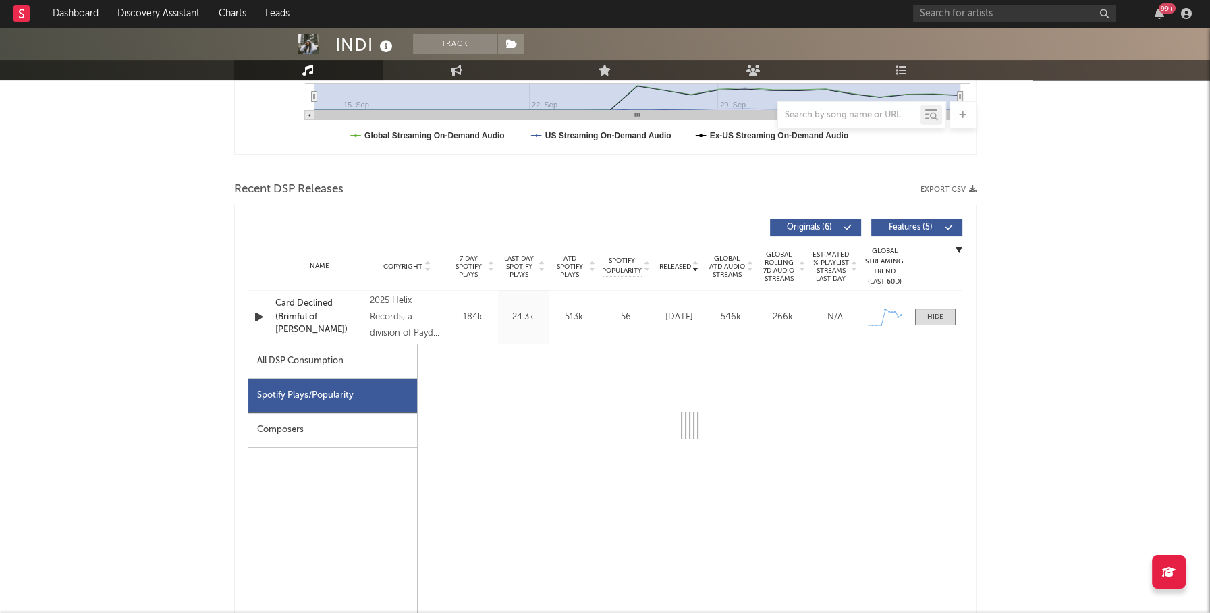
select select "1w"
